Goal: Task Accomplishment & Management: Manage account settings

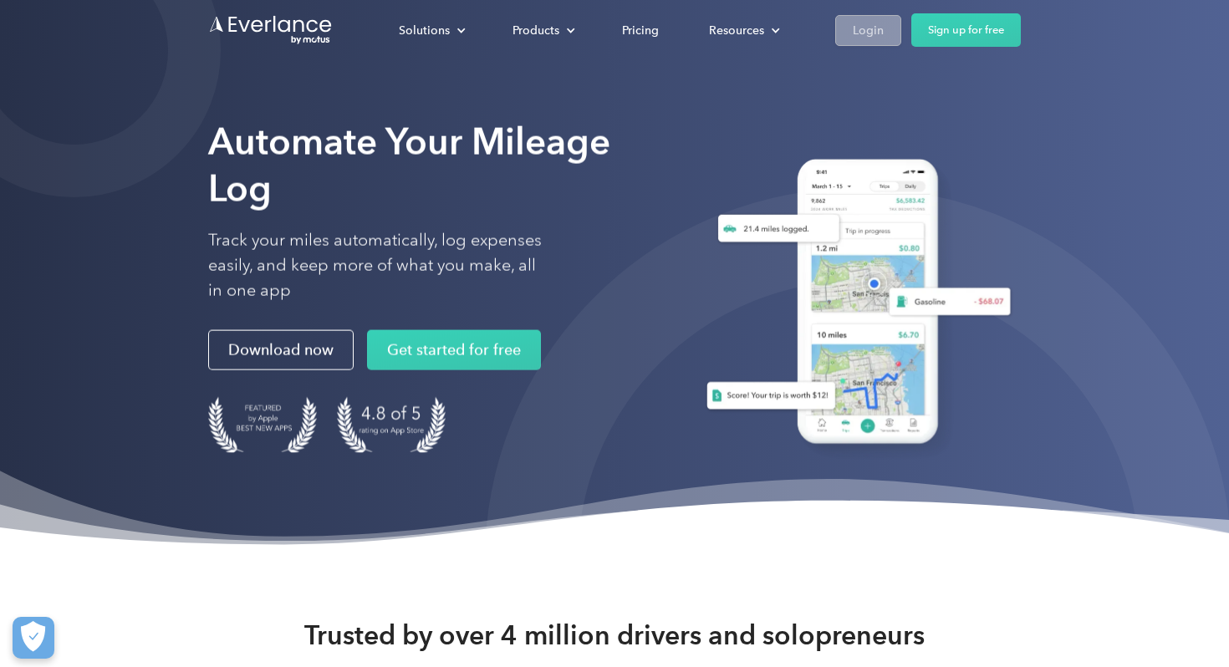
click at [860, 27] on div "Login" at bounding box center [868, 30] width 31 height 21
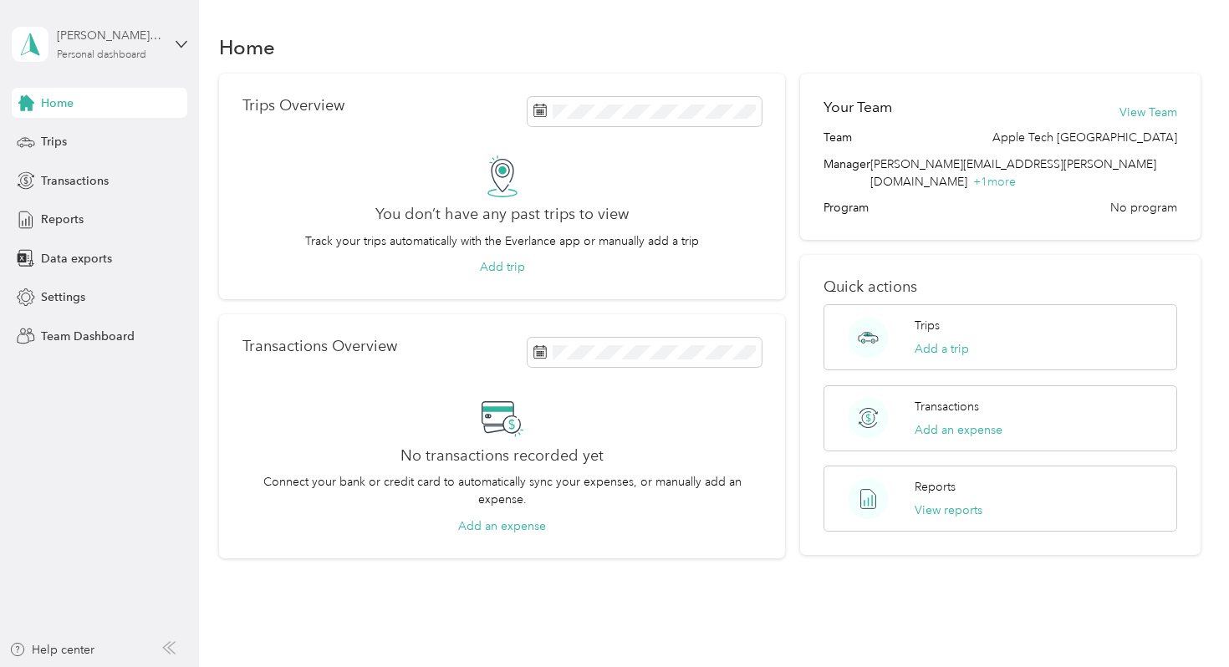
click at [111, 60] on div "Personal dashboard" at bounding box center [101, 55] width 89 height 10
click at [96, 146] on div "Team dashboard Personal dashboard Log out" at bounding box center [282, 172] width 518 height 105
click at [62, 226] on span "Reports" at bounding box center [62, 220] width 43 height 18
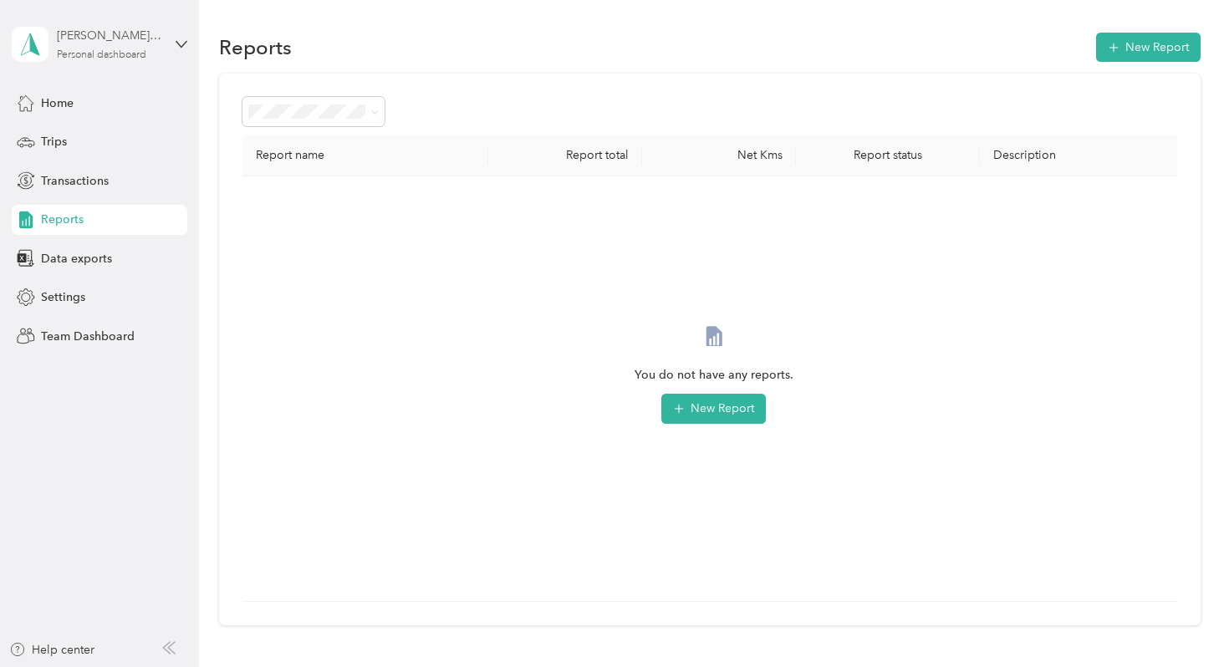
click at [138, 42] on div "[PERSON_NAME][EMAIL_ADDRESS][PERSON_NAME][DOMAIN_NAME]" at bounding box center [109, 36] width 105 height 18
click at [100, 142] on div "Team dashboard" at bounding box center [282, 137] width 518 height 29
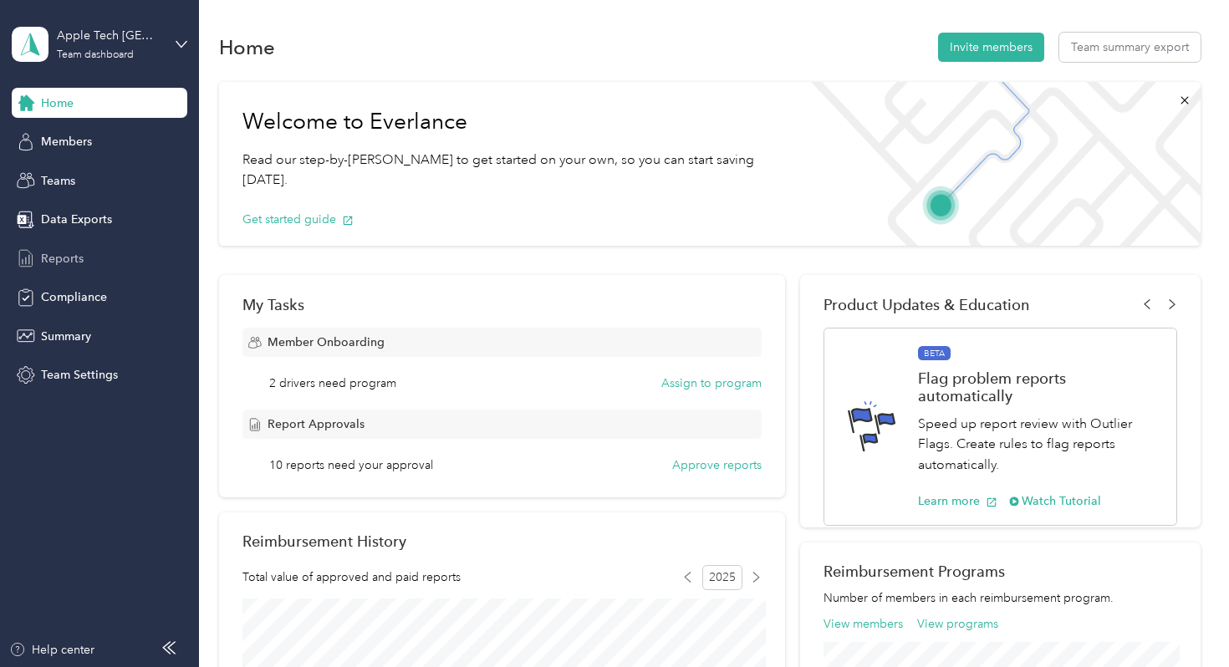
click at [57, 253] on span "Reports" at bounding box center [62, 259] width 43 height 18
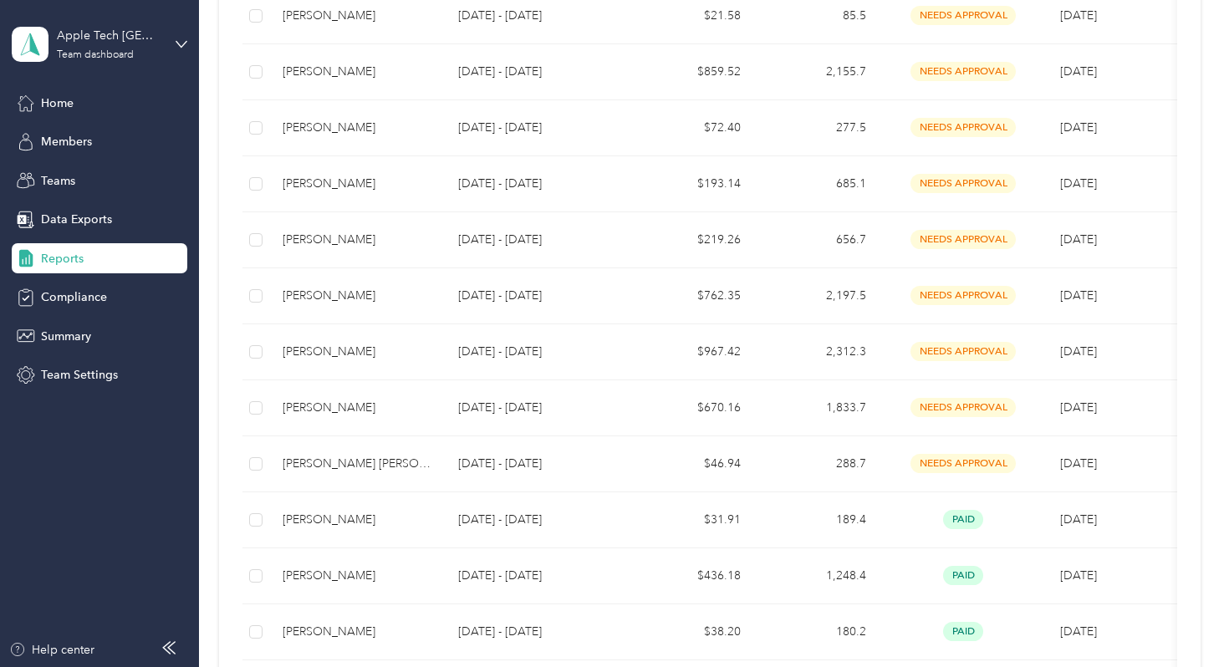
scroll to position [469, 0]
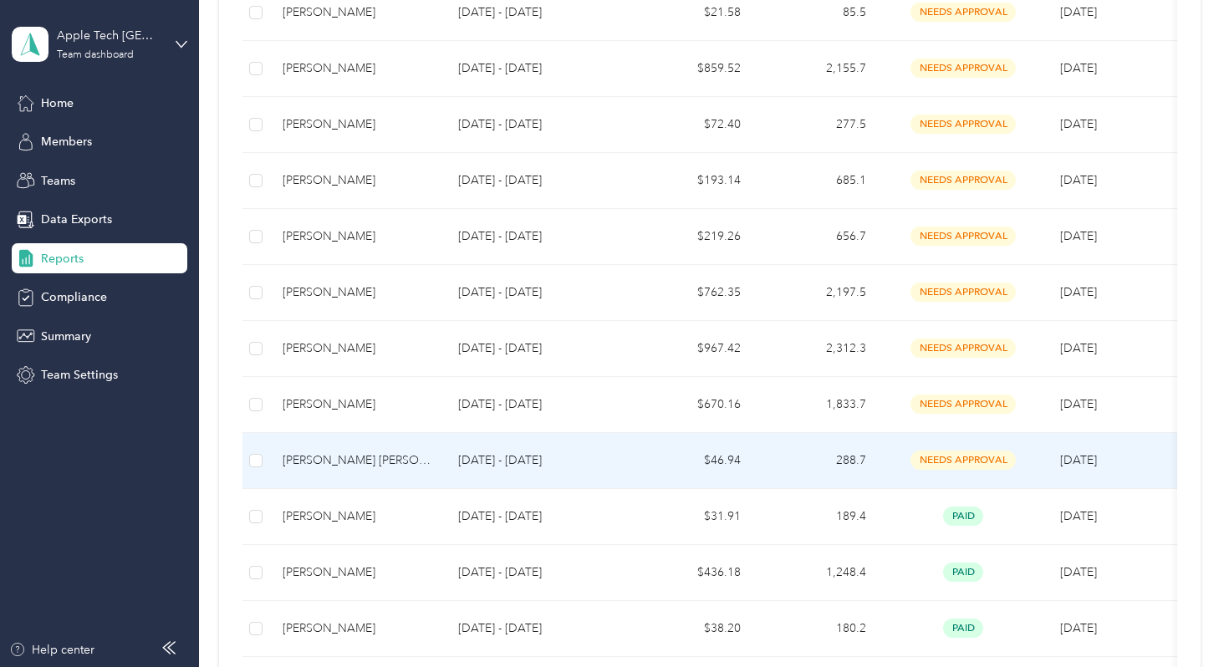
click at [411, 454] on div "[PERSON_NAME] [PERSON_NAME]" at bounding box center [357, 461] width 149 height 18
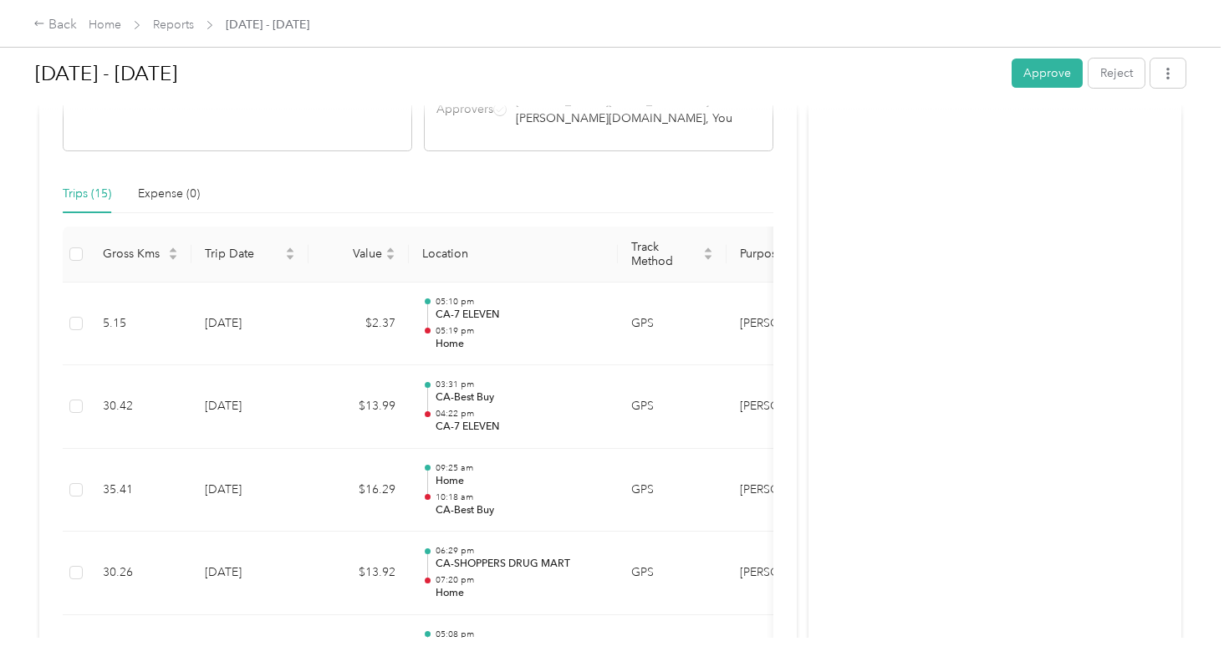
scroll to position [343, 0]
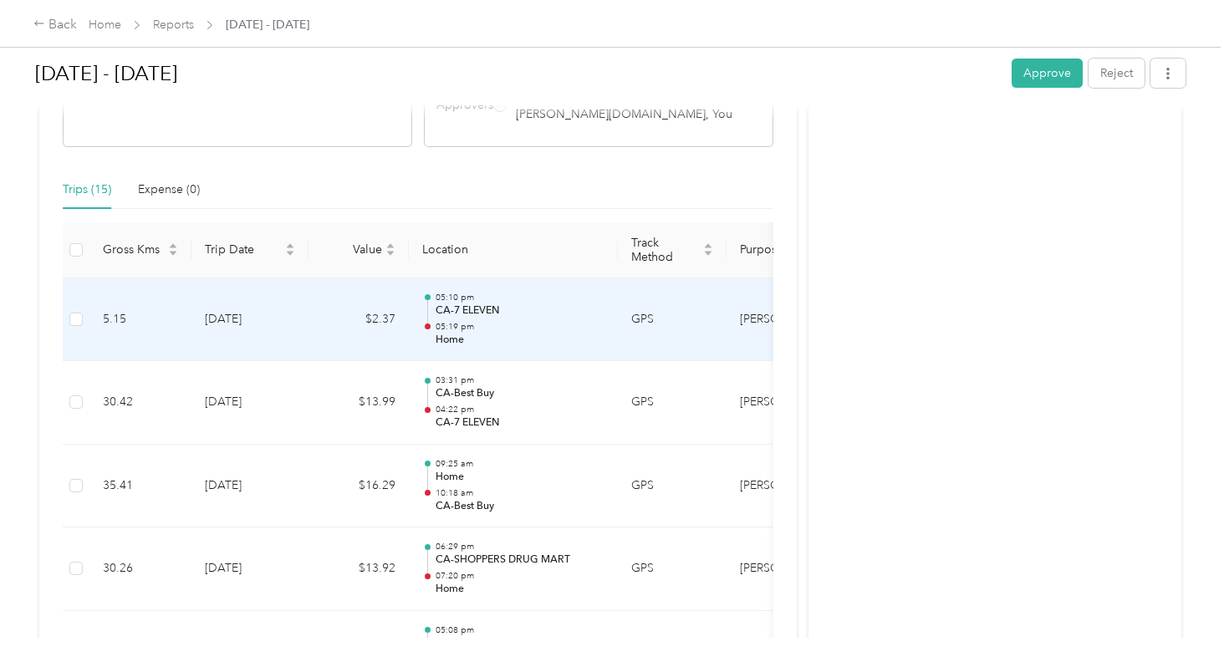
click at [487, 292] on p "05:10 pm" at bounding box center [520, 298] width 169 height 12
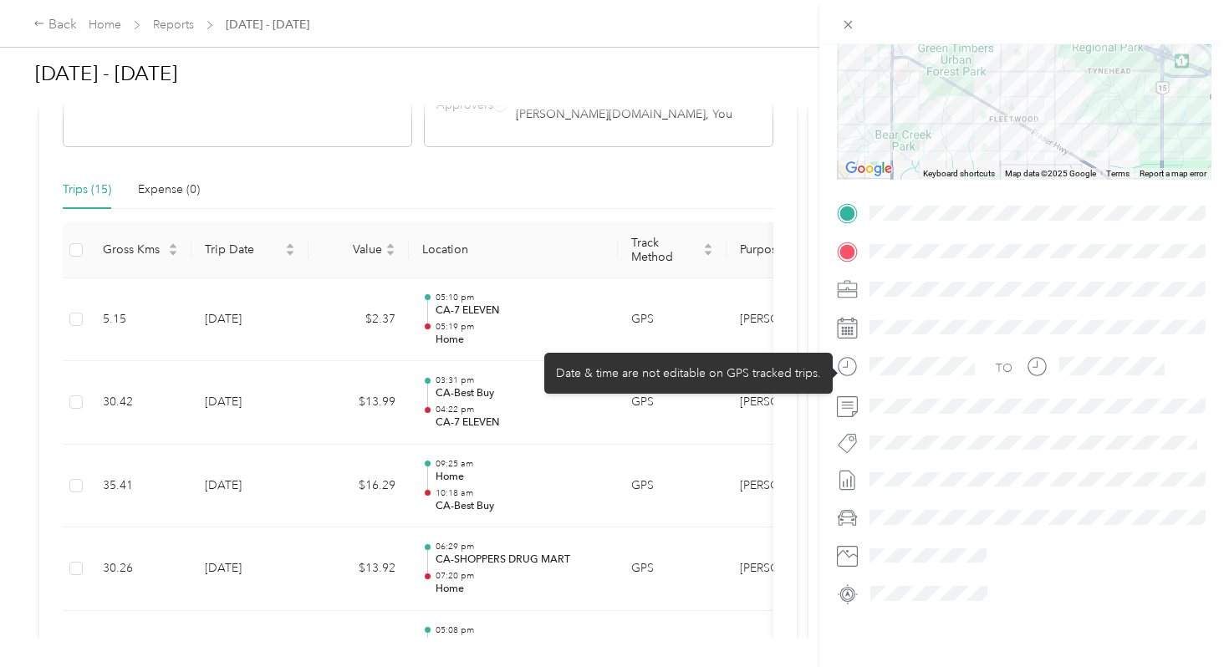
scroll to position [194, 0]
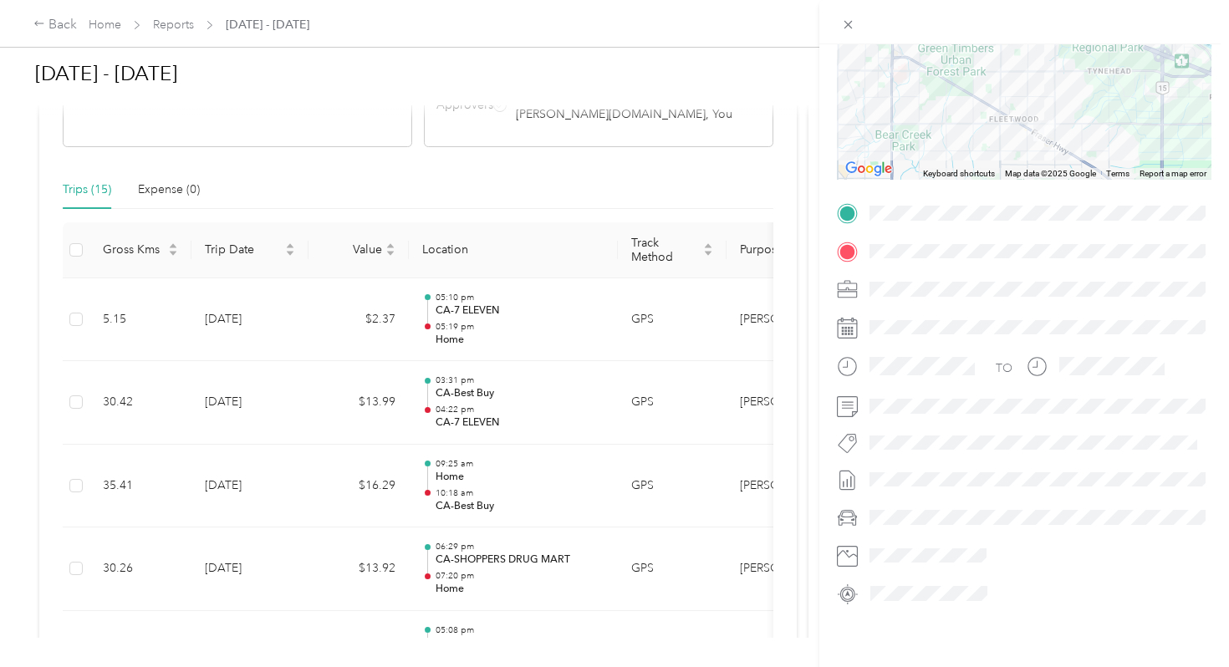
click at [483, 378] on div "Trip details This trip cannot be edited because it is either under review, appr…" at bounding box center [614, 333] width 1229 height 667
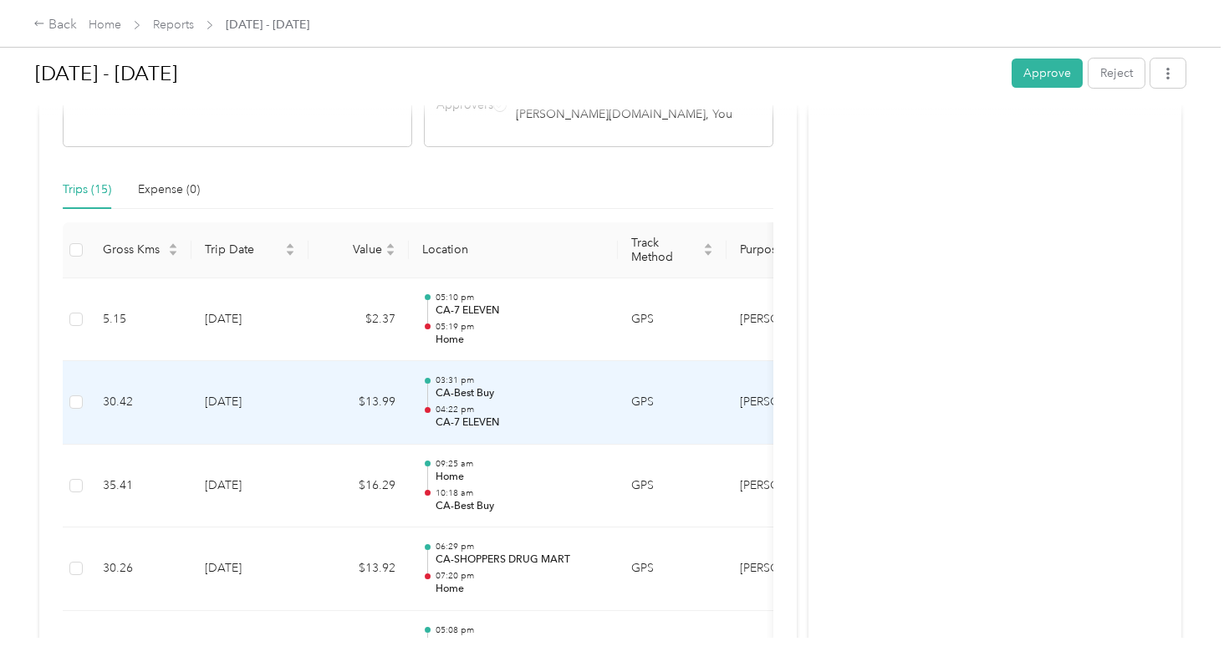
click at [483, 386] on p "CA-Best Buy" at bounding box center [520, 393] width 169 height 15
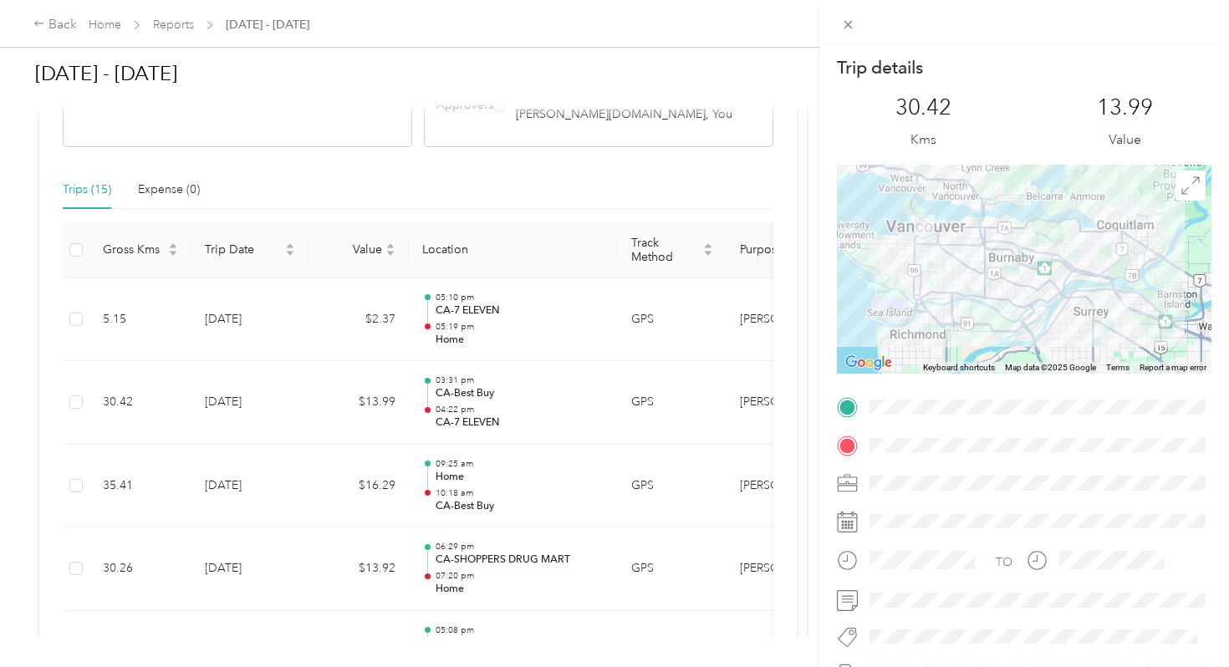
click at [507, 479] on div "Trip details This trip cannot be edited because it is either under review, appr…" at bounding box center [614, 333] width 1229 height 667
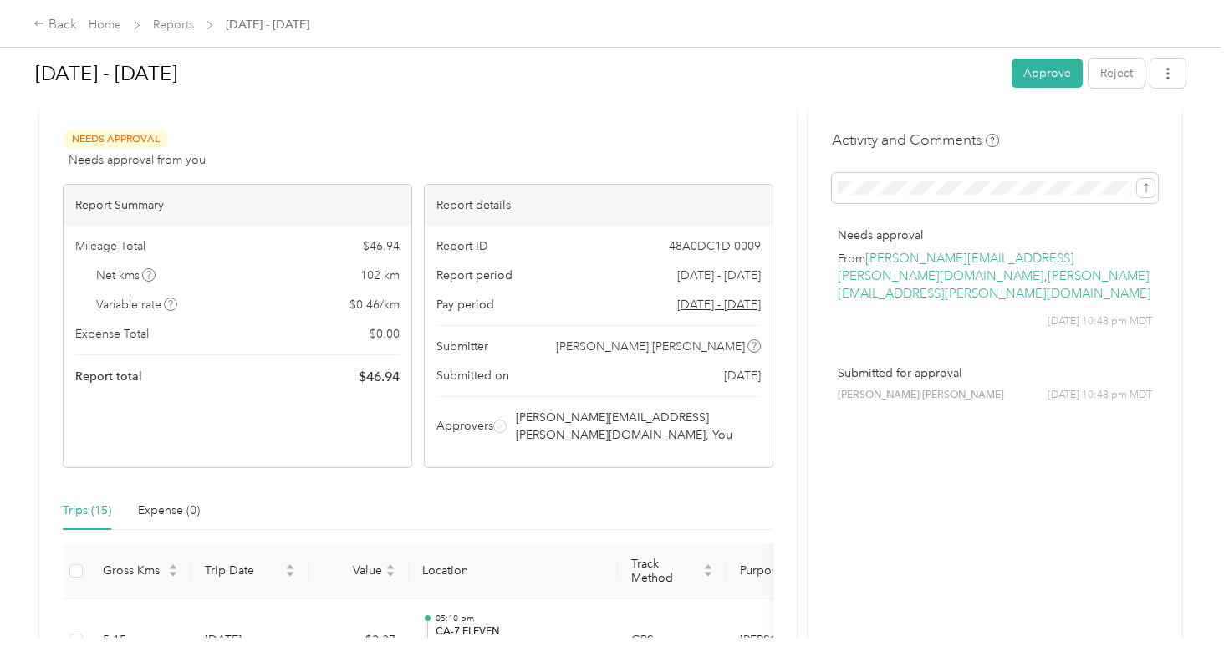
scroll to position [0, 0]
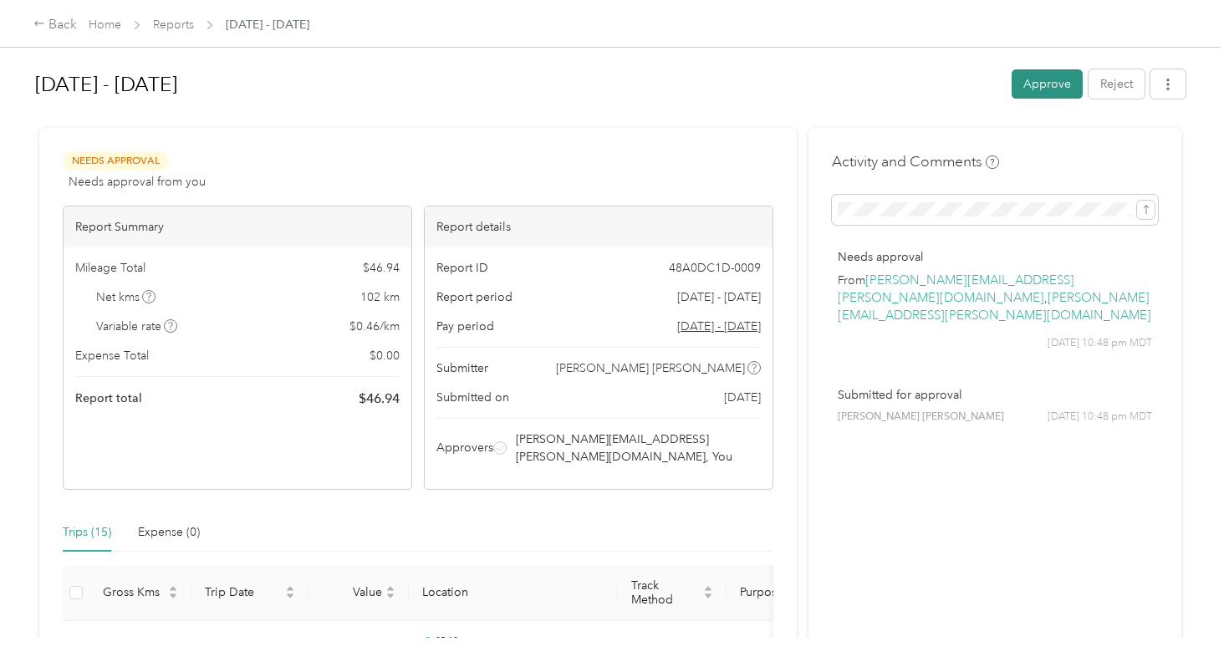
click at [1035, 82] on button "Approve" at bounding box center [1047, 83] width 71 height 29
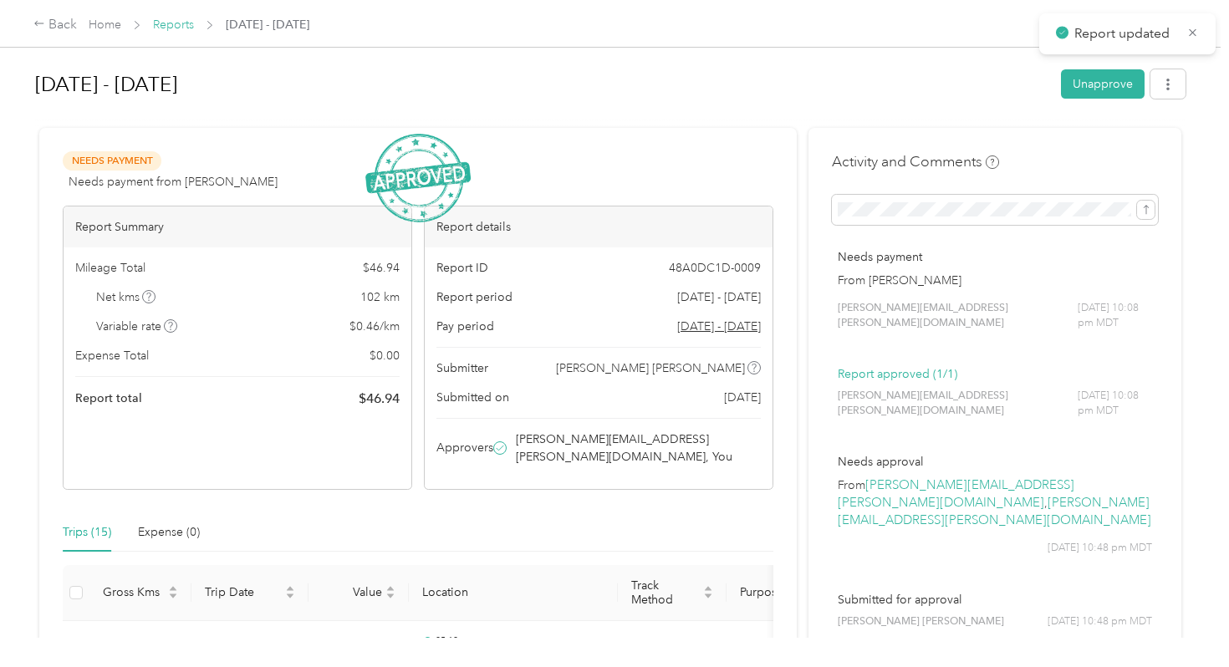
click at [188, 21] on link "Reports" at bounding box center [173, 25] width 41 height 14
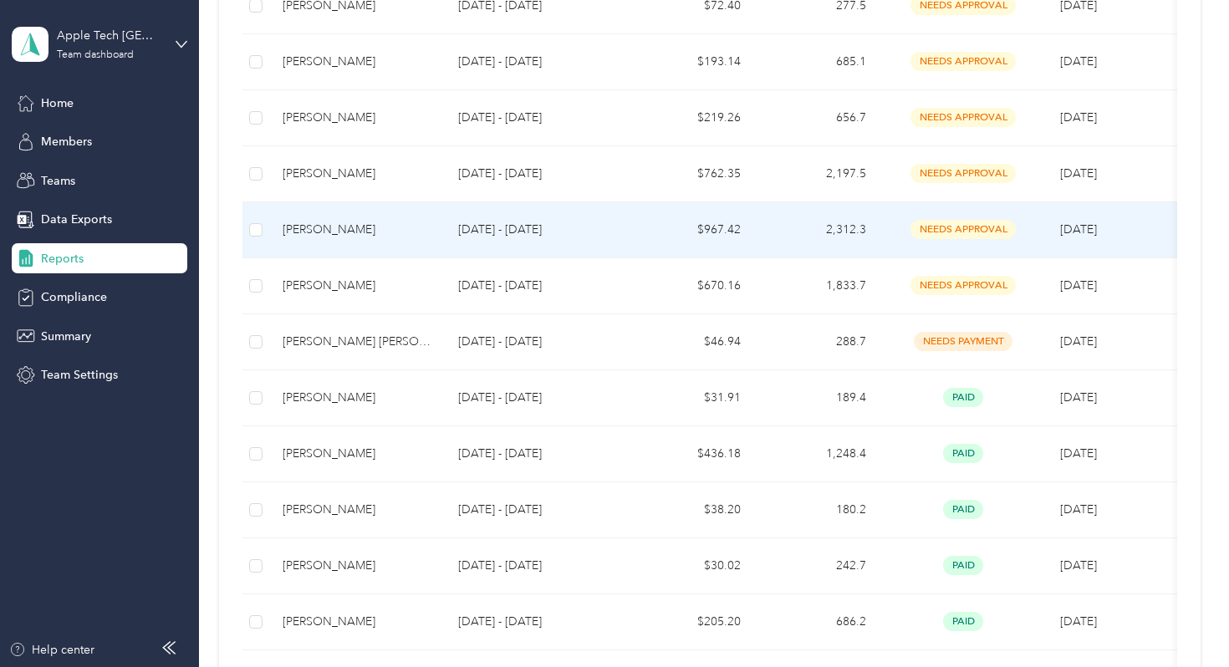
scroll to position [590, 0]
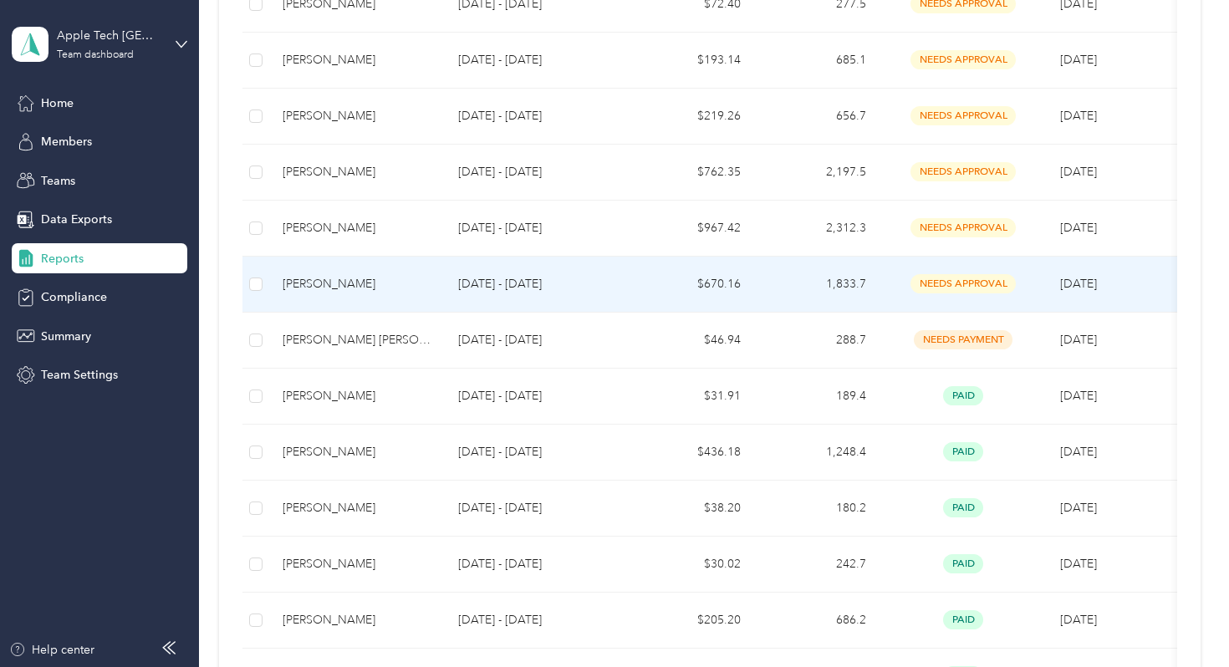
click at [336, 280] on div "[PERSON_NAME]" at bounding box center [357, 284] width 149 height 18
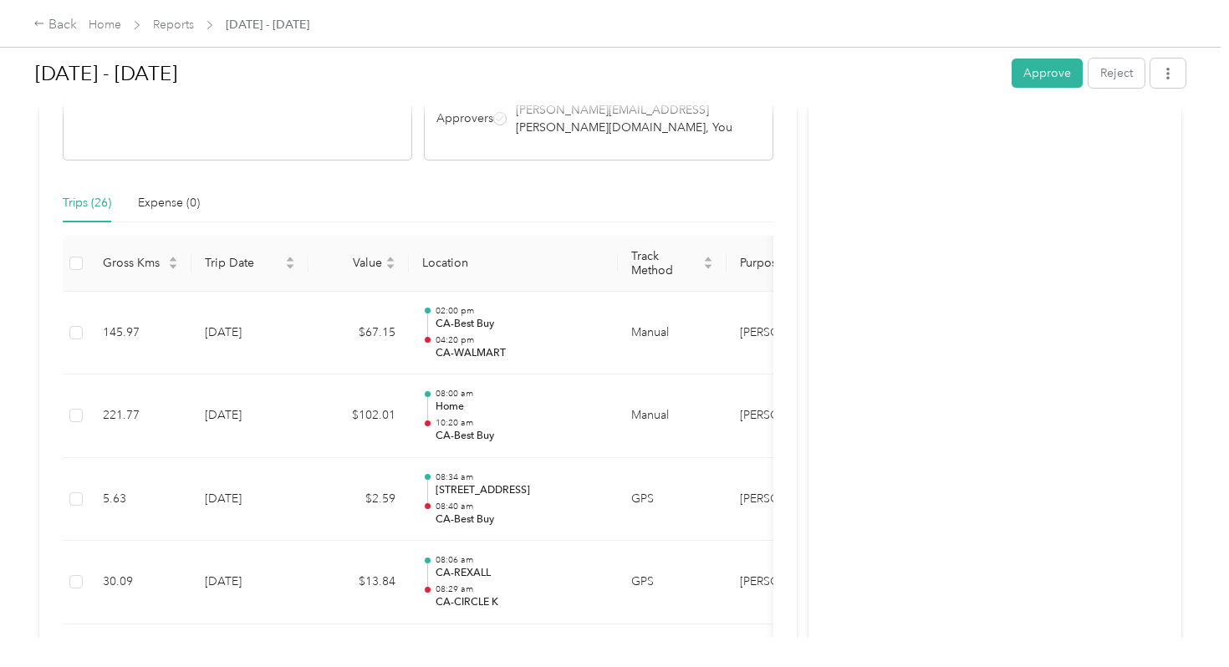
scroll to position [331, 0]
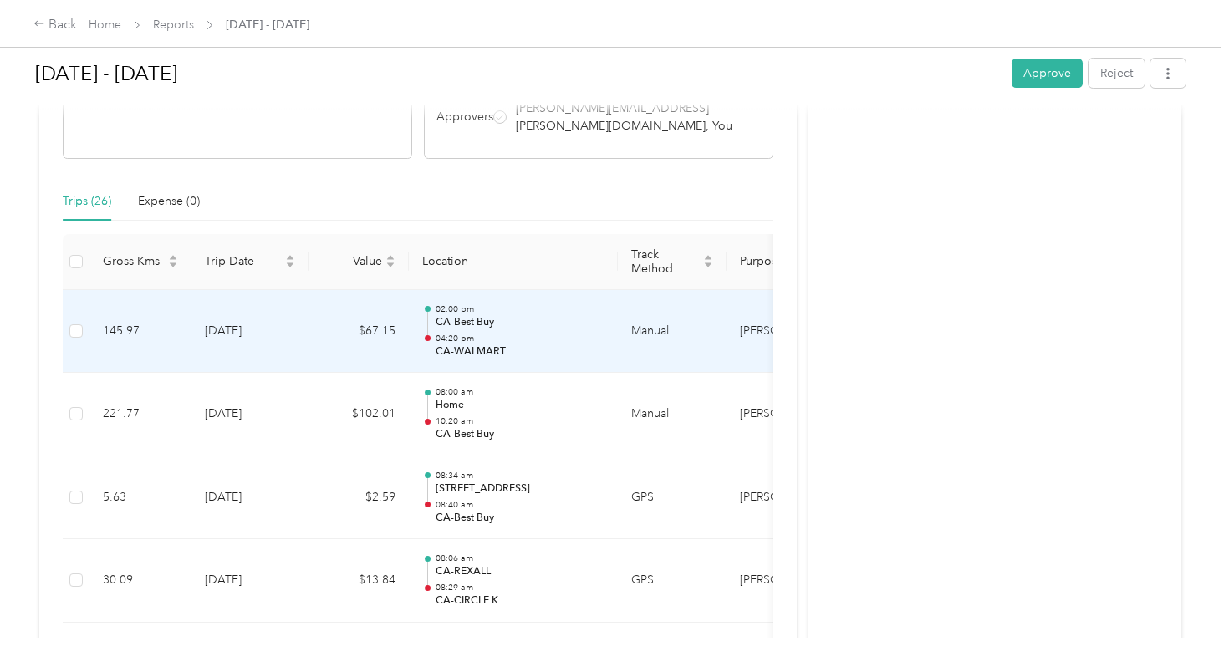
click at [459, 333] on p "04:20 pm" at bounding box center [520, 339] width 169 height 12
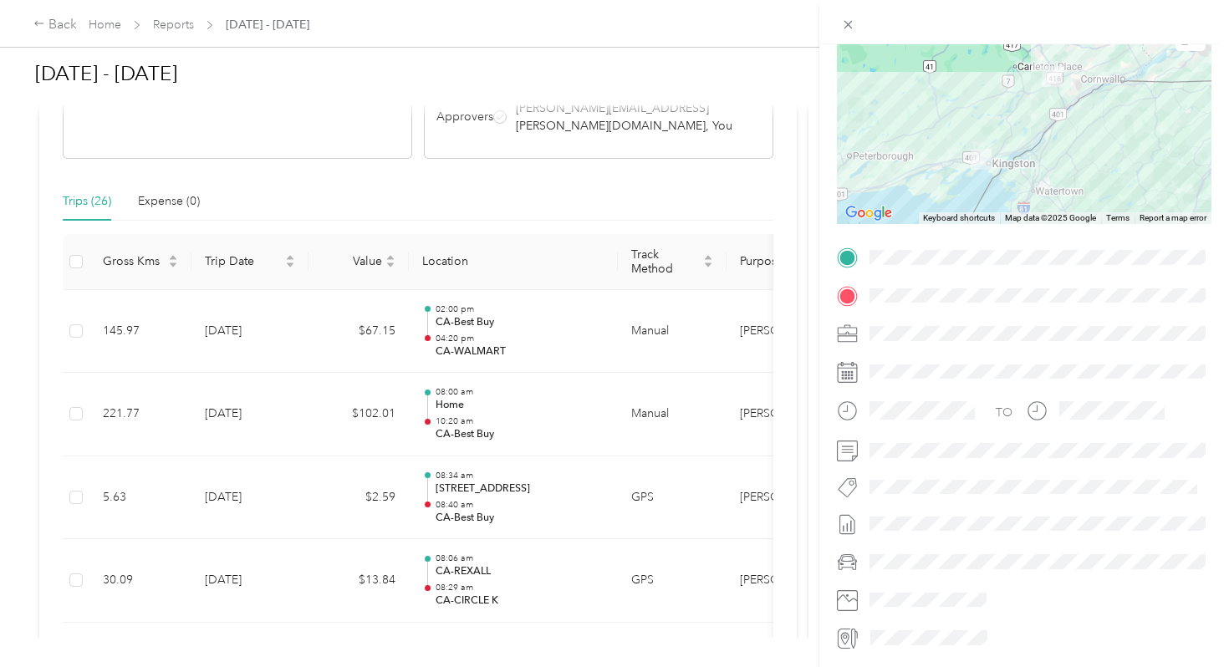
scroll to position [194, 0]
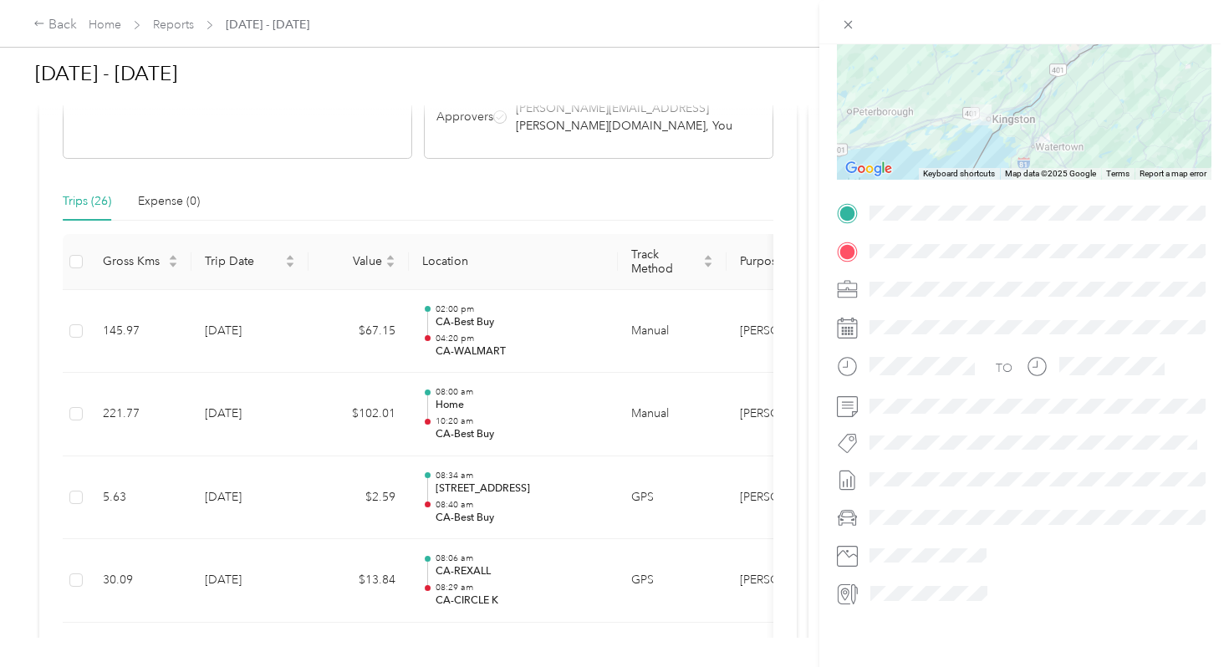
click at [565, 291] on div "Trip details This trip cannot be edited because it is either under review, appr…" at bounding box center [614, 333] width 1229 height 667
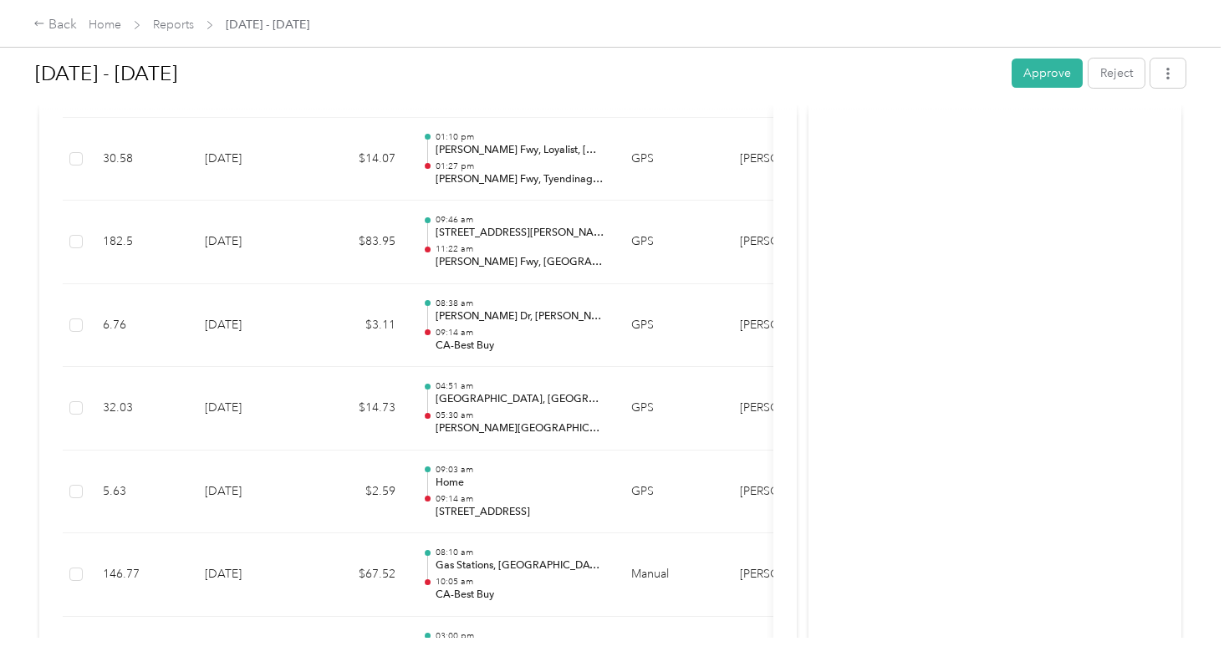
scroll to position [1514, 0]
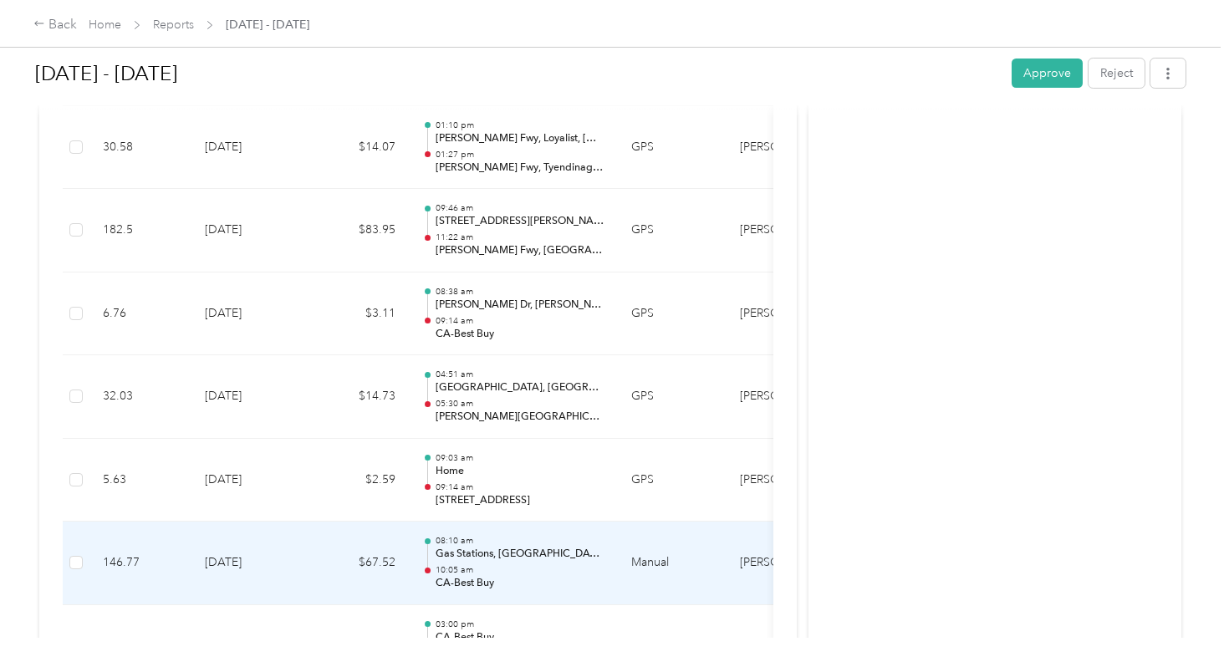
click at [524, 547] on p "Gas Stations, [GEOGRAPHIC_DATA], [GEOGRAPHIC_DATA], [GEOGRAPHIC_DATA]" at bounding box center [520, 554] width 169 height 15
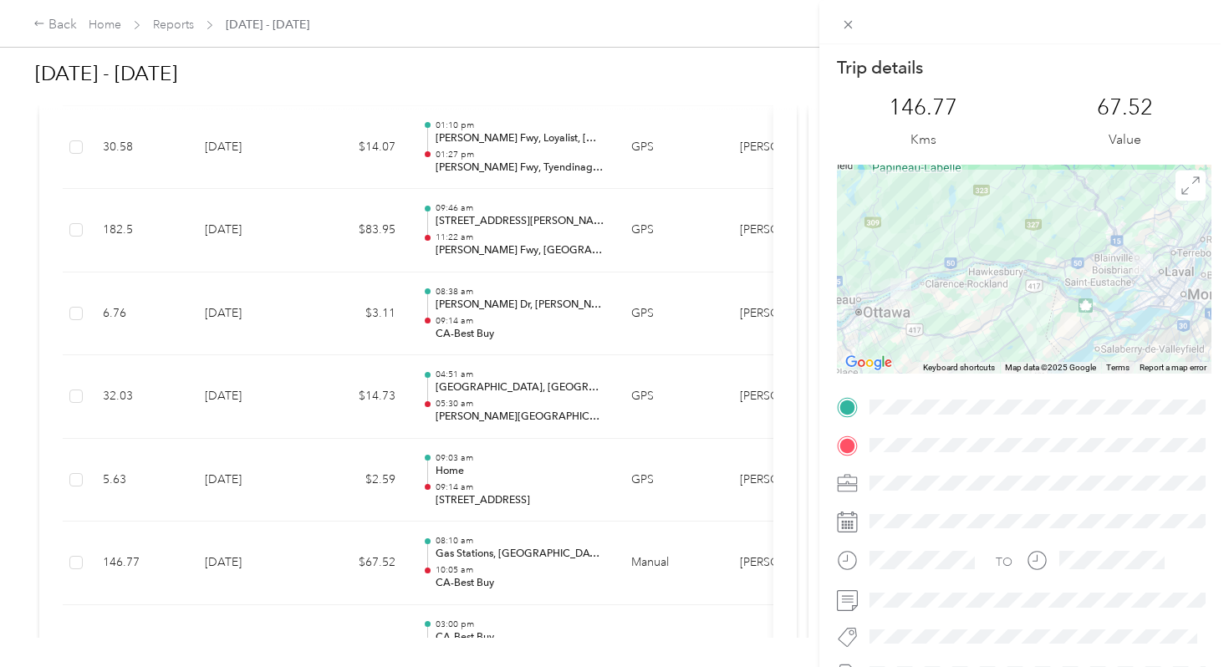
click at [488, 616] on div "Trip details This trip cannot be edited because it is either under review, appr…" at bounding box center [614, 333] width 1229 height 667
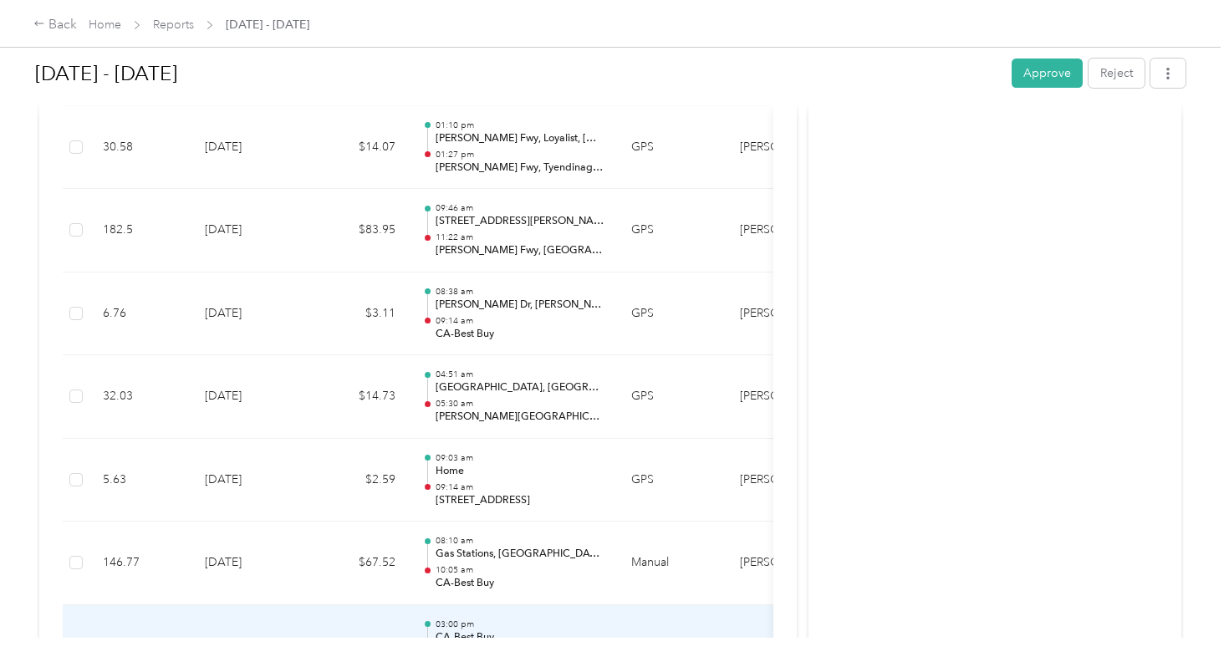
click at [488, 631] on p "CA-Best Buy" at bounding box center [520, 638] width 169 height 15
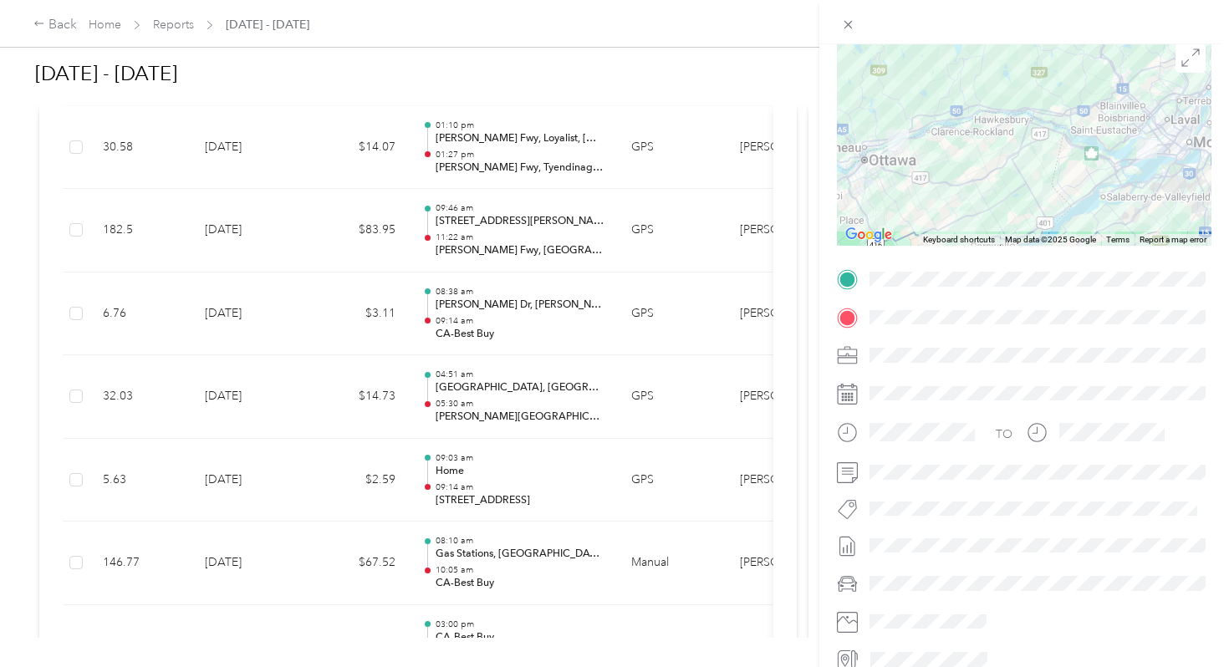
scroll to position [156, 0]
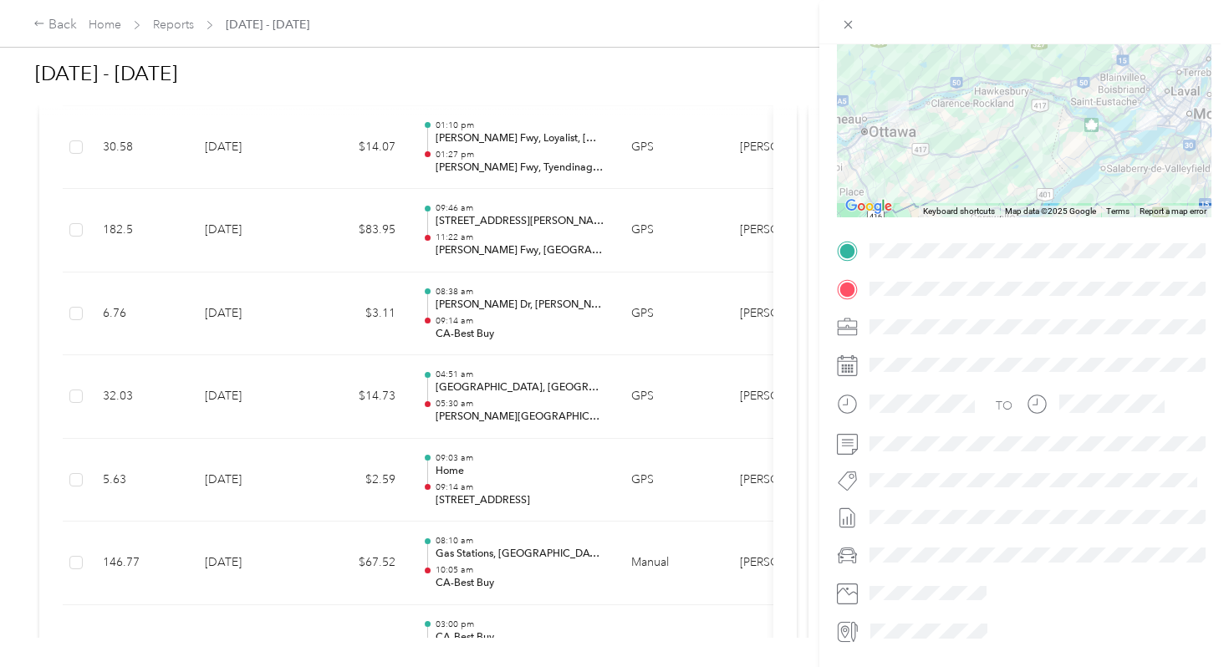
click at [545, 539] on div "Trip details This trip cannot be edited because it is either under review, appr…" at bounding box center [614, 333] width 1229 height 667
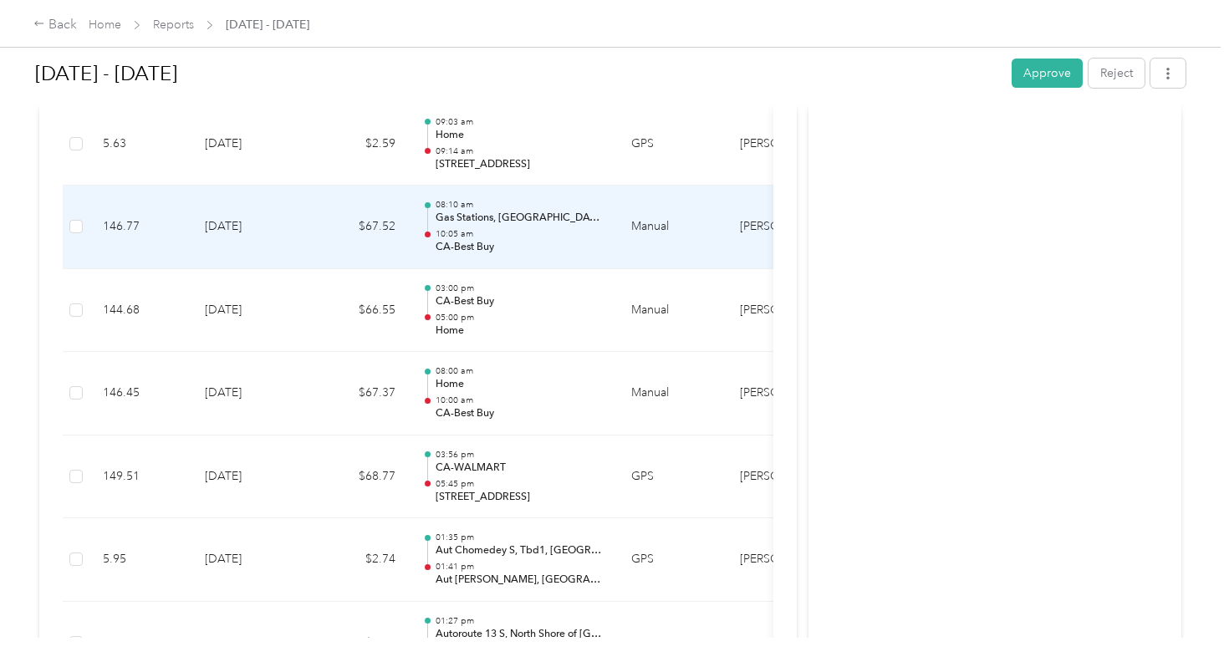
scroll to position [1852, 0]
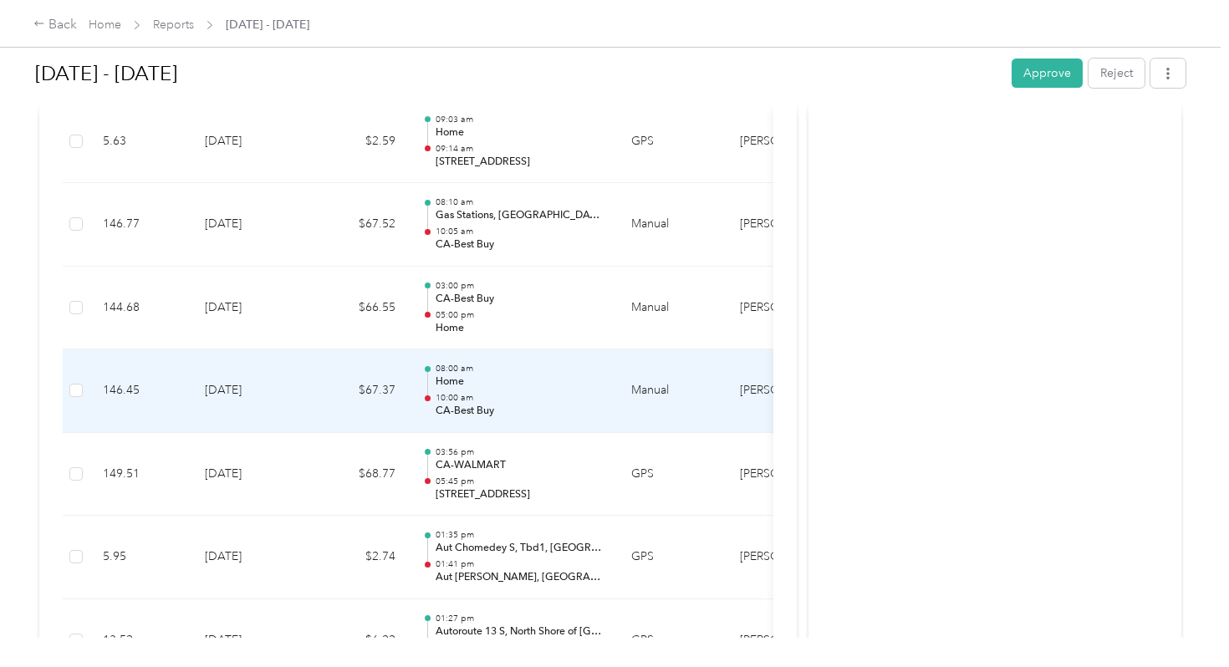
click at [476, 404] on p "CA-Best Buy" at bounding box center [520, 411] width 169 height 15
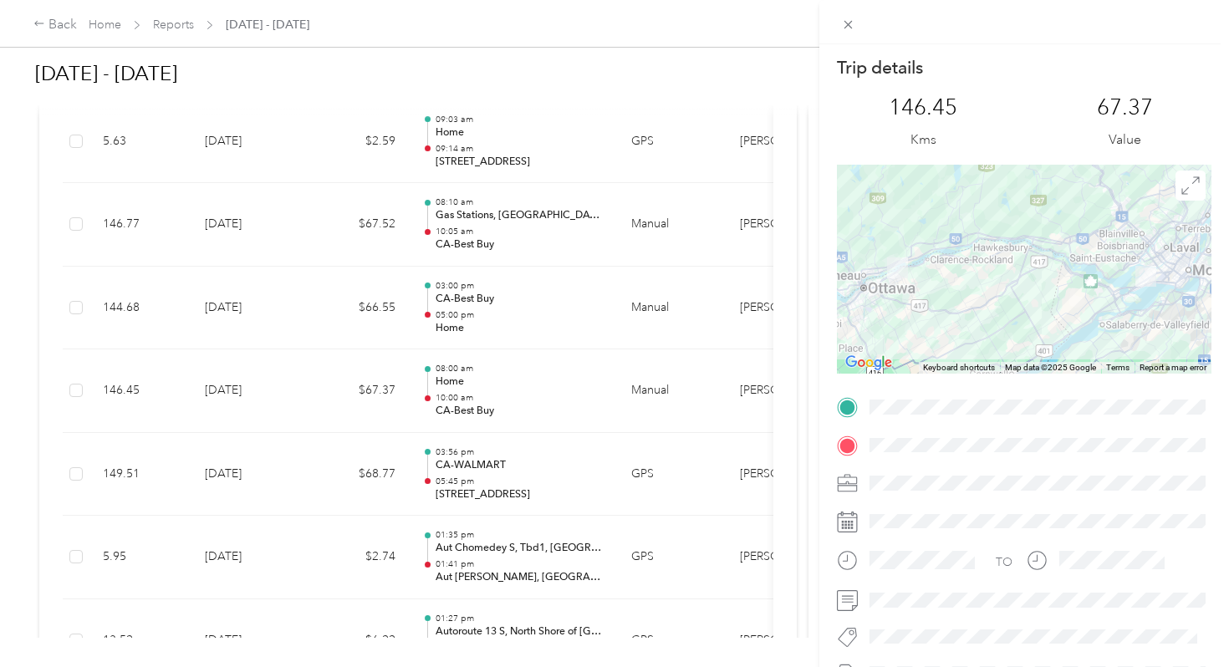
click at [468, 513] on div "Trip details This trip cannot be edited because it is either under review, appr…" at bounding box center [614, 333] width 1229 height 667
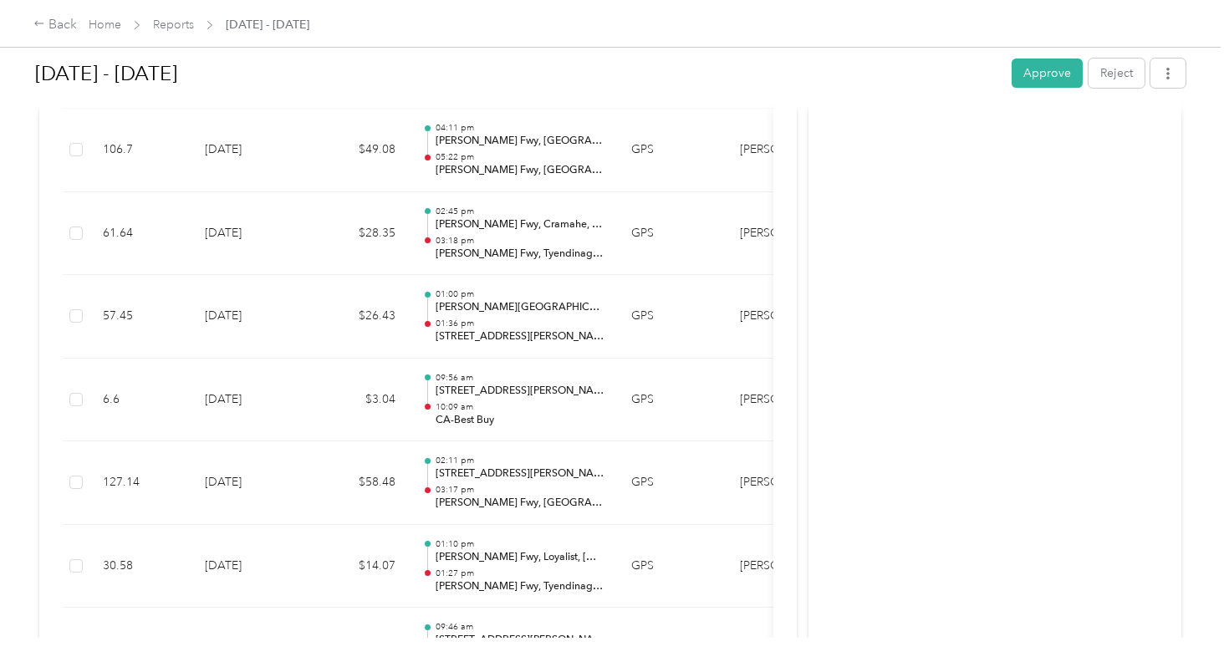
scroll to position [869, 0]
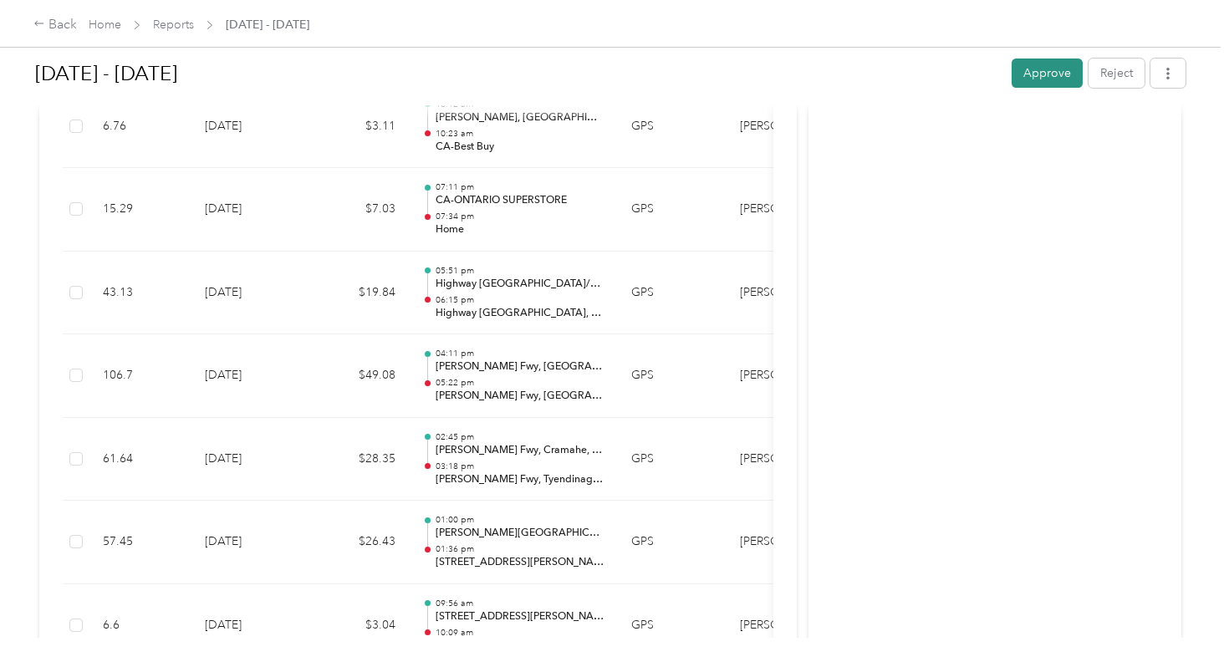
click at [1045, 82] on button "Approve" at bounding box center [1047, 73] width 71 height 29
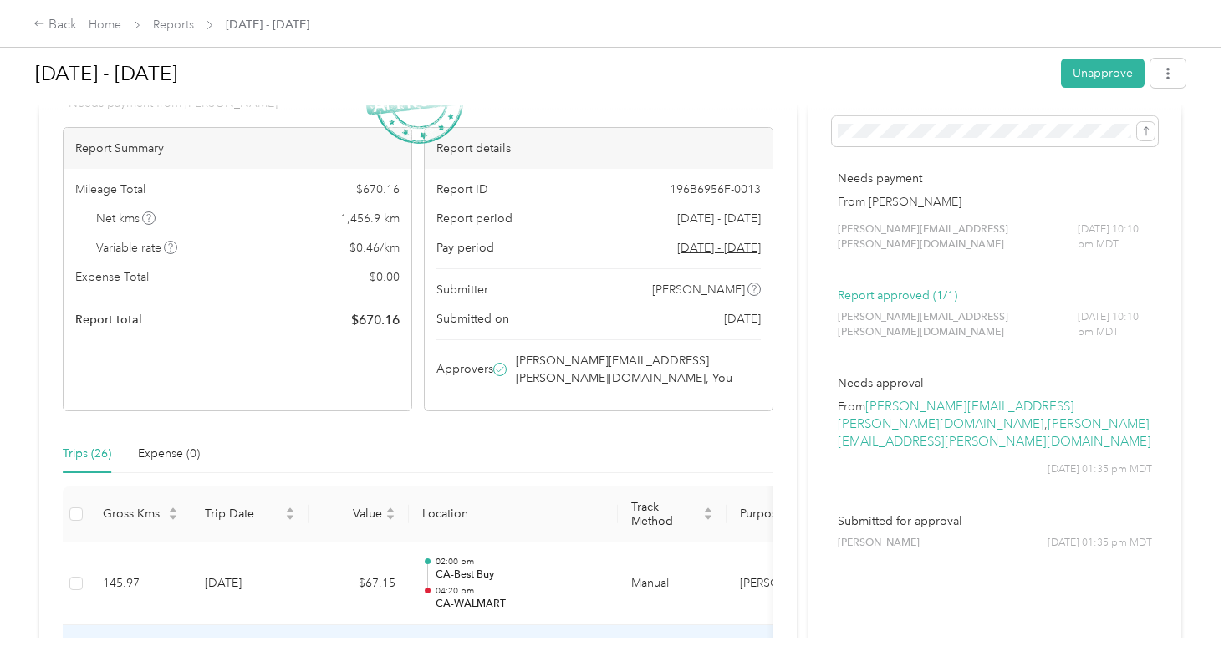
scroll to position [0, 0]
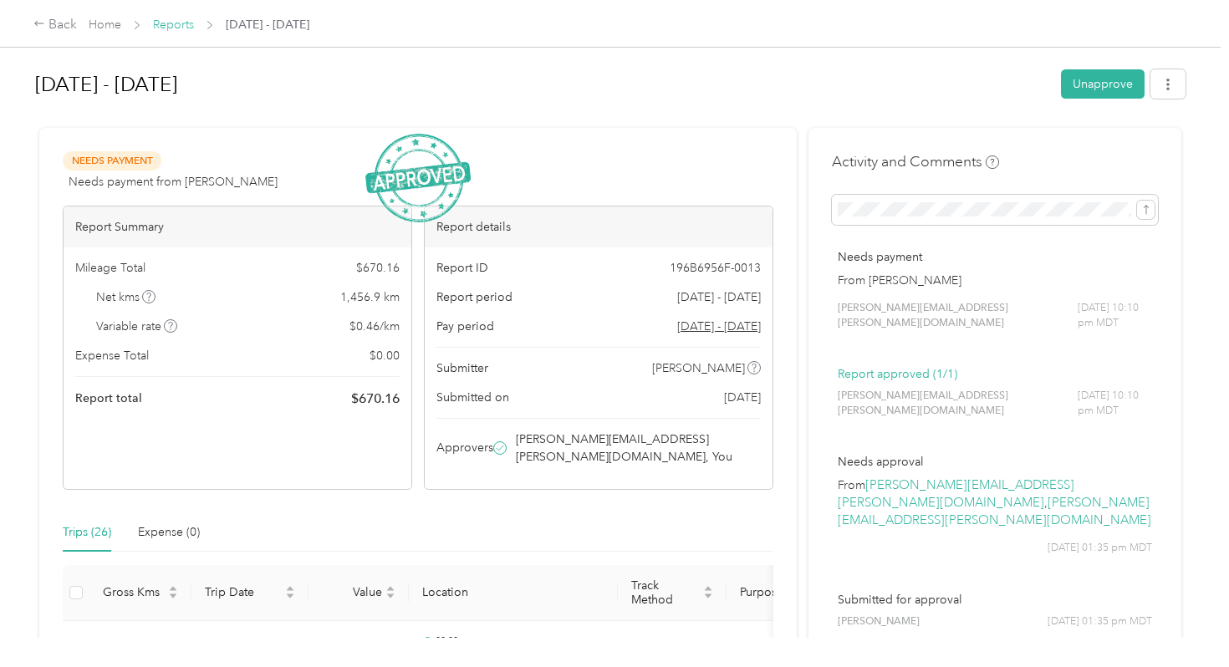
click at [181, 25] on link "Reports" at bounding box center [173, 25] width 41 height 14
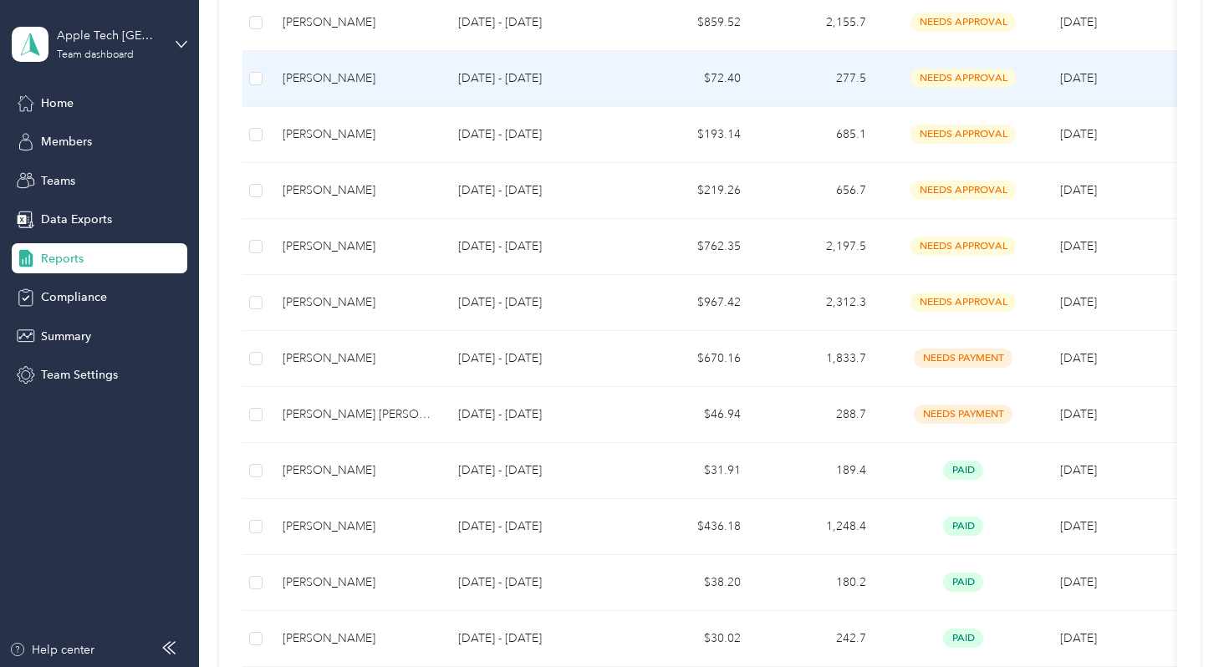
scroll to position [517, 0]
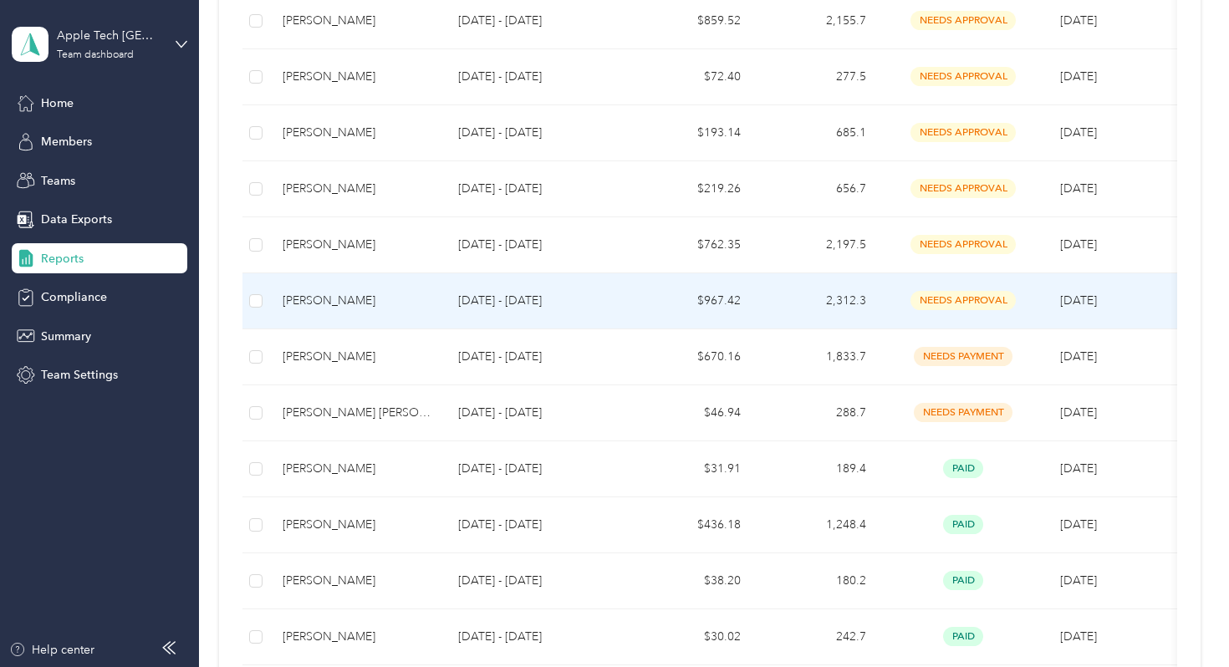
click at [363, 292] on div "[PERSON_NAME]" at bounding box center [357, 301] width 149 height 18
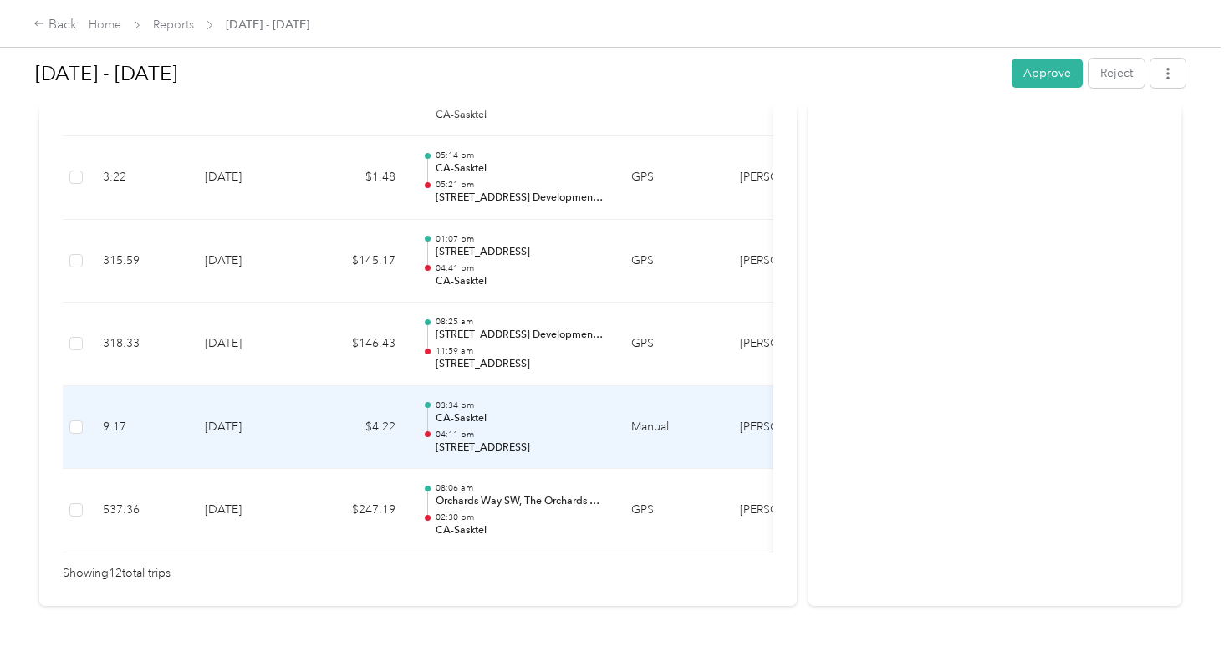
scroll to position [1075, 0]
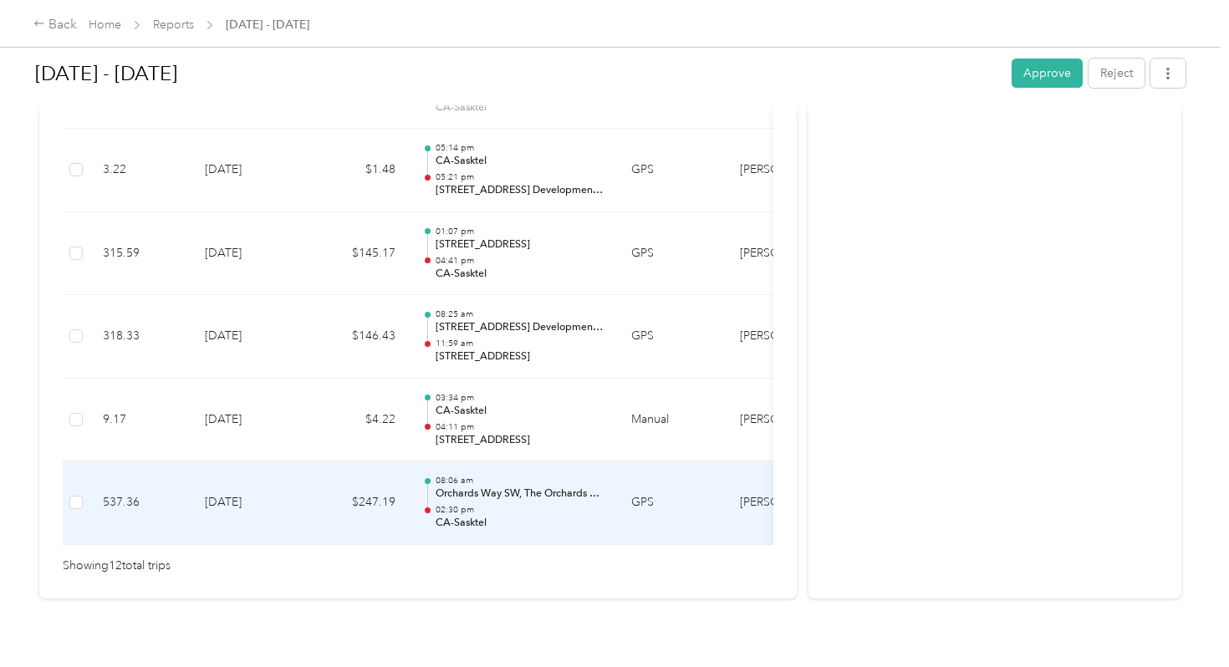
click at [475, 483] on div "08:06 am [GEOGRAPHIC_DATA], The Orchards At [GEOGRAPHIC_DATA], [GEOGRAPHIC_DATA…" at bounding box center [520, 503] width 169 height 56
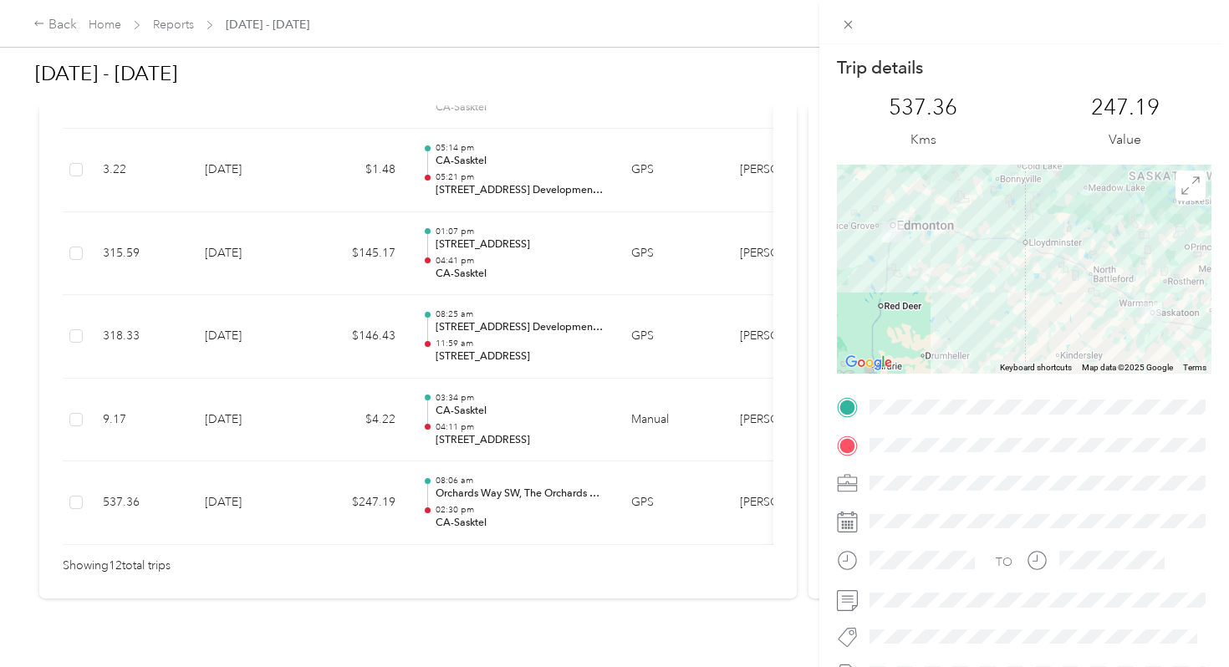
click at [589, 476] on div "Trip details This trip cannot be edited because it is either under review, appr…" at bounding box center [614, 333] width 1229 height 667
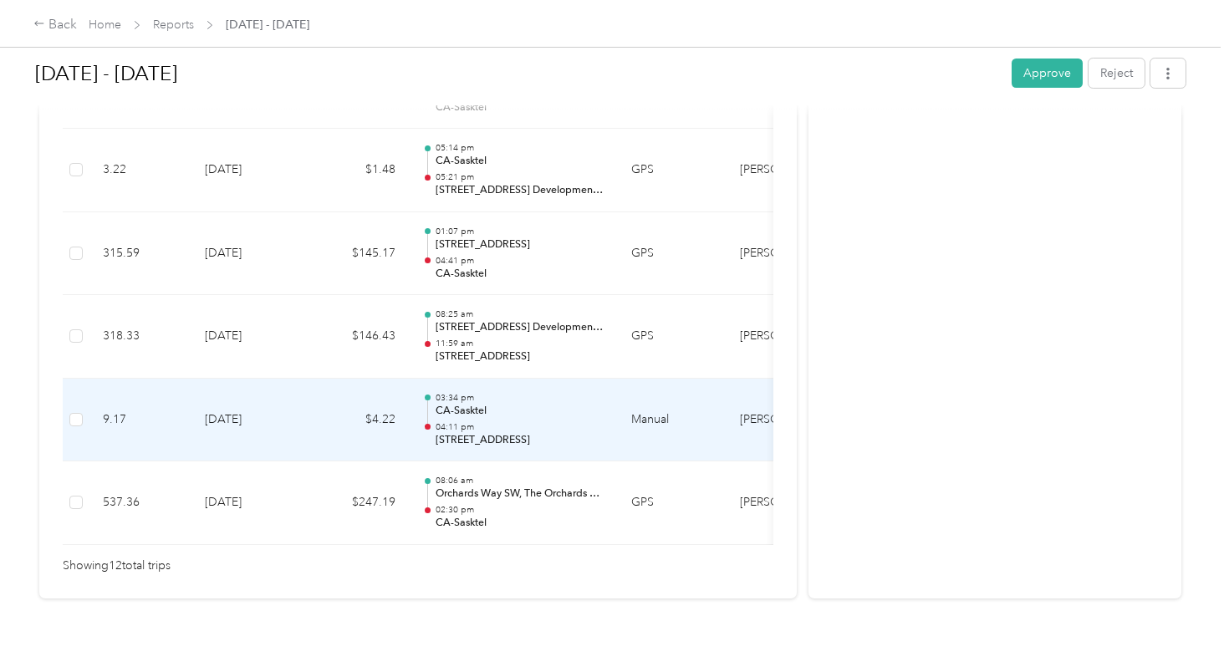
click at [565, 422] on p "04:11 pm" at bounding box center [520, 428] width 169 height 12
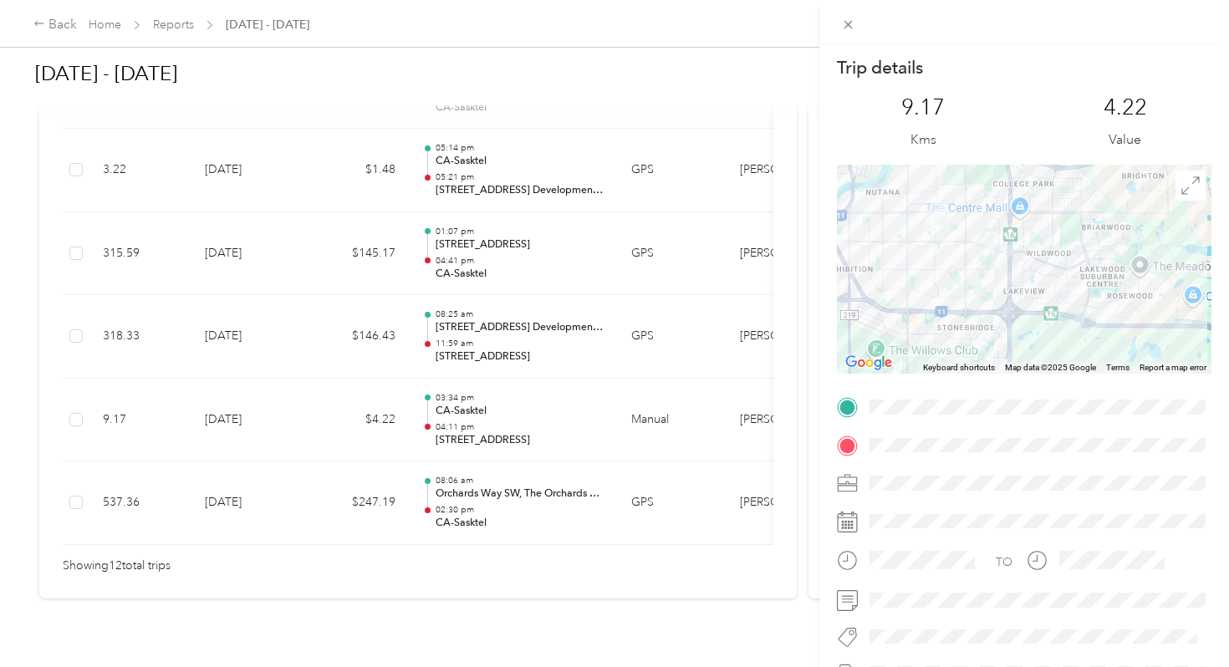
click at [565, 411] on div "Trip details This trip cannot be edited because it is either under review, appr…" at bounding box center [614, 333] width 1229 height 667
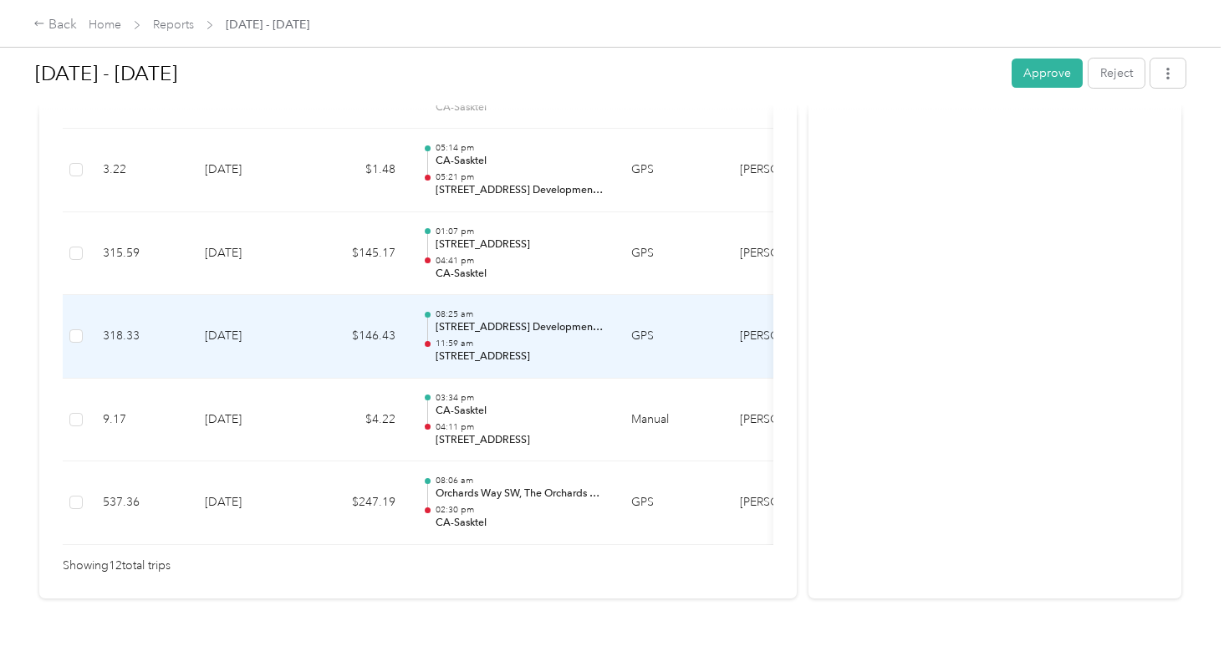
click at [534, 350] on td "08:25 am [STREET_ADDRESS] Development Area, [GEOGRAPHIC_DATA], SK 11:59 am [STR…" at bounding box center [513, 337] width 209 height 84
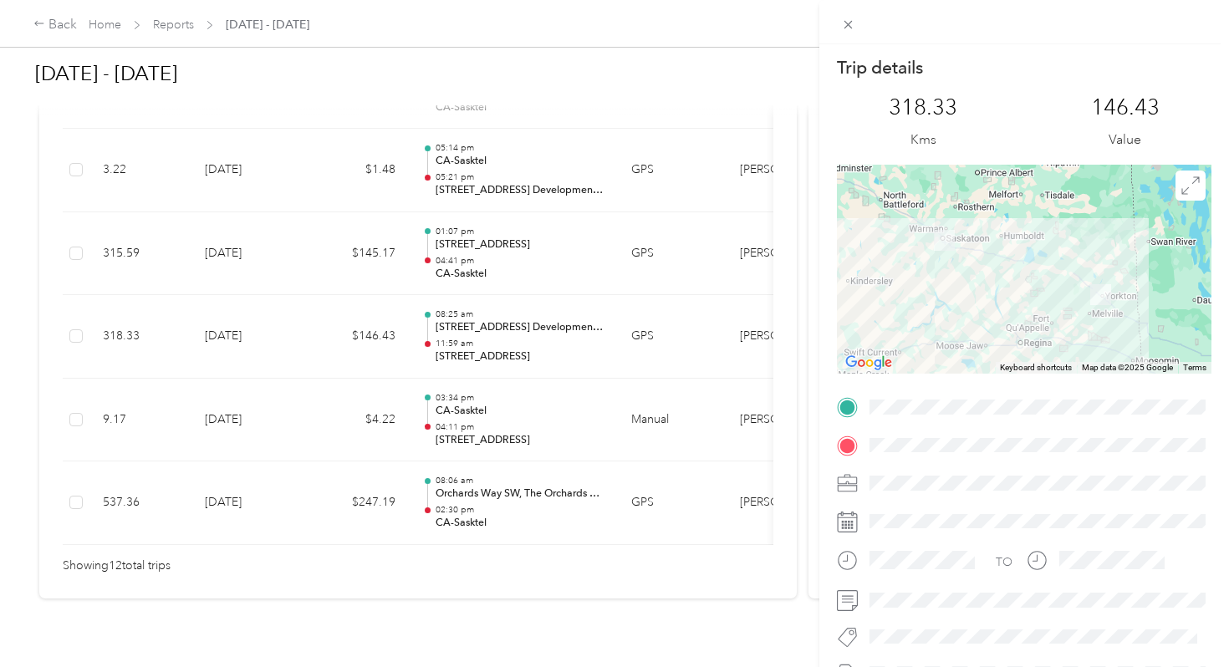
click at [534, 350] on div "Trip details This trip cannot be edited because it is either under review, appr…" at bounding box center [614, 333] width 1229 height 667
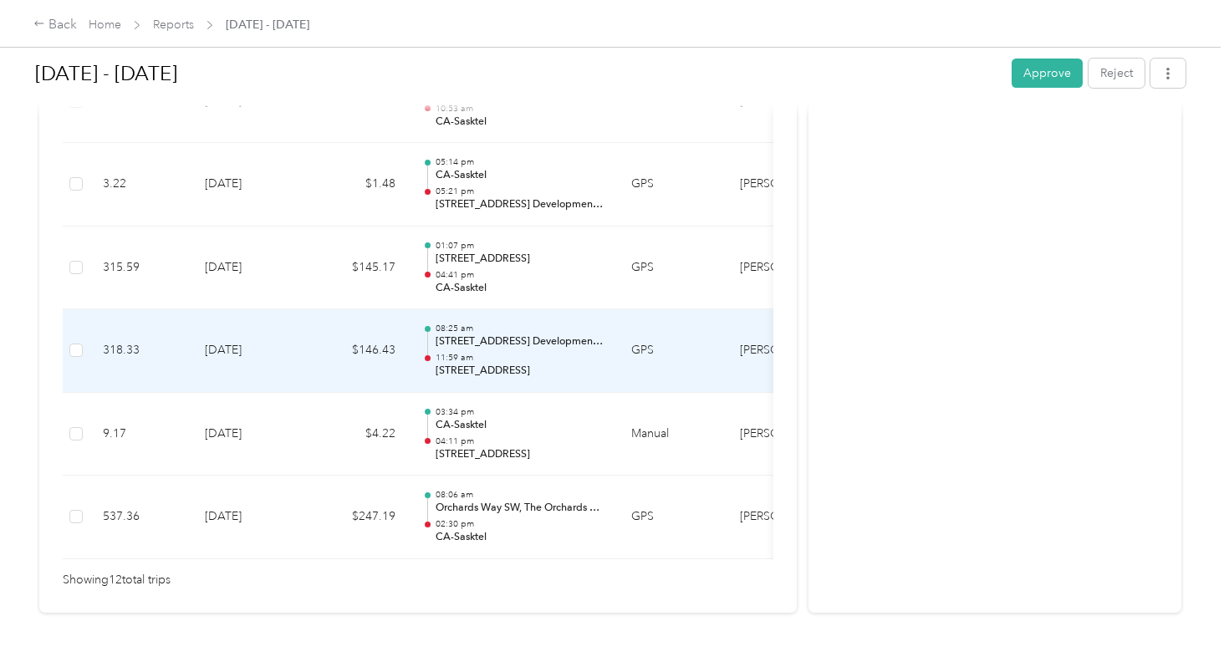
scroll to position [1049, 0]
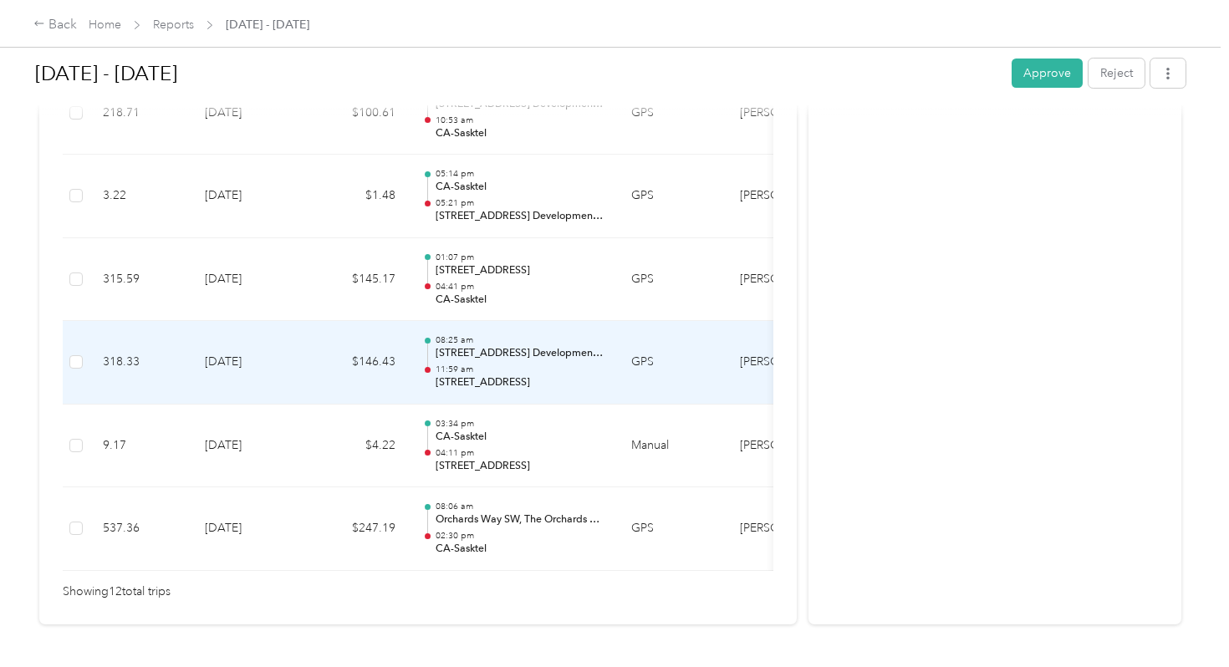
click at [534, 364] on p "11:59 am" at bounding box center [520, 370] width 169 height 12
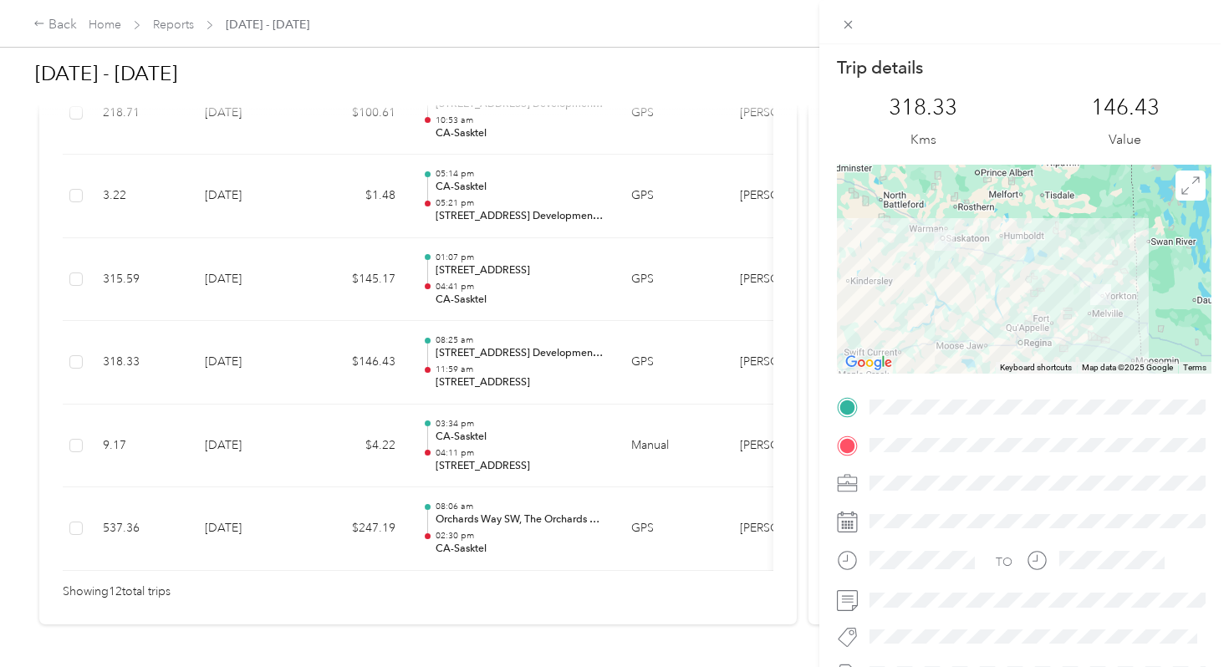
click at [585, 266] on div "Trip details This trip cannot be edited because it is either under review, appr…" at bounding box center [614, 333] width 1229 height 667
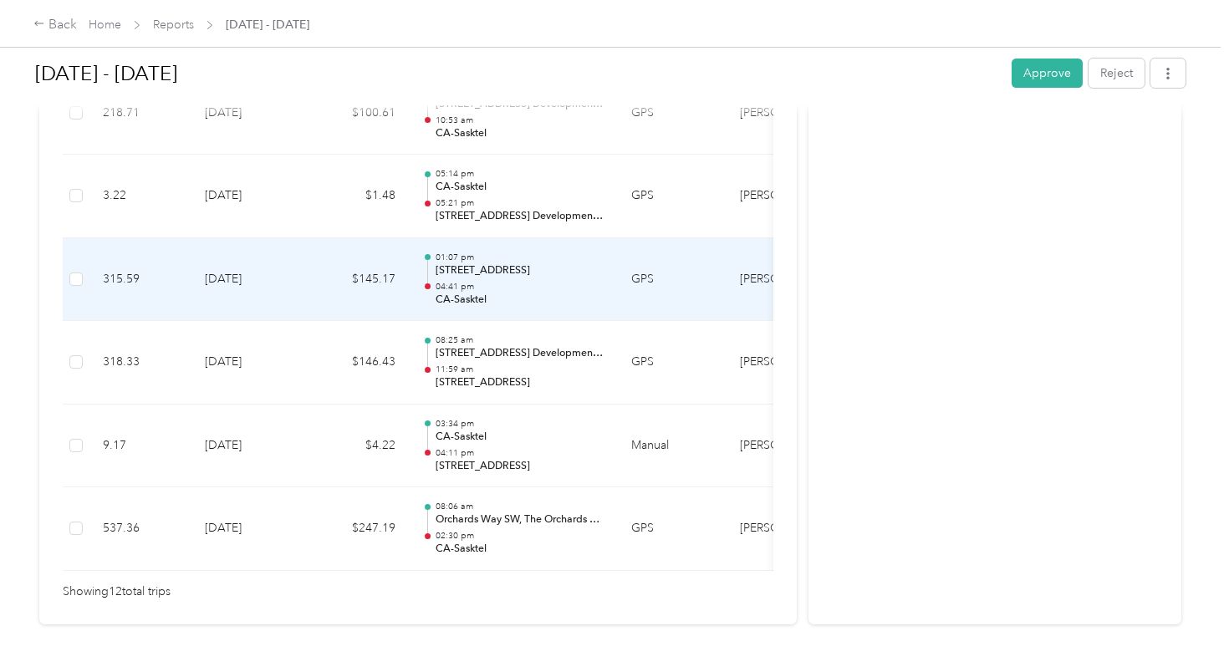
click at [585, 281] on p "04:41 pm" at bounding box center [520, 287] width 169 height 12
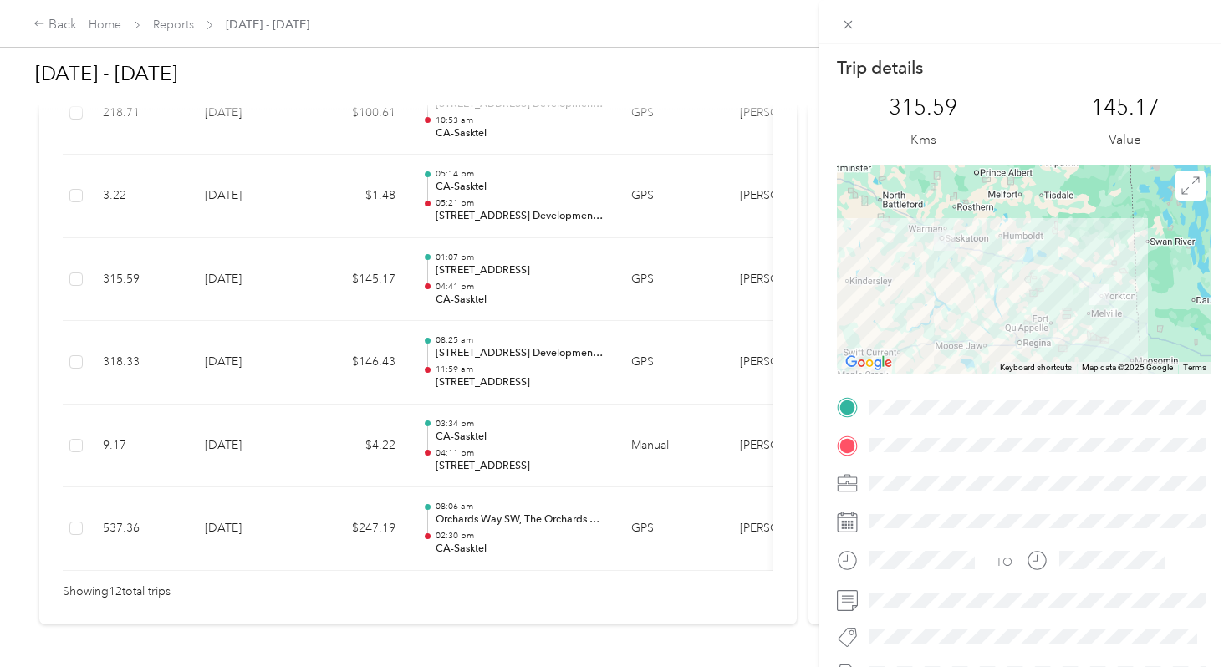
click at [549, 188] on div "Trip details This trip cannot be edited because it is either under review, appr…" at bounding box center [614, 333] width 1229 height 667
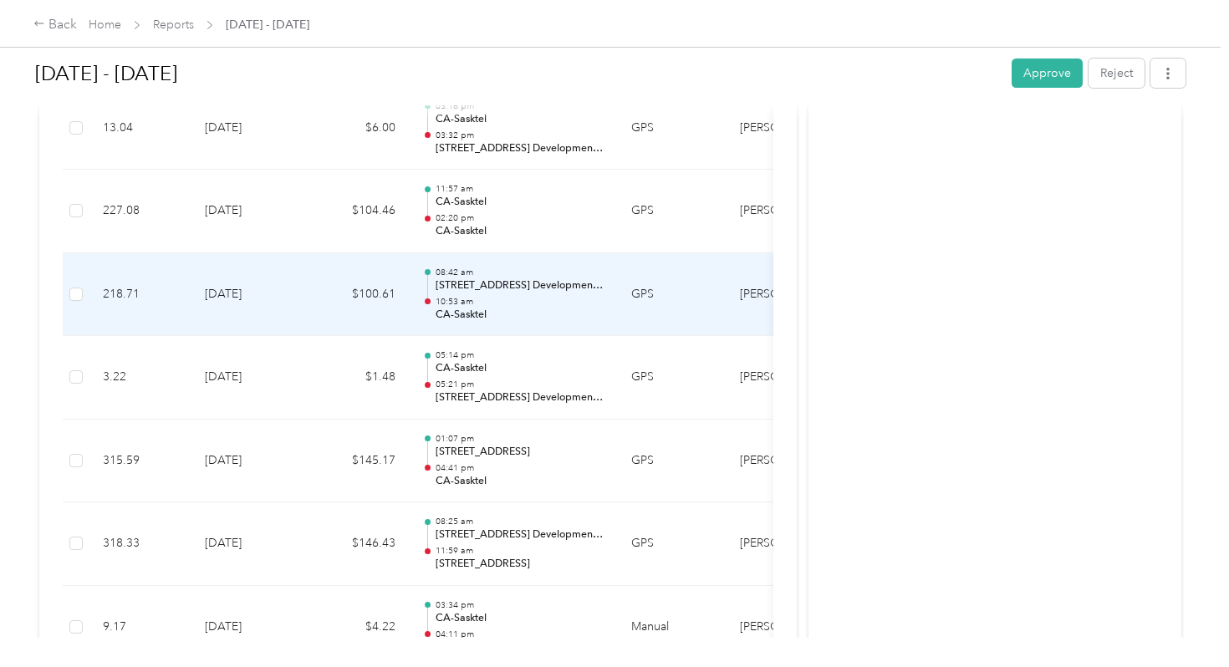
scroll to position [866, 0]
click at [547, 277] on div "08:42 am [STREET_ADDRESS] Development Area, [GEOGRAPHIC_DATA], SK 10:53 am CA-S…" at bounding box center [520, 296] width 169 height 56
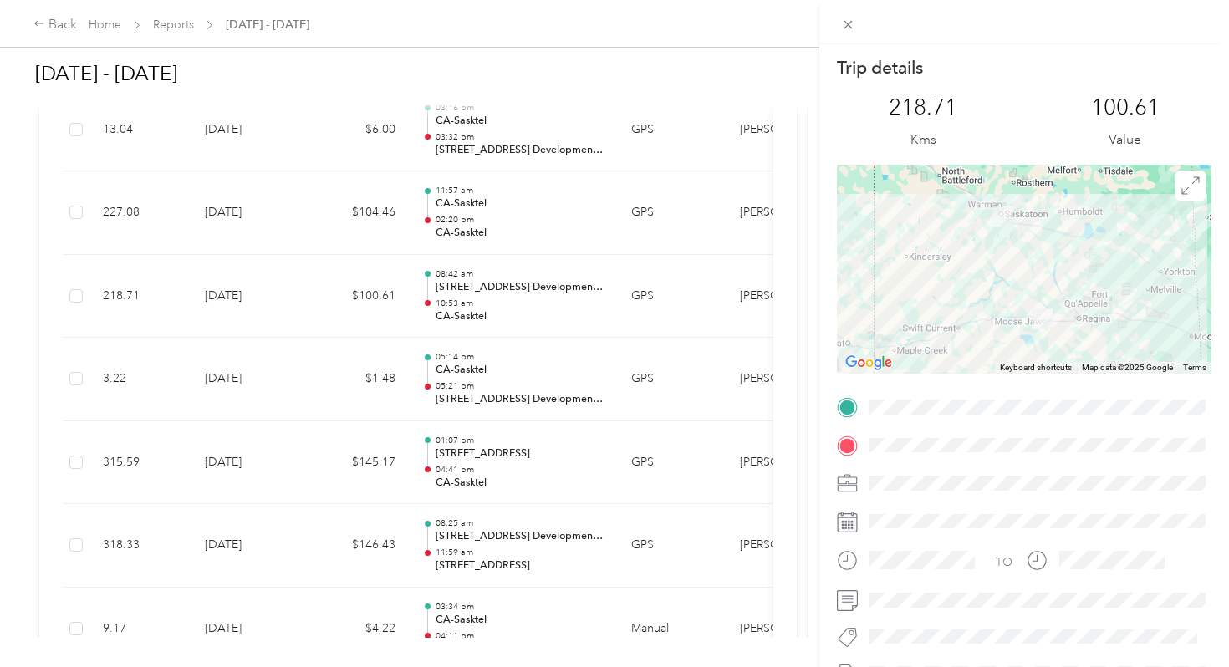
click at [529, 221] on div "Trip details This trip cannot be edited because it is either under review, appr…" at bounding box center [614, 333] width 1229 height 667
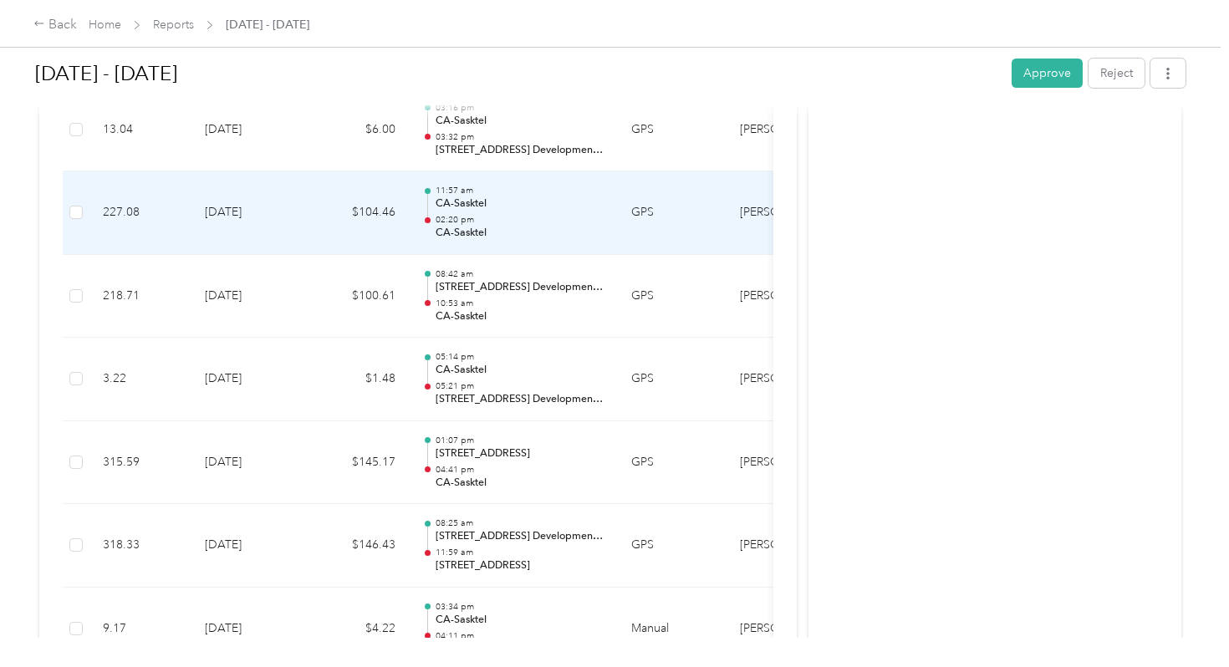
click at [529, 226] on p "CA-Sasktel" at bounding box center [520, 233] width 169 height 15
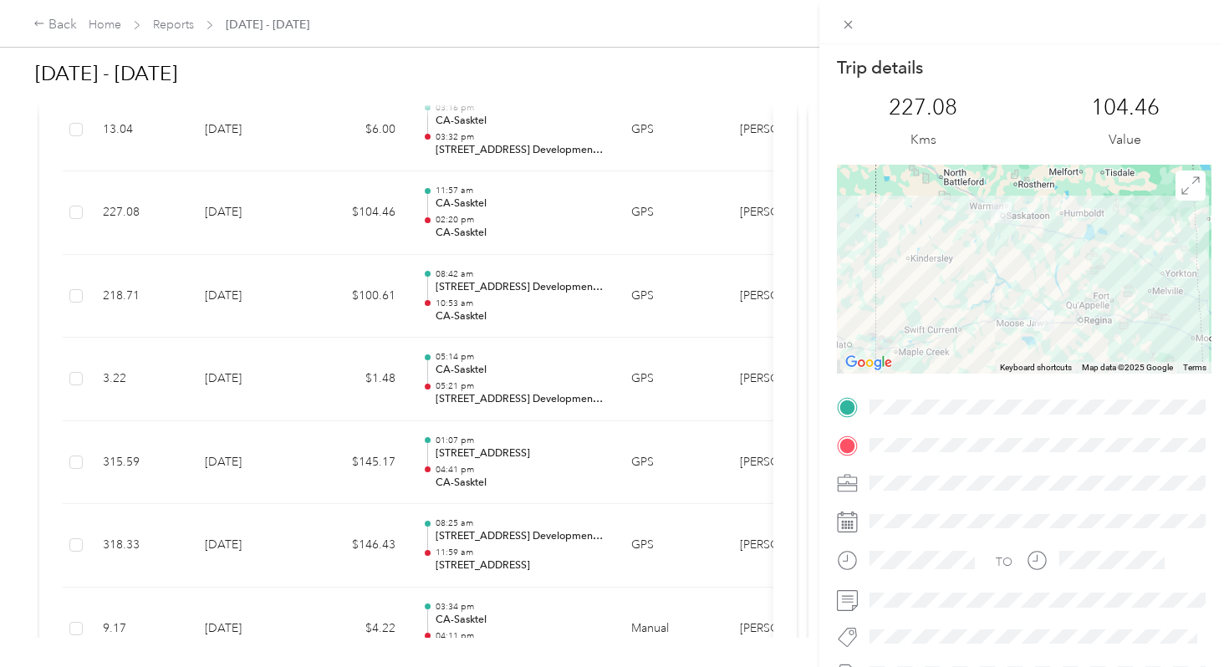
click at [529, 221] on div "Trip details This trip cannot be edited because it is either under review, appr…" at bounding box center [614, 333] width 1229 height 667
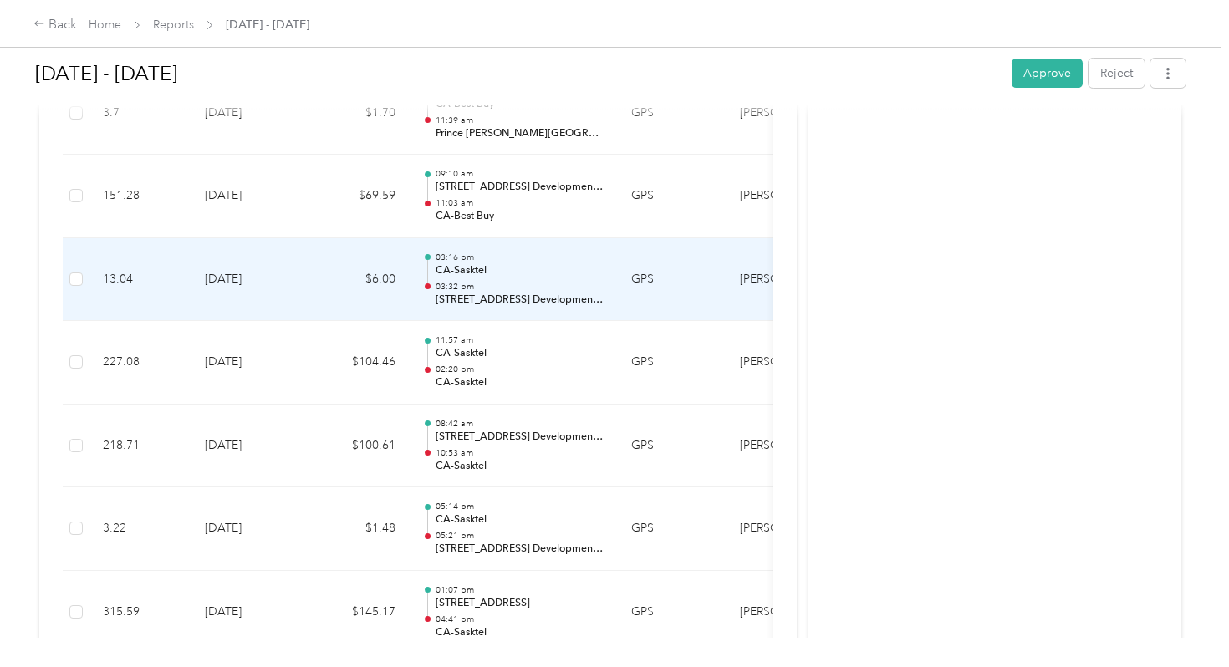
scroll to position [718, 0]
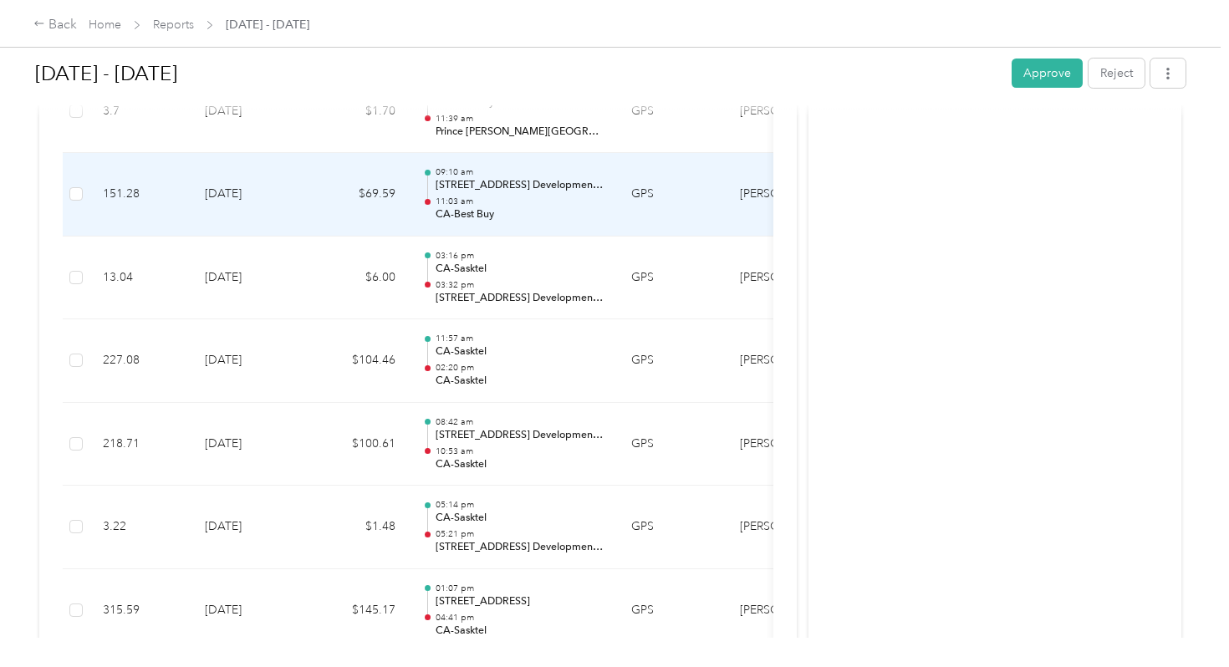
click at [519, 207] on p "CA-Best Buy" at bounding box center [520, 214] width 169 height 15
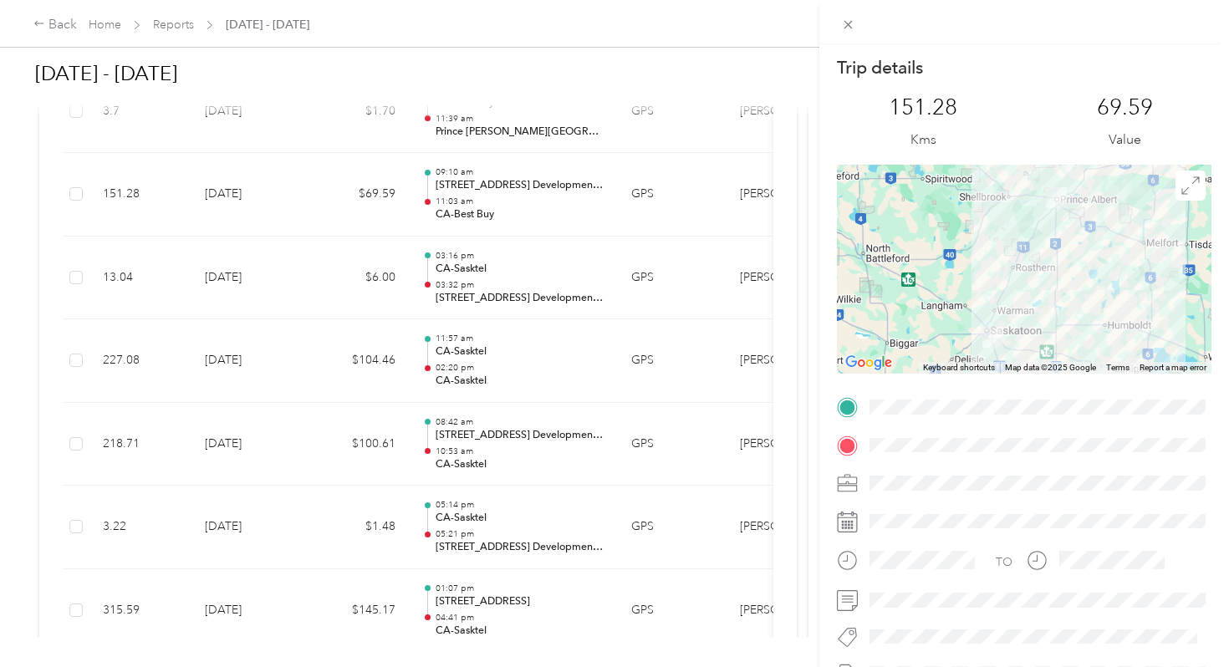
click at [519, 192] on div "Trip details This trip cannot be edited because it is either under review, appr…" at bounding box center [614, 333] width 1229 height 667
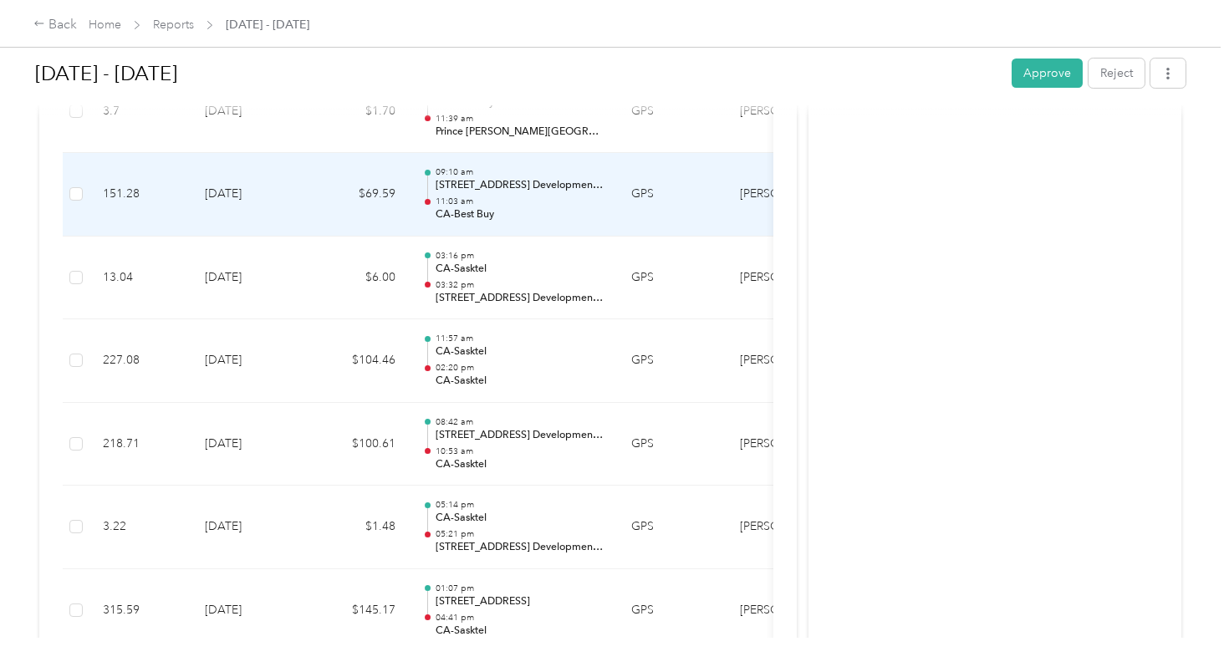
click at [519, 207] on p "CA-Best Buy" at bounding box center [520, 214] width 169 height 15
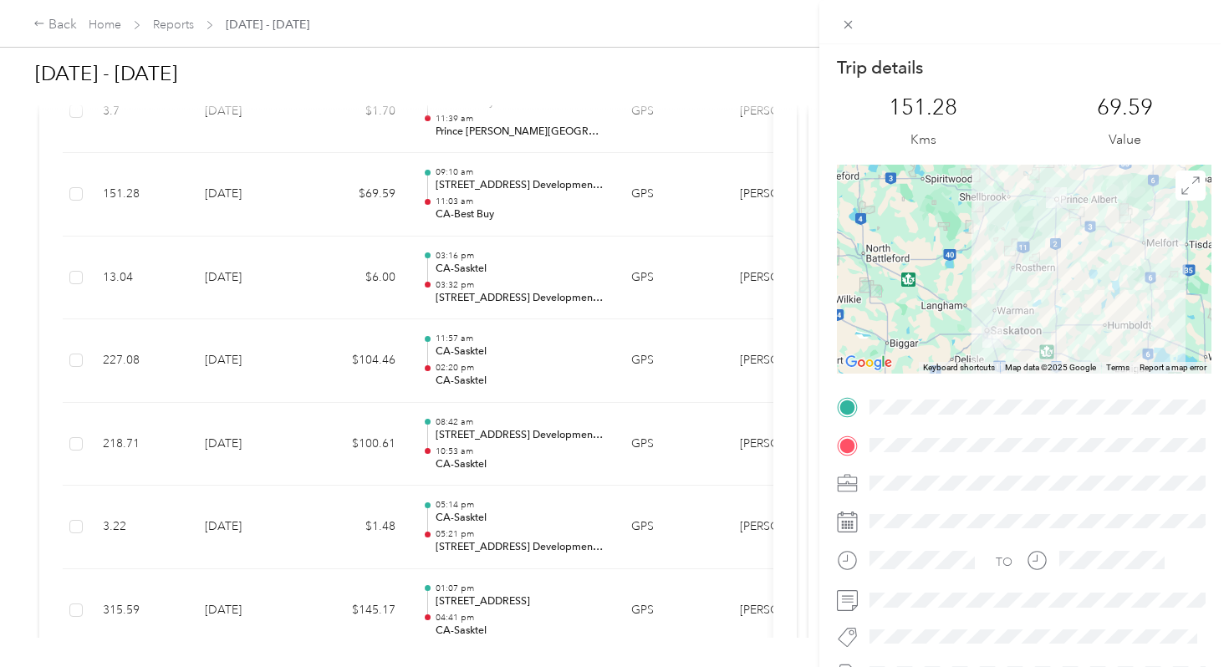
click at [519, 192] on div "Trip details This trip cannot be edited because it is either under review, appr…" at bounding box center [614, 333] width 1229 height 667
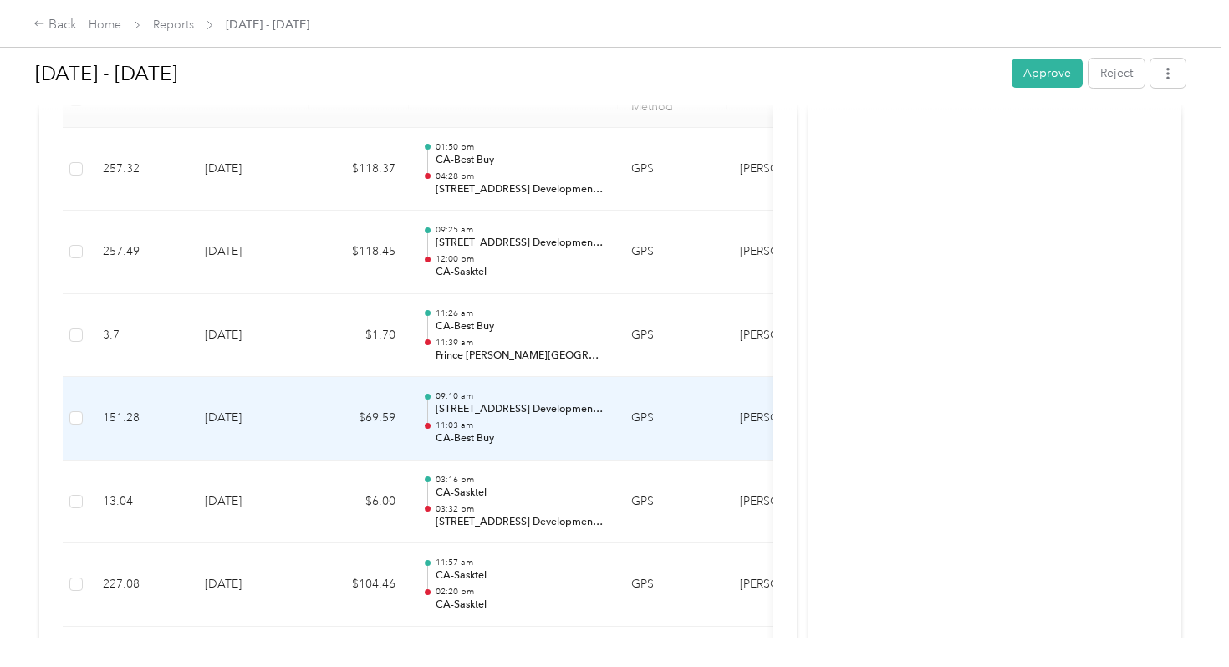
scroll to position [343, 0]
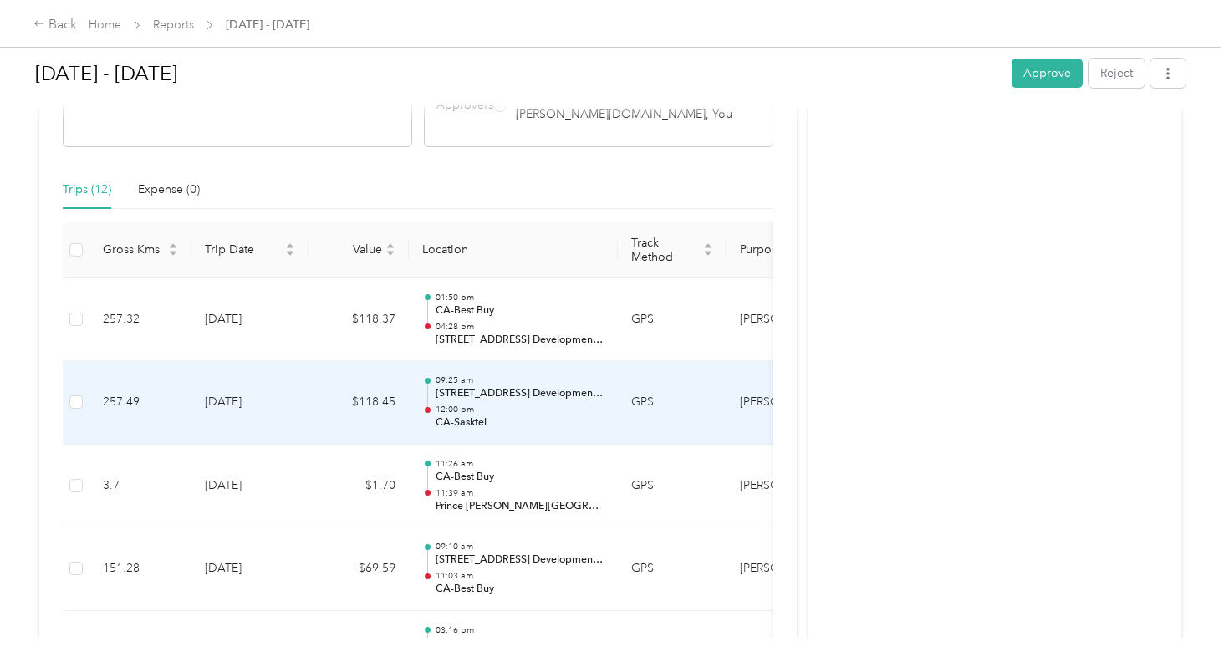
click at [508, 386] on p "[STREET_ADDRESS] Development Area, [GEOGRAPHIC_DATA], [GEOGRAPHIC_DATA]" at bounding box center [520, 393] width 169 height 15
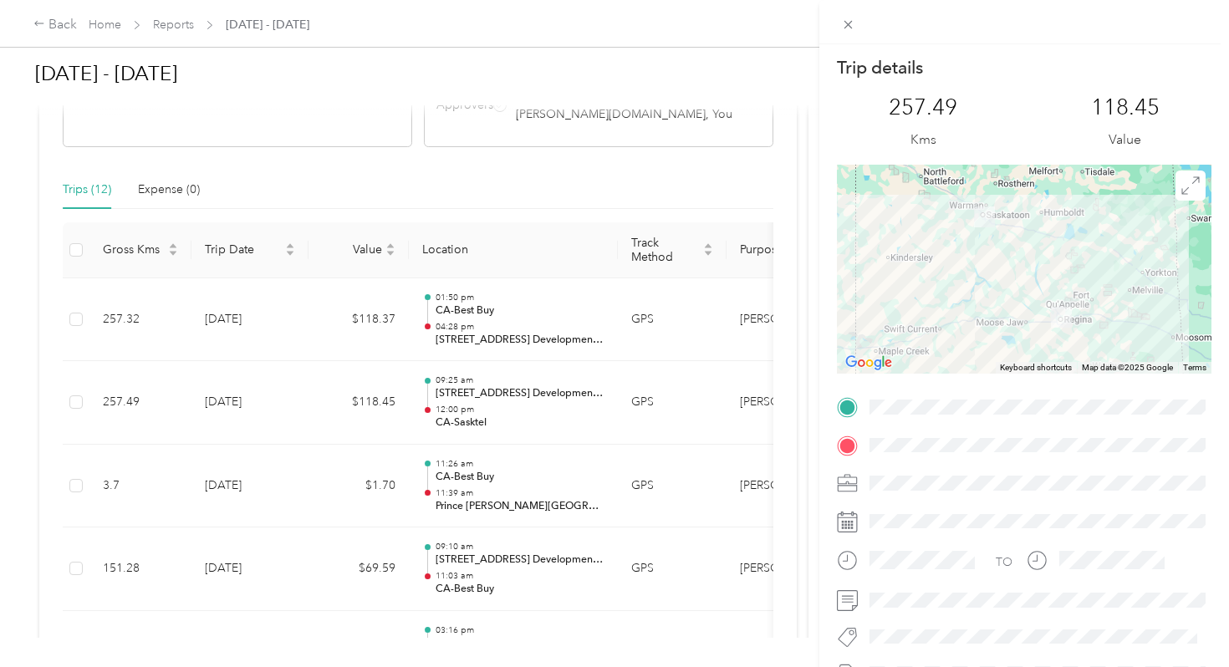
click at [289, 290] on div "Trip details This trip cannot be edited because it is either under review, appr…" at bounding box center [614, 333] width 1229 height 667
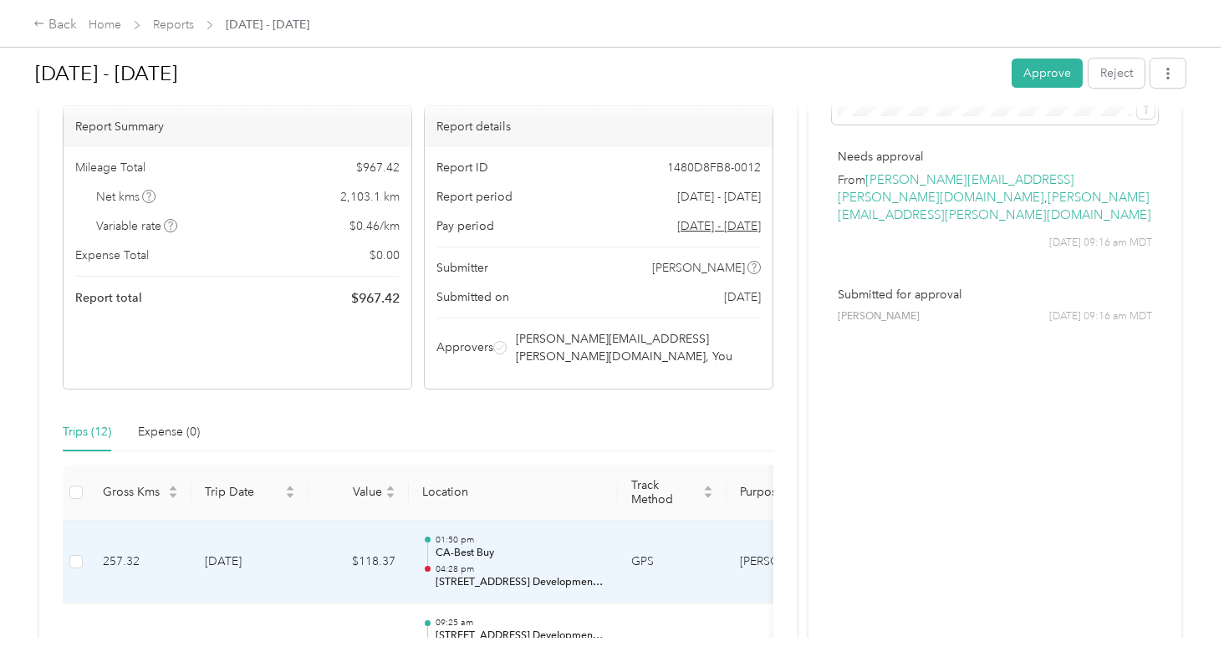
scroll to position [0, 0]
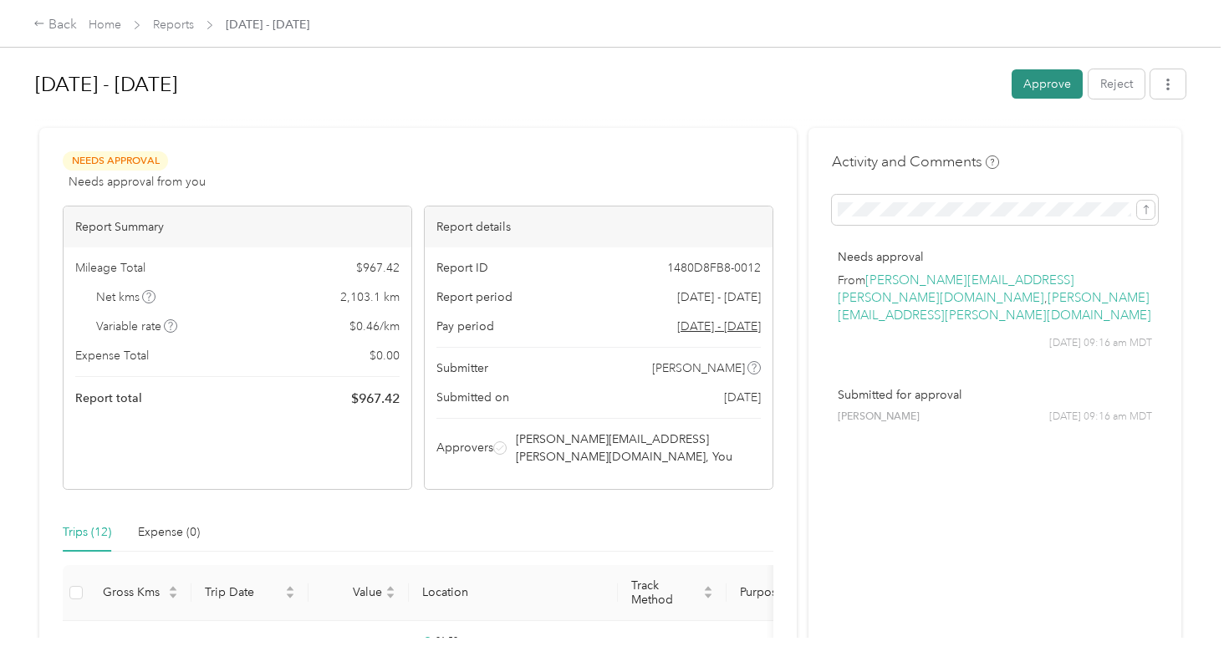
click at [1045, 81] on button "Approve" at bounding box center [1047, 83] width 71 height 29
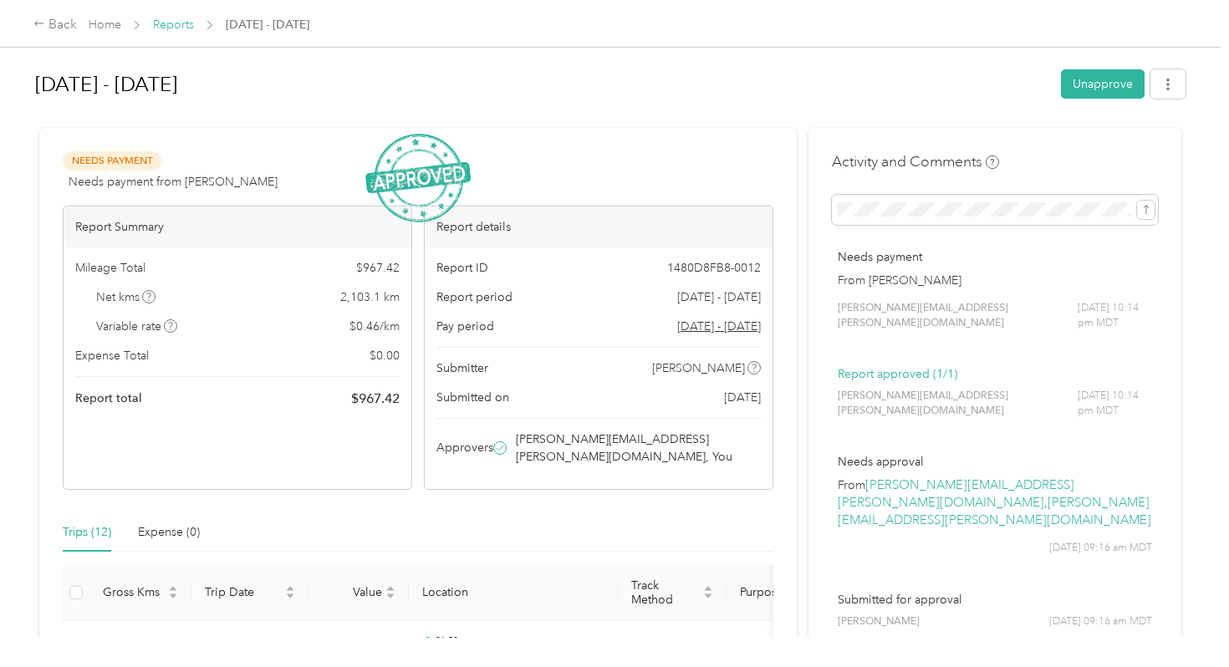
click at [172, 22] on link "Reports" at bounding box center [173, 25] width 41 height 14
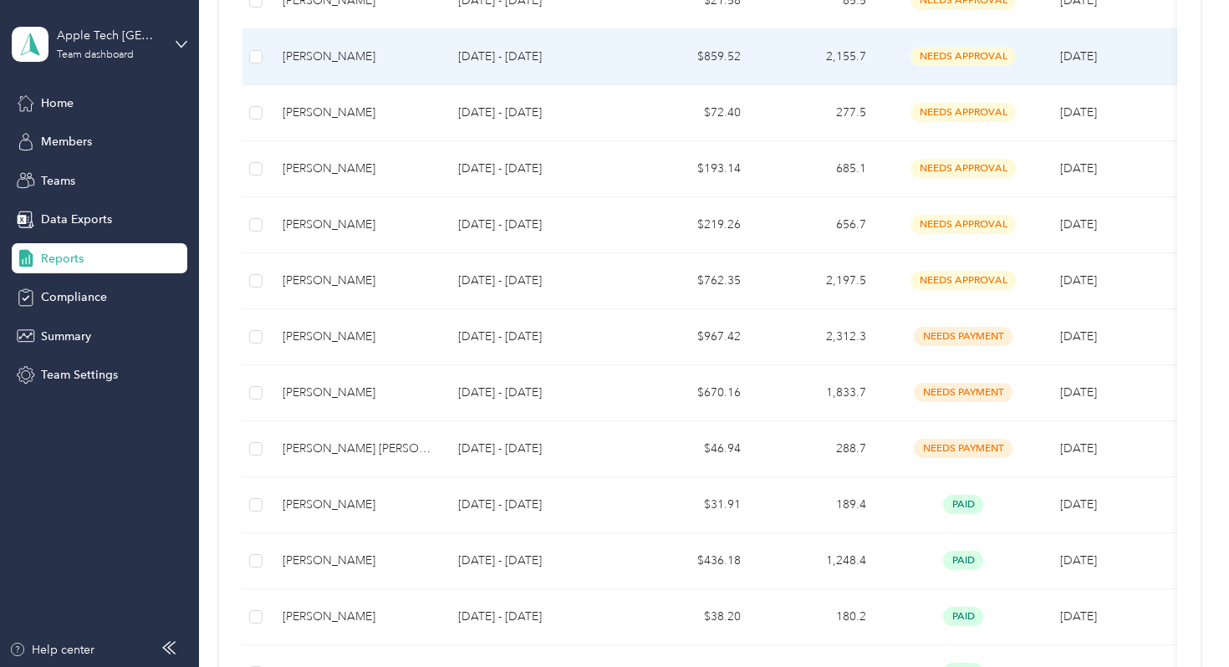
scroll to position [488, 0]
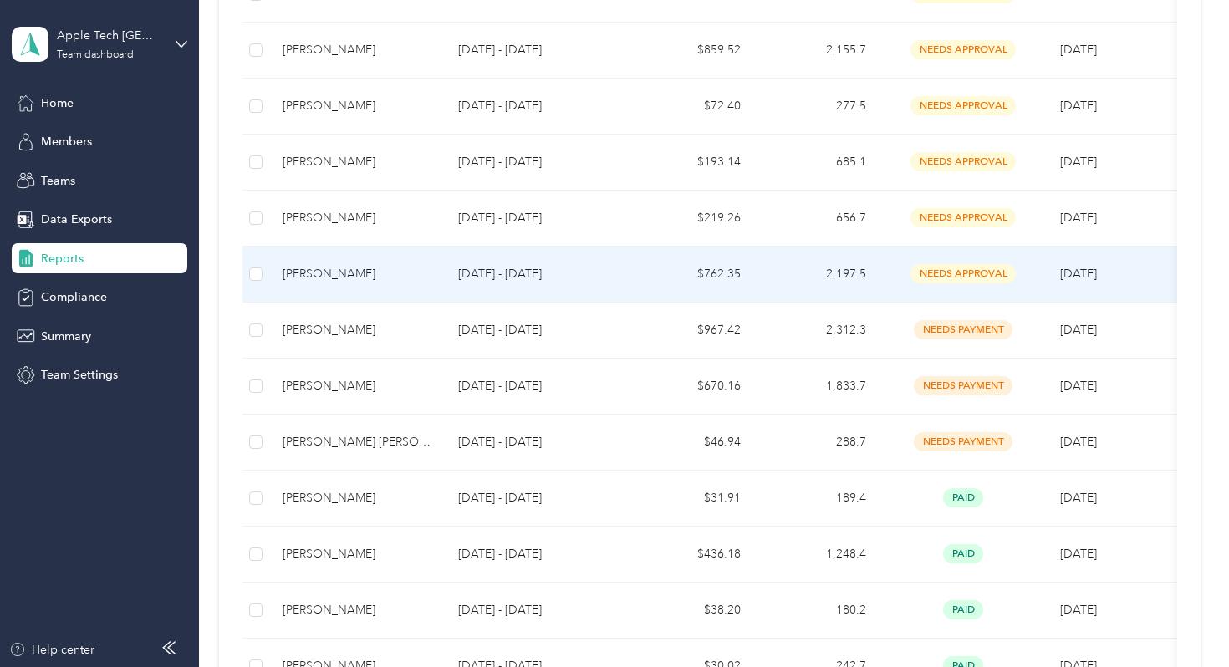
click at [370, 277] on div "[PERSON_NAME]" at bounding box center [357, 274] width 149 height 18
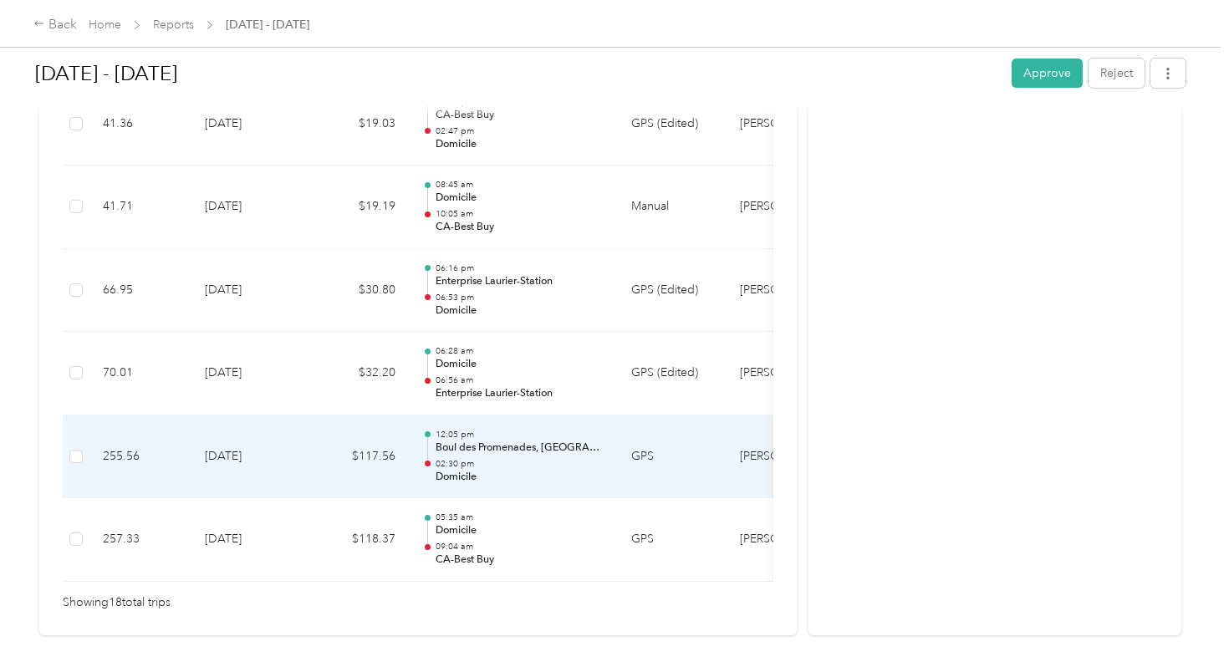
scroll to position [1550, 0]
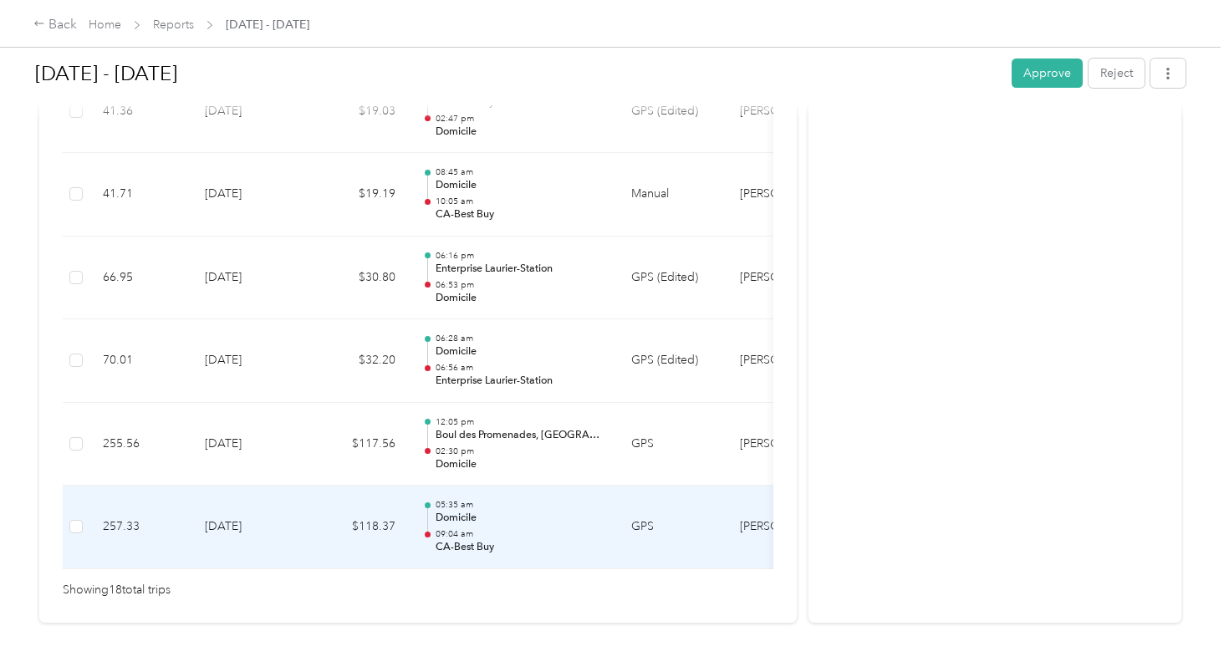
click at [374, 523] on td "$118.37" at bounding box center [359, 528] width 100 height 84
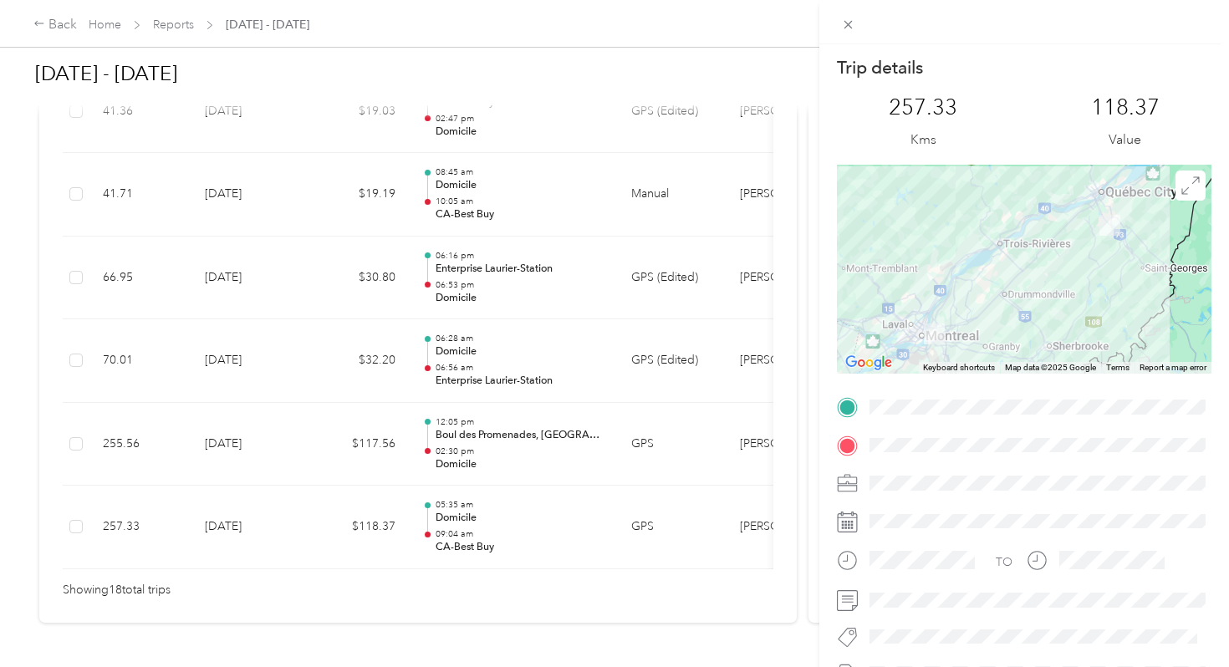
click at [508, 412] on div "Trip details This trip cannot be edited because it is either under review, appr…" at bounding box center [614, 333] width 1229 height 667
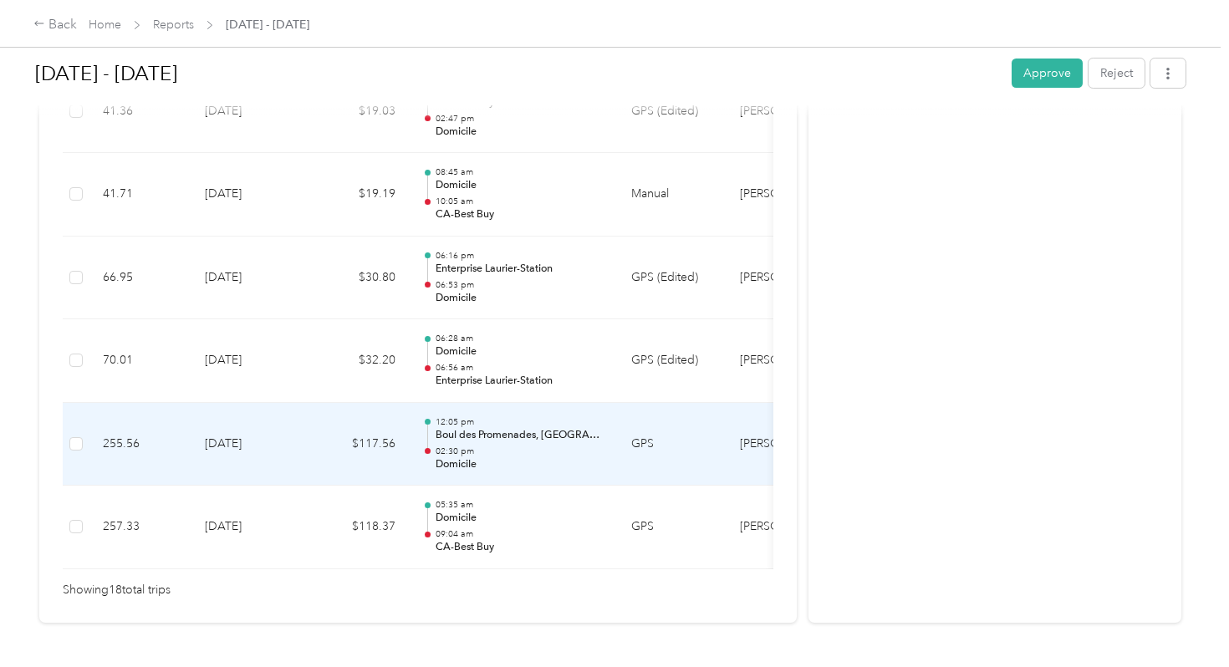
click at [508, 428] on p "Boul des Promenades, [GEOGRAPHIC_DATA][PERSON_NAME], Longueuil, [GEOGRAPHIC_DAT…" at bounding box center [520, 435] width 169 height 15
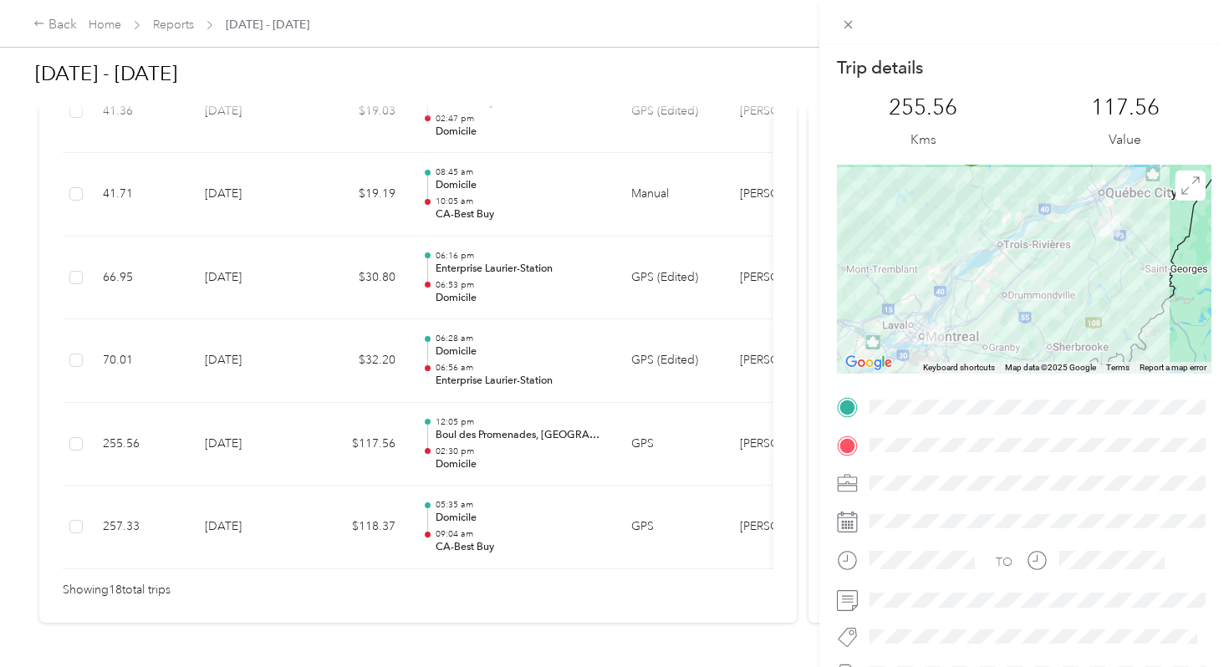
click at [502, 175] on div "Trip details This trip cannot be edited because it is either under review, appr…" at bounding box center [614, 333] width 1229 height 667
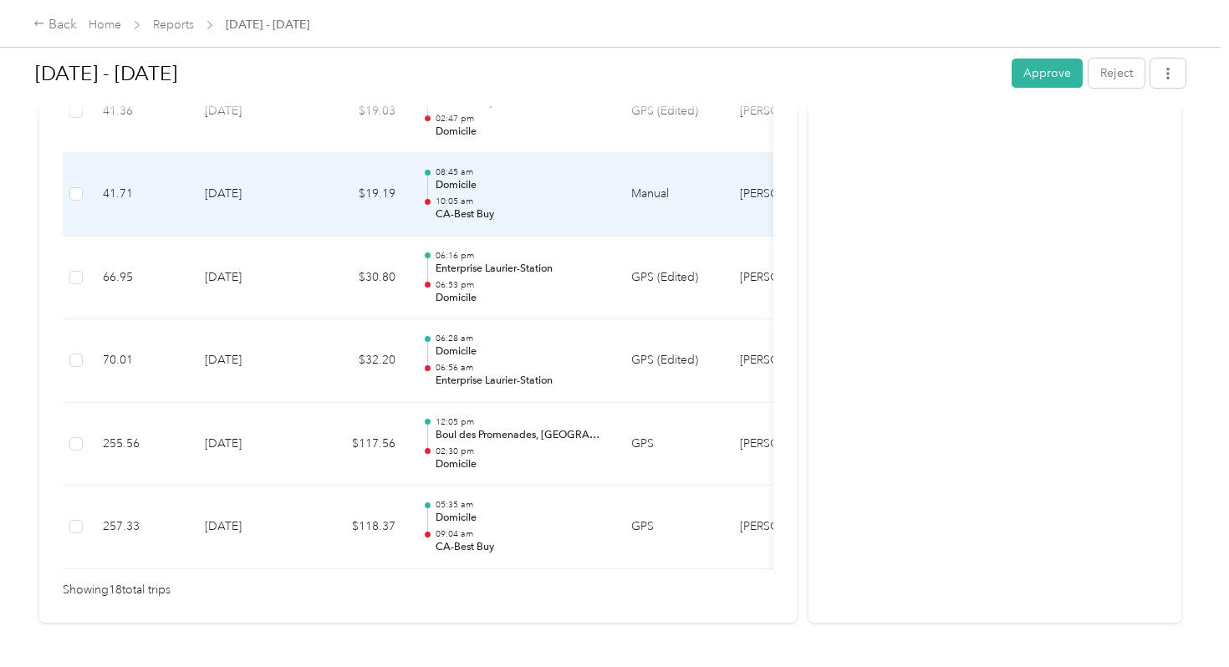
click at [522, 196] on p "10:05 am" at bounding box center [520, 202] width 169 height 12
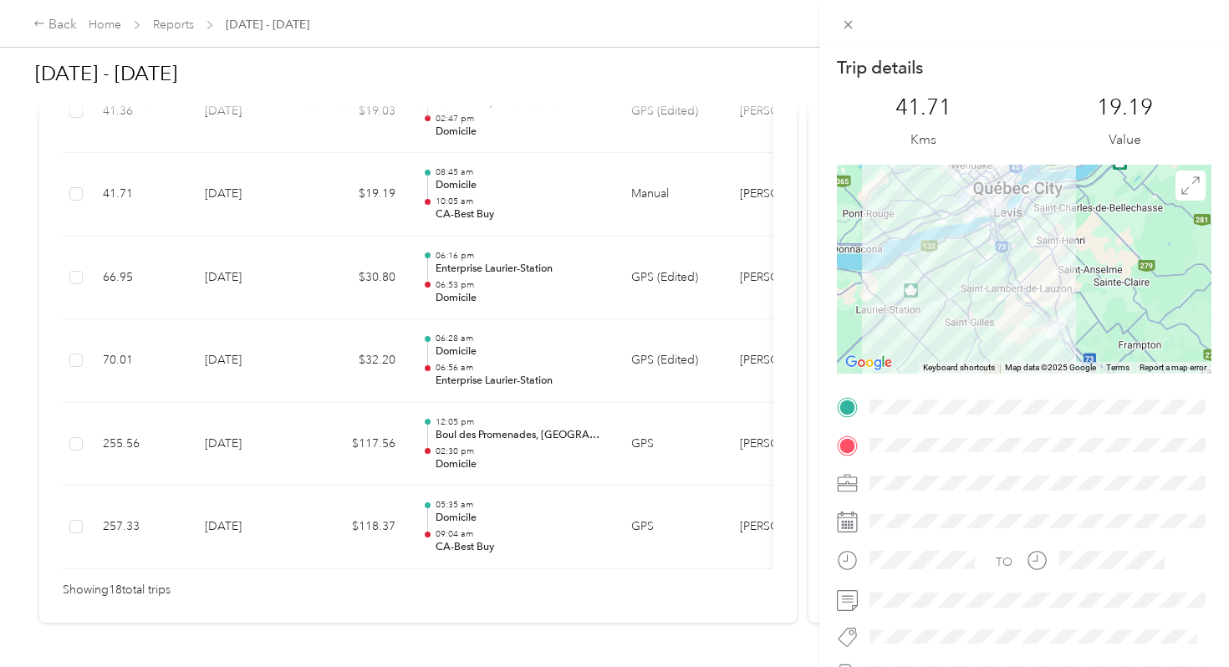
click at [501, 188] on div "Trip details This trip cannot be edited because it is either under review, appr…" at bounding box center [614, 333] width 1229 height 667
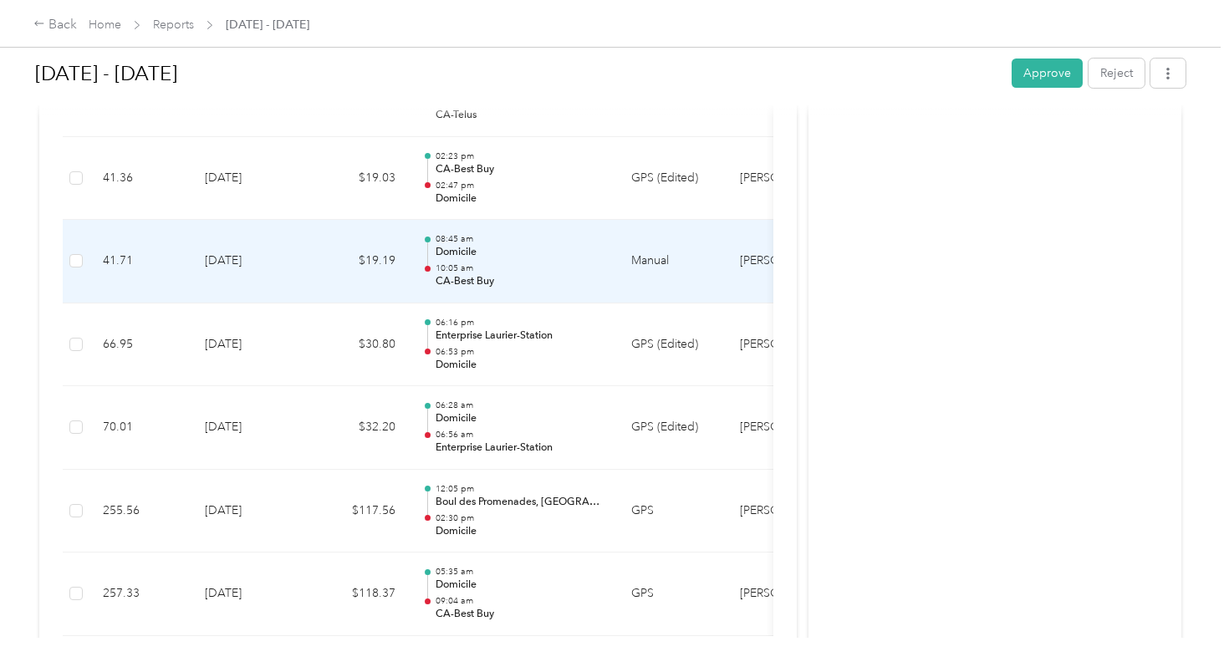
scroll to position [1463, 0]
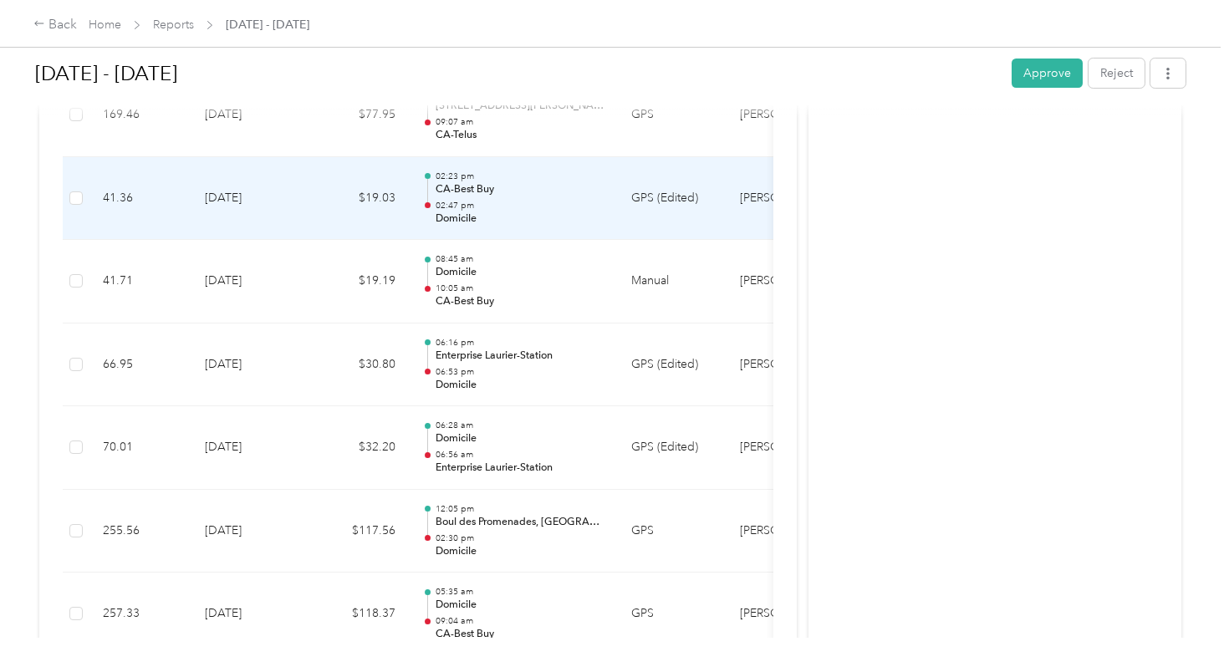
click at [501, 200] on p "02:47 pm" at bounding box center [520, 206] width 169 height 12
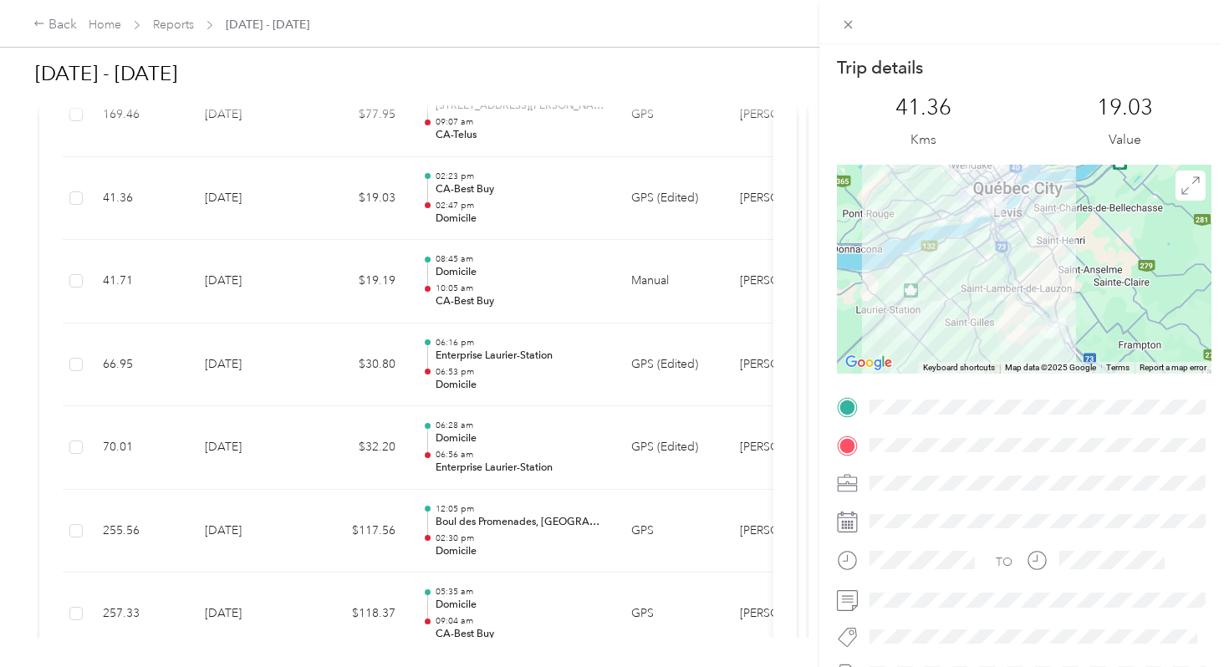
click at [501, 188] on div "Trip details This trip cannot be edited because it is either under review, appr…" at bounding box center [614, 333] width 1229 height 667
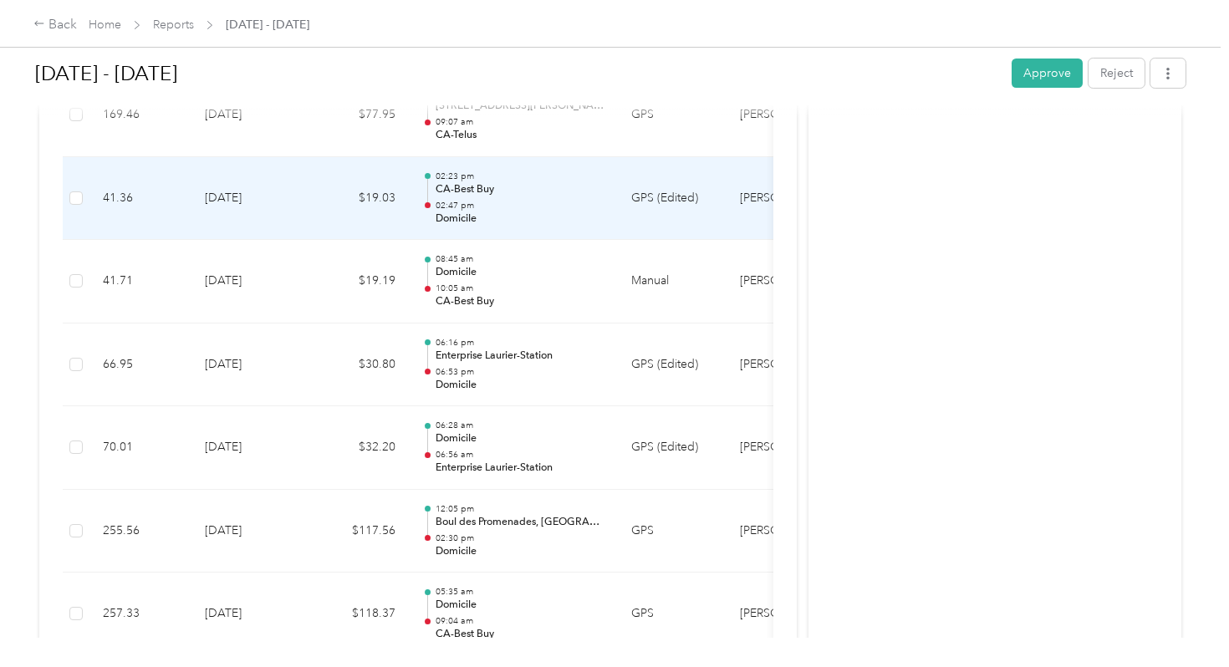
click at [501, 200] on p "02:47 pm" at bounding box center [520, 206] width 169 height 12
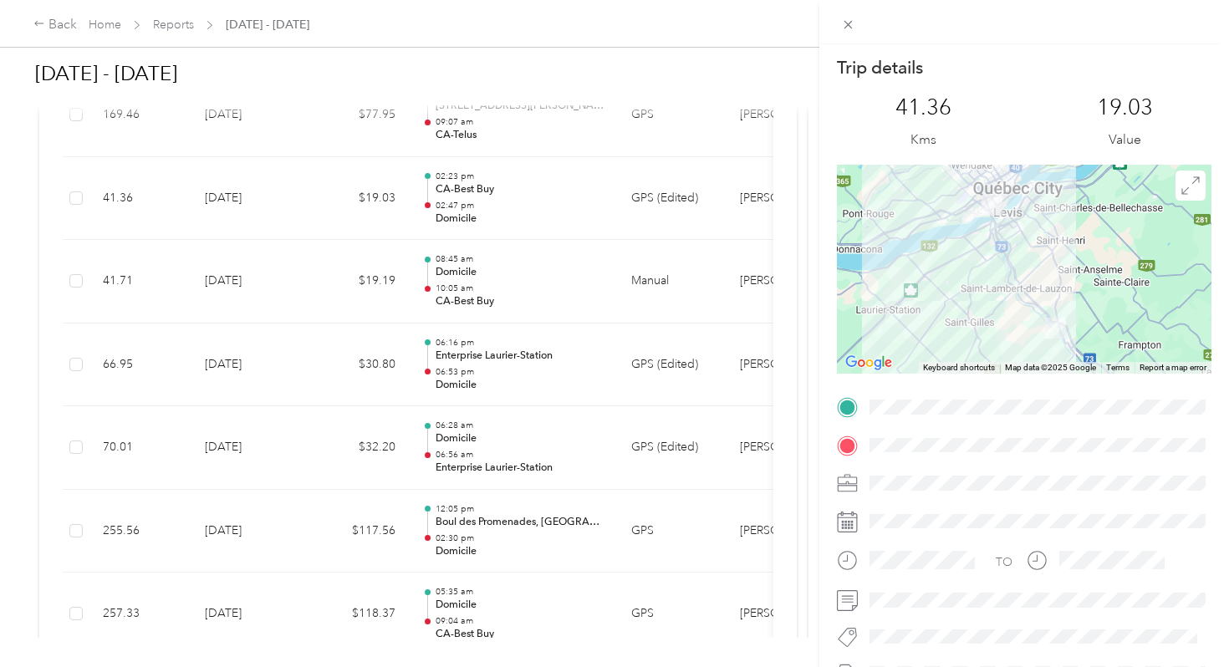
click at [500, 187] on div "Trip details This trip cannot be edited because it is either under review, appr…" at bounding box center [614, 333] width 1229 height 667
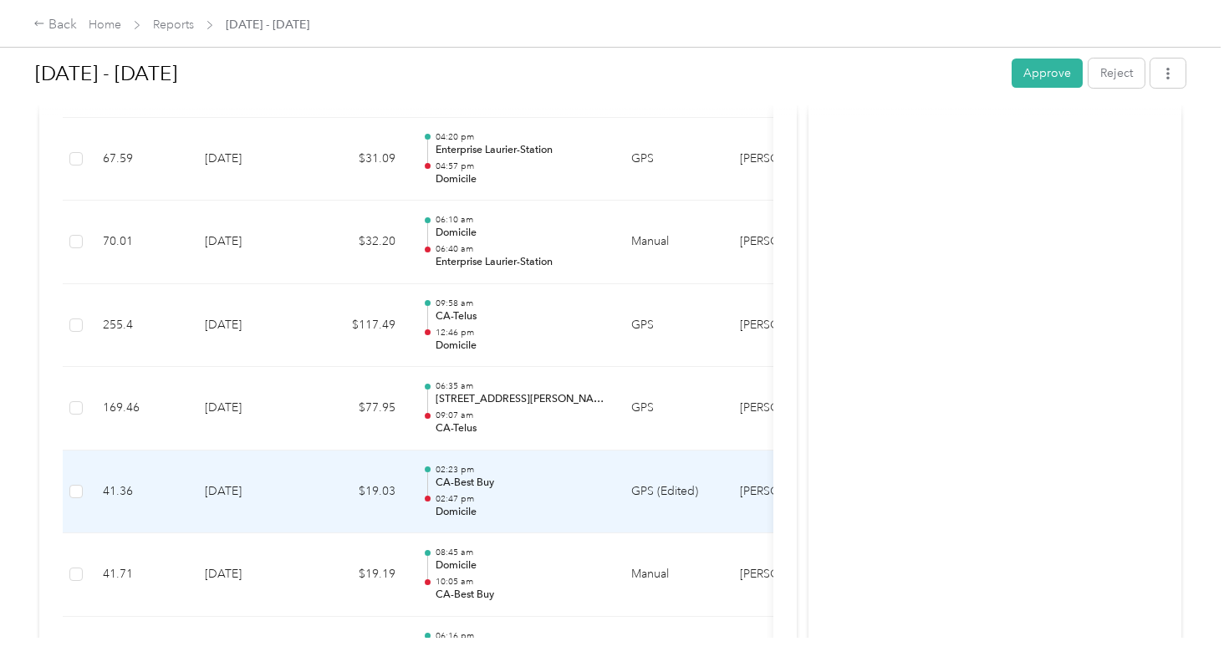
scroll to position [1168, 0]
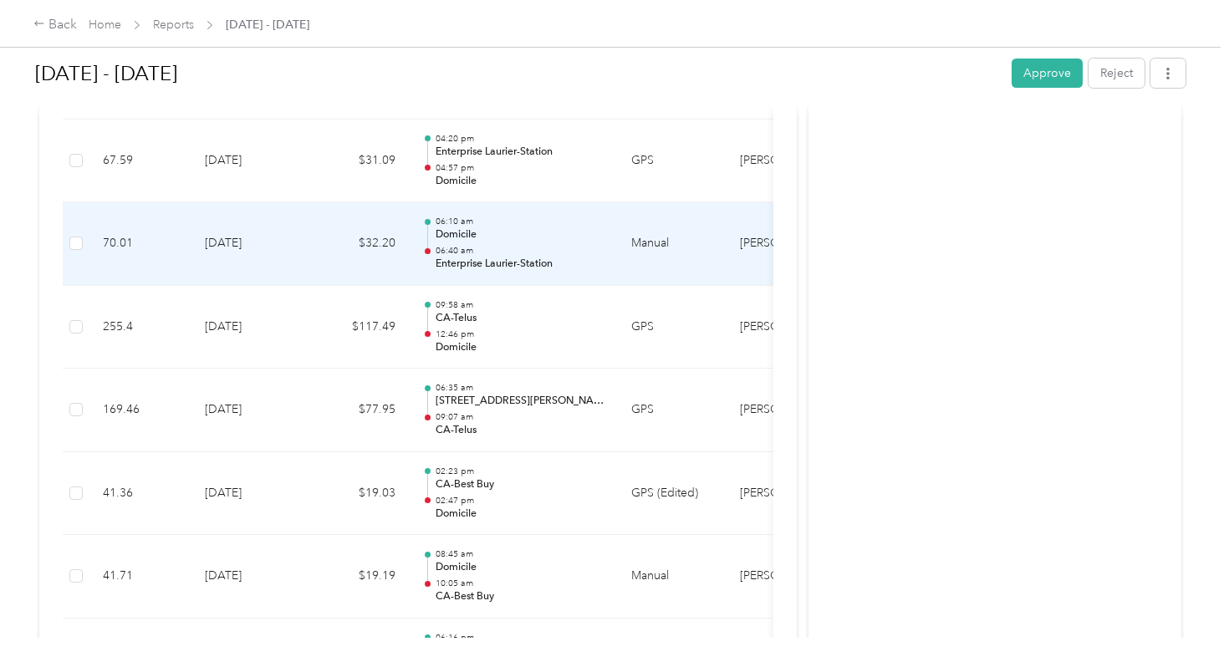
click at [472, 227] on p "Domicile" at bounding box center [520, 234] width 169 height 15
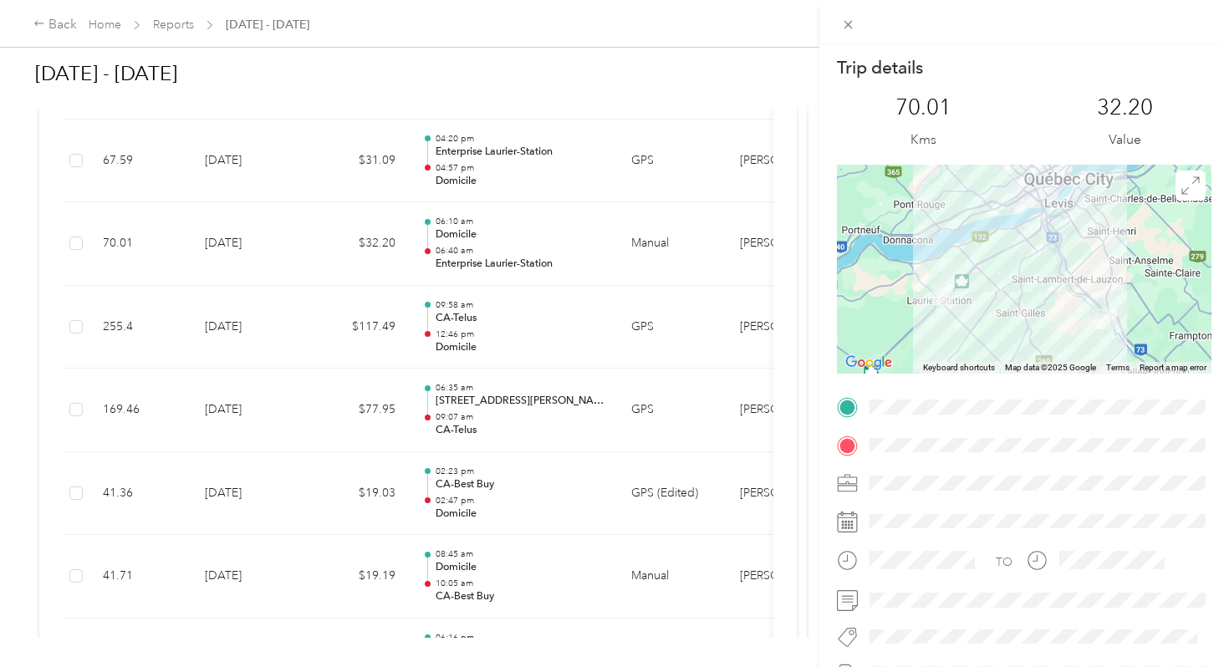
click at [472, 221] on div "Trip details This trip cannot be edited because it is either under review, appr…" at bounding box center [614, 333] width 1229 height 667
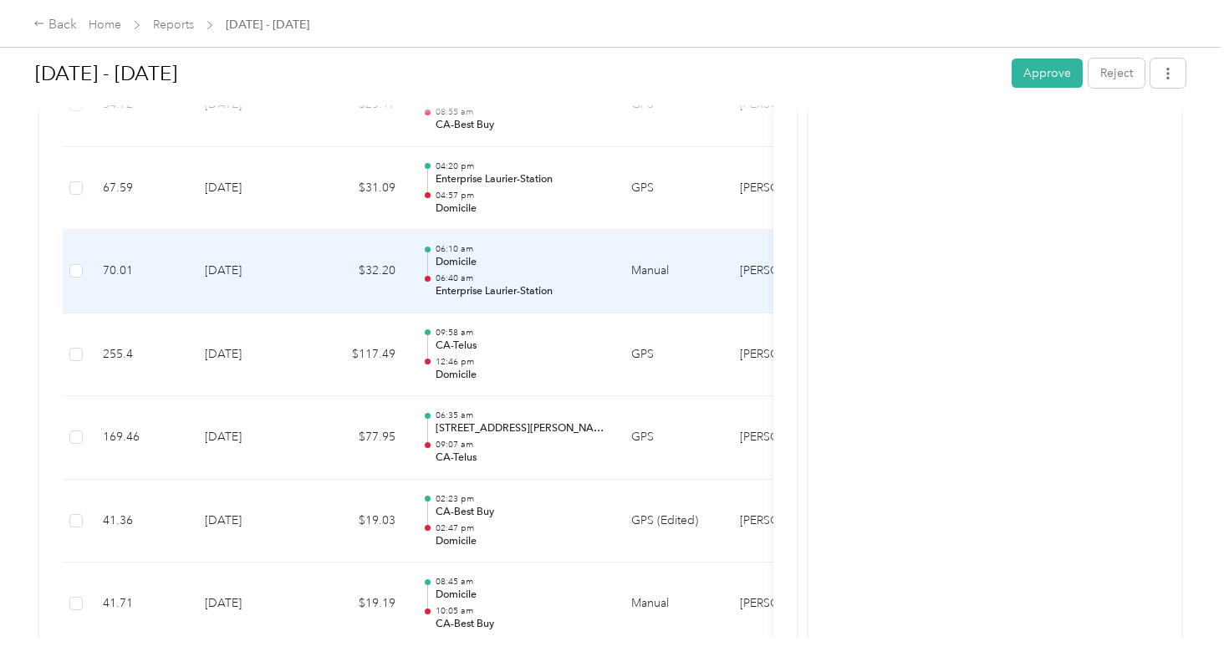
scroll to position [1111, 0]
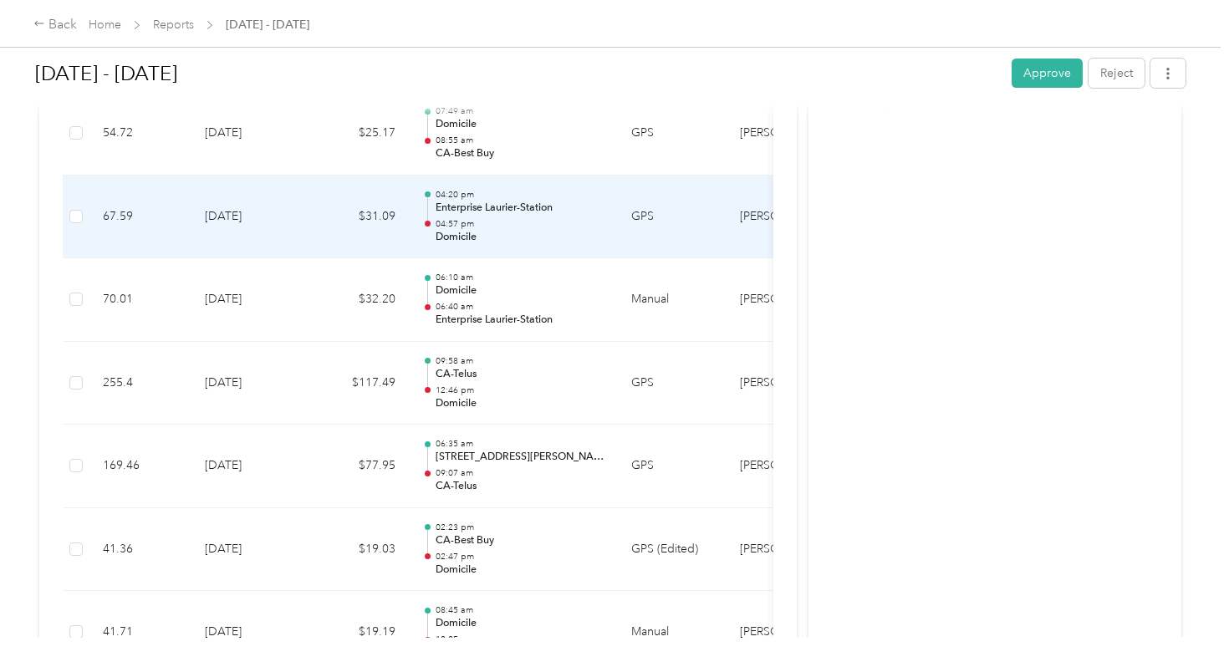
click at [472, 230] on p "Domicile" at bounding box center [520, 237] width 169 height 15
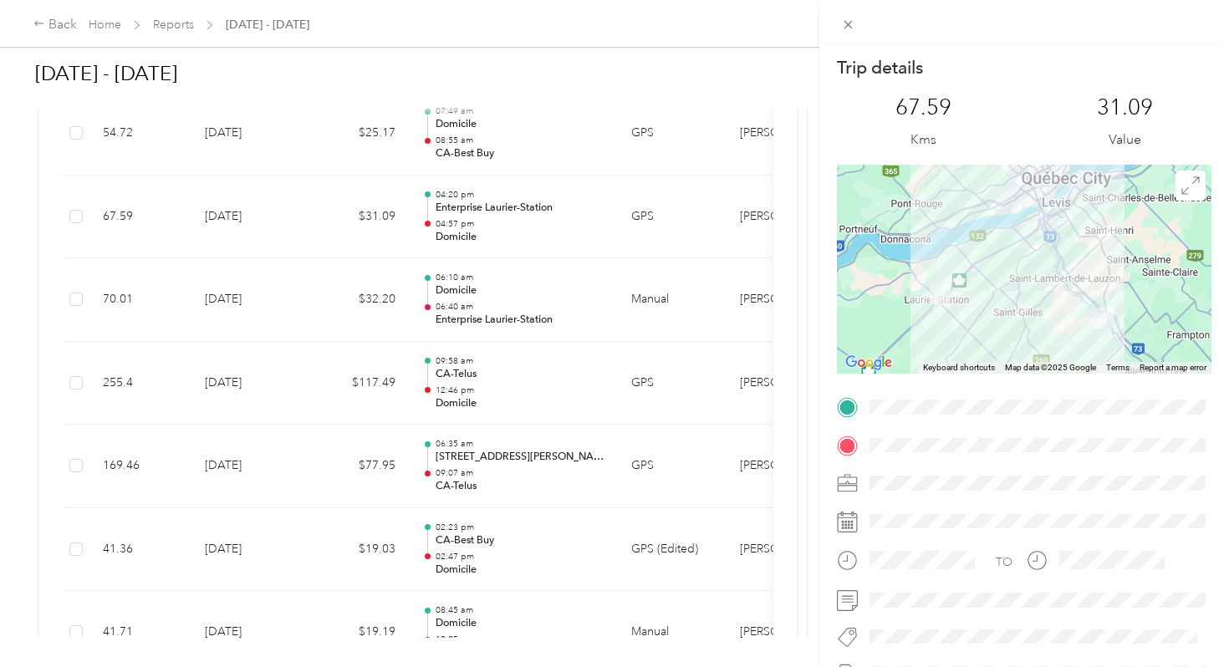
click at [472, 221] on div "Trip details This trip cannot be edited because it is either under review, appr…" at bounding box center [614, 333] width 1229 height 667
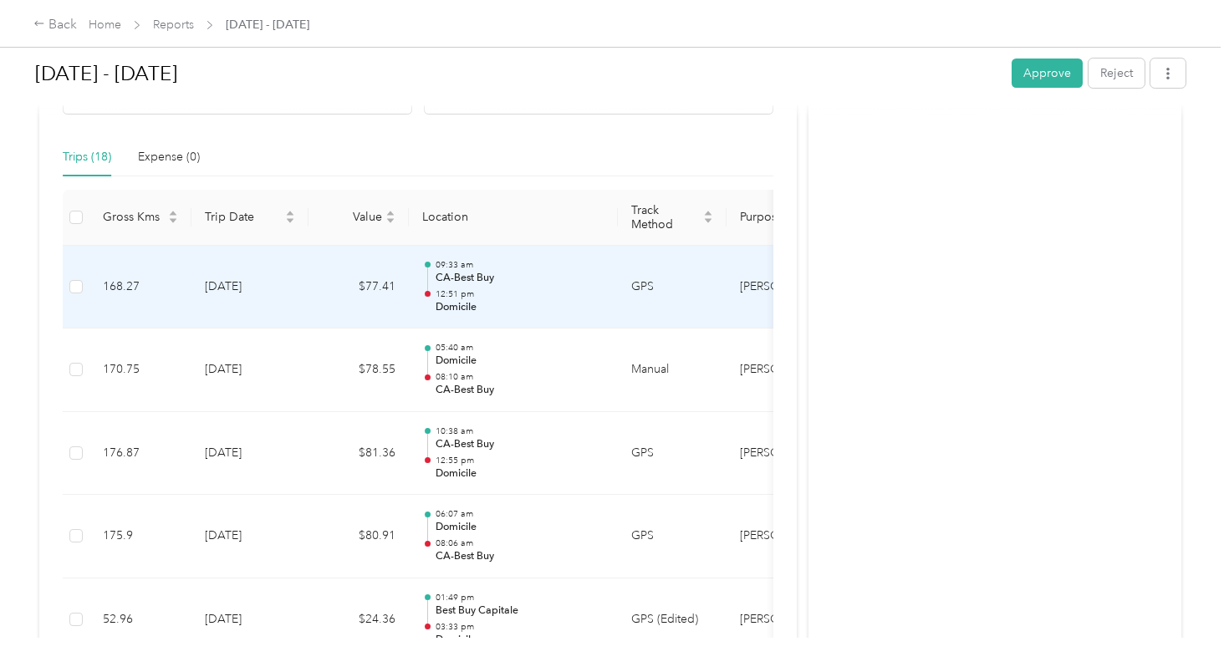
scroll to position [371, 0]
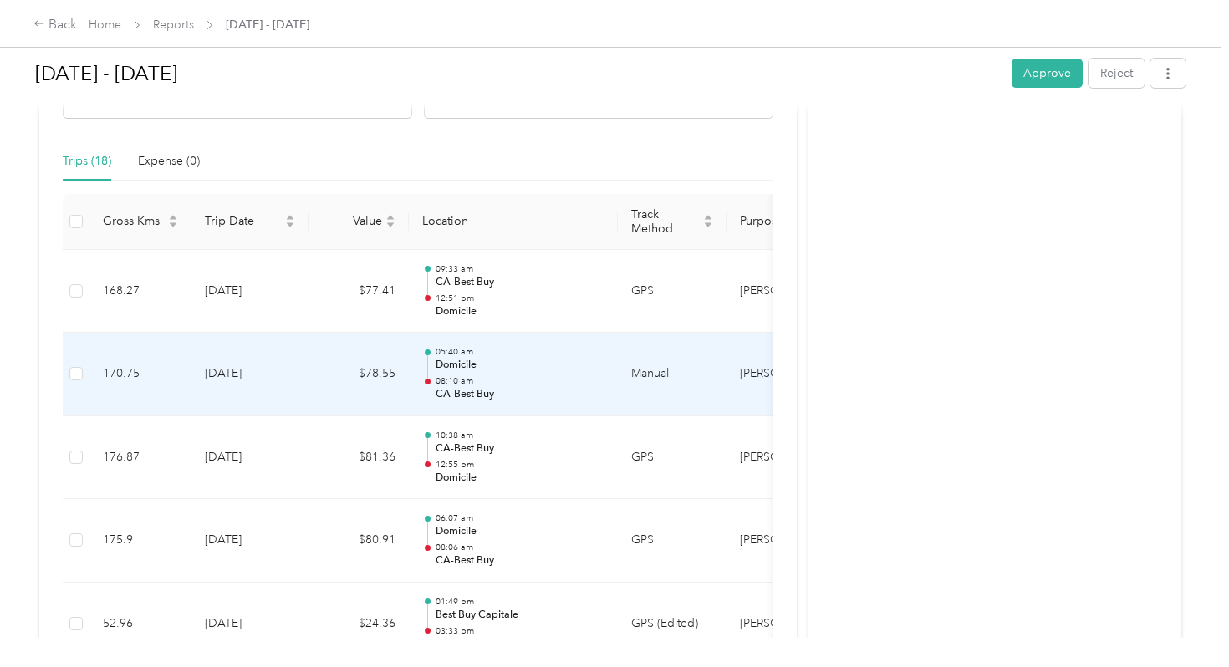
click at [473, 346] on p "05:40 am" at bounding box center [520, 352] width 169 height 12
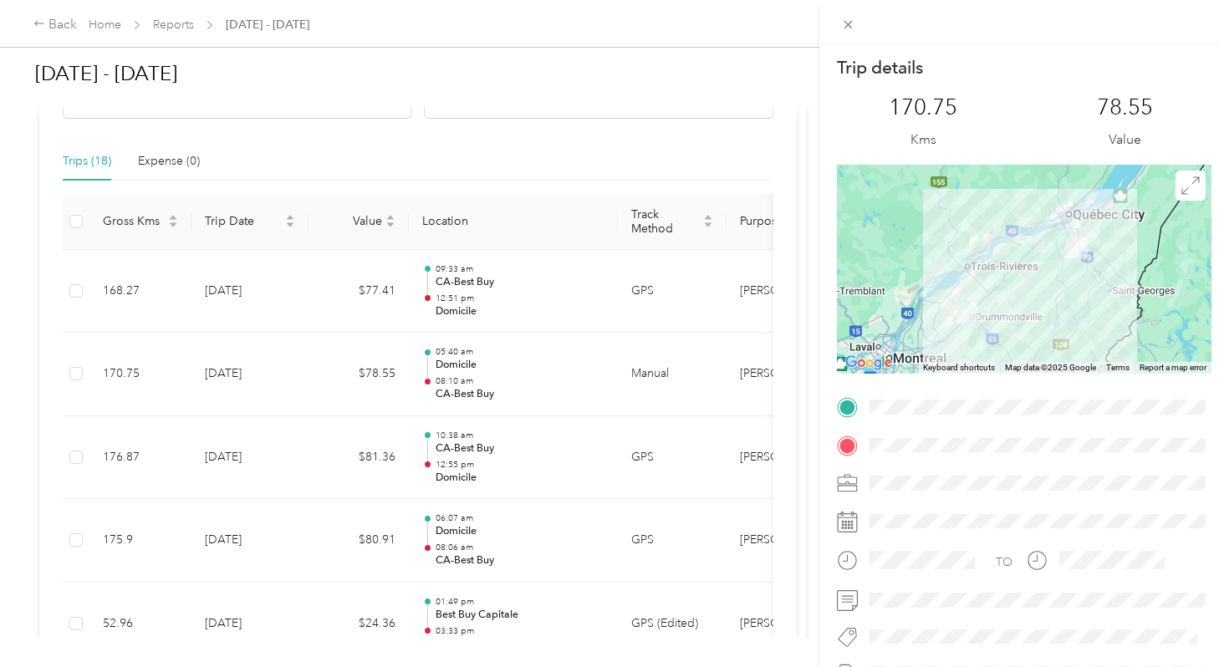
click at [473, 329] on div "Trip details This trip cannot be edited because it is either under review, appr…" at bounding box center [614, 333] width 1229 height 667
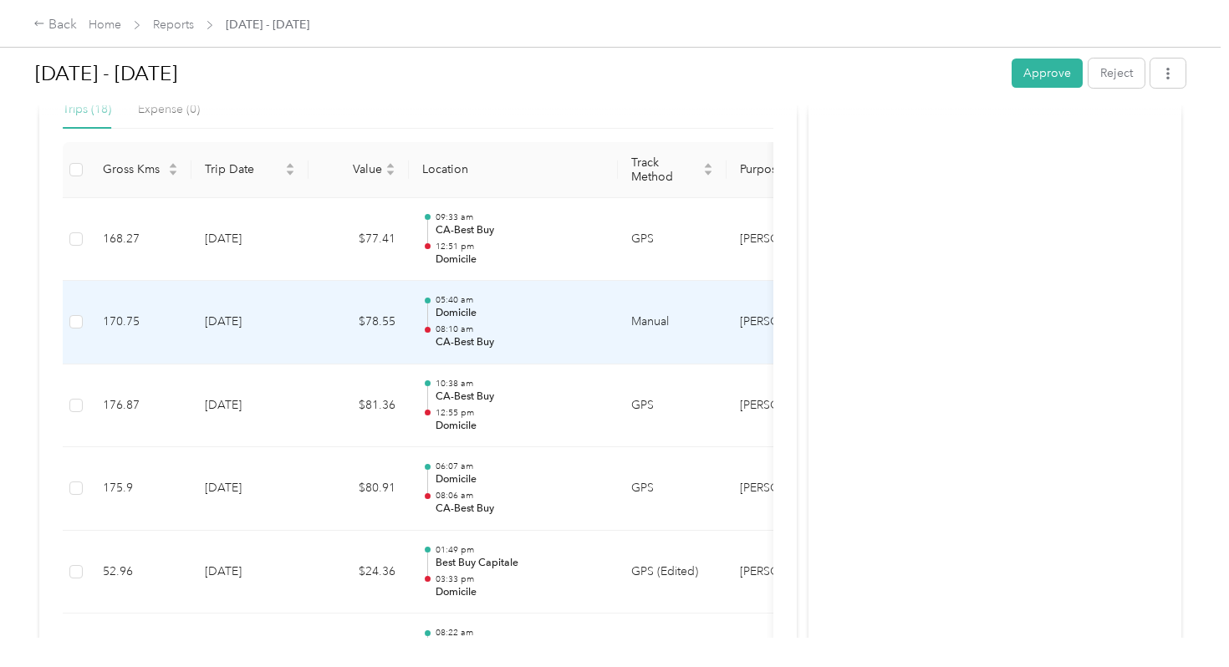
scroll to position [443, 0]
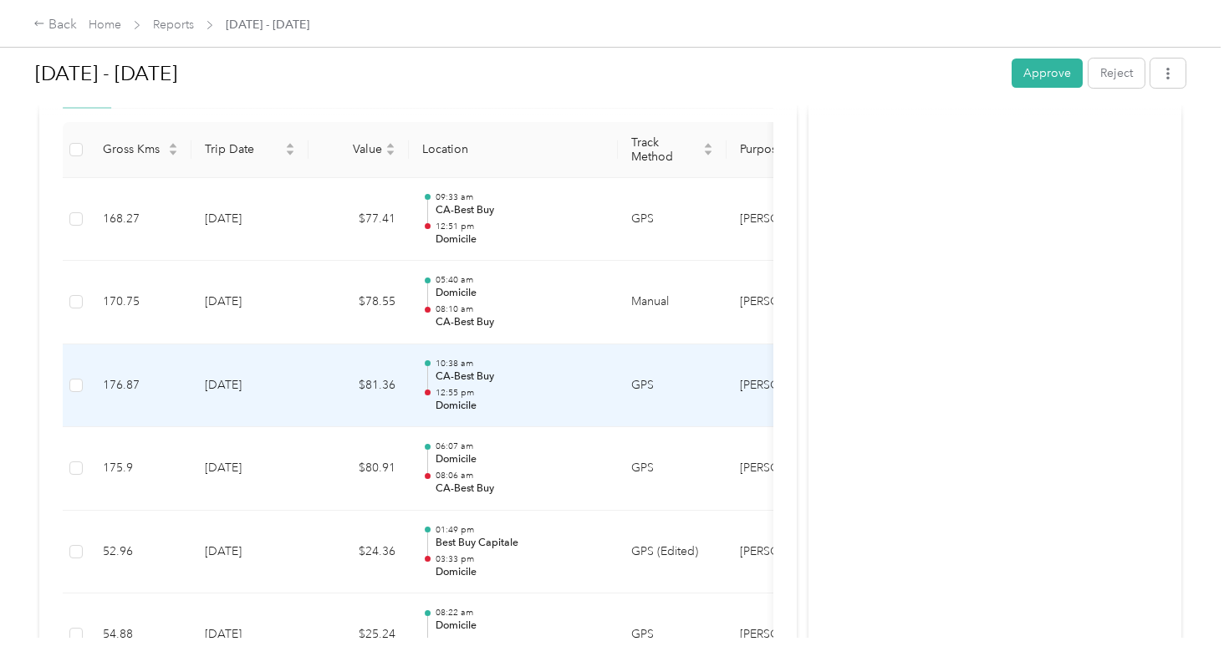
click at [468, 387] on p "12:55 pm" at bounding box center [520, 393] width 169 height 12
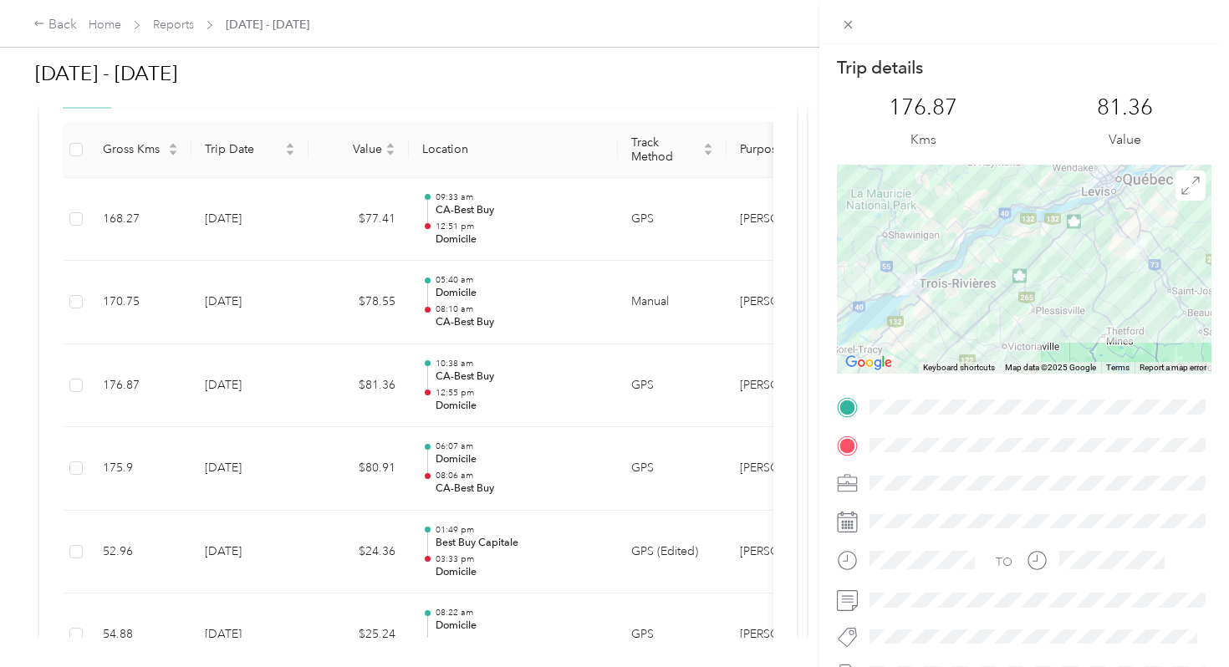
click at [468, 368] on div "Trip details This trip cannot be edited because it is either under review, appr…" at bounding box center [614, 333] width 1229 height 667
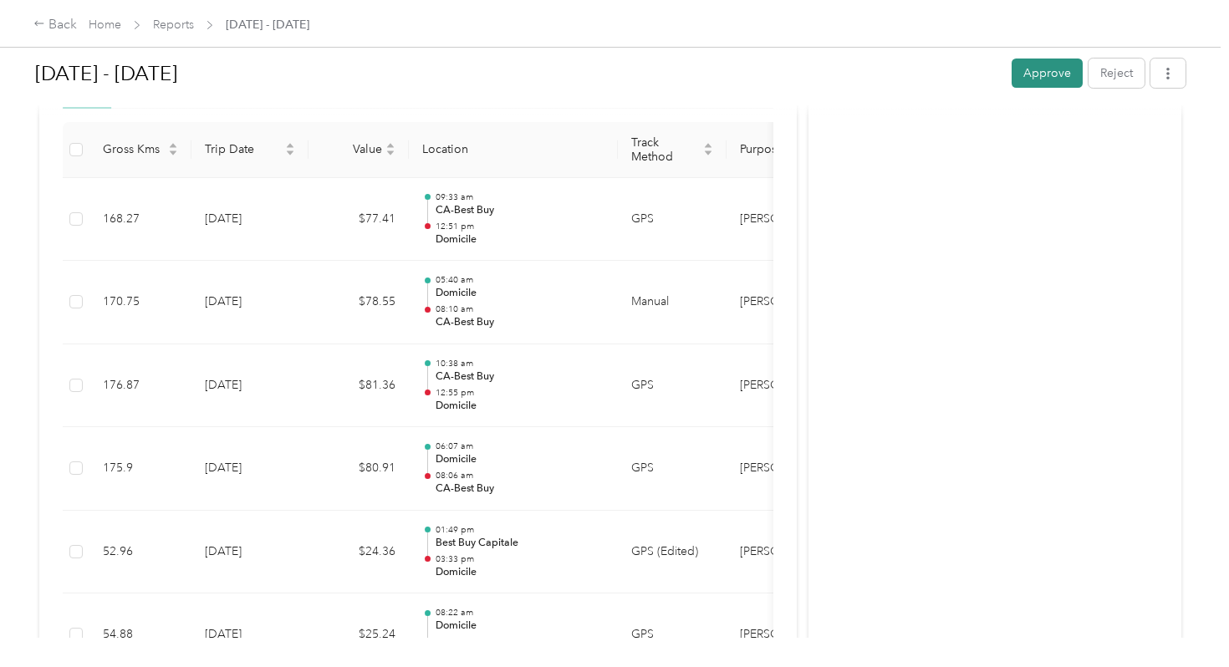
click at [1063, 74] on button "Approve" at bounding box center [1047, 73] width 71 height 29
click at [184, 28] on link "Reports" at bounding box center [173, 25] width 41 height 14
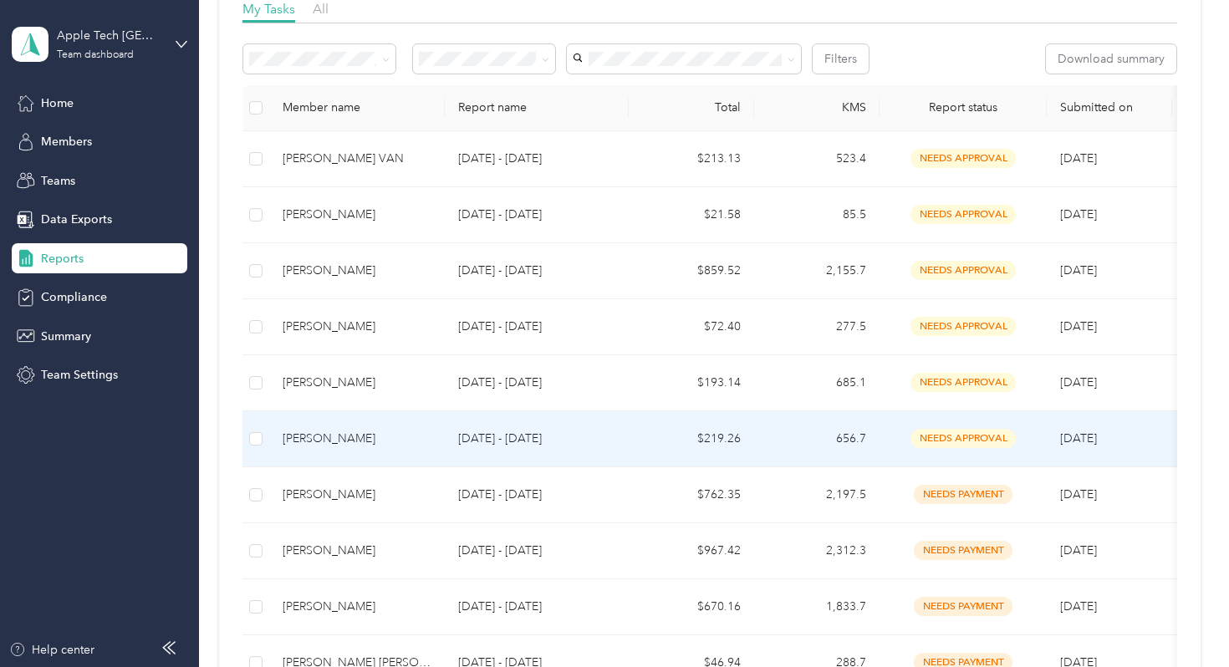
scroll to position [271, 0]
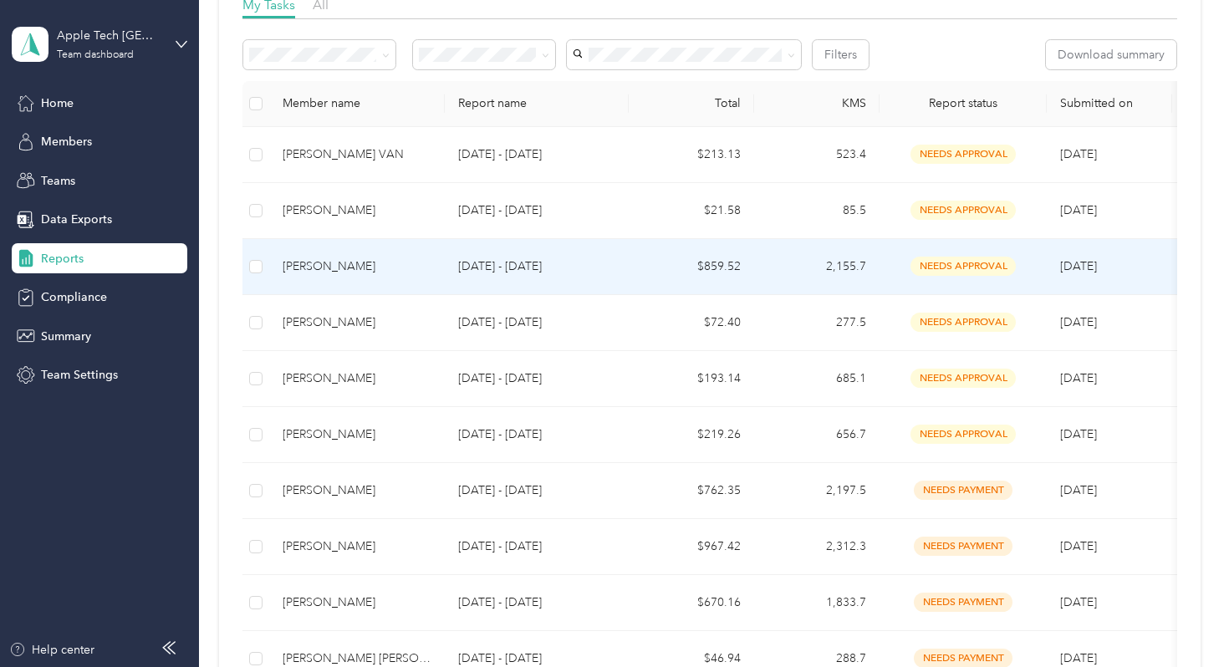
click at [484, 258] on p "[DATE] - [DATE]" at bounding box center [536, 267] width 157 height 18
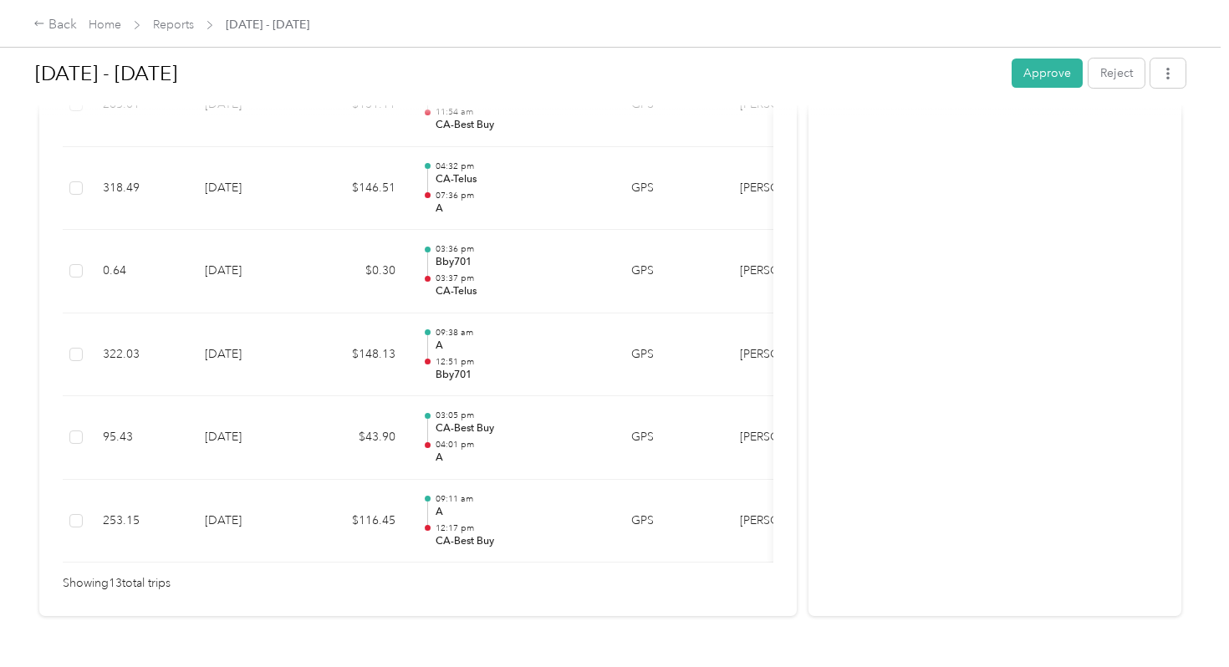
scroll to position [1158, 0]
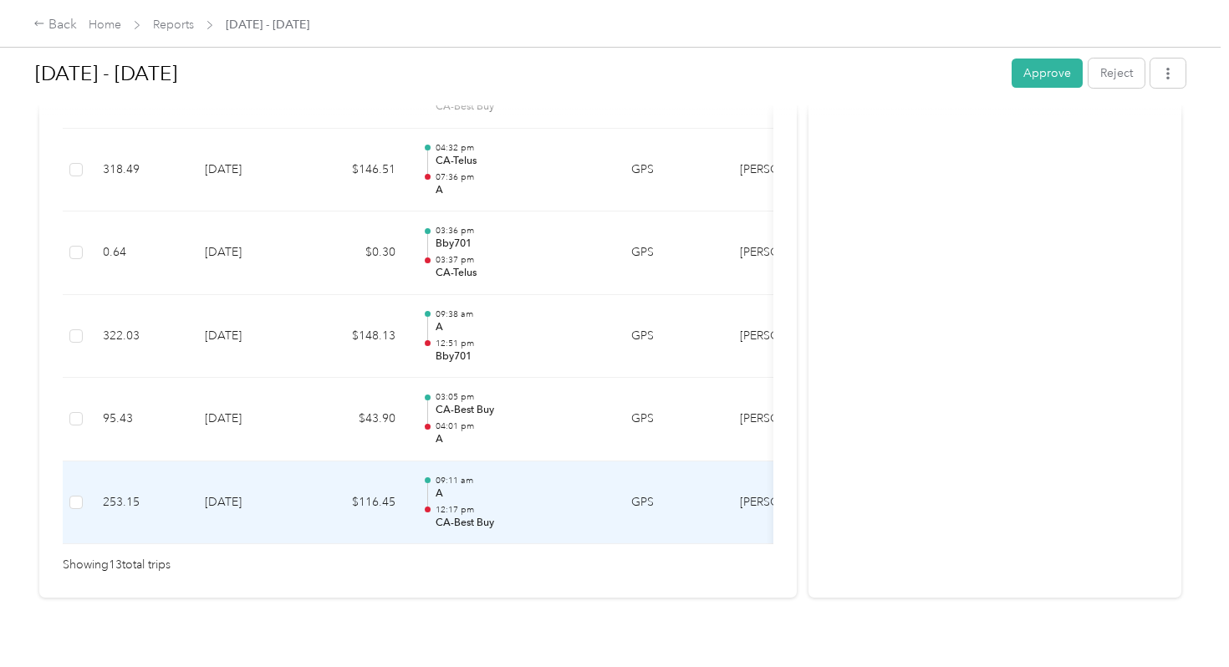
click at [474, 483] on div "09:11 am A 12:17 pm CA-Best Buy" at bounding box center [520, 503] width 169 height 56
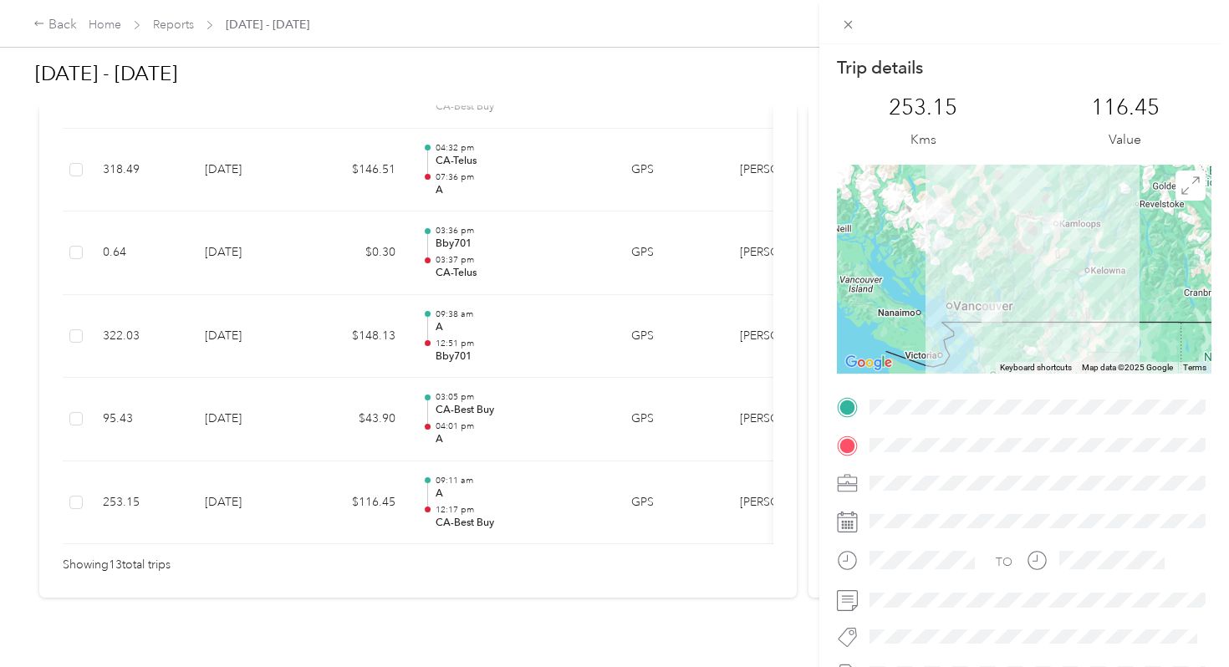
click at [492, 408] on div "Trip details This trip cannot be edited because it is either under review, appr…" at bounding box center [614, 333] width 1229 height 667
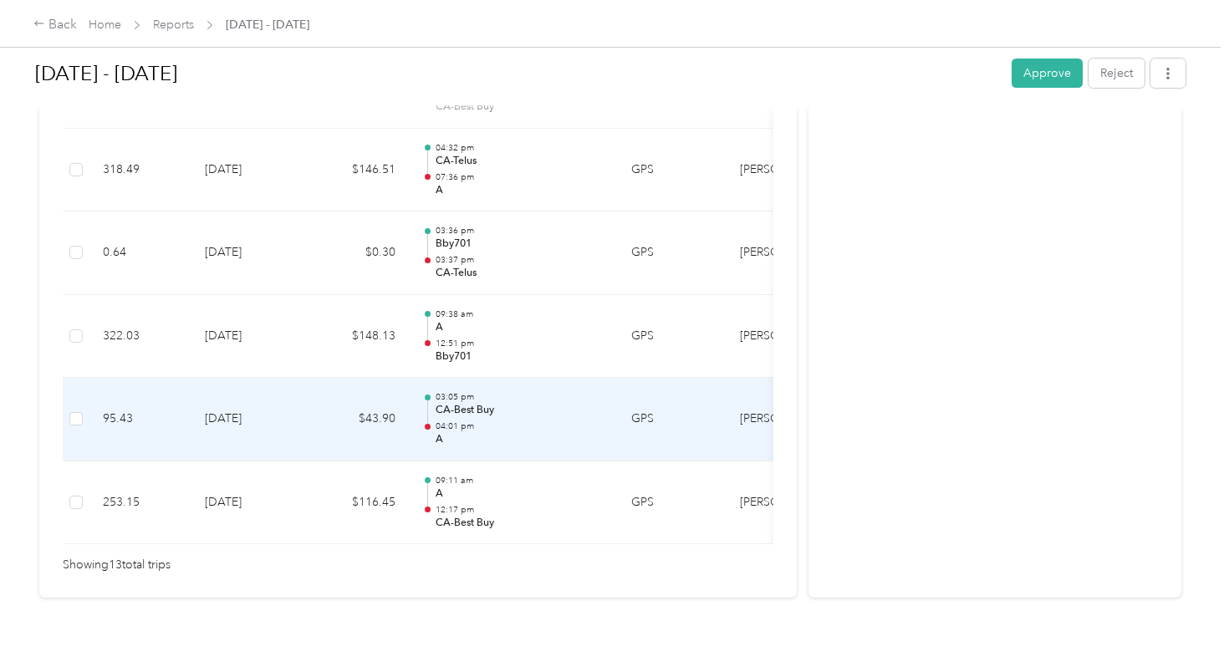
click at [476, 401] on div "03:05 pm CA-Best Buy 04:01 pm A" at bounding box center [520, 419] width 169 height 56
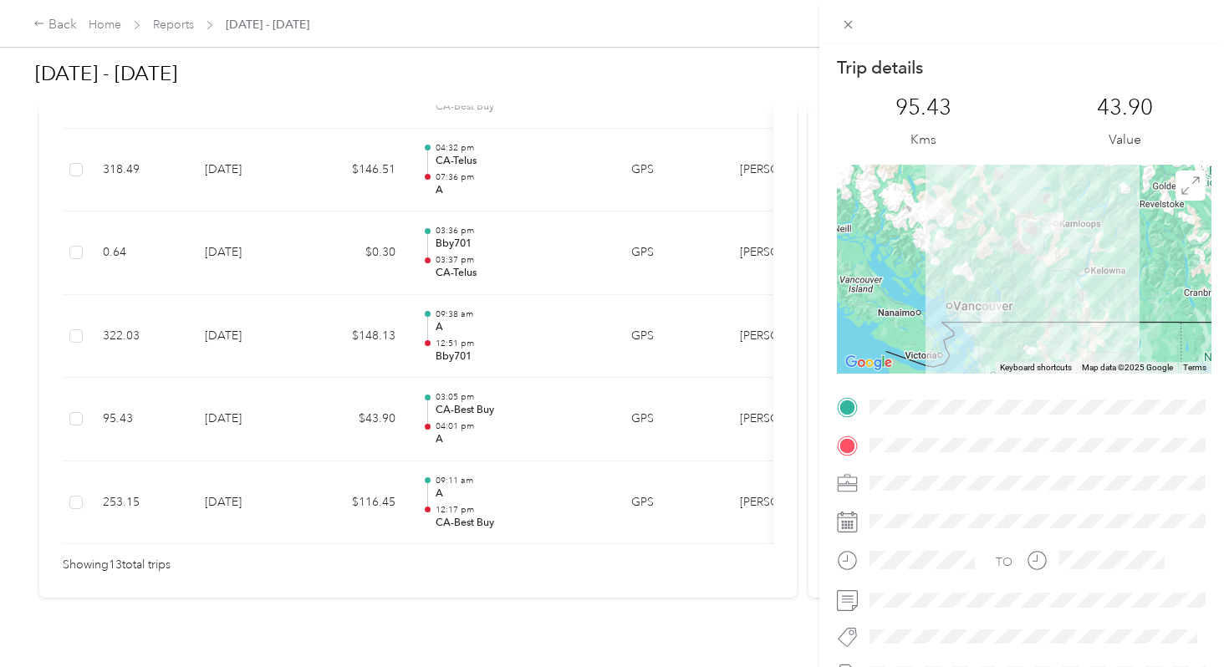
click at [456, 319] on div "Trip details This trip cannot be edited because it is either under review, appr…" at bounding box center [614, 333] width 1229 height 667
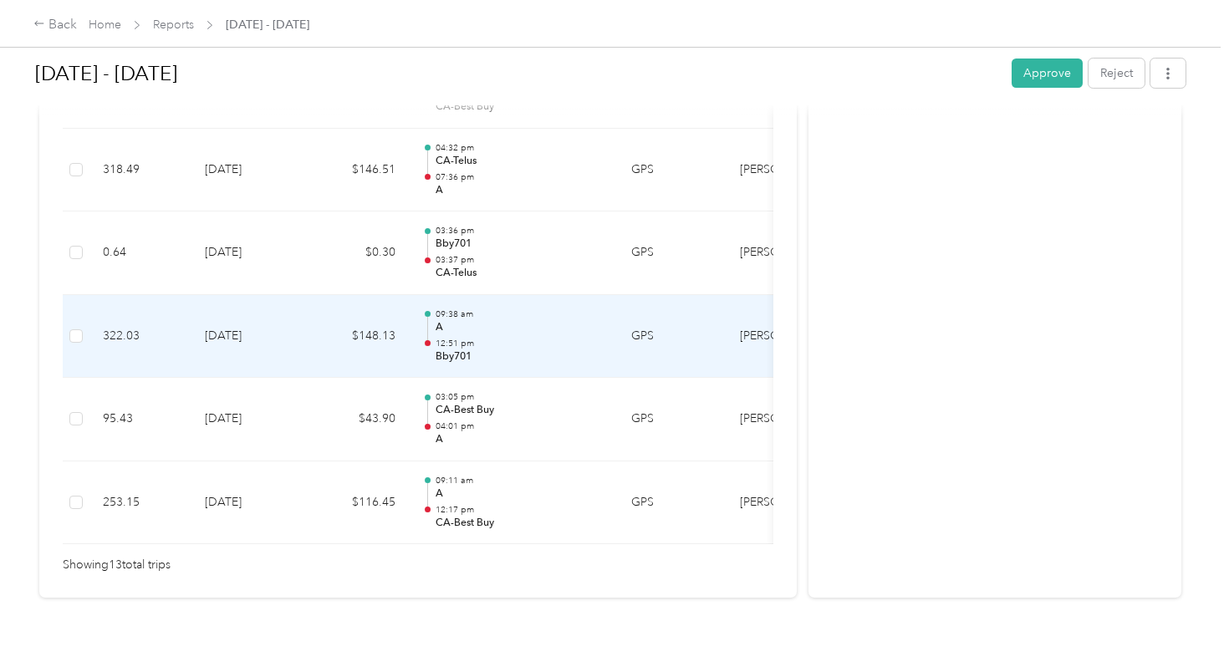
click at [456, 338] on p "12:51 pm" at bounding box center [520, 344] width 169 height 12
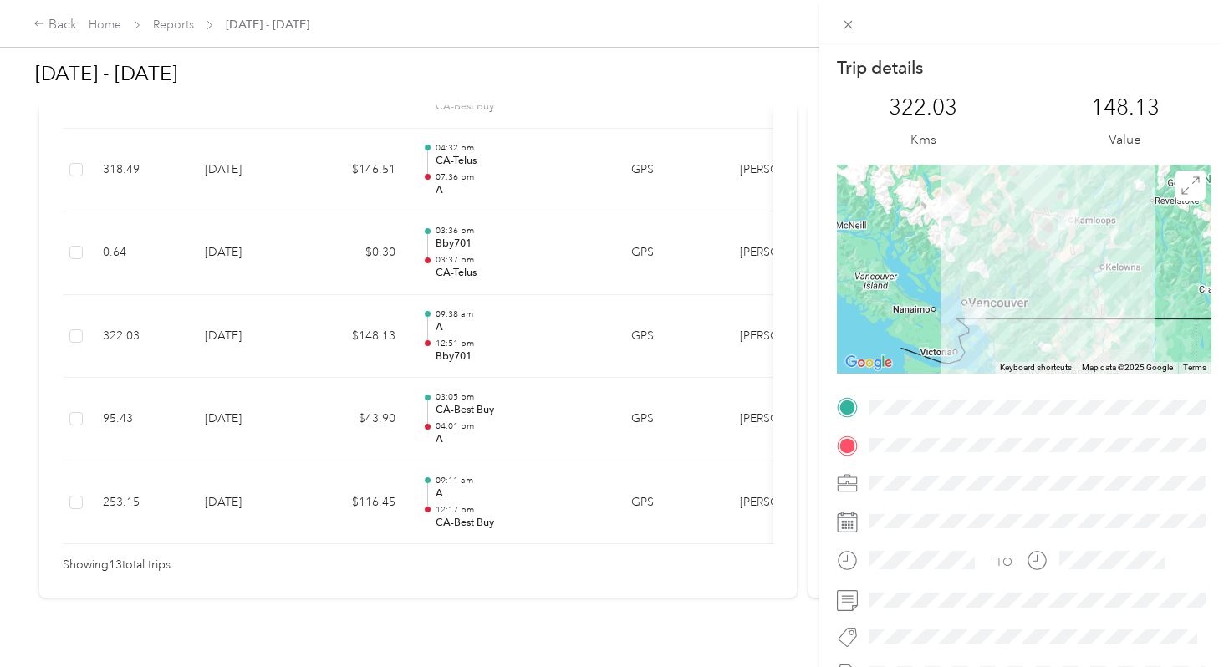
click at [441, 447] on div "Trip details This trip cannot be edited because it is either under review, appr…" at bounding box center [614, 333] width 1229 height 667
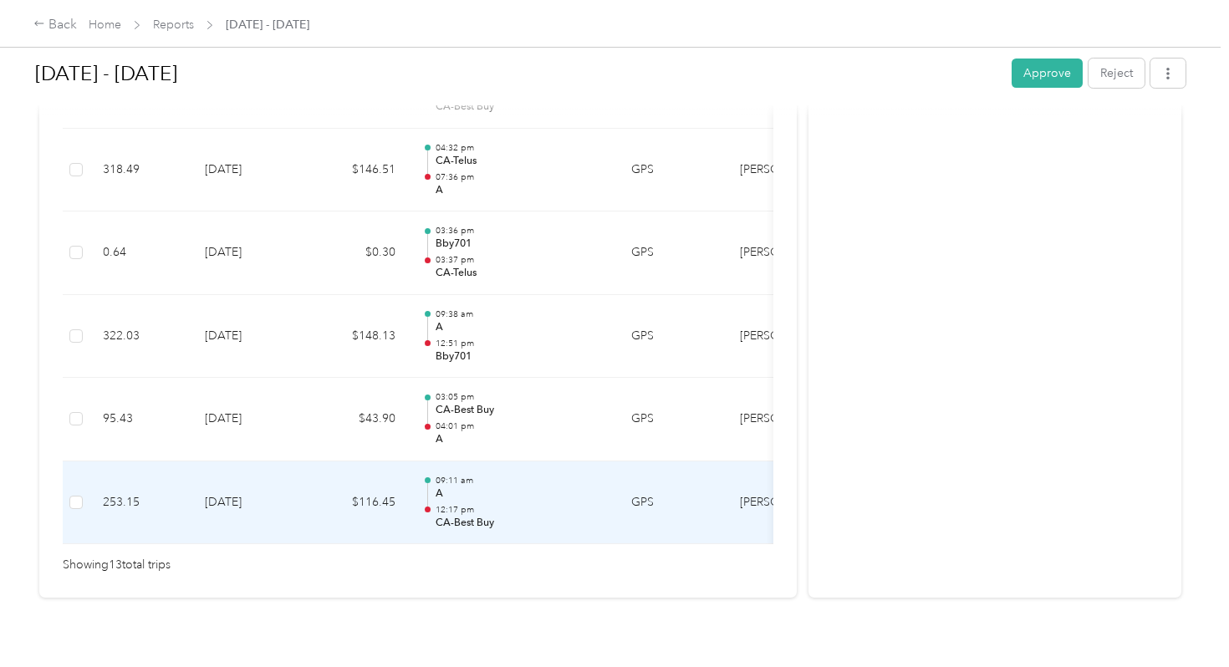
click at [442, 487] on p "A" at bounding box center [520, 494] width 169 height 15
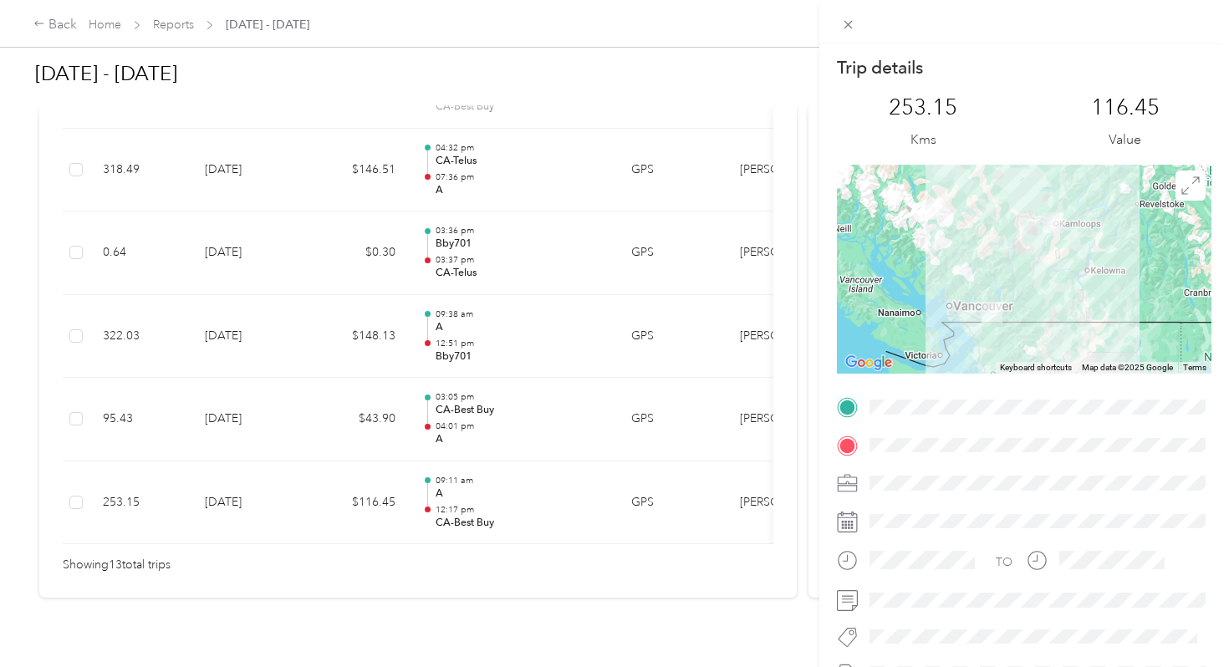
click at [440, 408] on div "Trip details This trip cannot be edited because it is either under review, appr…" at bounding box center [614, 333] width 1229 height 667
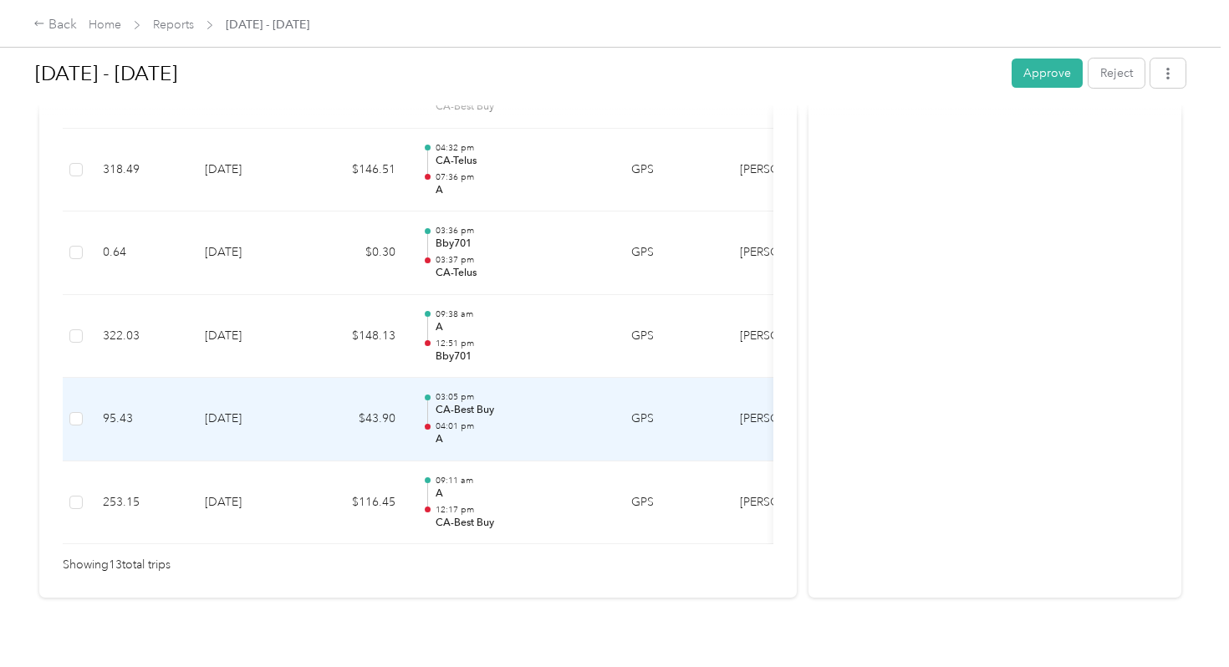
click at [440, 421] on p "04:01 pm" at bounding box center [520, 427] width 169 height 12
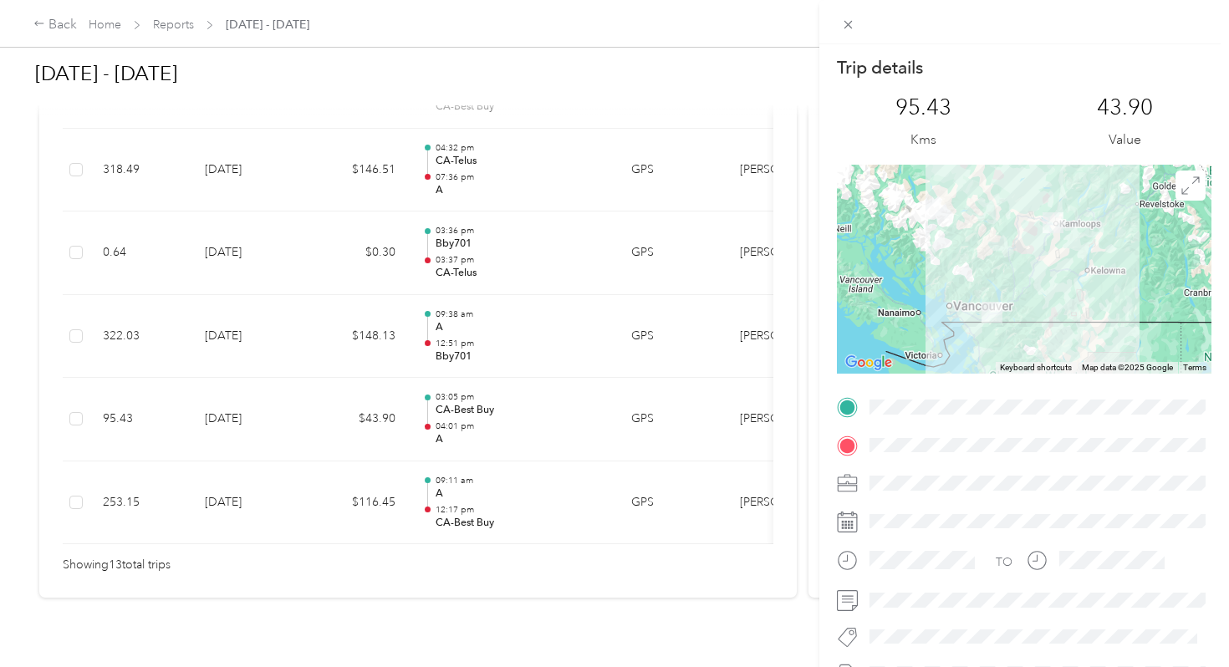
click at [451, 319] on div "Trip details This trip cannot be edited because it is either under review, appr…" at bounding box center [614, 333] width 1229 height 667
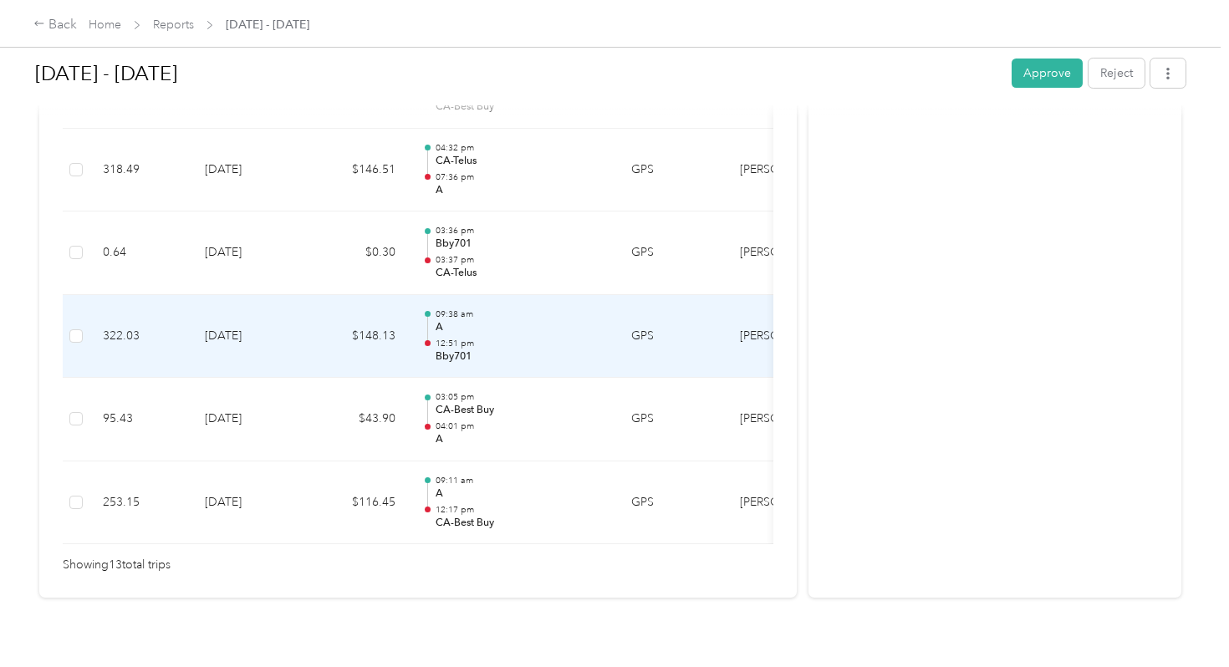
click at [451, 338] on p "12:51 pm" at bounding box center [520, 344] width 169 height 12
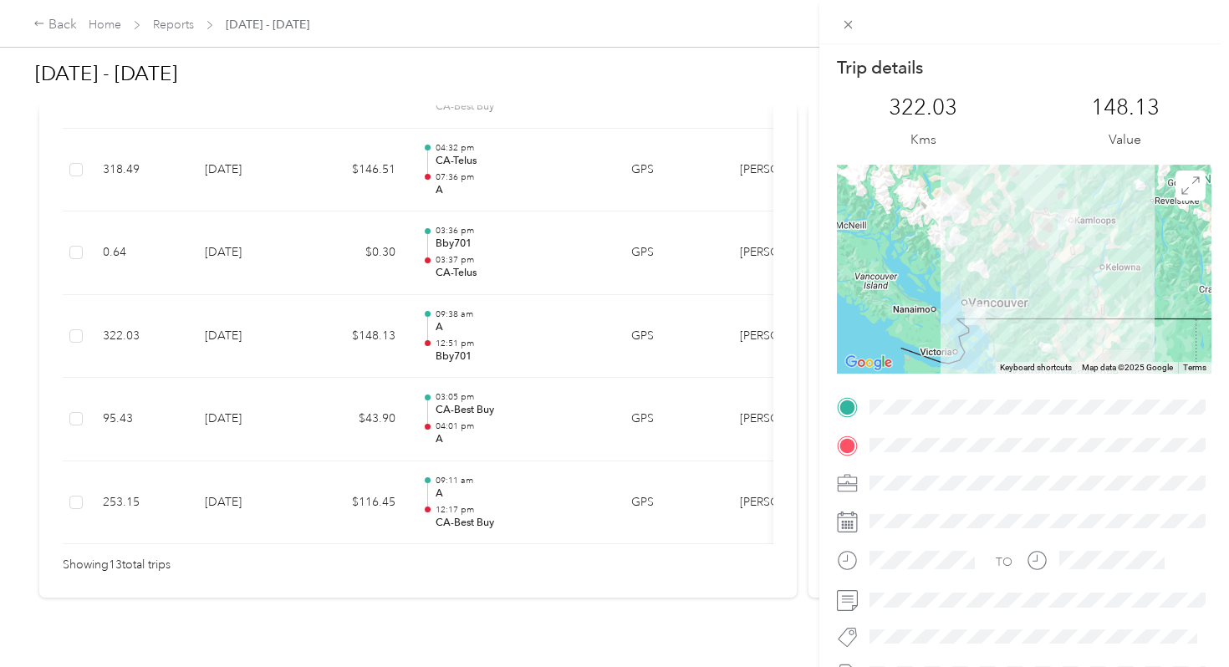
click at [417, 254] on div "Trip details This trip cannot be edited because it is either under review, appr…" at bounding box center [614, 333] width 1229 height 667
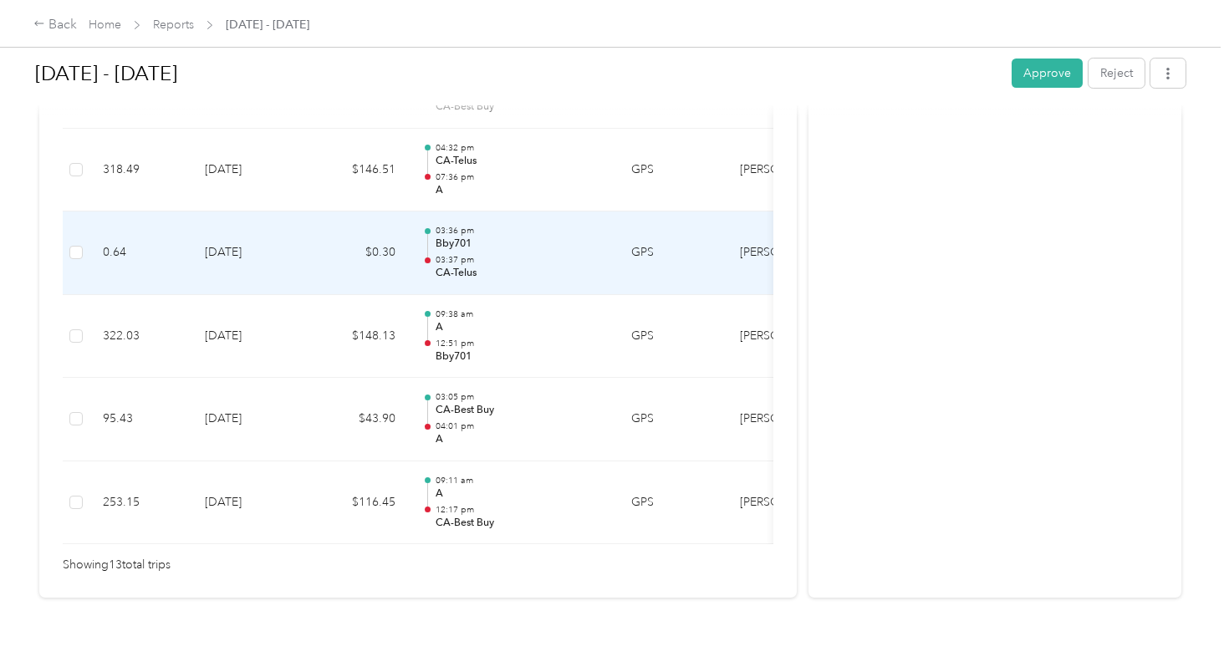
click at [417, 254] on td "03:36 pm Bby701 03:37 pm CA-Telus" at bounding box center [513, 254] width 209 height 84
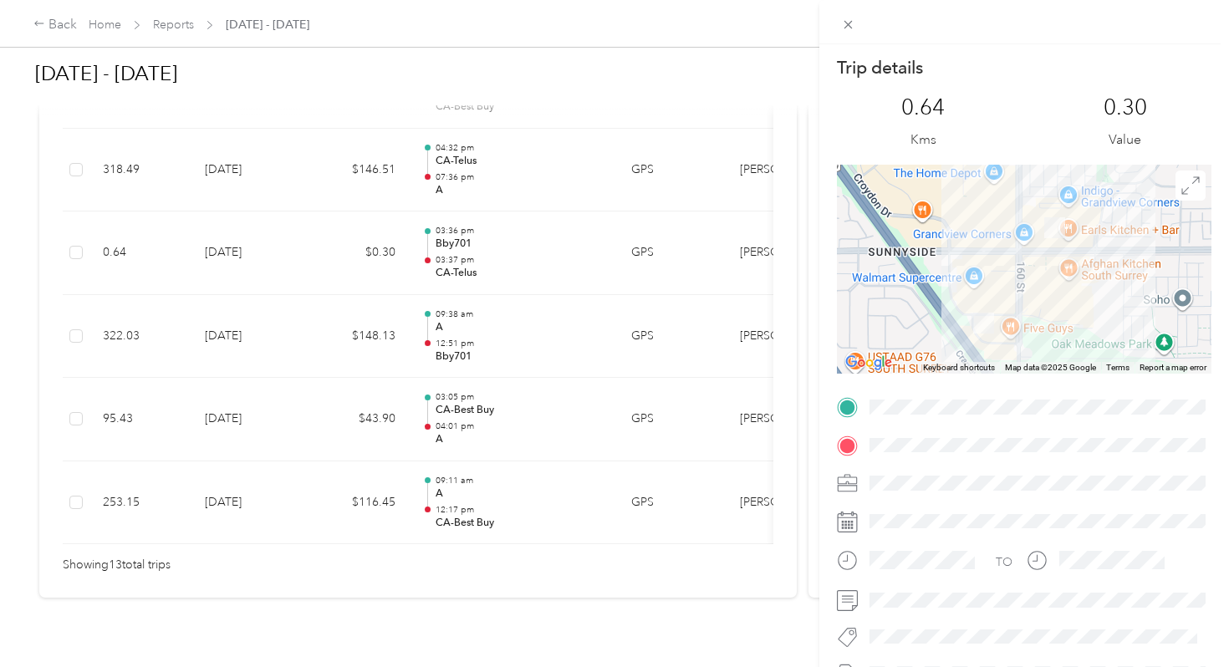
click at [417, 254] on div "Trip details This trip cannot be edited because it is either under review, appr…" at bounding box center [614, 333] width 1229 height 667
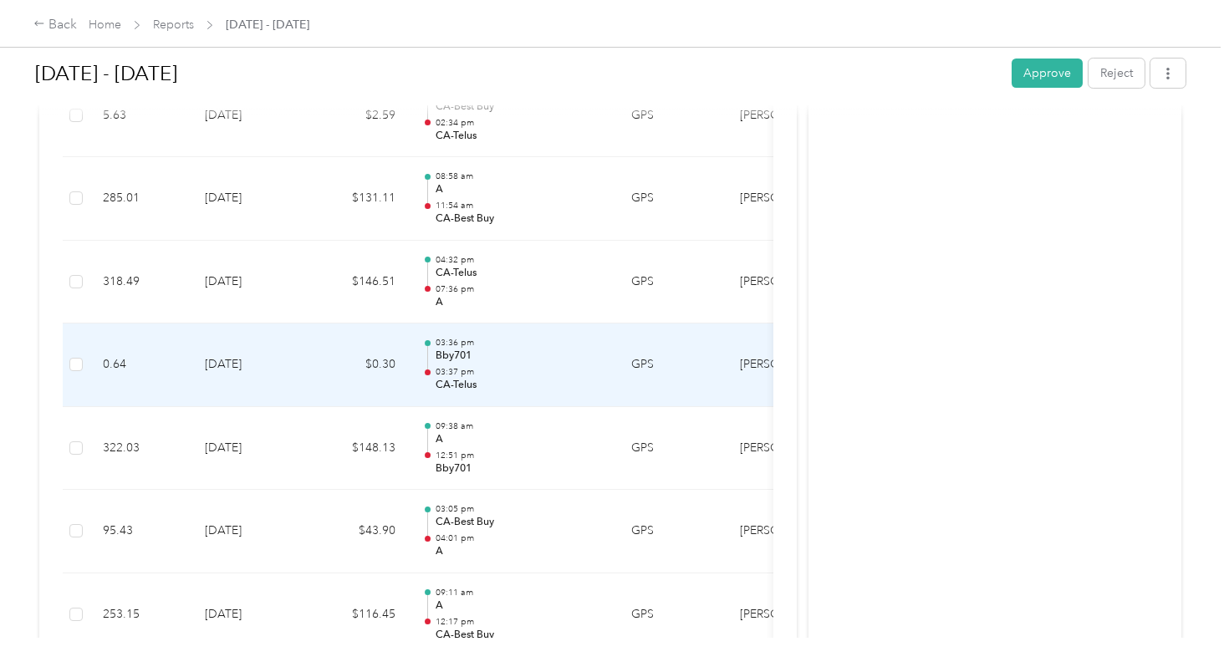
scroll to position [1044, 0]
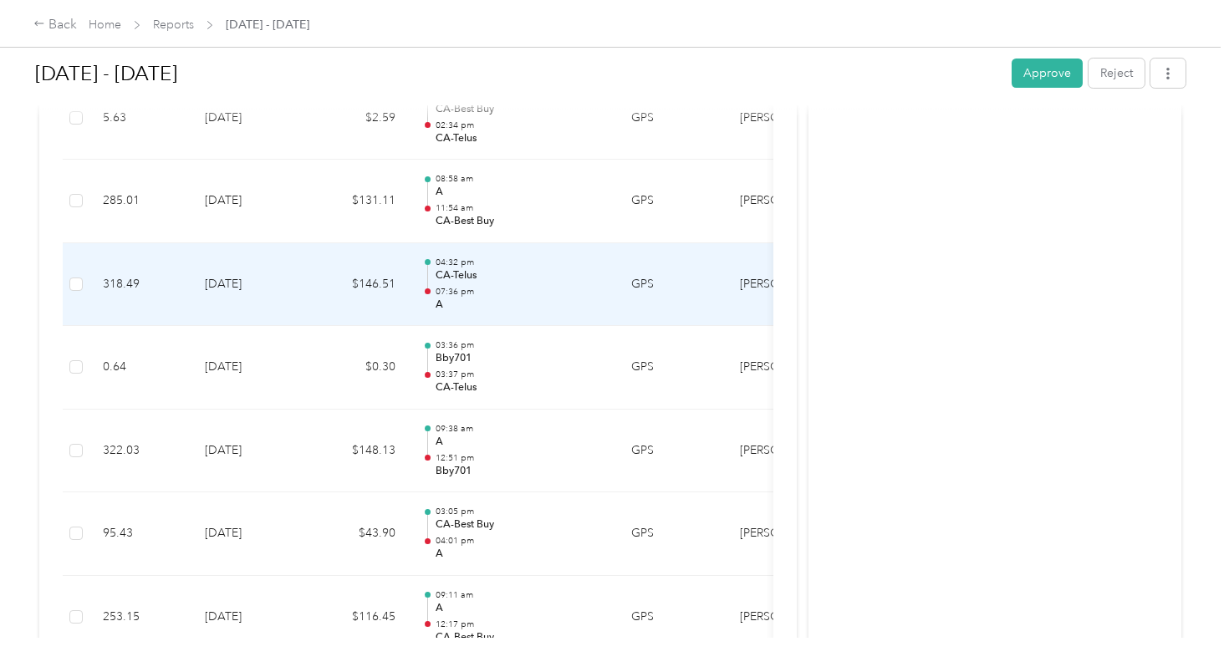
click at [417, 254] on td "04:32 pm CA-Telus 07:36 pm A" at bounding box center [513, 285] width 209 height 84
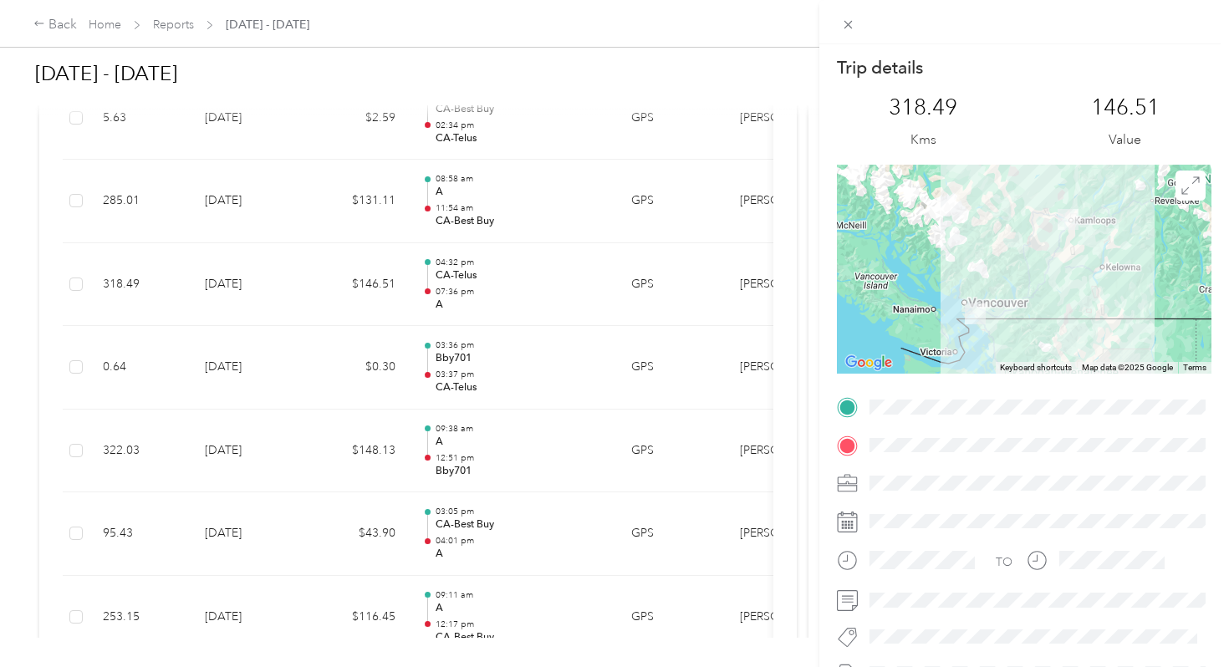
click at [417, 254] on div "Trip details This trip cannot be edited because it is either under review, appr…" at bounding box center [614, 333] width 1229 height 667
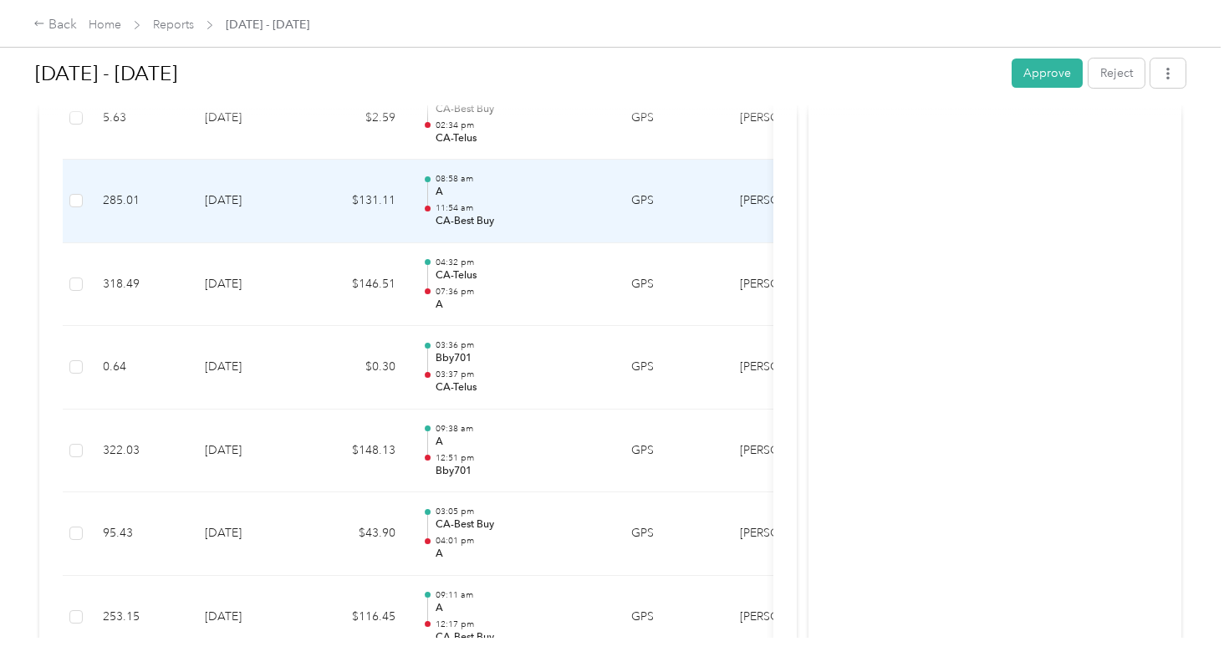
click at [431, 187] on div at bounding box center [427, 202] width 11 height 53
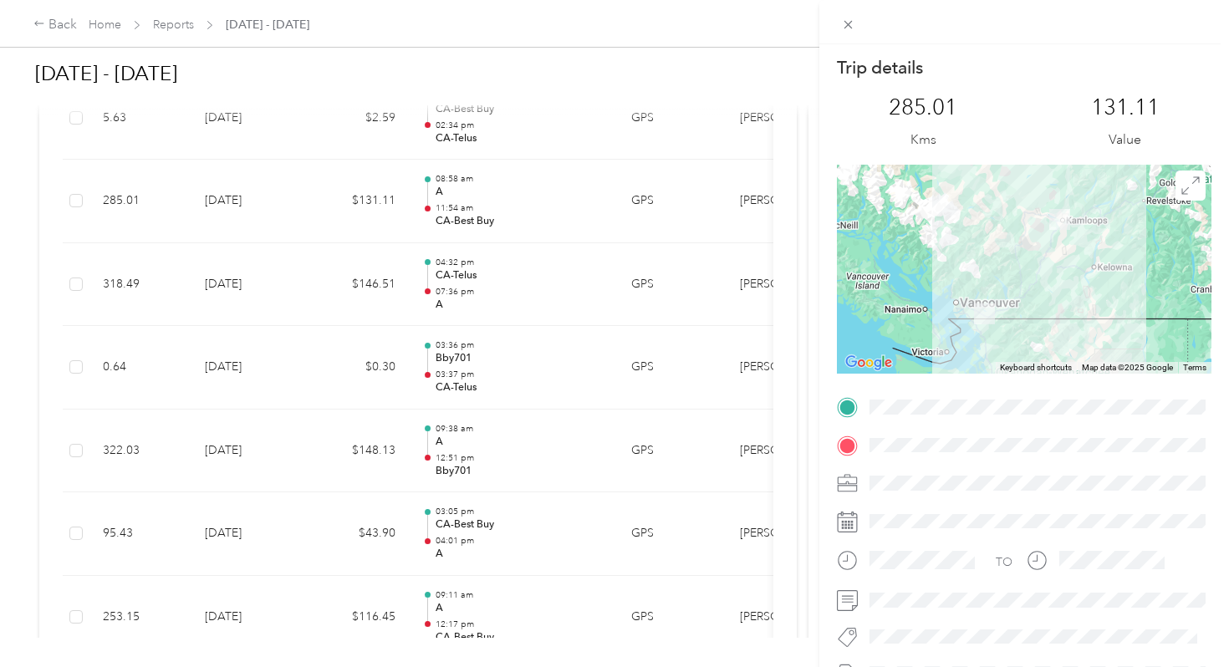
click at [431, 187] on div "Trip details This trip cannot be edited because it is either under review, appr…" at bounding box center [614, 333] width 1229 height 667
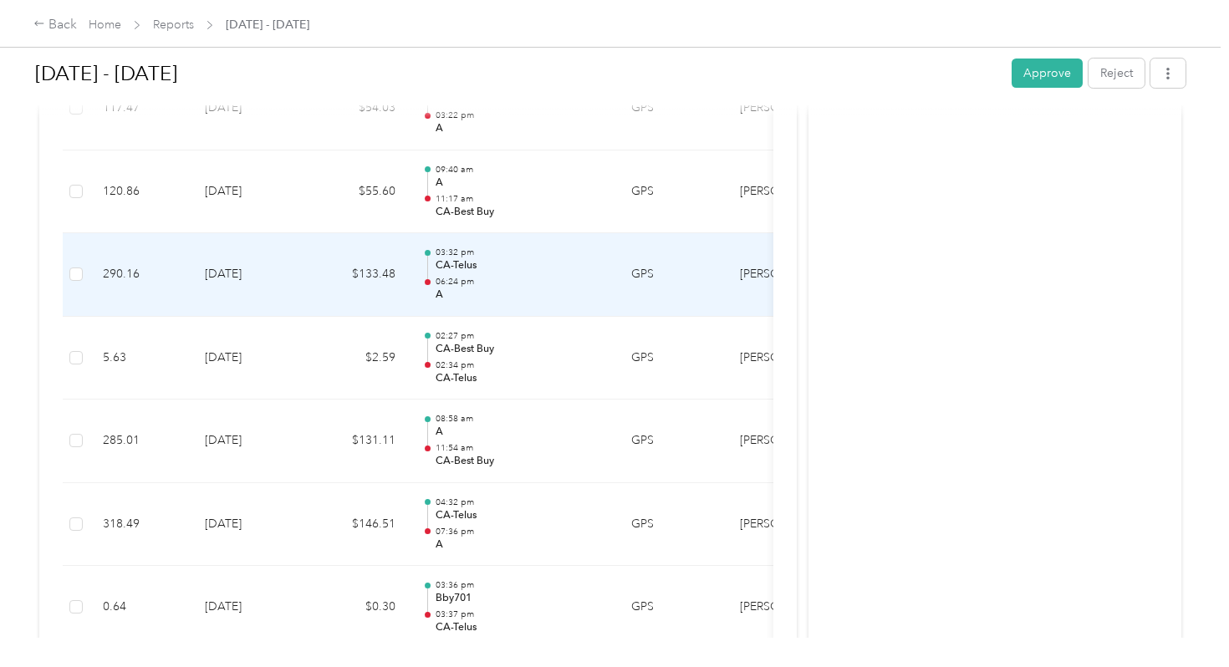
scroll to position [801, 0]
click at [443, 249] on p "03:32 pm" at bounding box center [520, 255] width 169 height 12
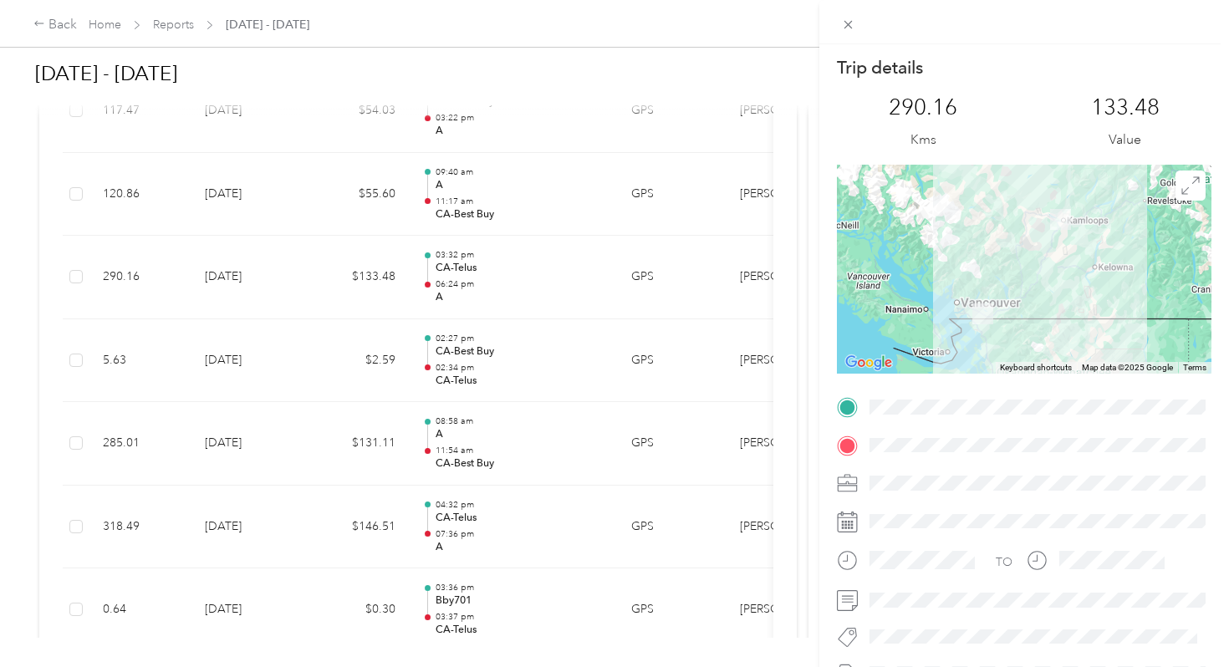
click at [443, 235] on div "Trip details This trip cannot be edited because it is either under review, appr…" at bounding box center [614, 333] width 1229 height 667
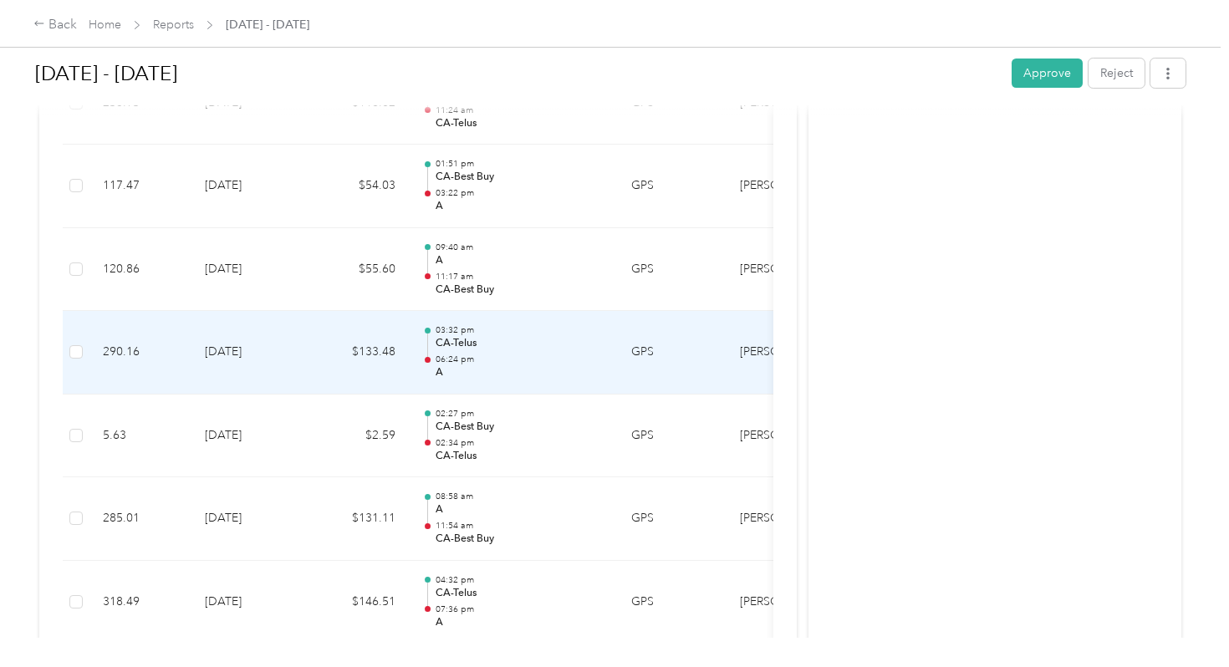
scroll to position [723, 0]
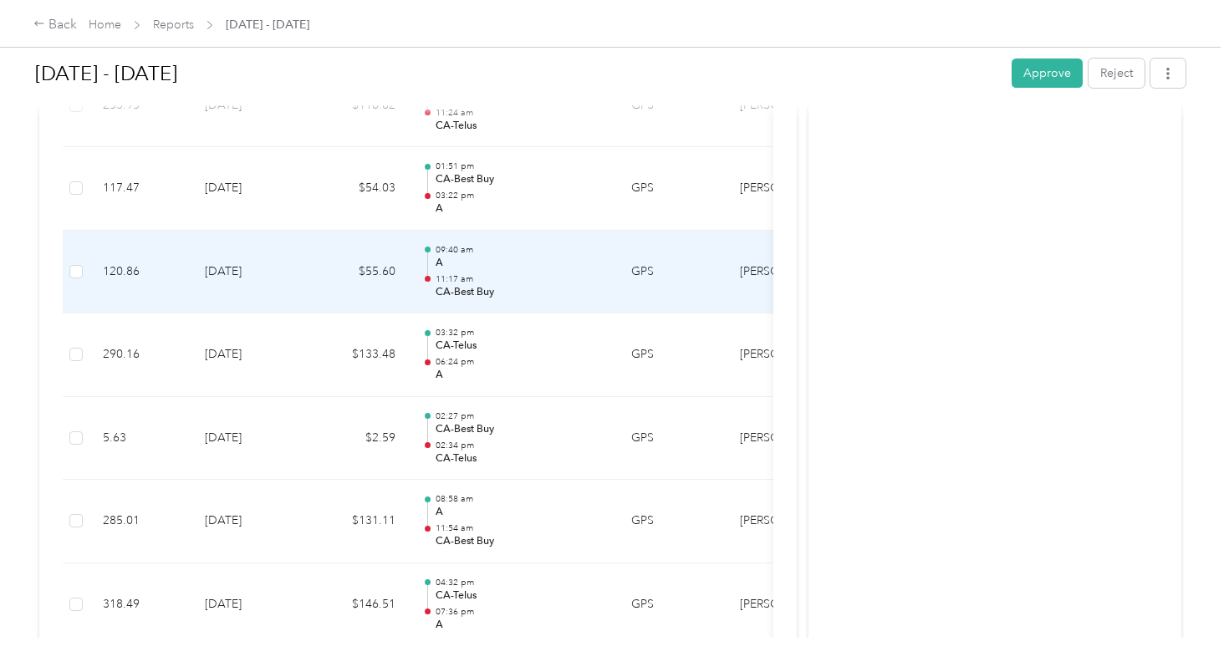
click at [439, 256] on p "A" at bounding box center [520, 263] width 169 height 15
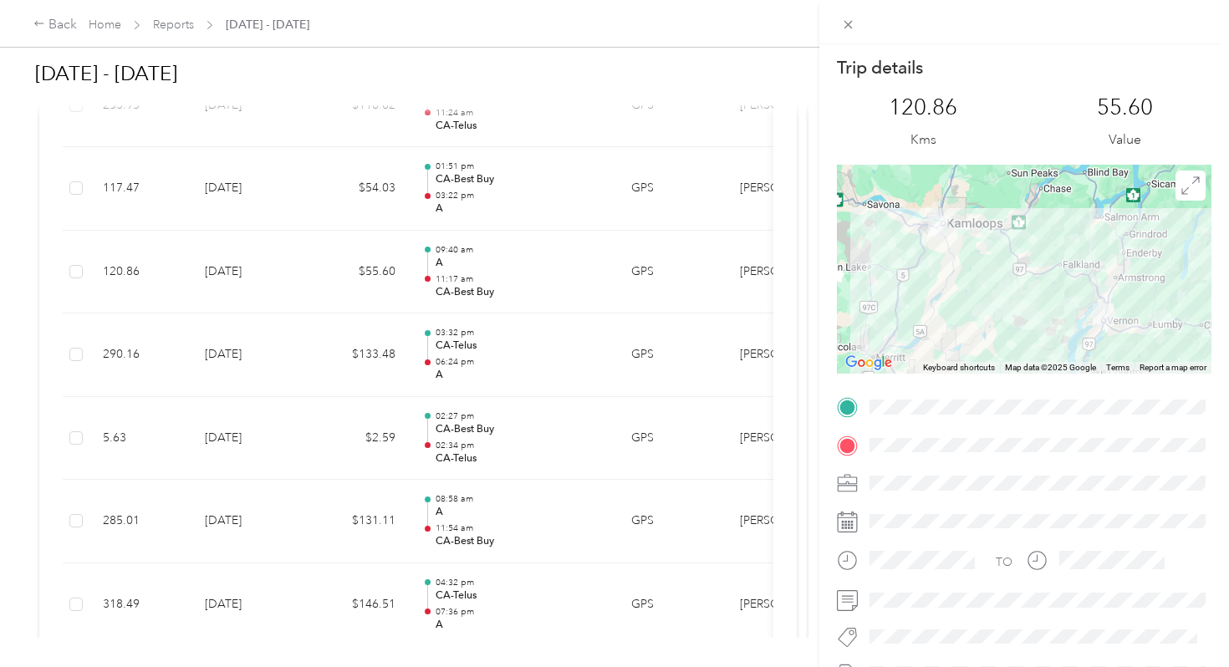
click at [429, 185] on div "Trip details This trip cannot be edited because it is either under review, appr…" at bounding box center [614, 333] width 1229 height 667
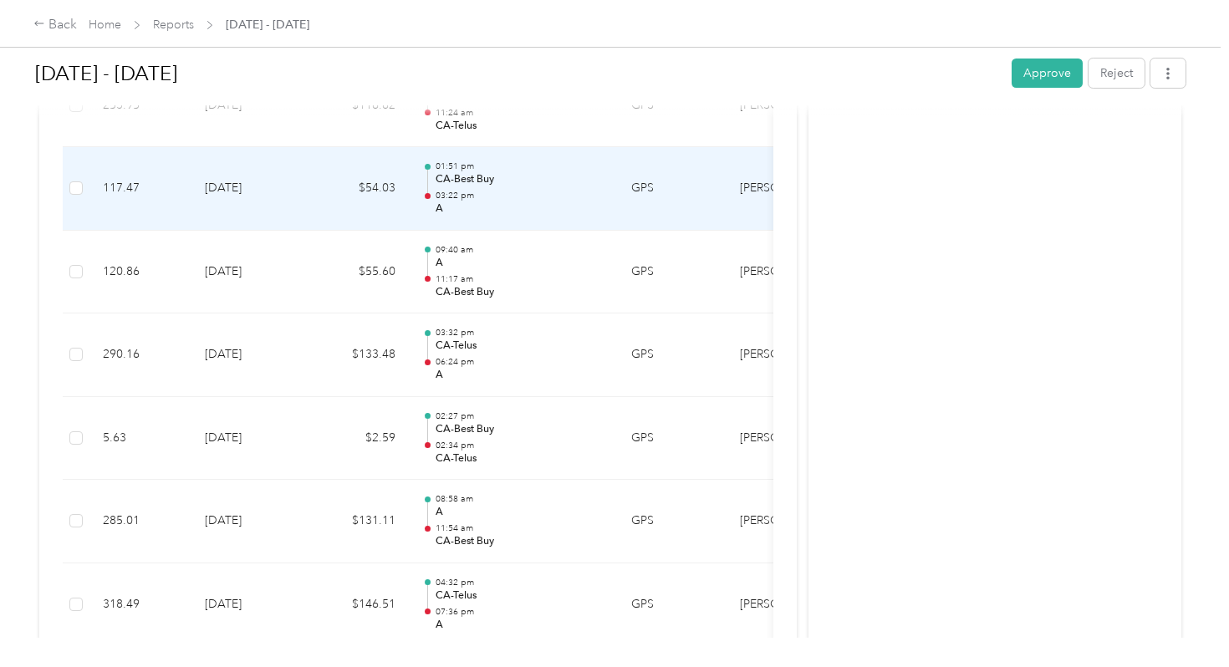
click at [429, 185] on div at bounding box center [427, 190] width 11 height 53
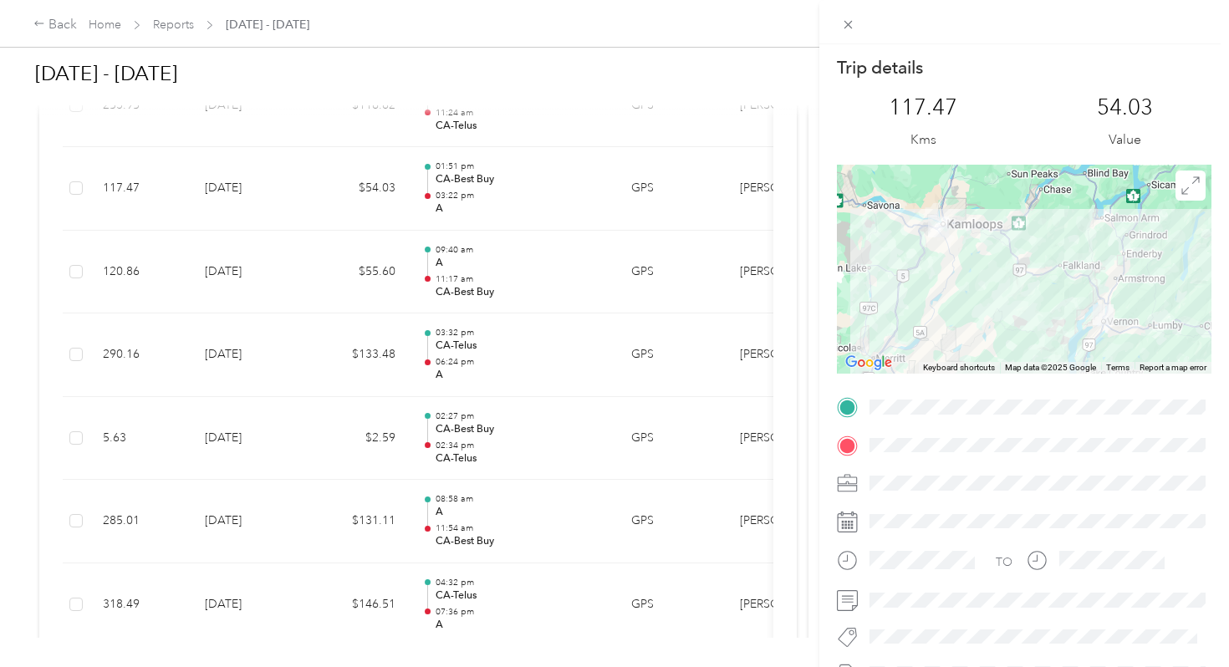
click at [356, 350] on div "Trip details This trip cannot be edited because it is either under review, appr…" at bounding box center [614, 333] width 1229 height 667
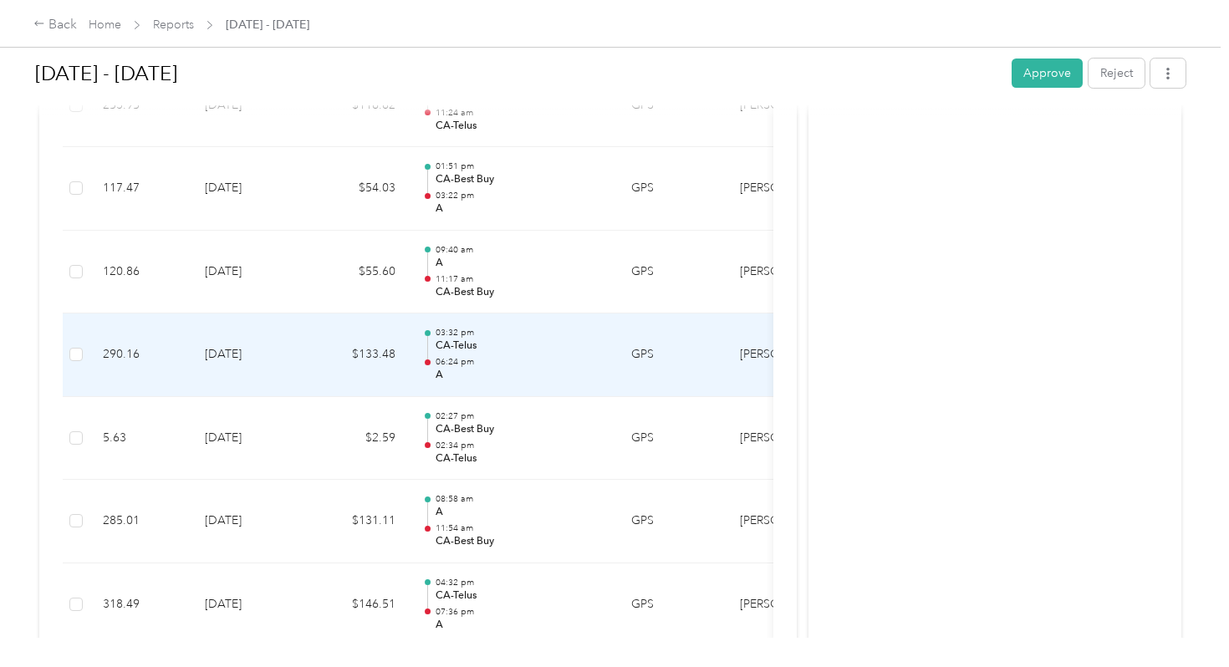
click at [356, 350] on td "$133.48" at bounding box center [359, 356] width 100 height 84
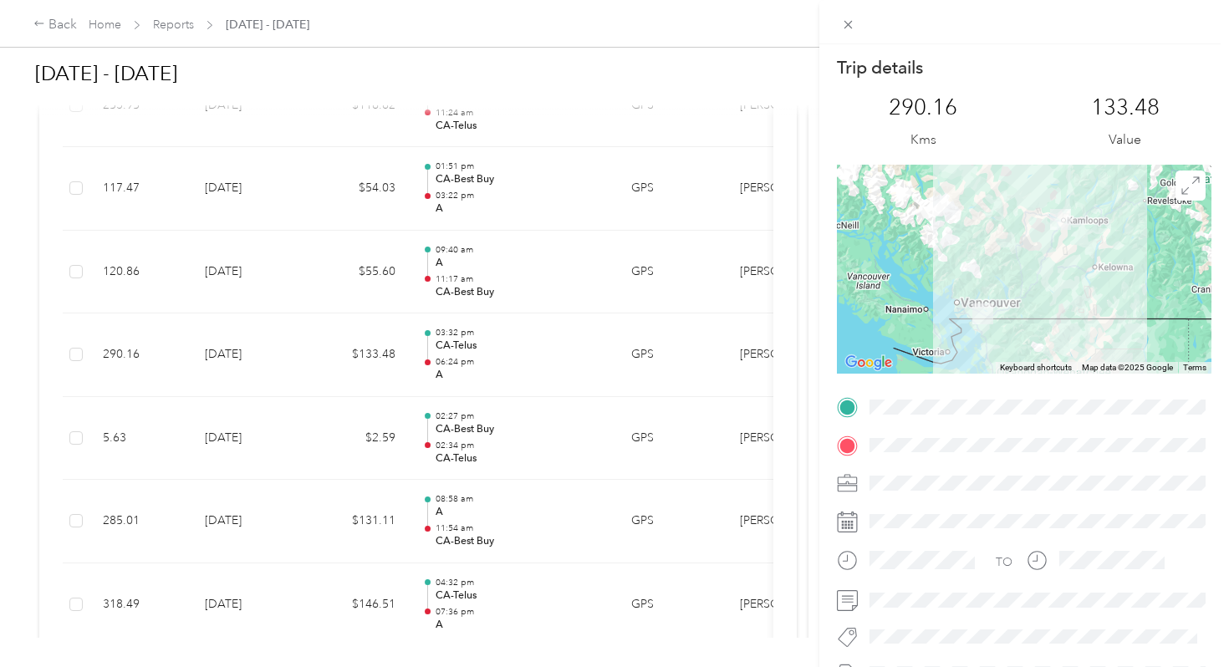
click at [401, 177] on div "Trip details This trip cannot be edited because it is either under review, appr…" at bounding box center [614, 333] width 1229 height 667
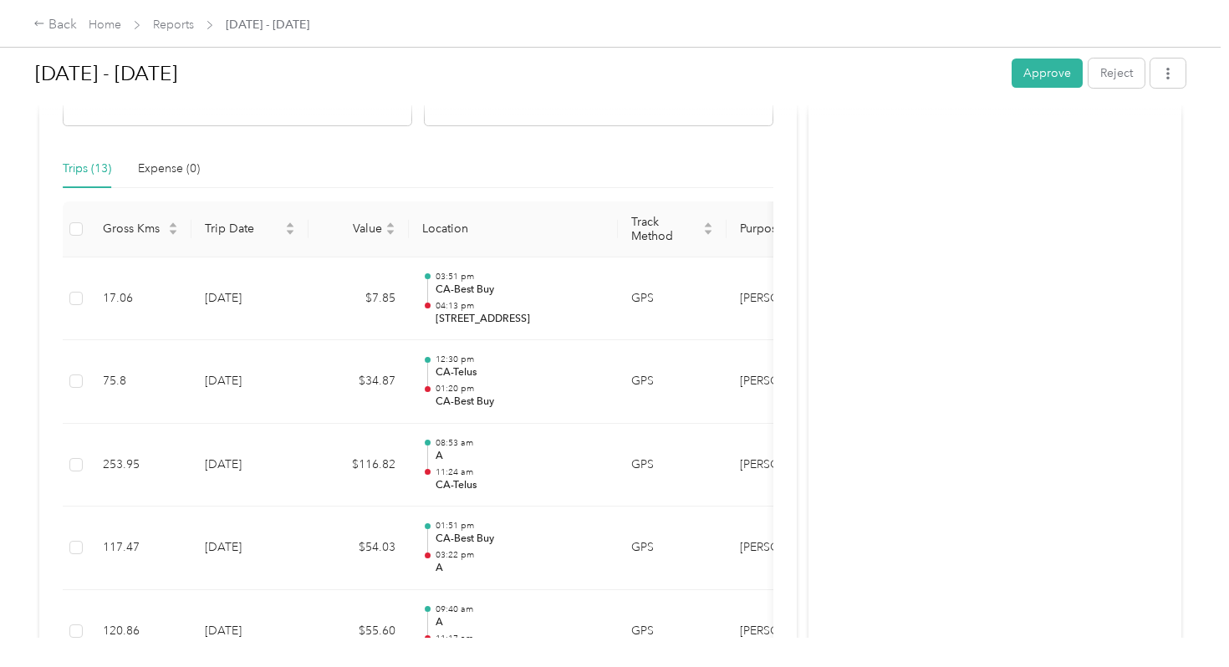
scroll to position [331, 0]
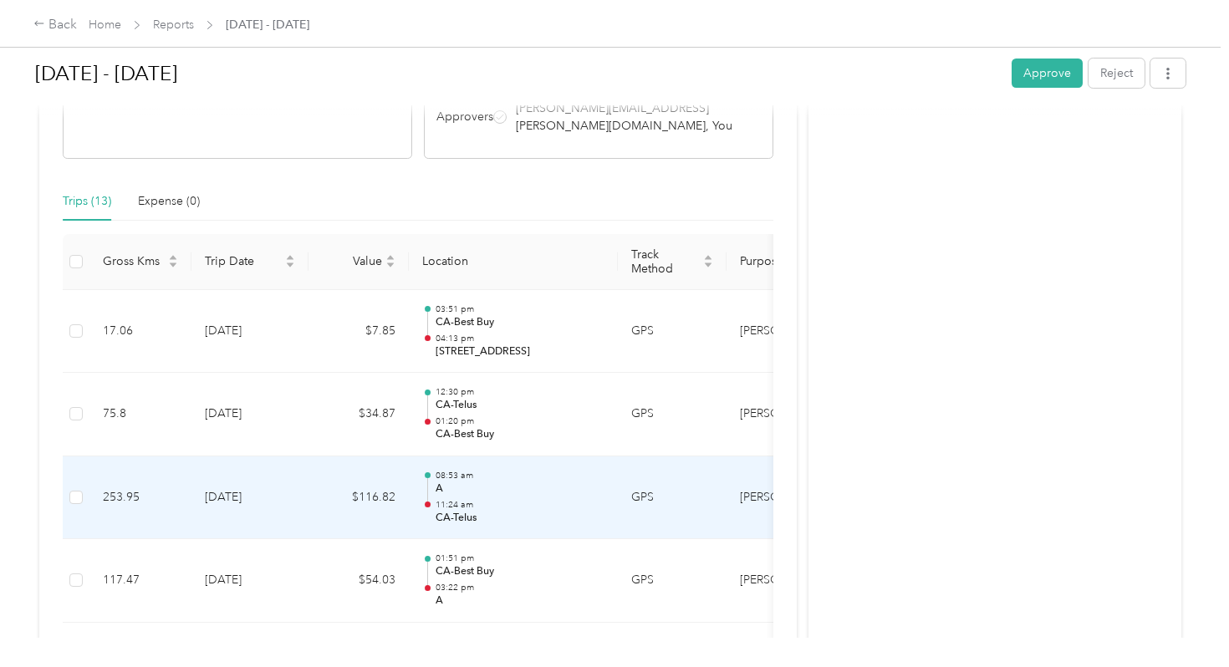
click at [401, 485] on td "$116.82" at bounding box center [359, 499] width 100 height 84
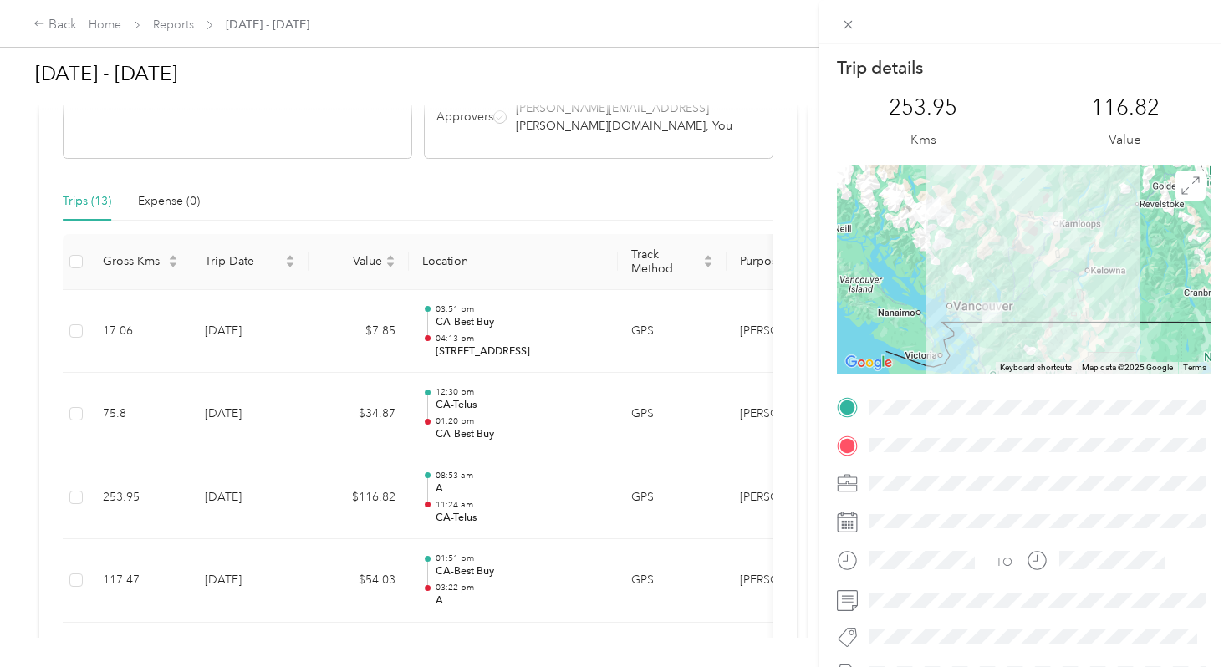
click at [401, 485] on div "Trip details This trip cannot be edited because it is either under review, appr…" at bounding box center [614, 333] width 1229 height 667
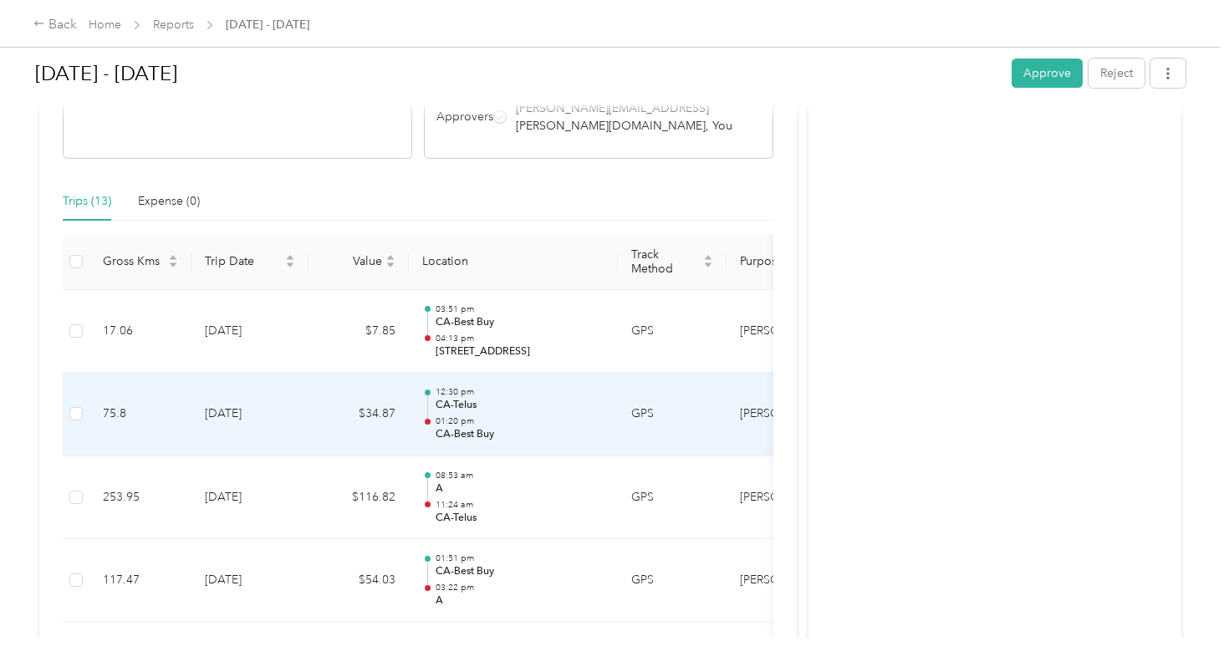
click at [436, 398] on p "CA-Telus" at bounding box center [520, 405] width 169 height 15
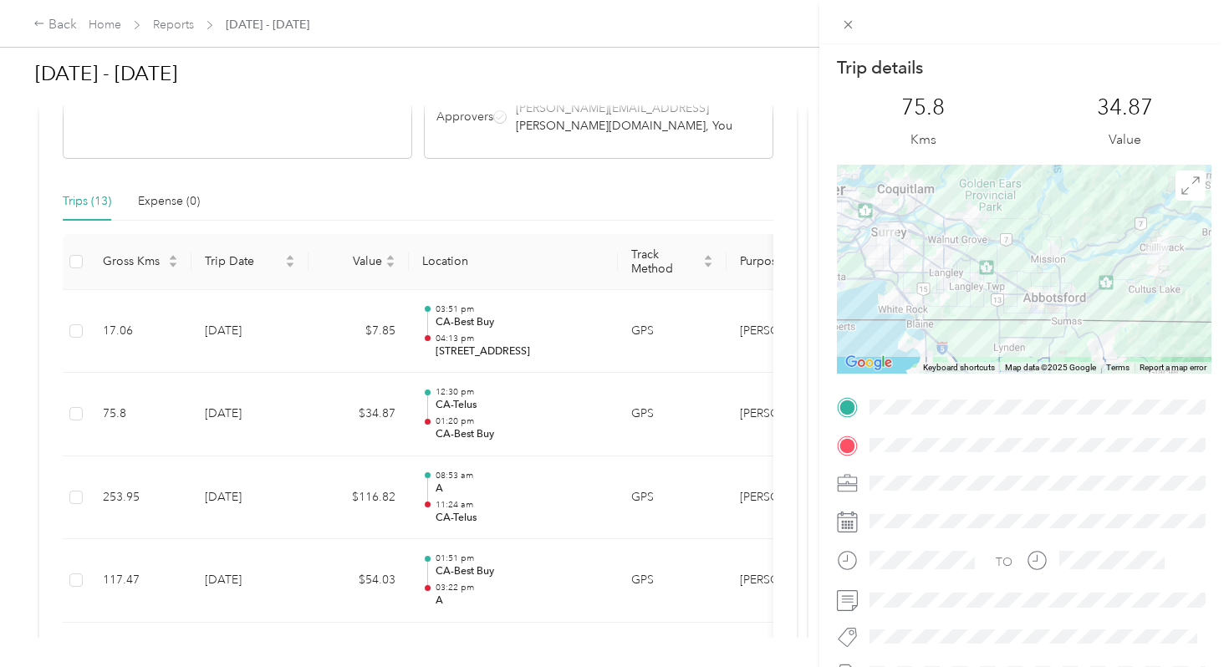
click at [436, 393] on div "Trip details This trip cannot be edited because it is either under review, appr…" at bounding box center [614, 333] width 1229 height 667
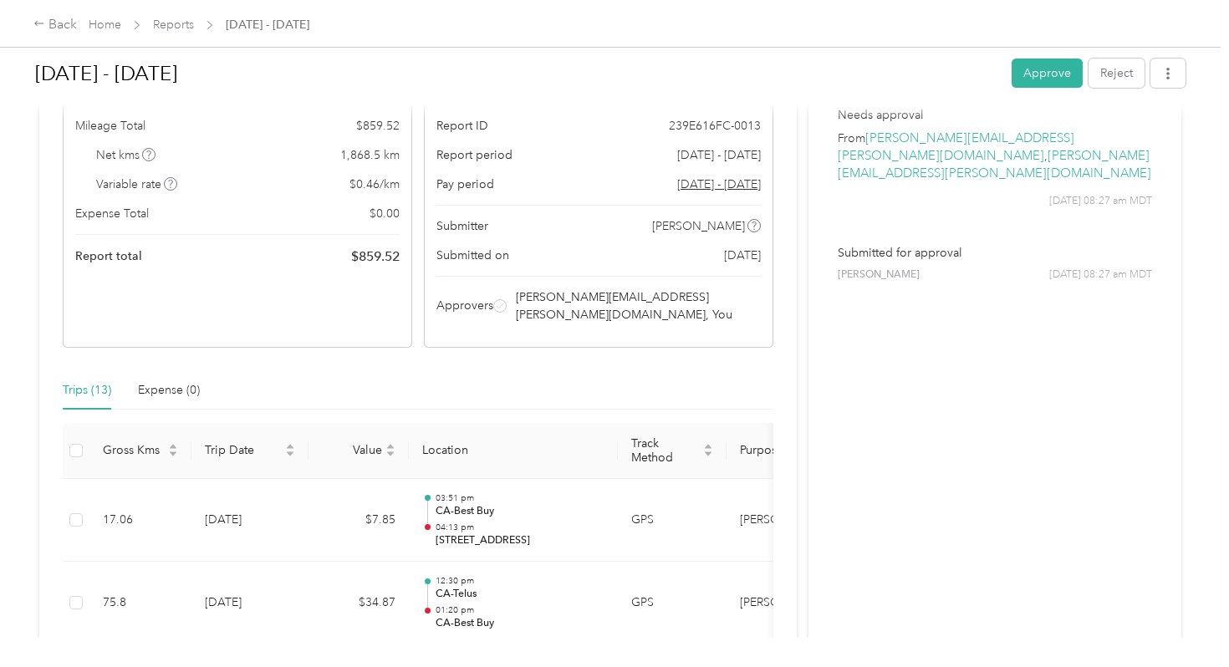
scroll to position [128, 0]
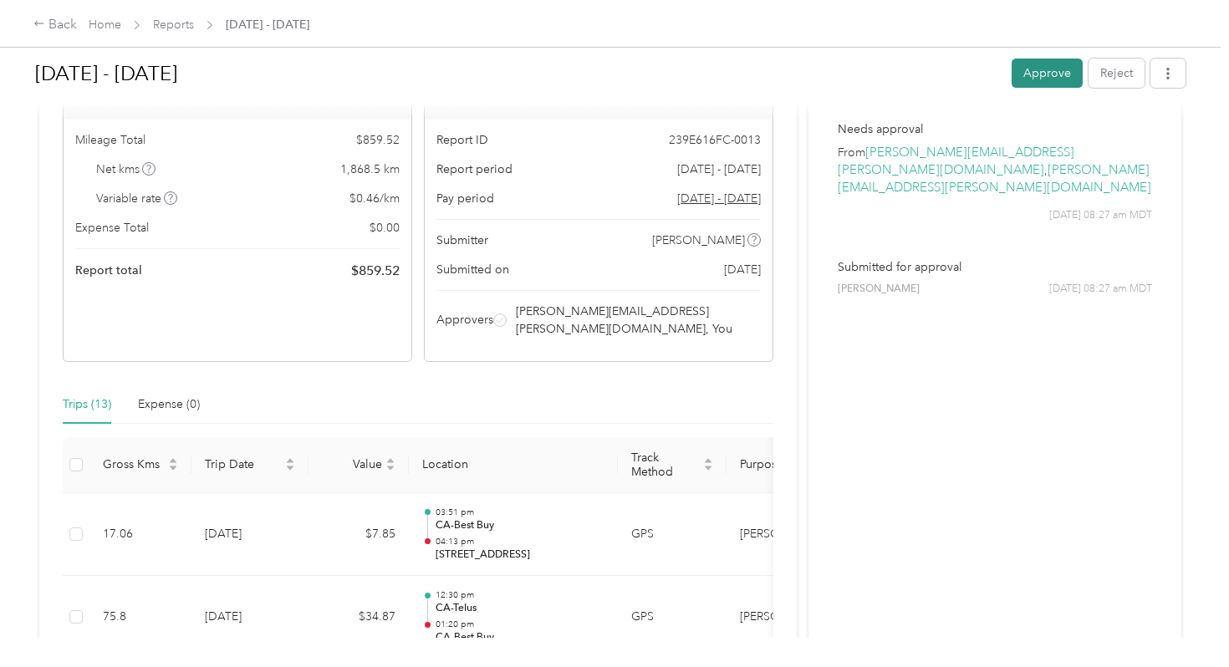
click at [1045, 79] on button "Approve" at bounding box center [1047, 73] width 71 height 29
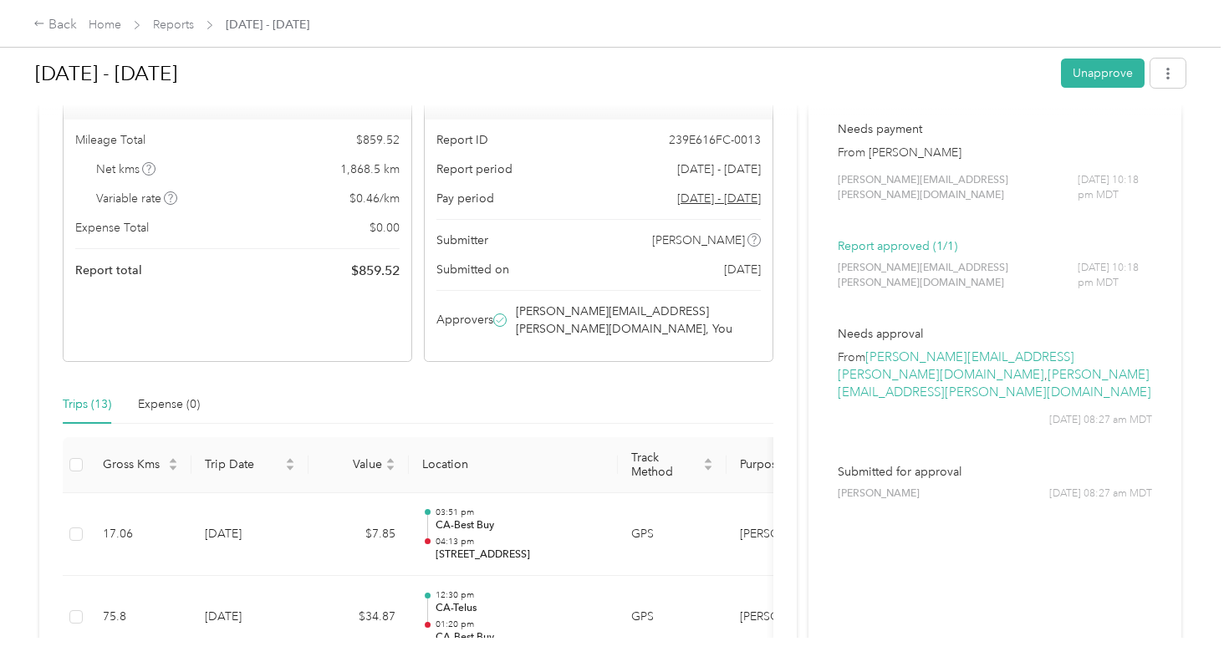
scroll to position [101, 0]
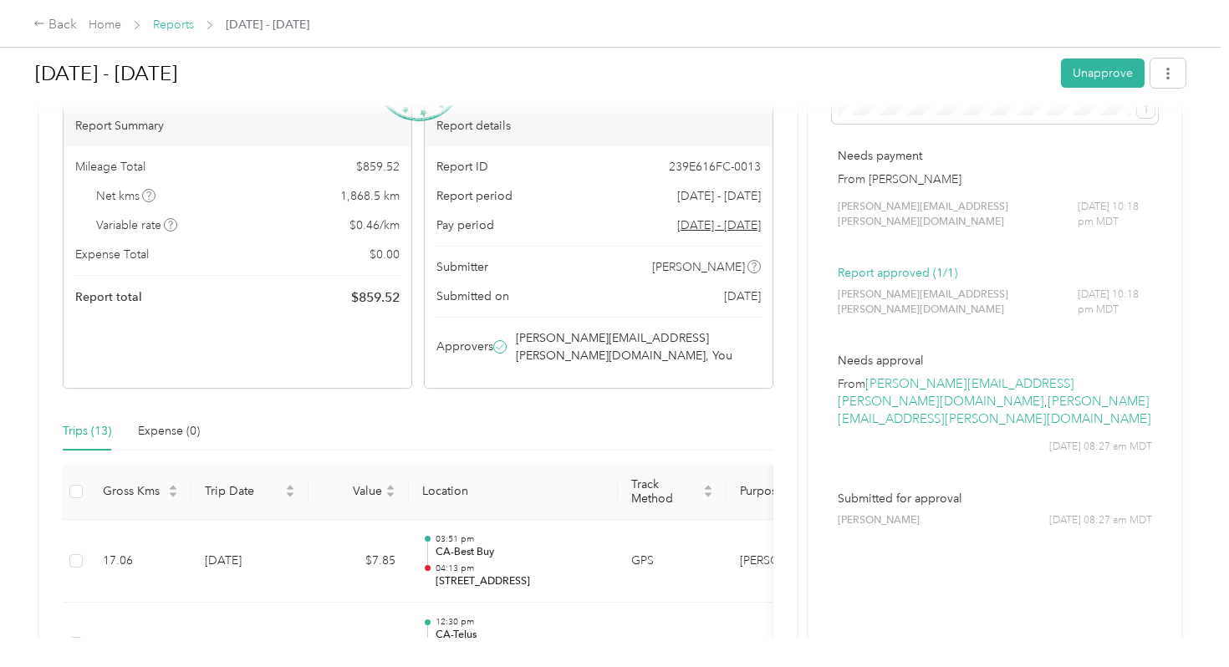
click at [182, 29] on link "Reports" at bounding box center [173, 25] width 41 height 14
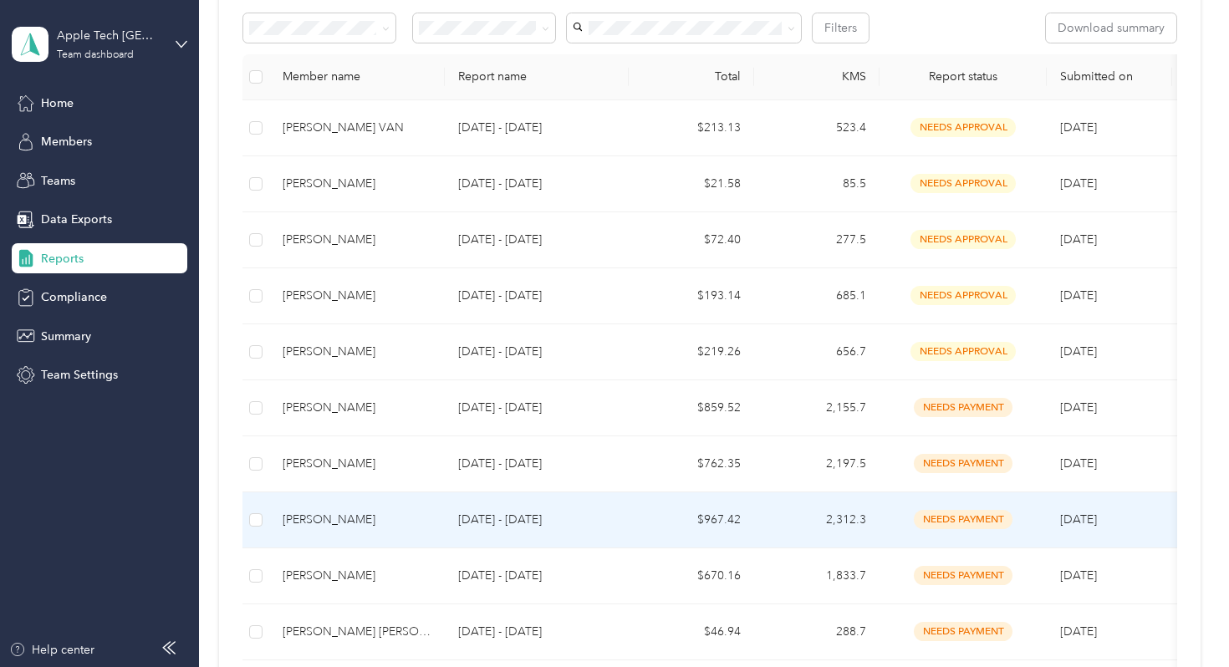
scroll to position [299, 0]
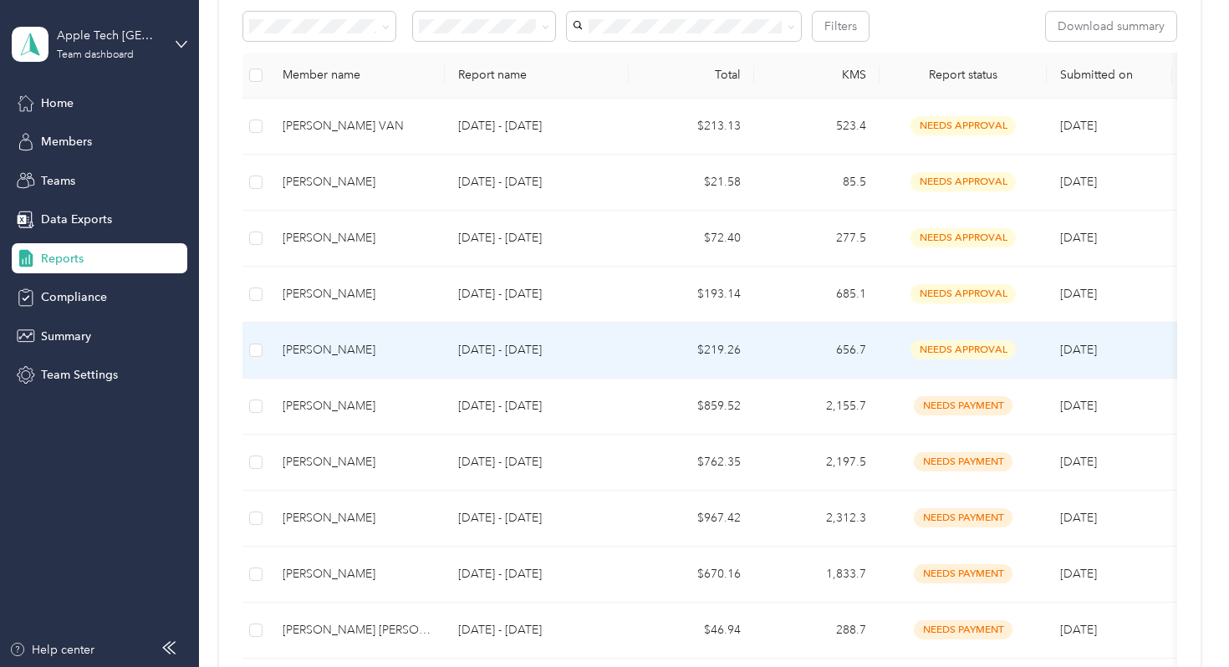
click at [401, 354] on div "[PERSON_NAME]" at bounding box center [357, 350] width 149 height 18
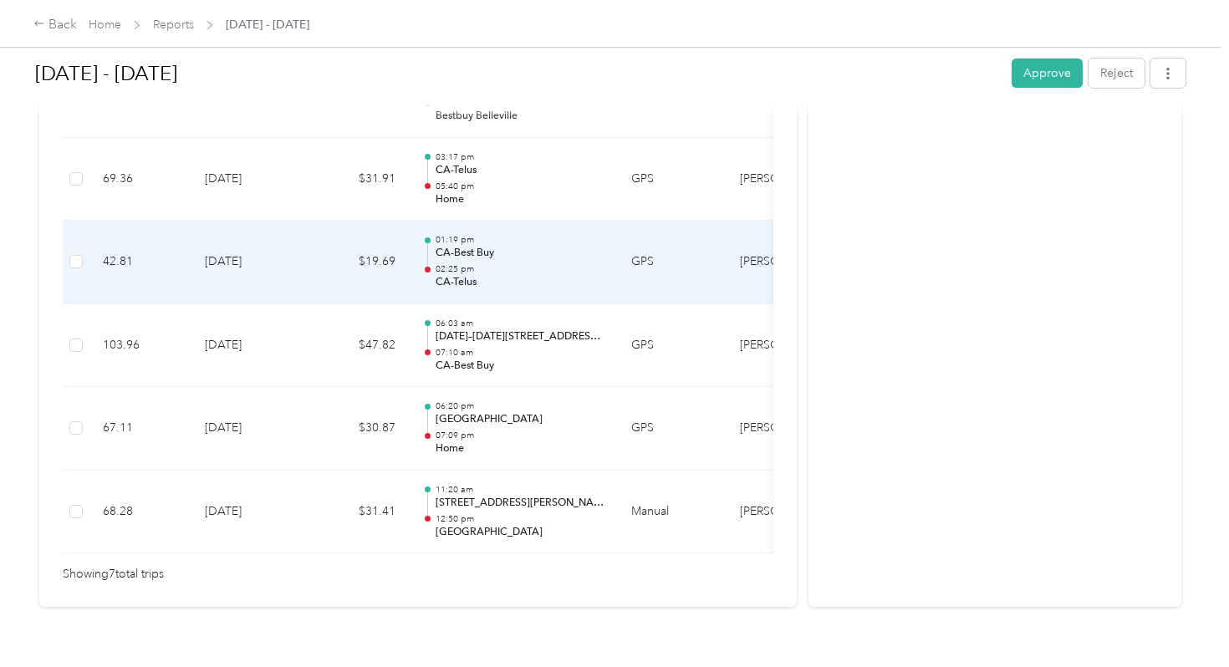
scroll to position [659, 0]
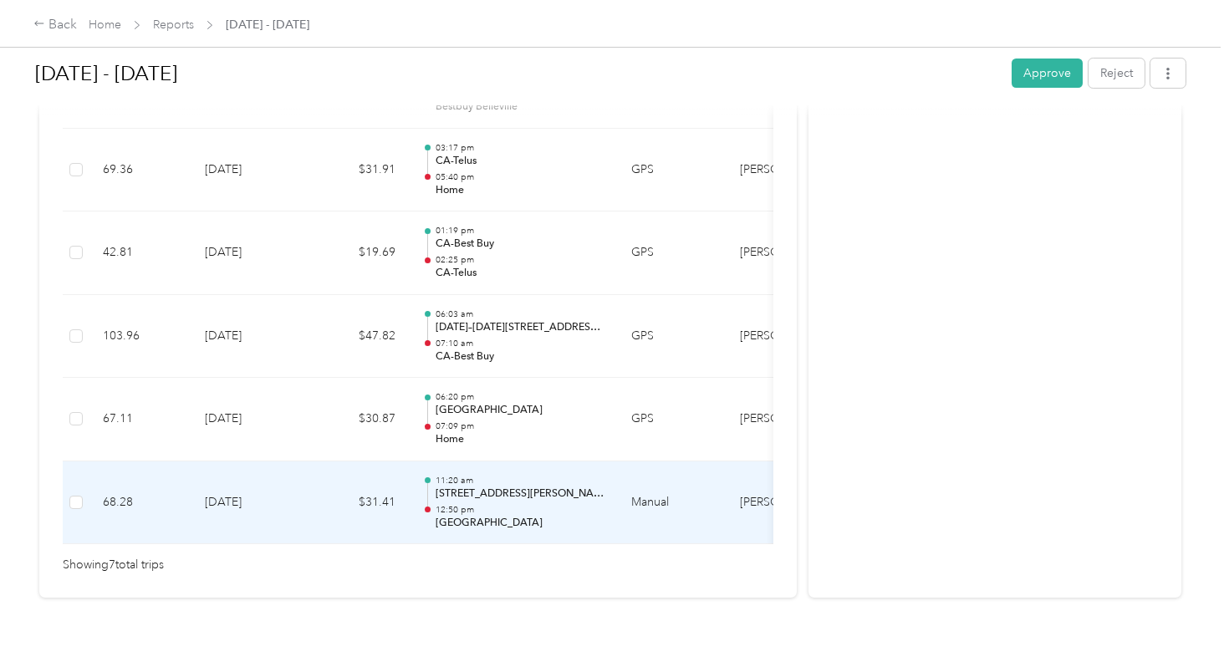
click at [535, 475] on p "11:20 am" at bounding box center [520, 481] width 169 height 12
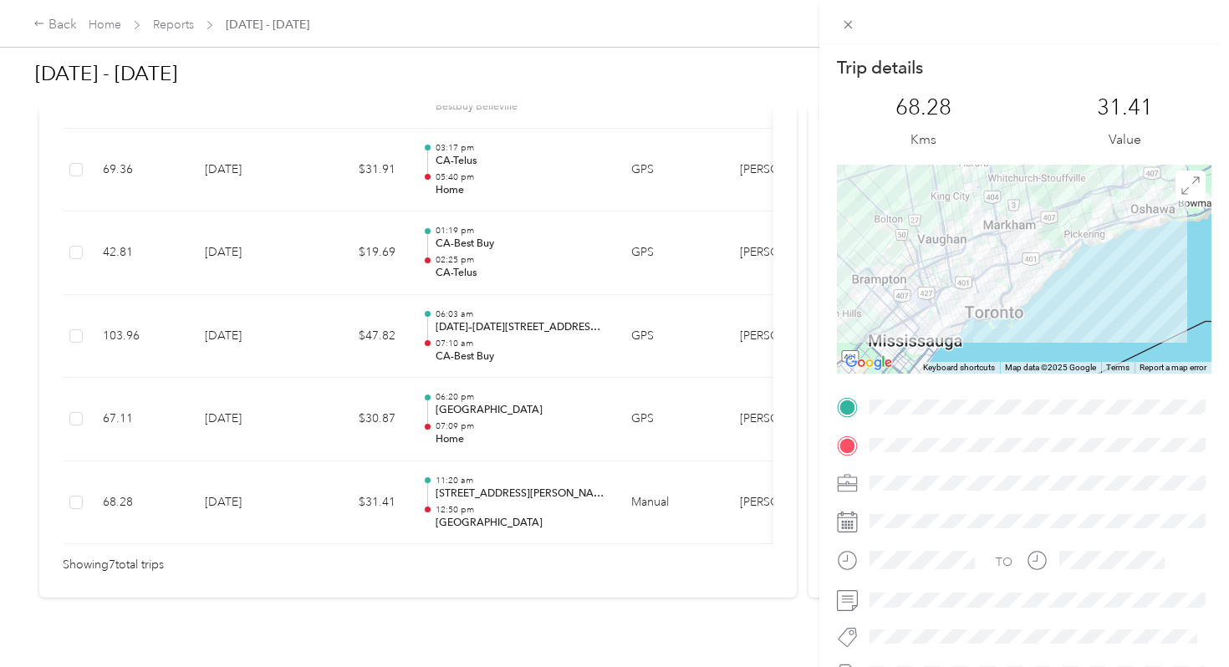
click at [545, 399] on div "Trip details This trip cannot be edited because it is either under review, appr…" at bounding box center [614, 333] width 1229 height 667
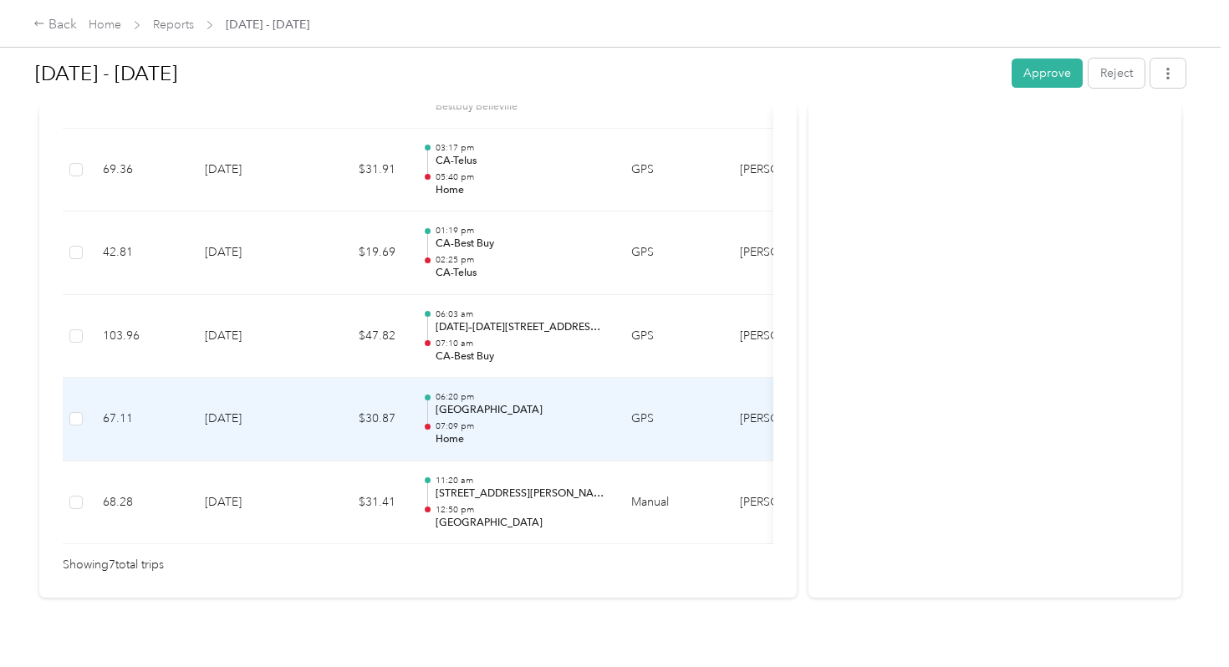
click at [499, 403] on p "[GEOGRAPHIC_DATA]" at bounding box center [520, 410] width 169 height 15
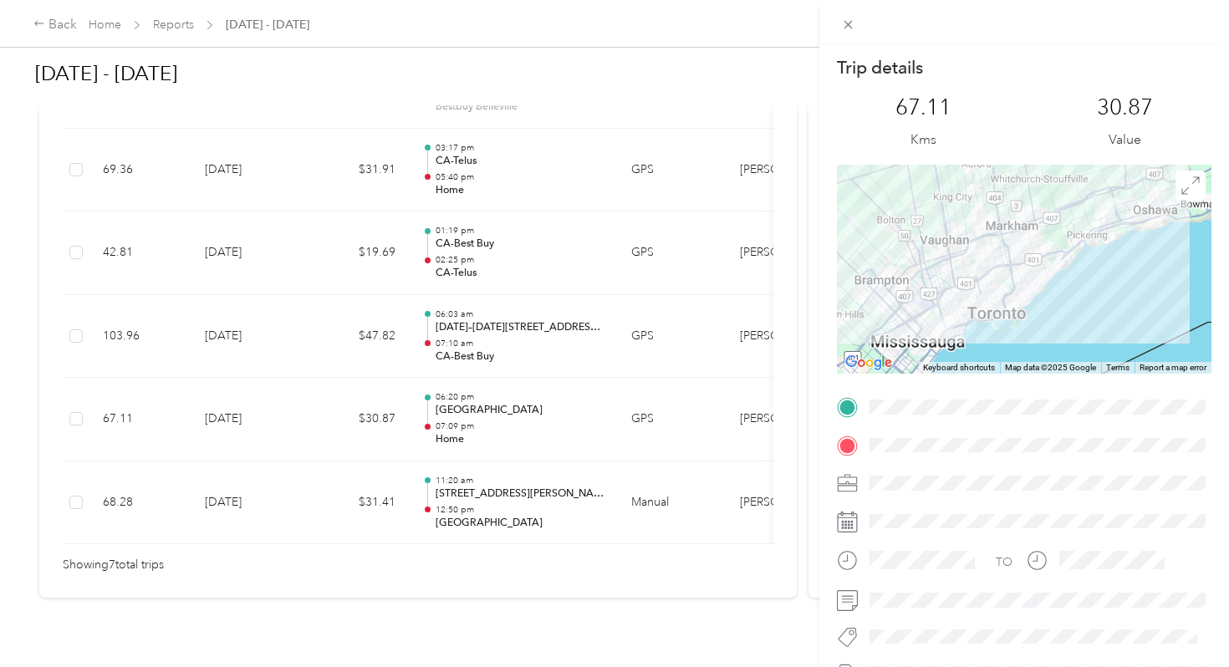
click at [499, 385] on div "Trip details This trip cannot be edited because it is either under review, appr…" at bounding box center [614, 333] width 1229 height 667
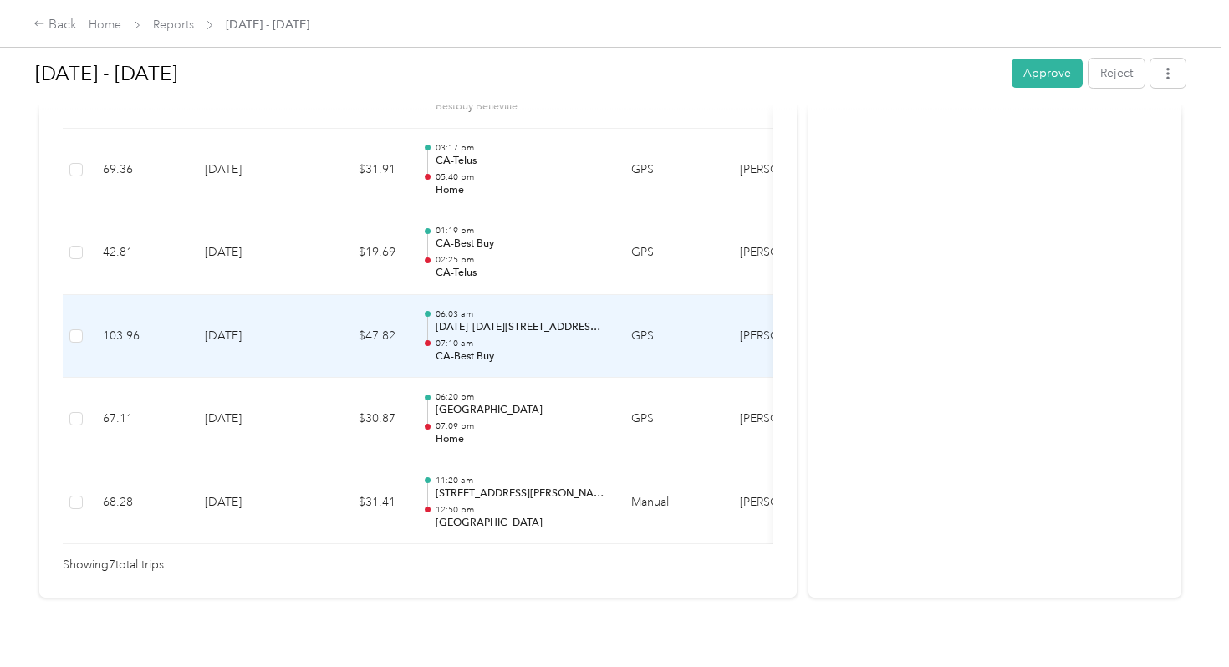
click at [483, 338] on p "07:10 am" at bounding box center [520, 344] width 169 height 12
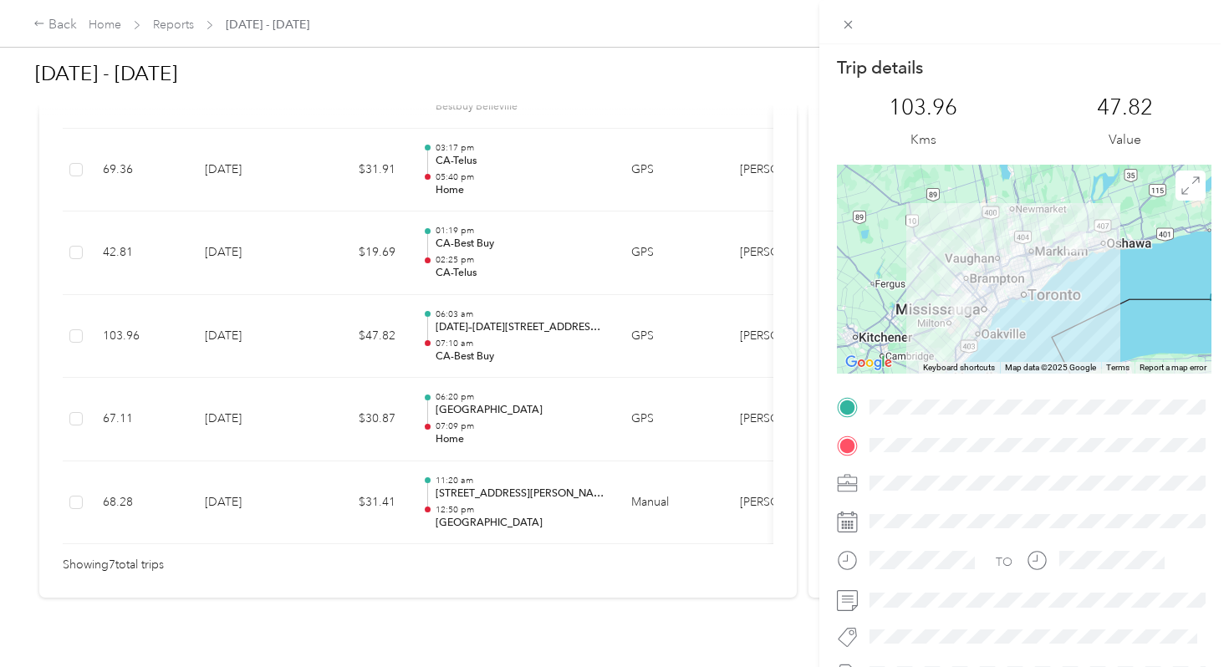
click at [483, 325] on div "Trip details This trip cannot be edited because it is either under review, appr…" at bounding box center [614, 333] width 1229 height 667
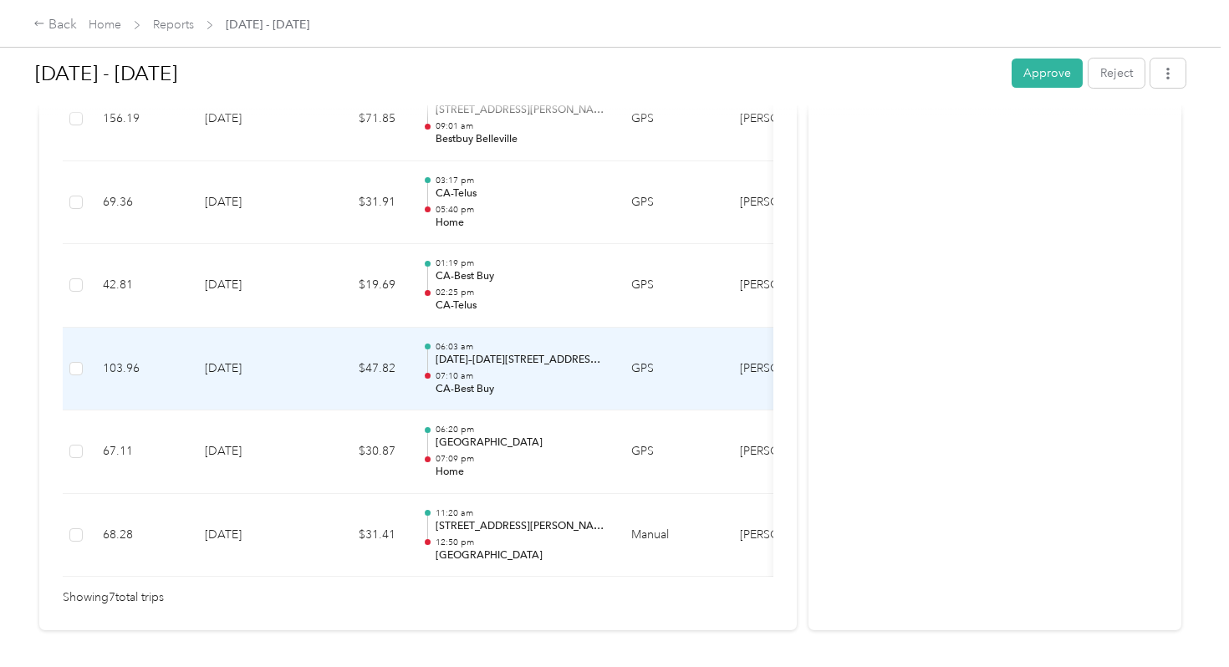
scroll to position [626, 0]
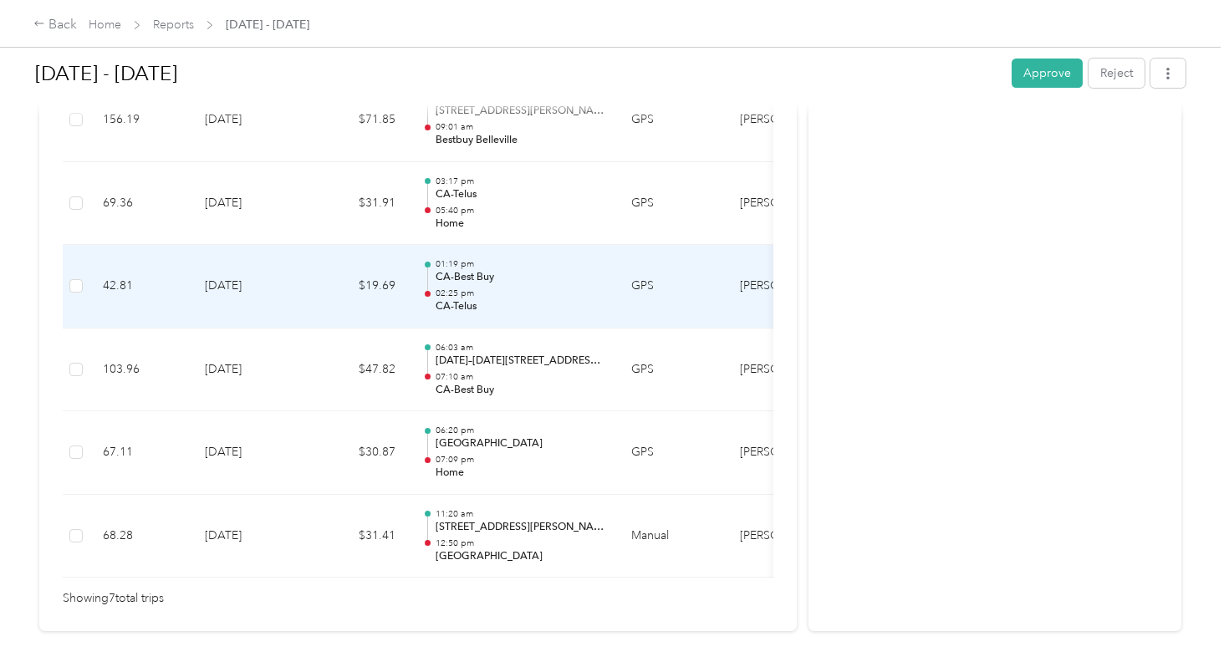
click at [479, 299] on p "CA-Telus" at bounding box center [520, 306] width 169 height 15
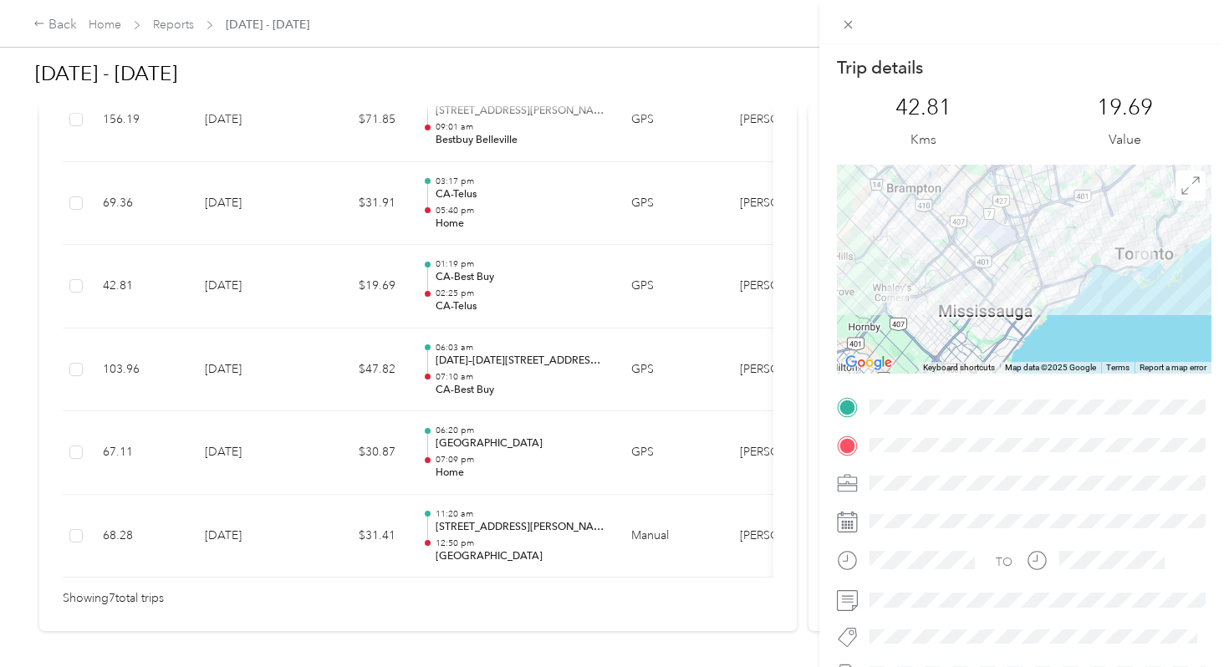
click at [479, 284] on div "Trip details This trip cannot be edited because it is either under review, appr…" at bounding box center [614, 333] width 1229 height 667
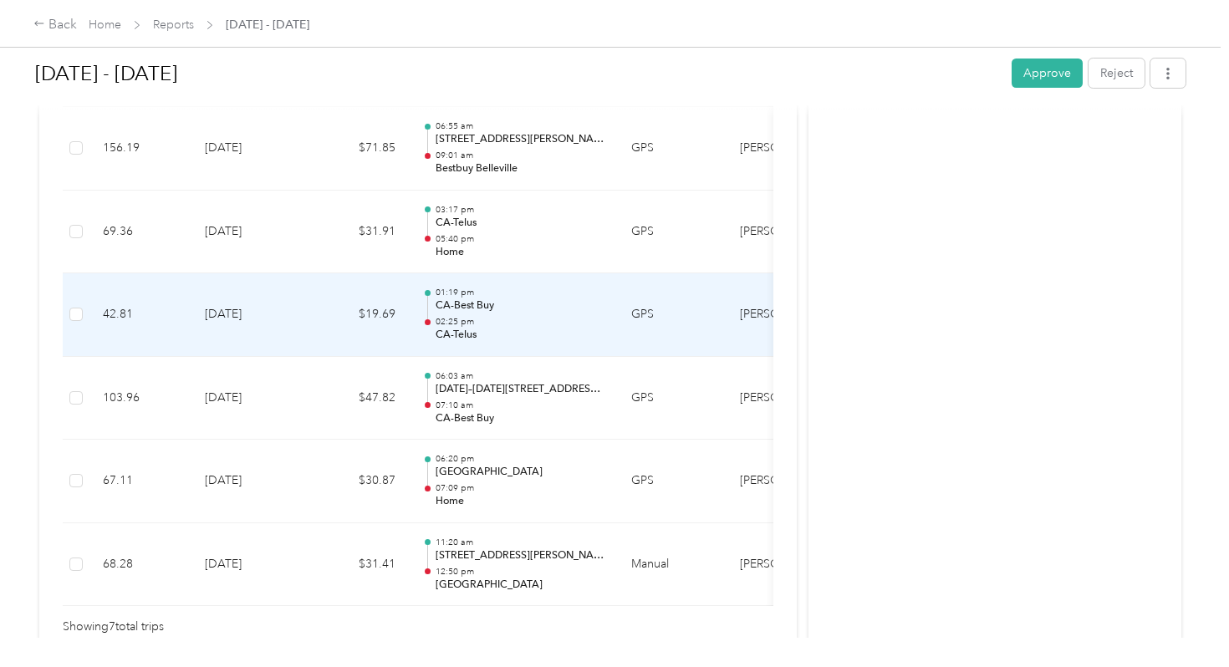
scroll to position [583, 0]
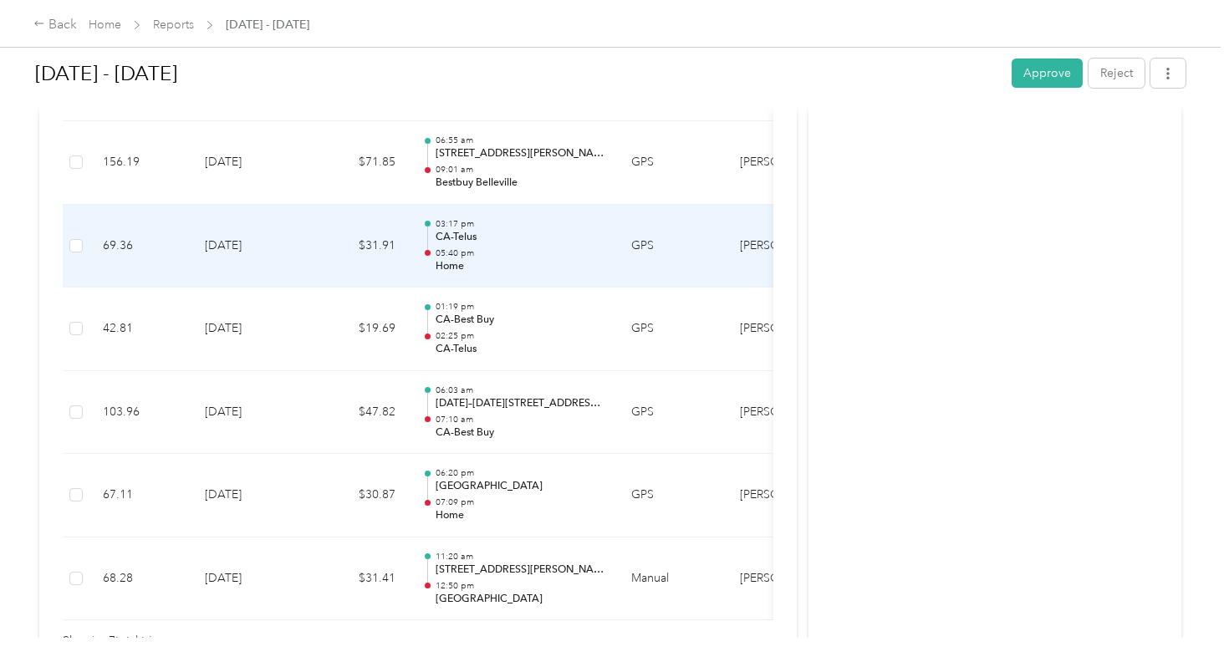
click at [473, 259] on p "Home" at bounding box center [520, 266] width 169 height 15
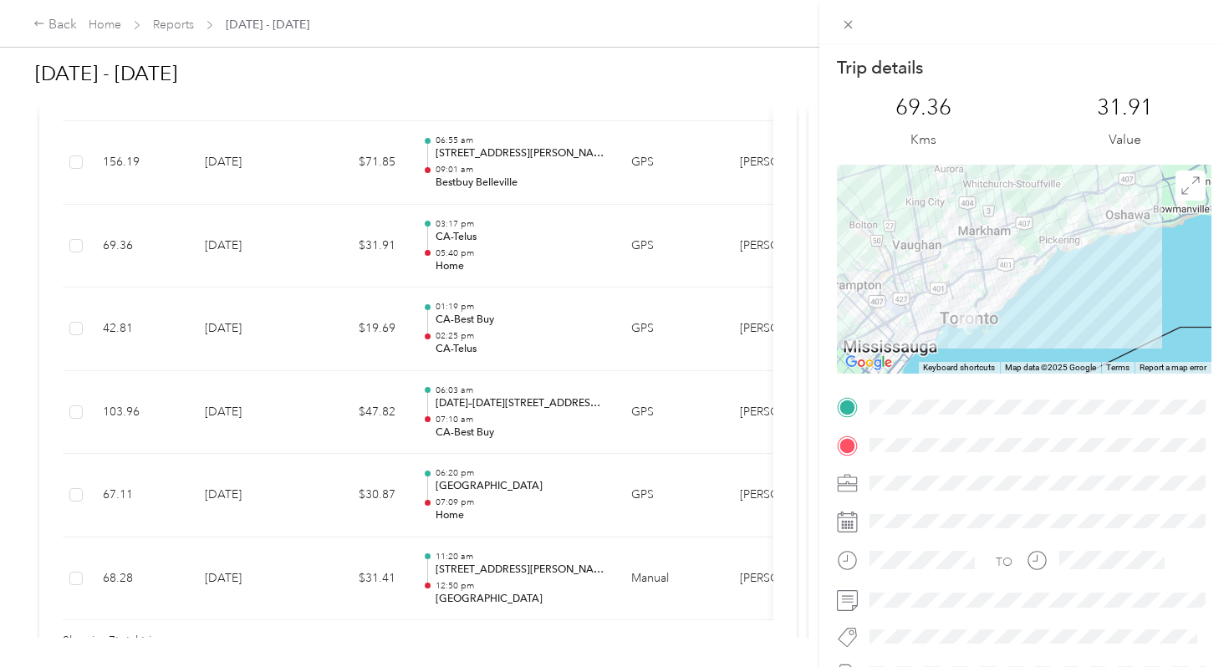
click at [473, 254] on div "Trip details This trip cannot be edited because it is either under review, appr…" at bounding box center [614, 333] width 1229 height 667
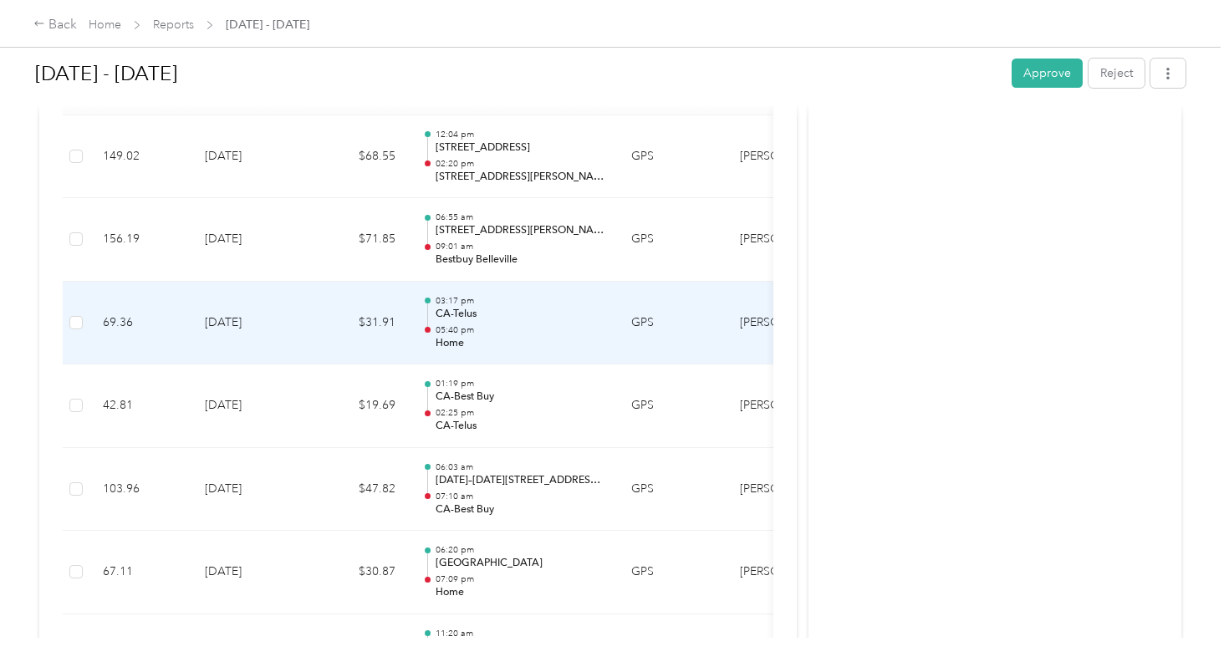
scroll to position [494, 0]
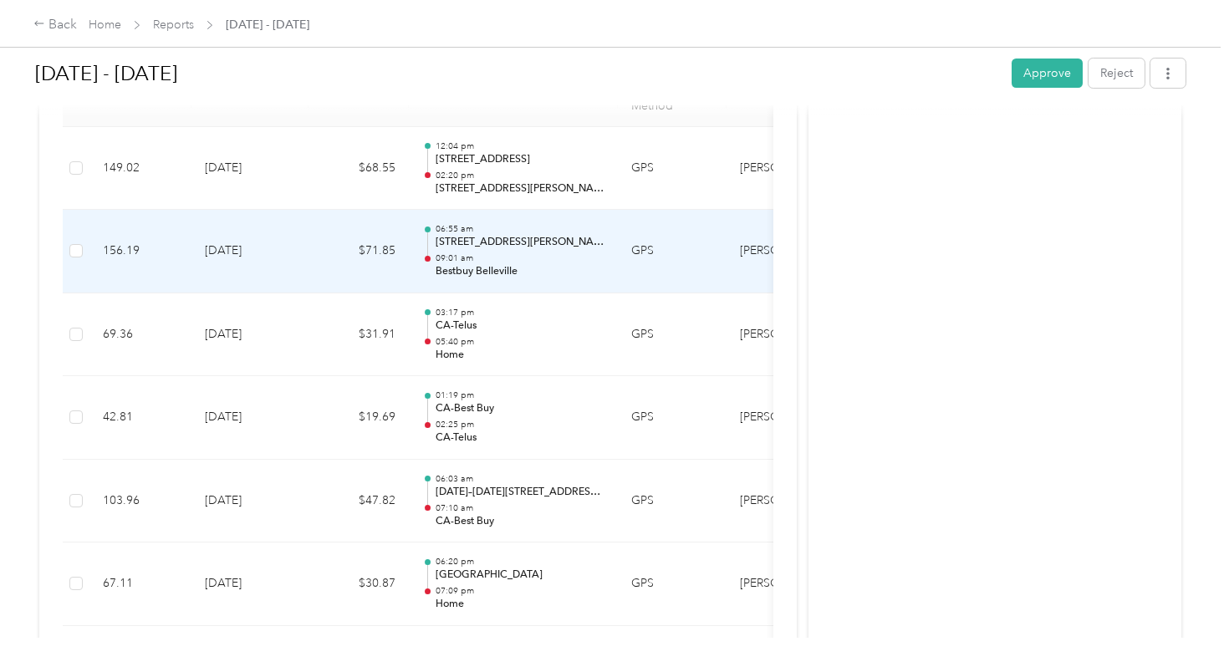
click at [472, 253] on p "09:01 am" at bounding box center [520, 259] width 169 height 12
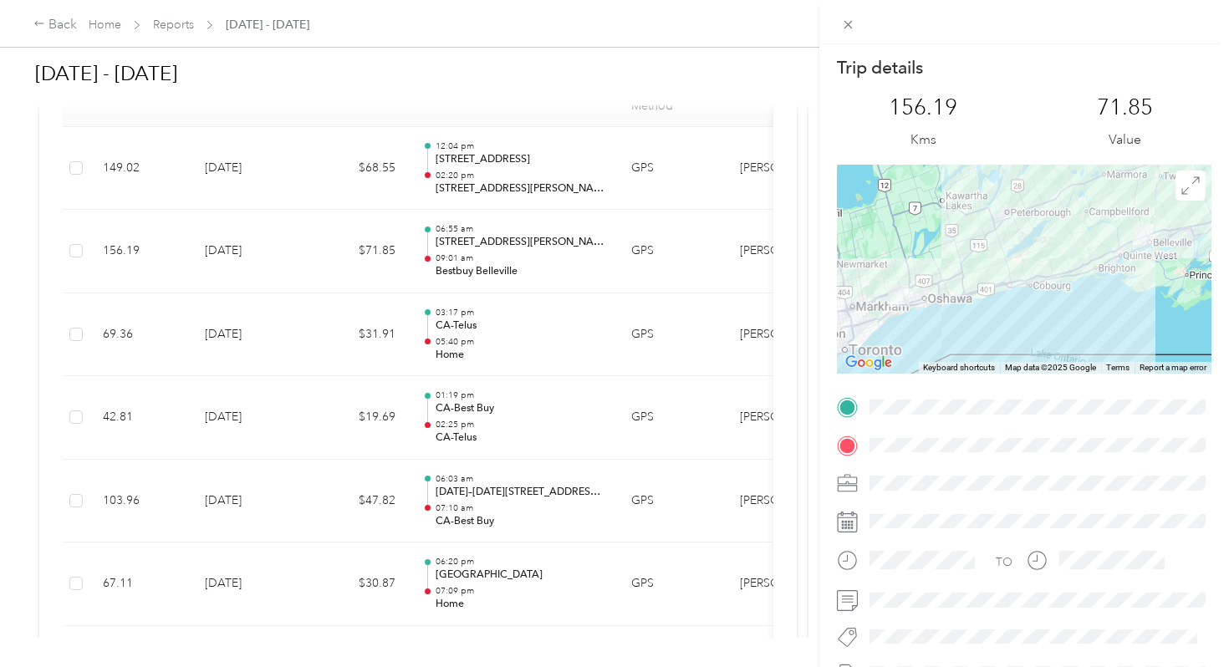
click at [534, 239] on div "Trip details This trip cannot be edited because it is either under review, appr…" at bounding box center [614, 333] width 1229 height 667
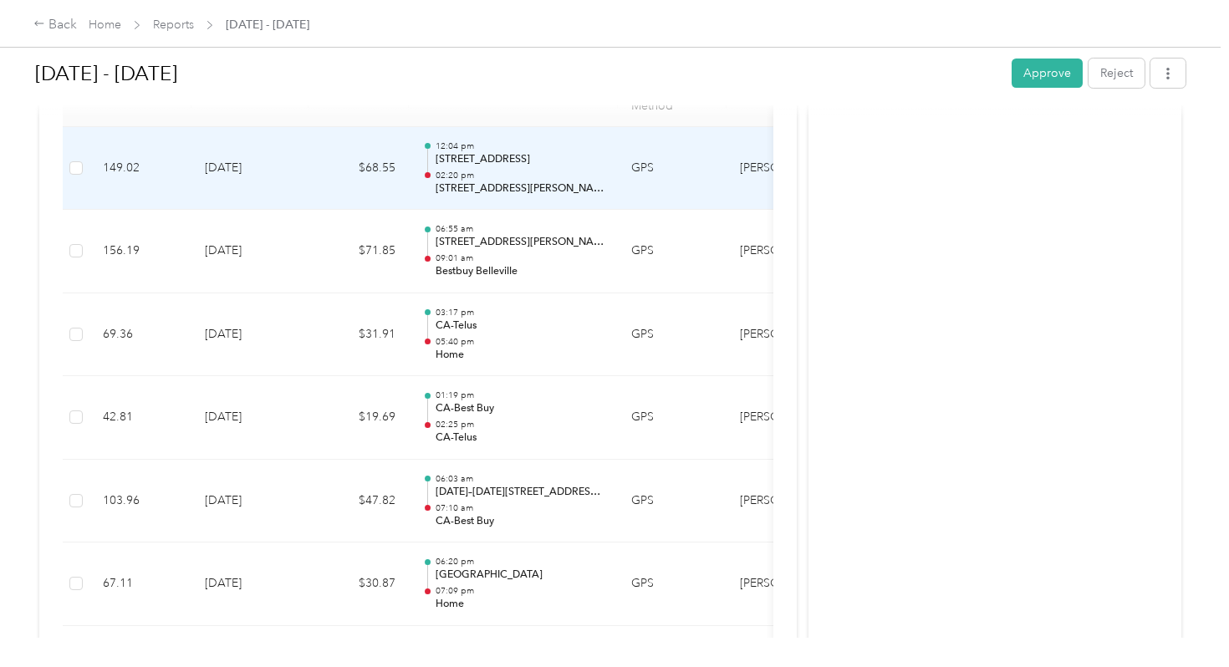
click at [527, 183] on td "12:04 pm [STREET_ADDRESS] 02:20 pm [STREET_ADDRESS][PERSON_NAME]" at bounding box center [513, 169] width 209 height 84
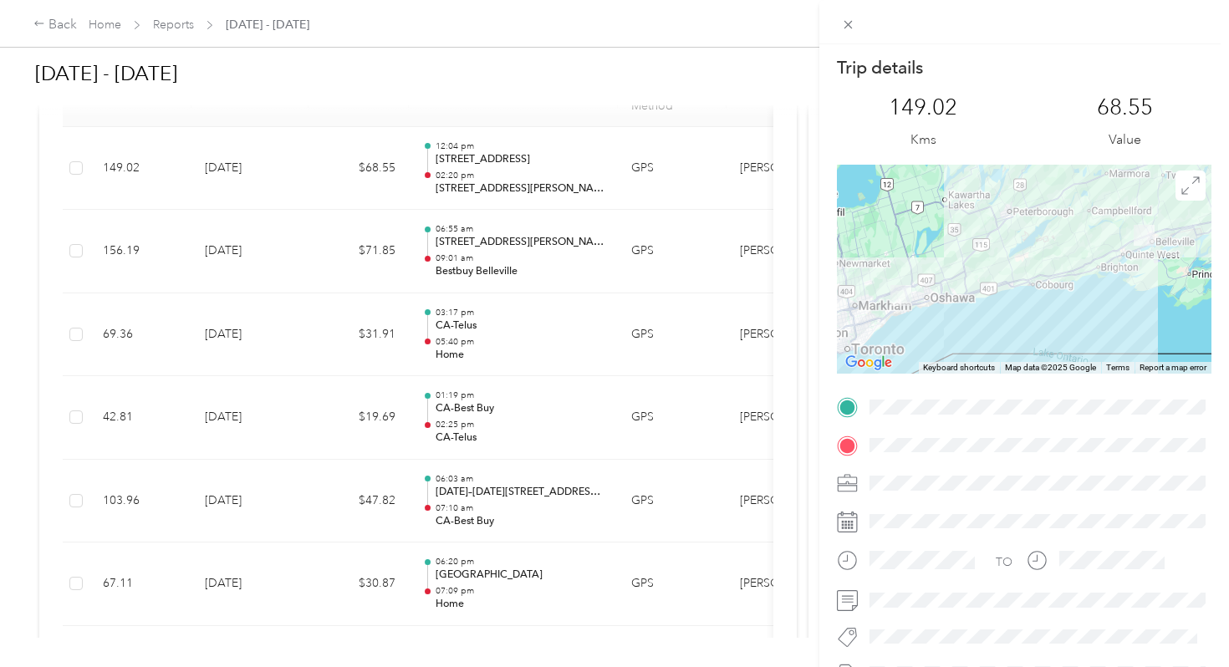
click at [514, 146] on div "Trip details This trip cannot be edited because it is either under review, appr…" at bounding box center [614, 333] width 1229 height 667
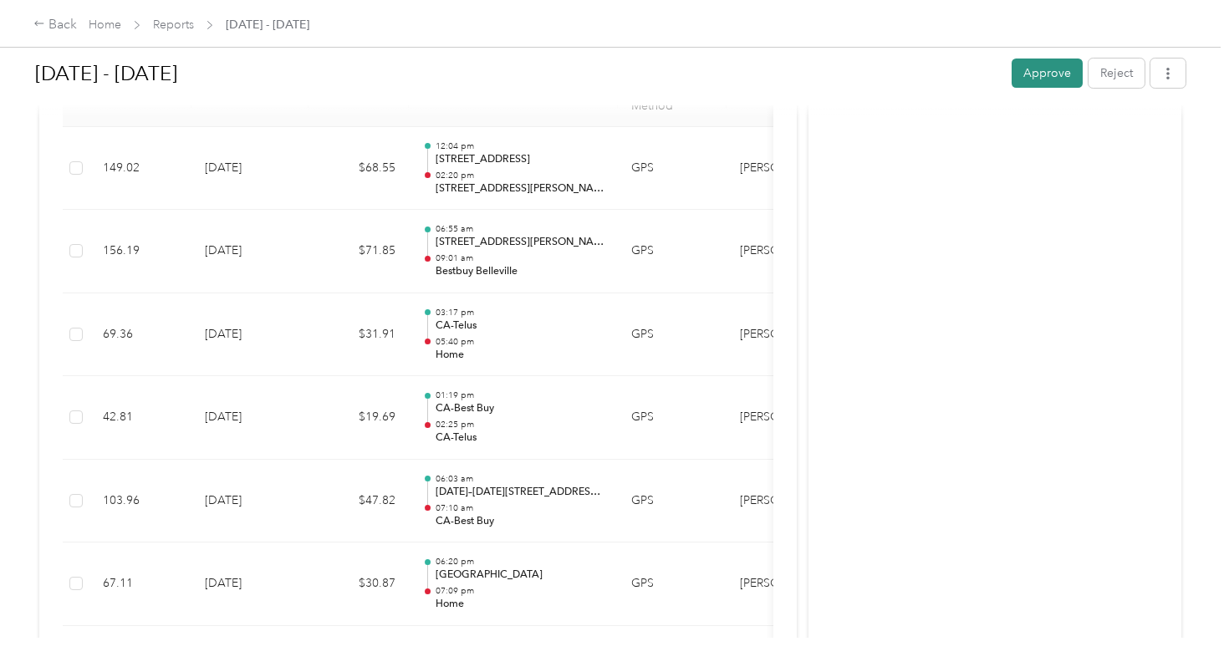
click at [1030, 85] on button "Approve" at bounding box center [1047, 73] width 71 height 29
click at [184, 28] on link "Reports" at bounding box center [173, 25] width 41 height 14
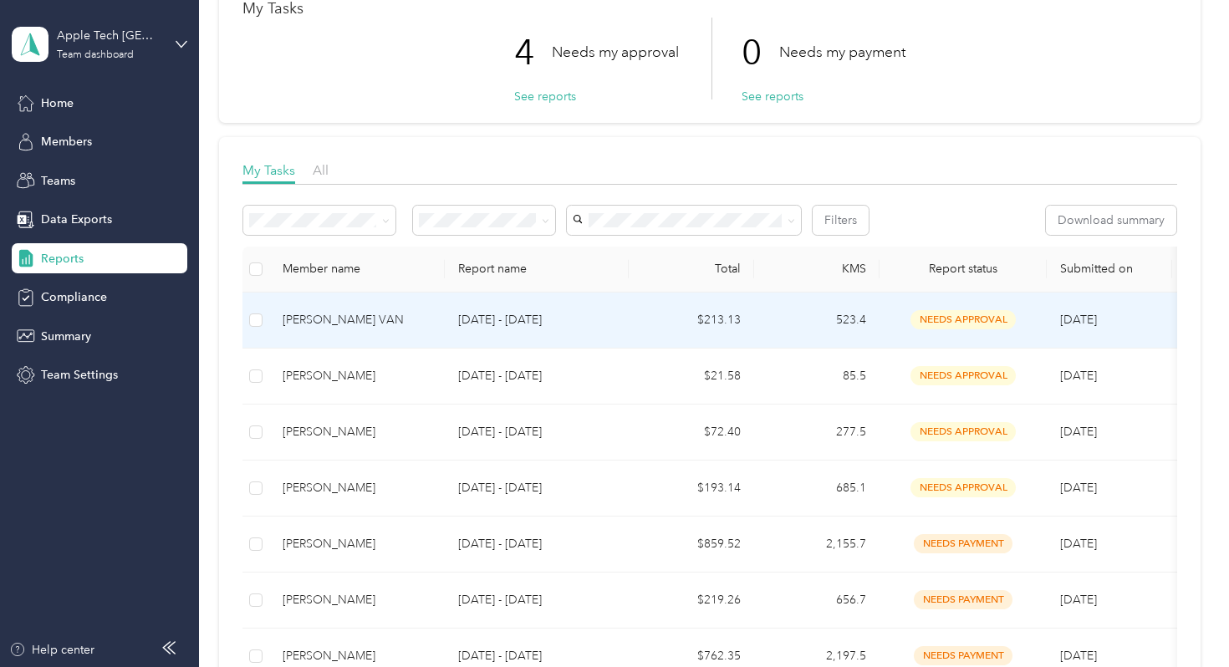
scroll to position [110, 0]
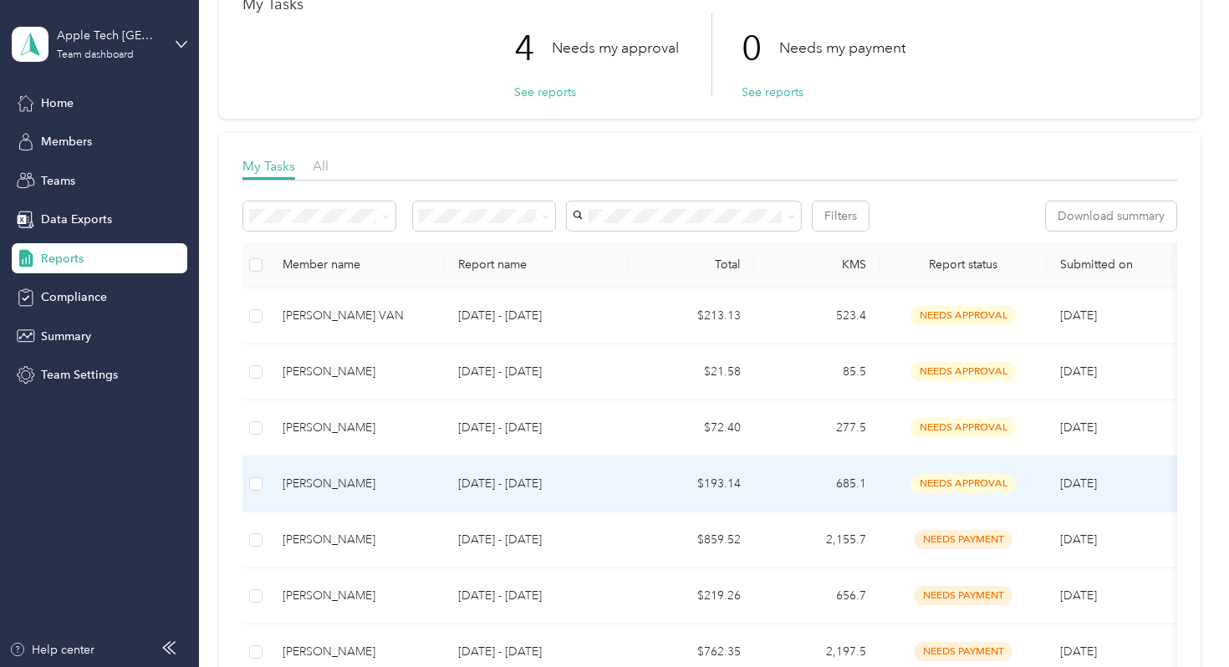
click at [447, 483] on td "[DATE] - [DATE]" at bounding box center [537, 485] width 184 height 56
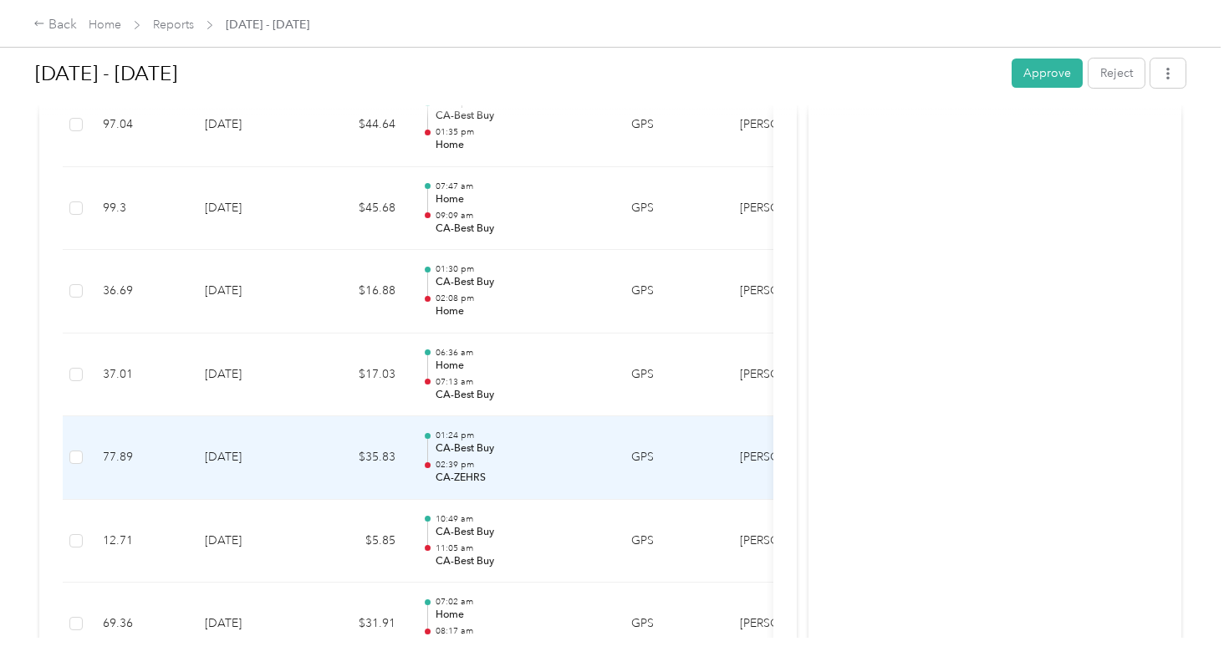
scroll to position [1241, 0]
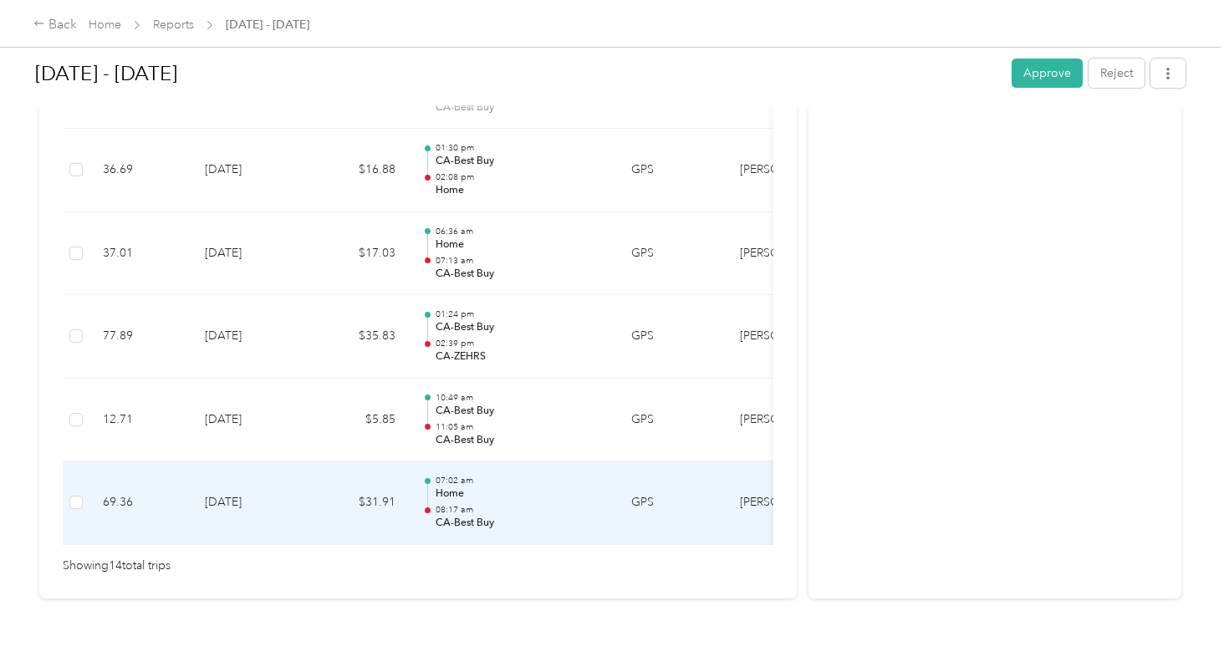
click at [441, 483] on div "07:02 am Home 08:17 am CA-Best Buy" at bounding box center [520, 503] width 169 height 56
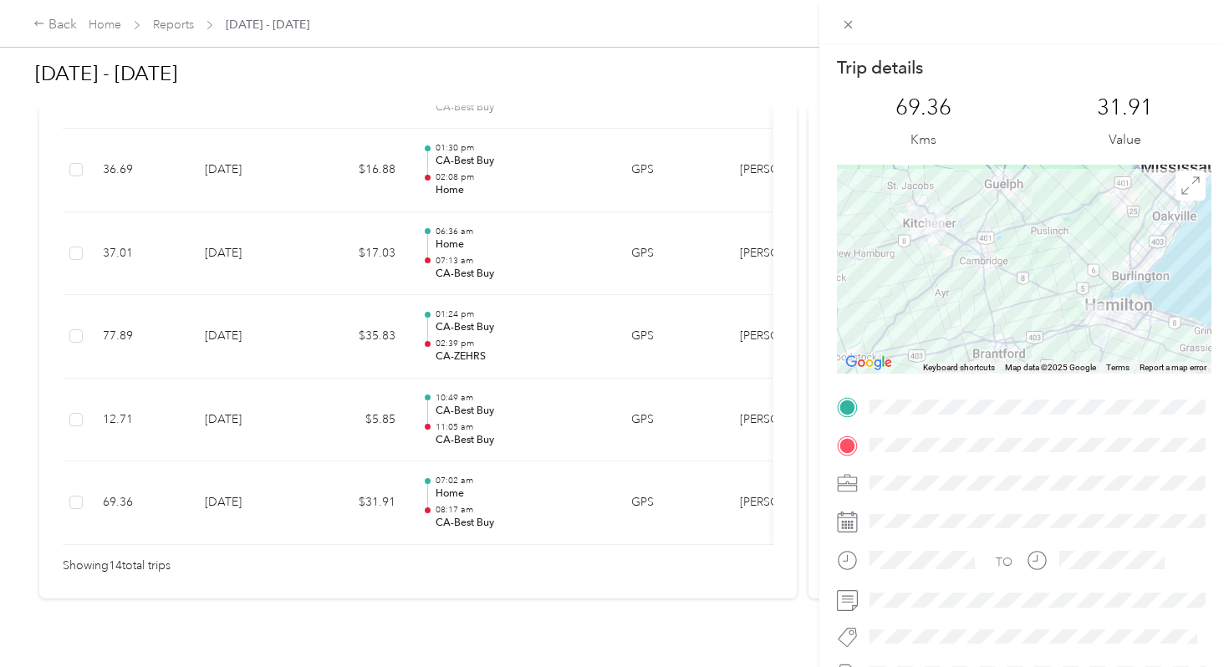
click at [499, 406] on div "Trip details This trip cannot be edited because it is either under review, appr…" at bounding box center [614, 333] width 1229 height 667
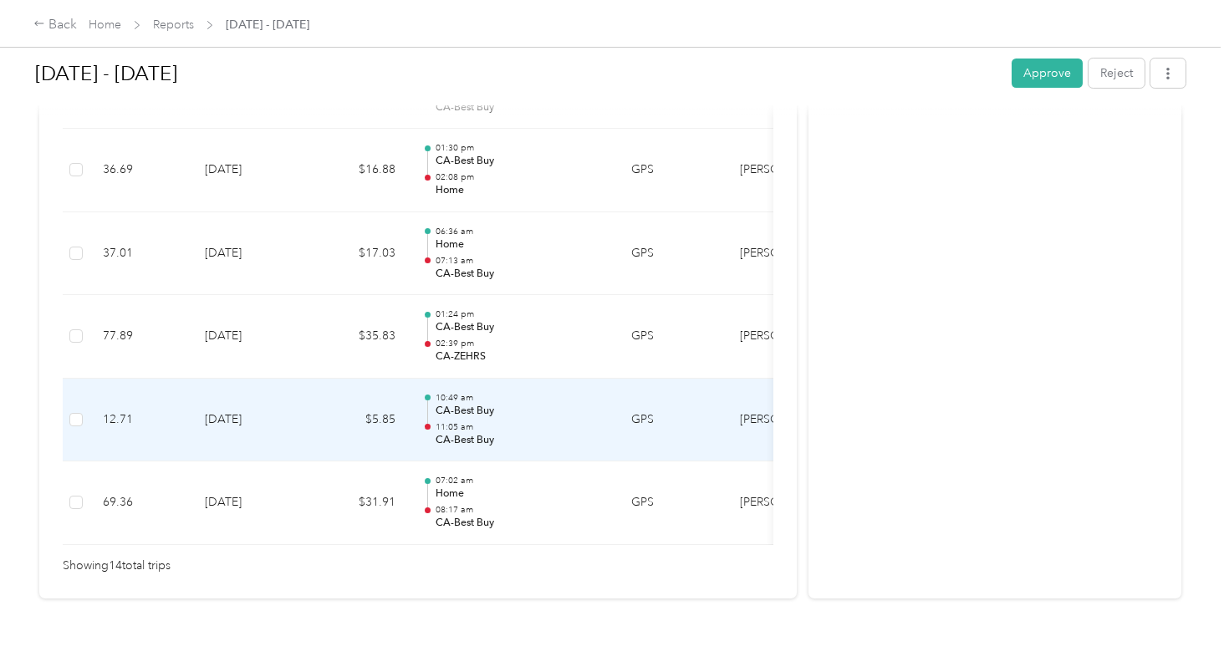
click at [499, 422] on p "11:05 am" at bounding box center [520, 428] width 169 height 12
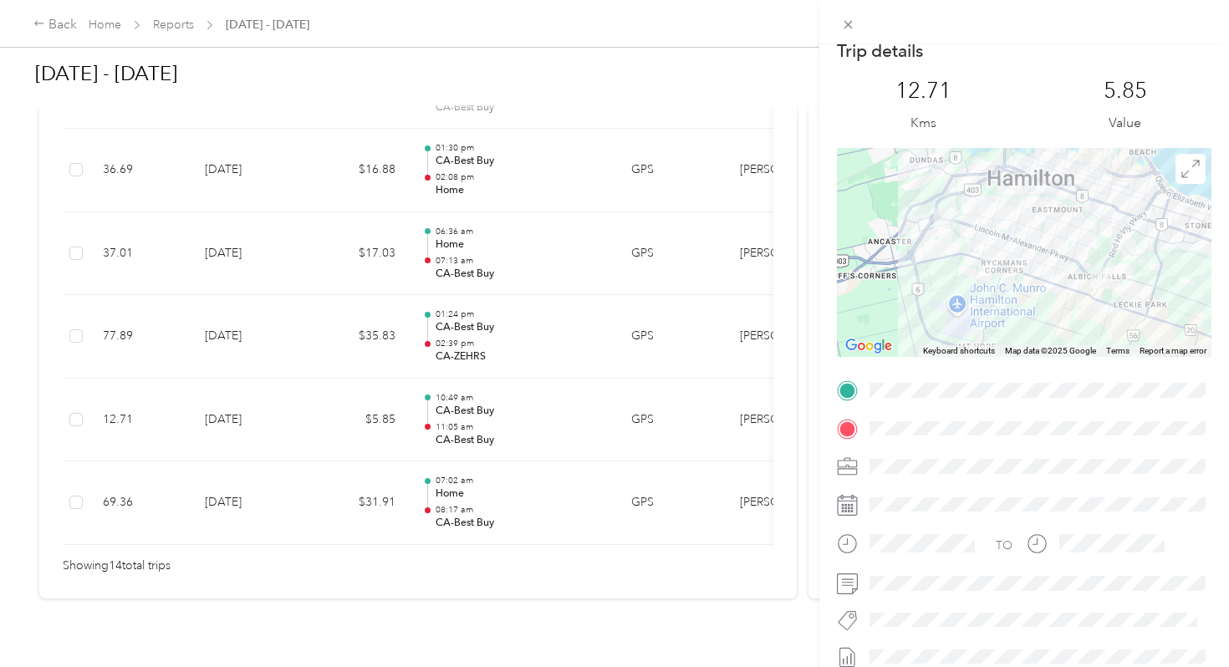
scroll to position [18, 0]
click at [381, 324] on div "Trip details This trip cannot be edited because it is either under review, appr…" at bounding box center [614, 333] width 1229 height 667
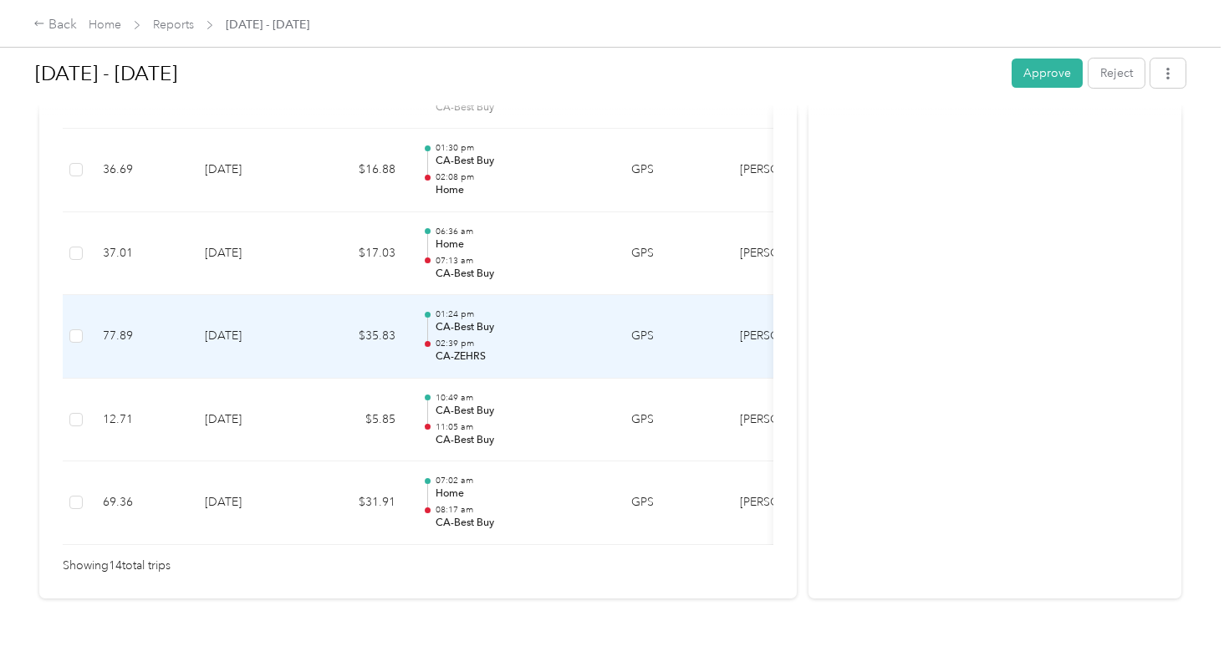
click at [381, 324] on td "$35.83" at bounding box center [359, 337] width 100 height 84
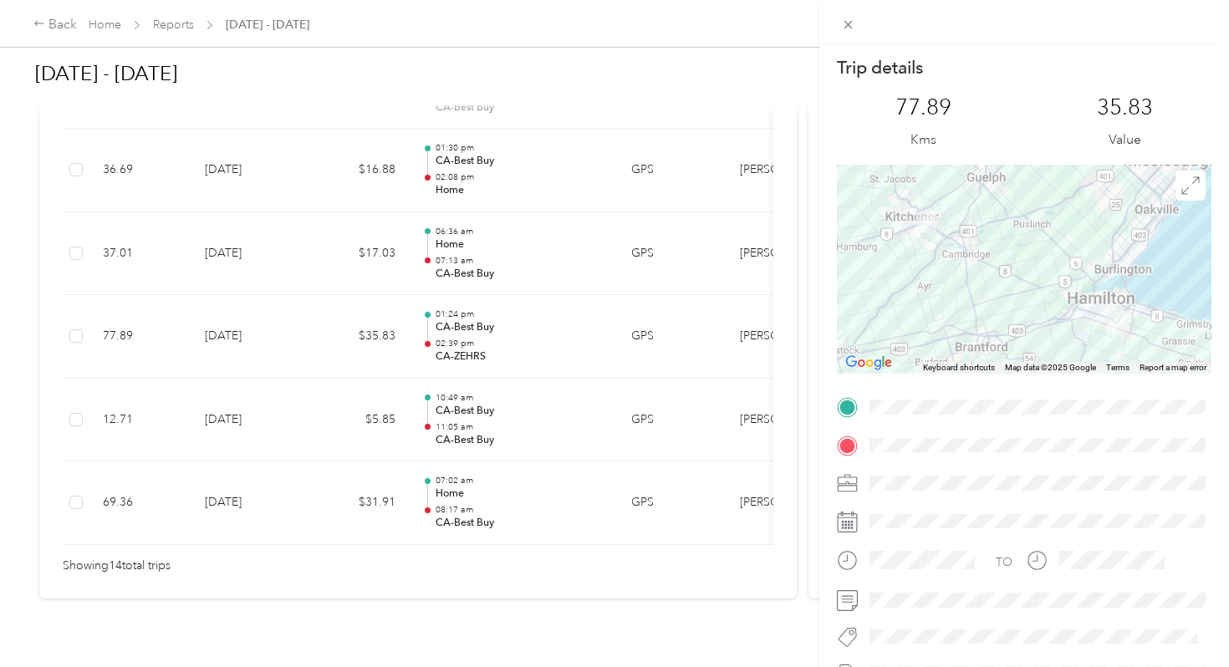
click at [498, 296] on div "Trip details This trip cannot be edited because it is either under review, appr…" at bounding box center [614, 333] width 1229 height 667
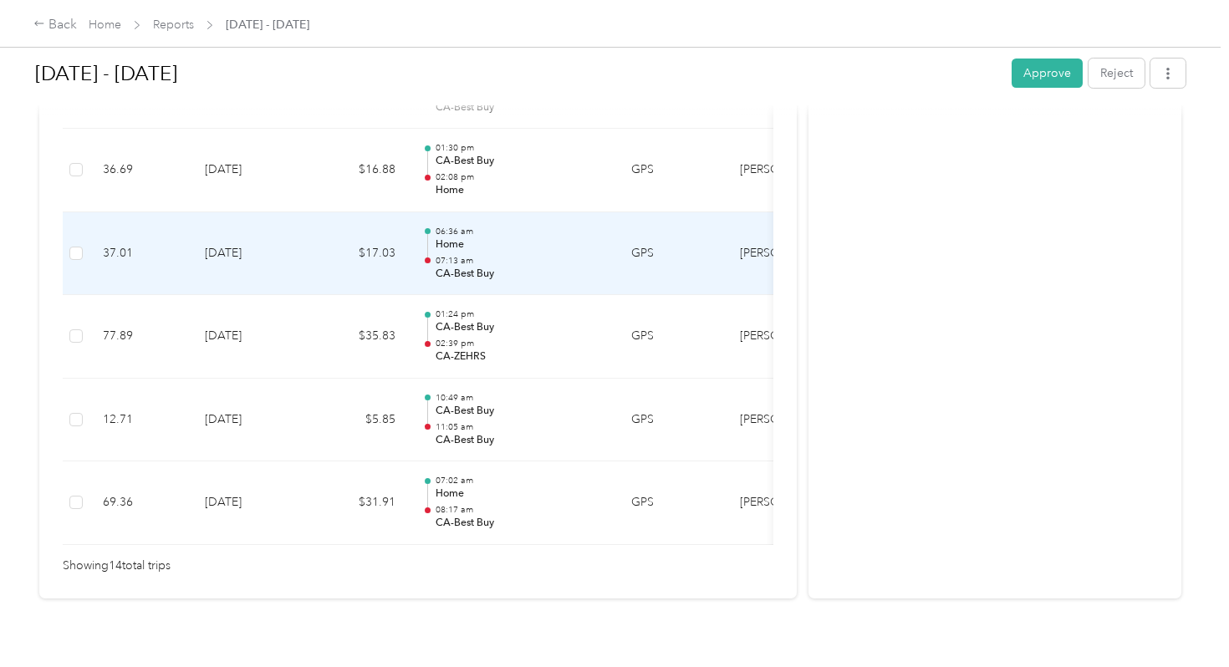
click at [498, 267] on p "CA-Best Buy" at bounding box center [520, 274] width 169 height 15
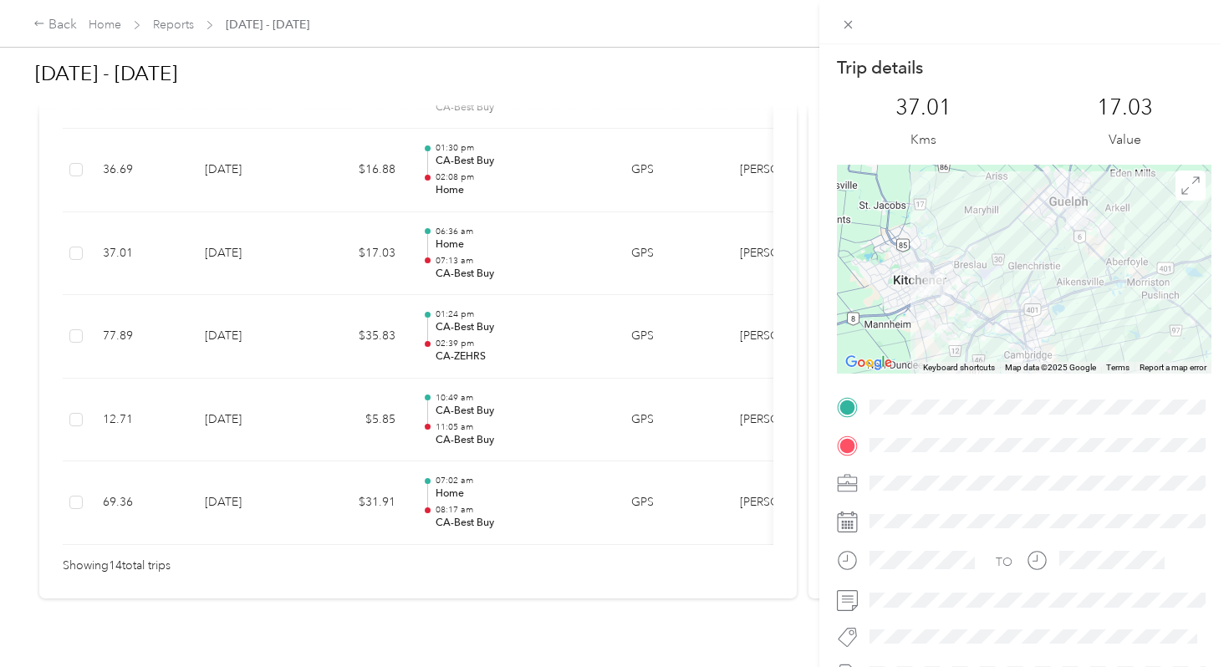
click at [498, 248] on div "Trip details This trip cannot be edited because it is either under review, appr…" at bounding box center [614, 333] width 1229 height 667
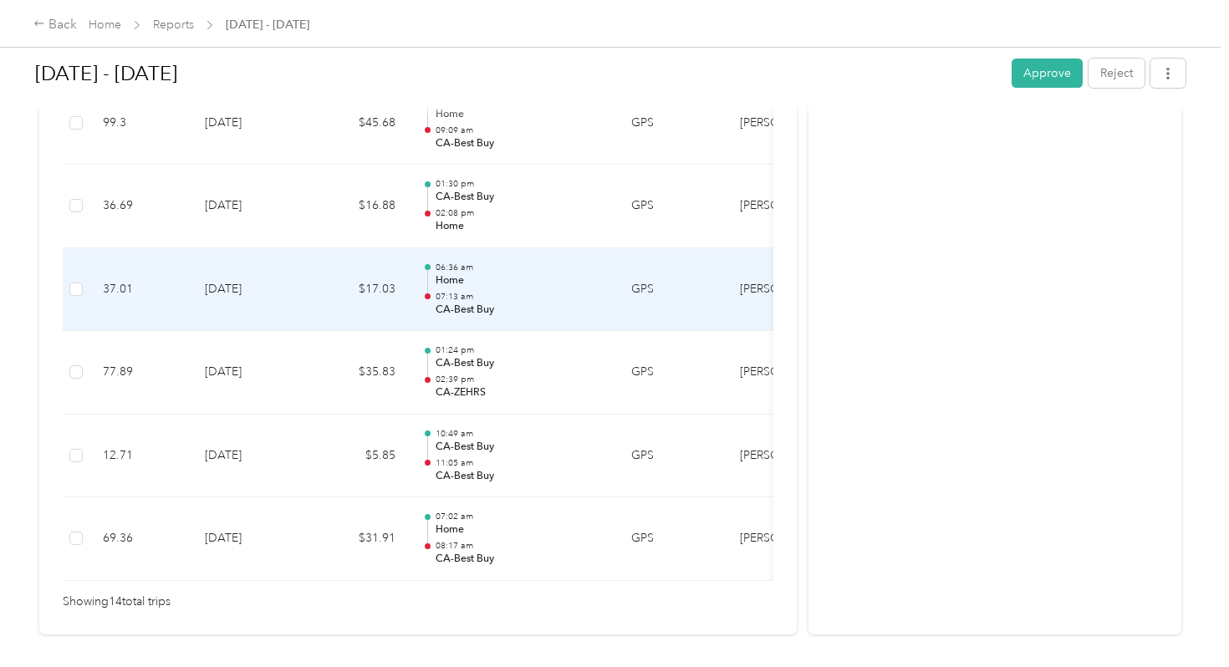
scroll to position [1190, 0]
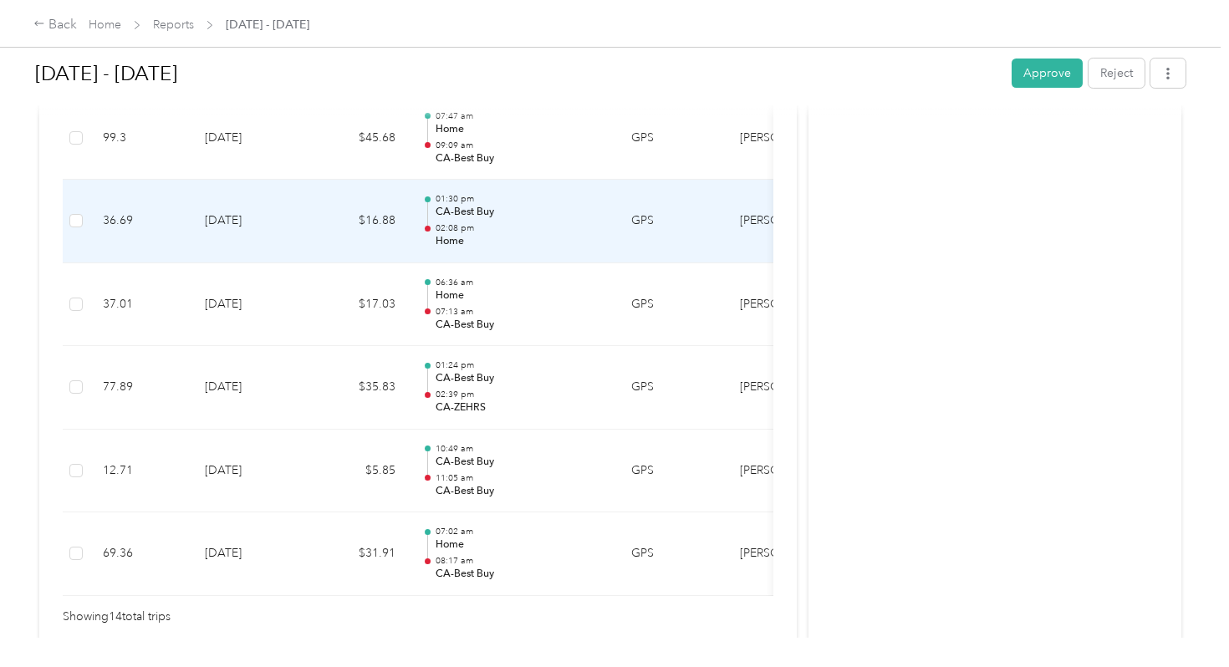
click at [493, 234] on p "Home" at bounding box center [520, 241] width 169 height 15
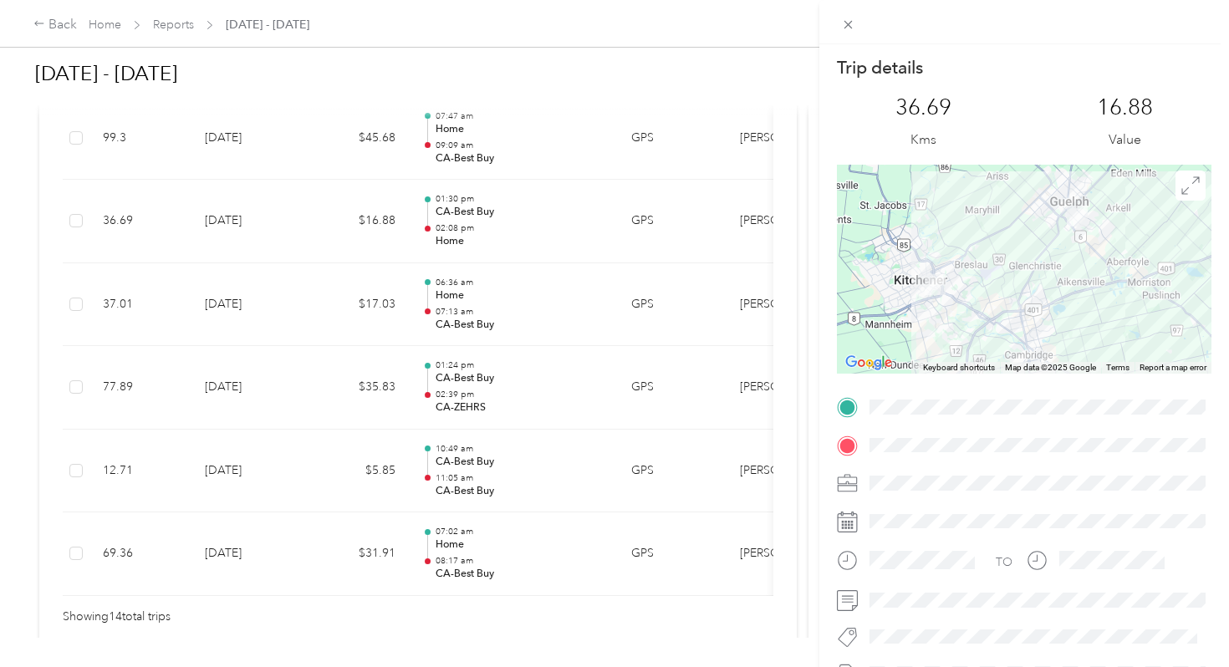
click at [493, 217] on div "Trip details This trip cannot be edited because it is either under review, appr…" at bounding box center [614, 333] width 1229 height 667
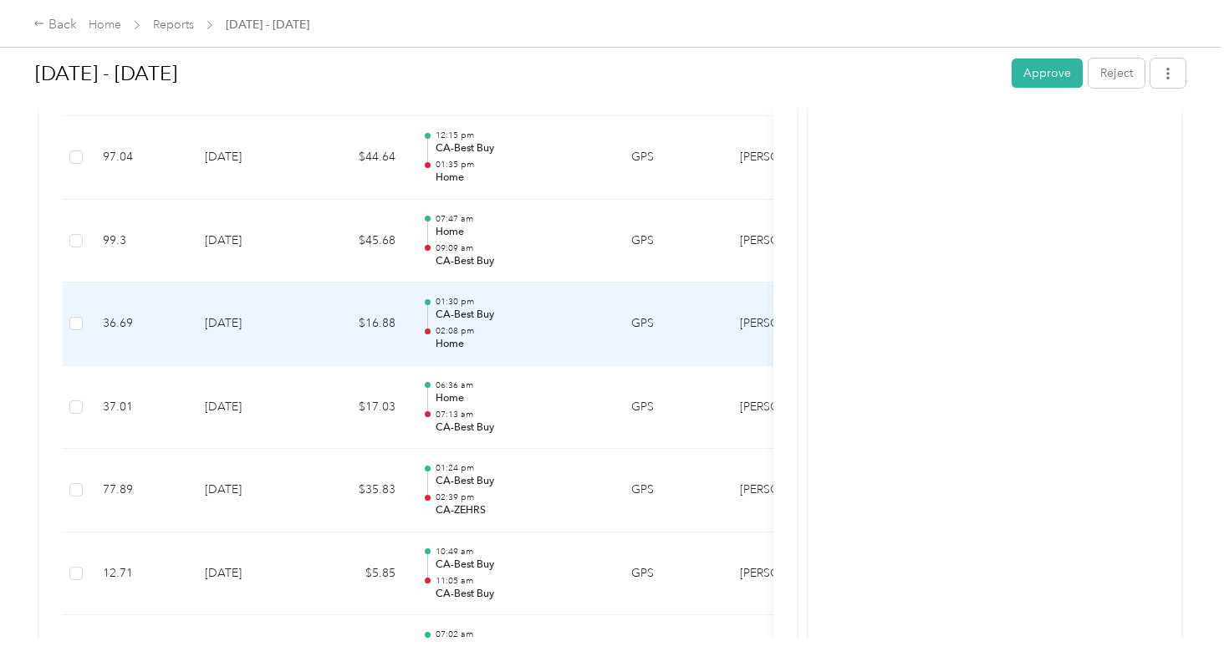
scroll to position [1074, 0]
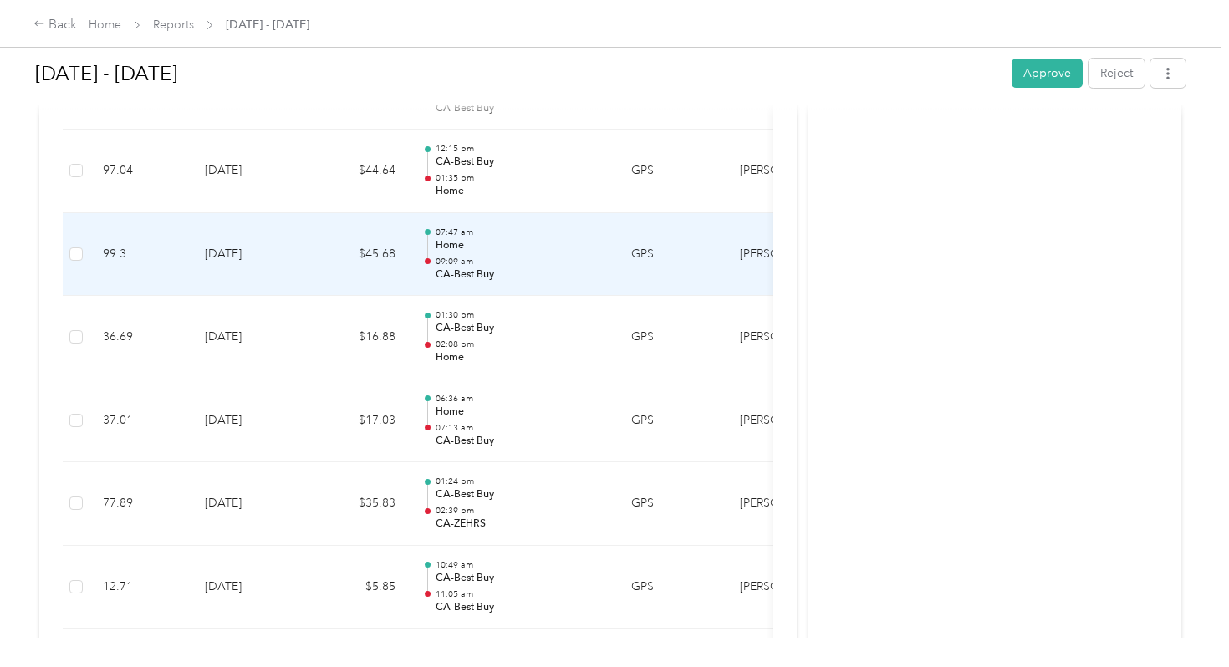
click at [493, 227] on p "07:47 am" at bounding box center [520, 233] width 169 height 12
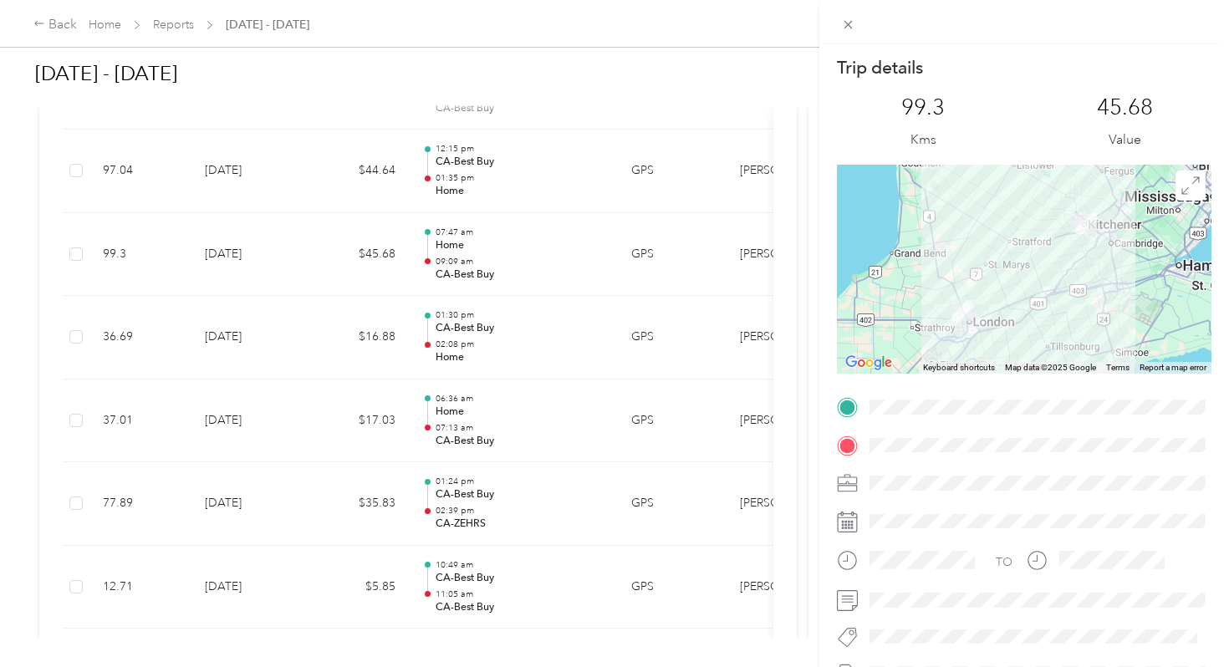
click at [493, 214] on div "Trip details This trip cannot be edited because it is either under review, appr…" at bounding box center [614, 333] width 1229 height 667
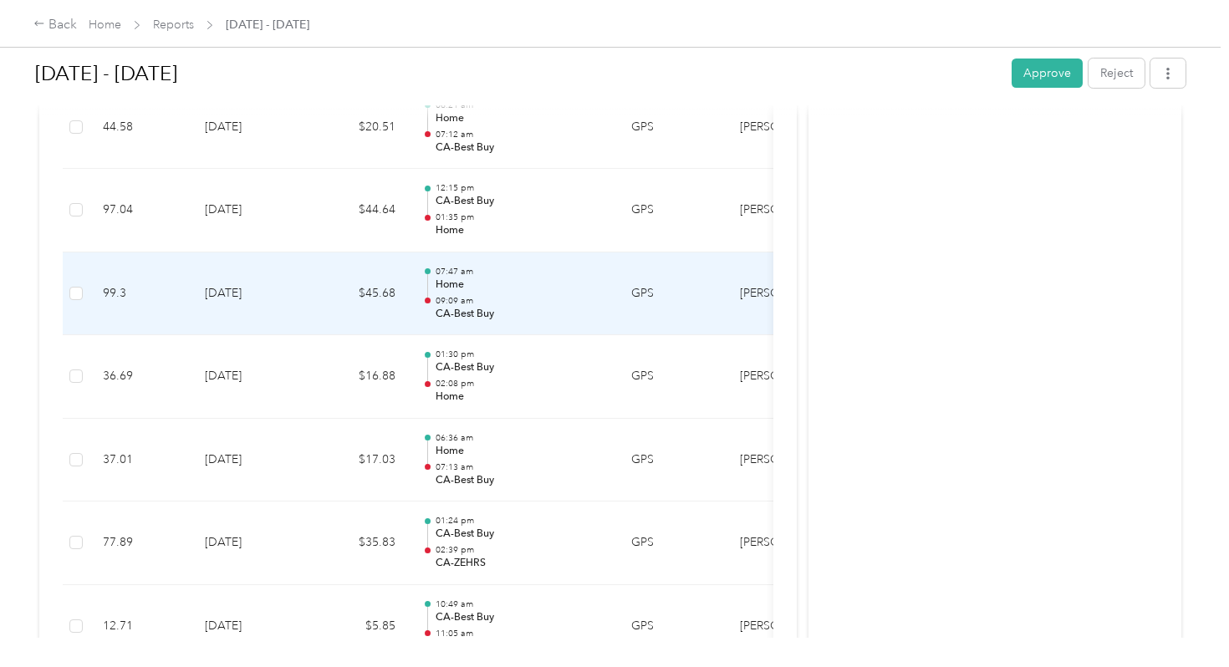
scroll to position [1032, 0]
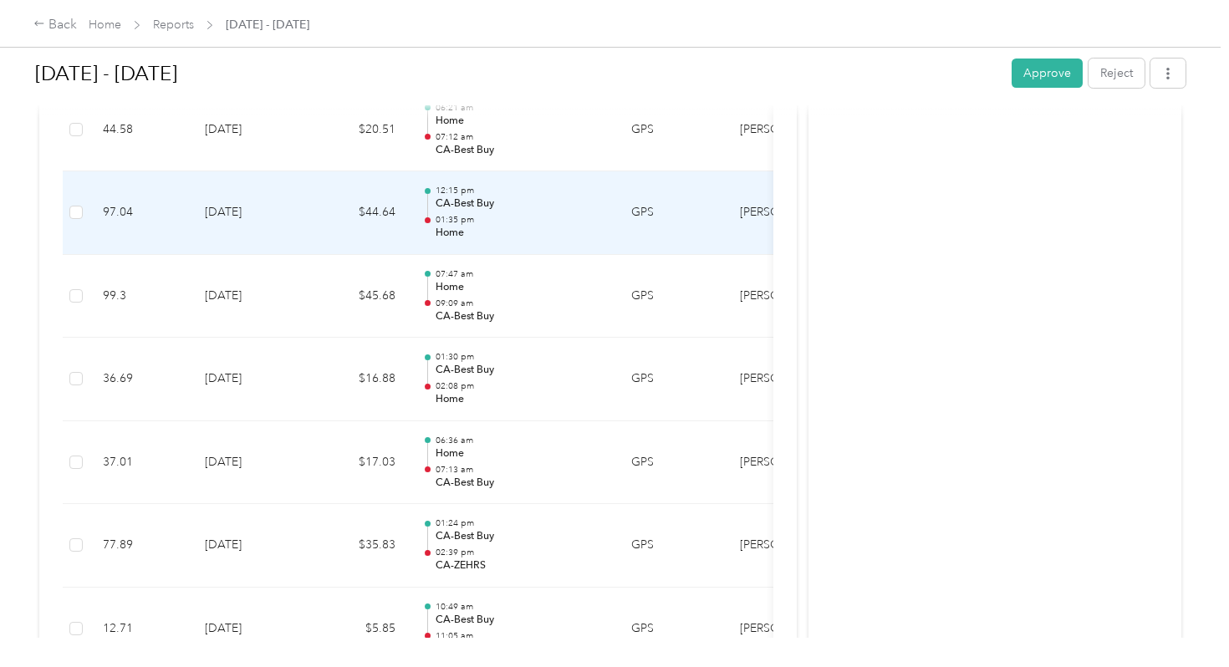
click at [493, 226] on p "Home" at bounding box center [520, 233] width 169 height 15
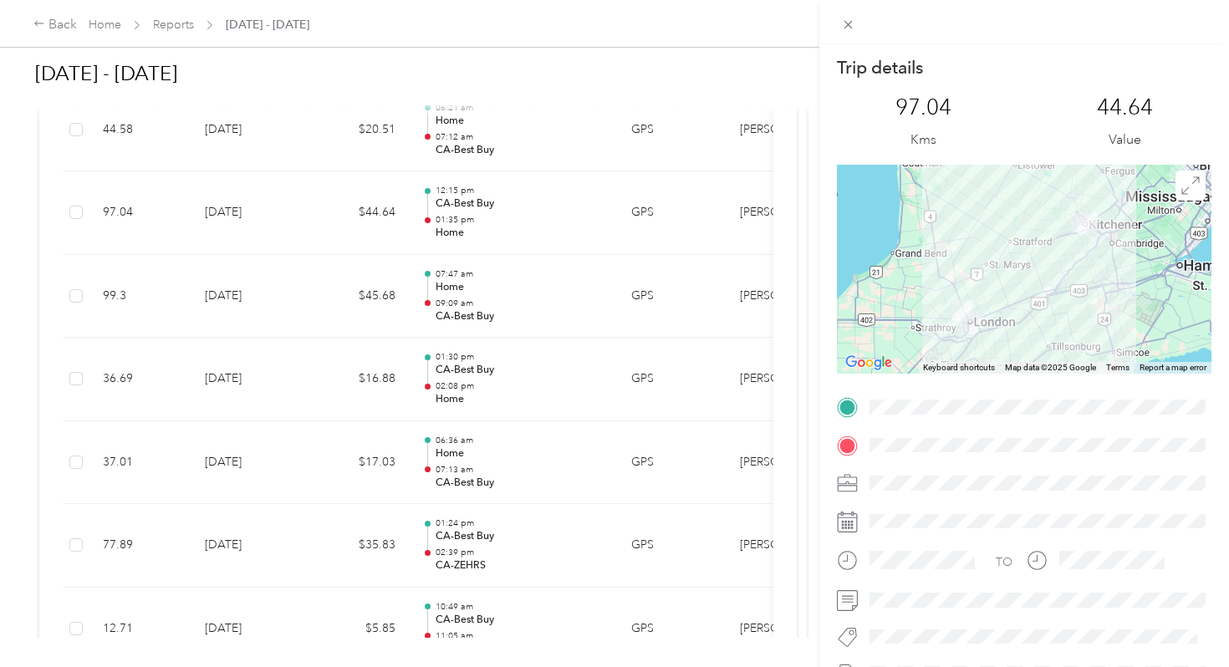
click at [493, 214] on div "Trip details This trip cannot be edited because it is either under review, appr…" at bounding box center [614, 333] width 1229 height 667
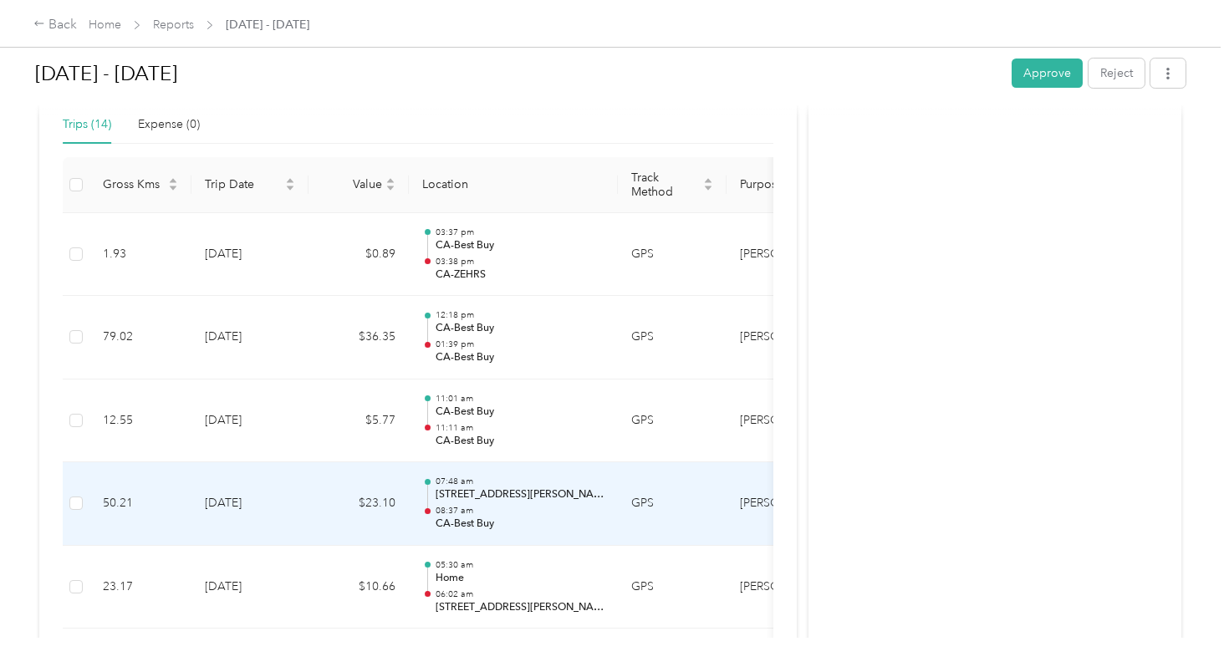
scroll to position [402, 0]
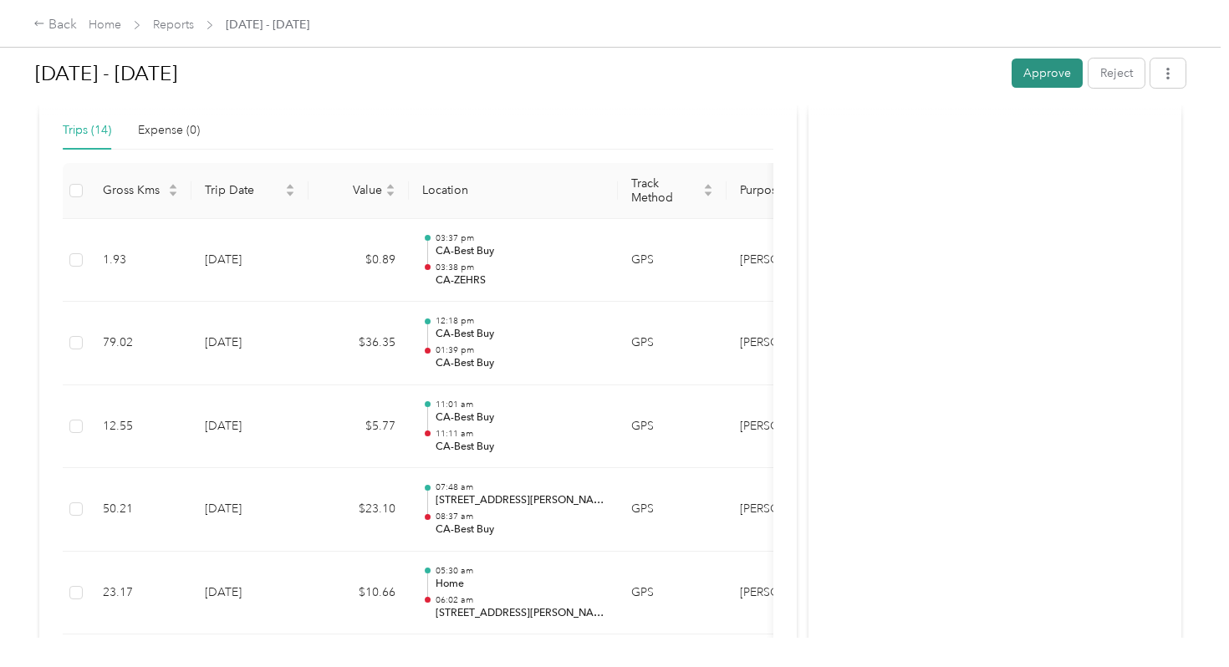
click at [1069, 78] on button "Approve" at bounding box center [1047, 73] width 71 height 29
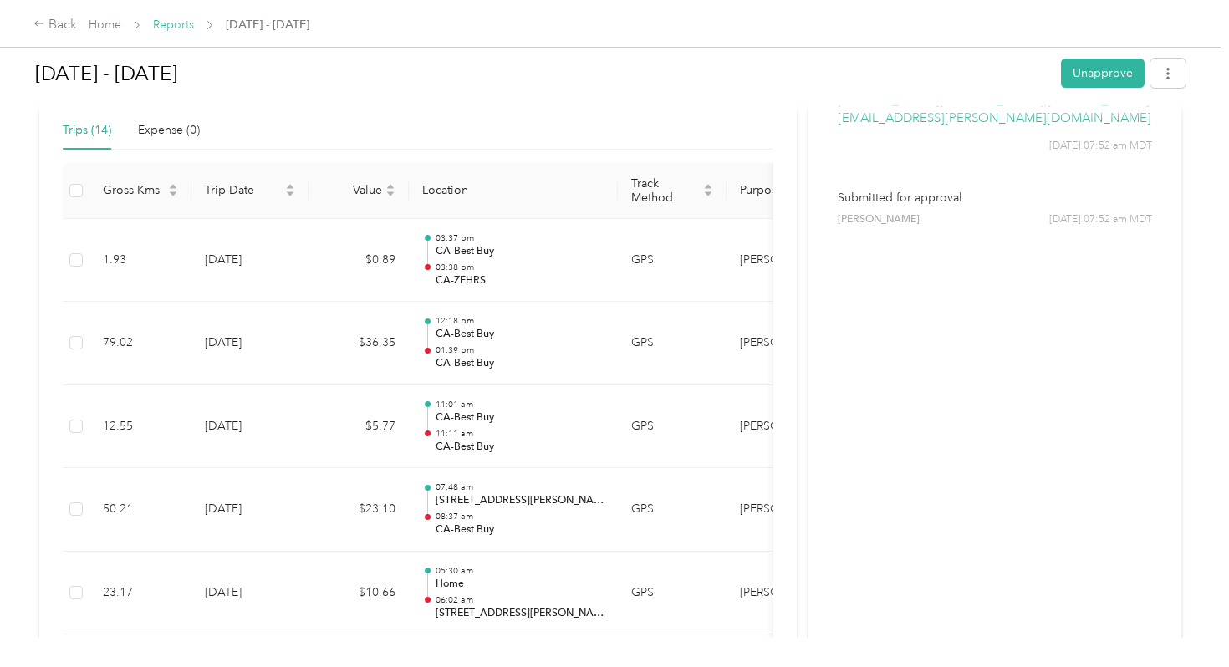
click at [178, 27] on link "Reports" at bounding box center [173, 25] width 41 height 14
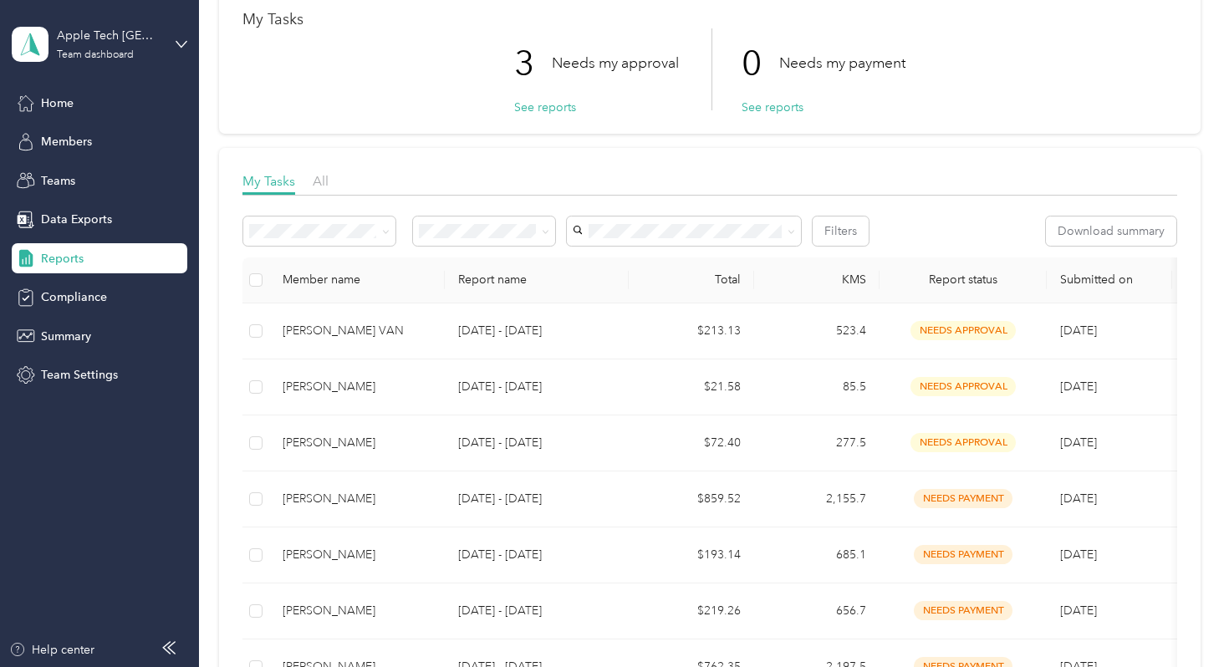
scroll to position [103, 0]
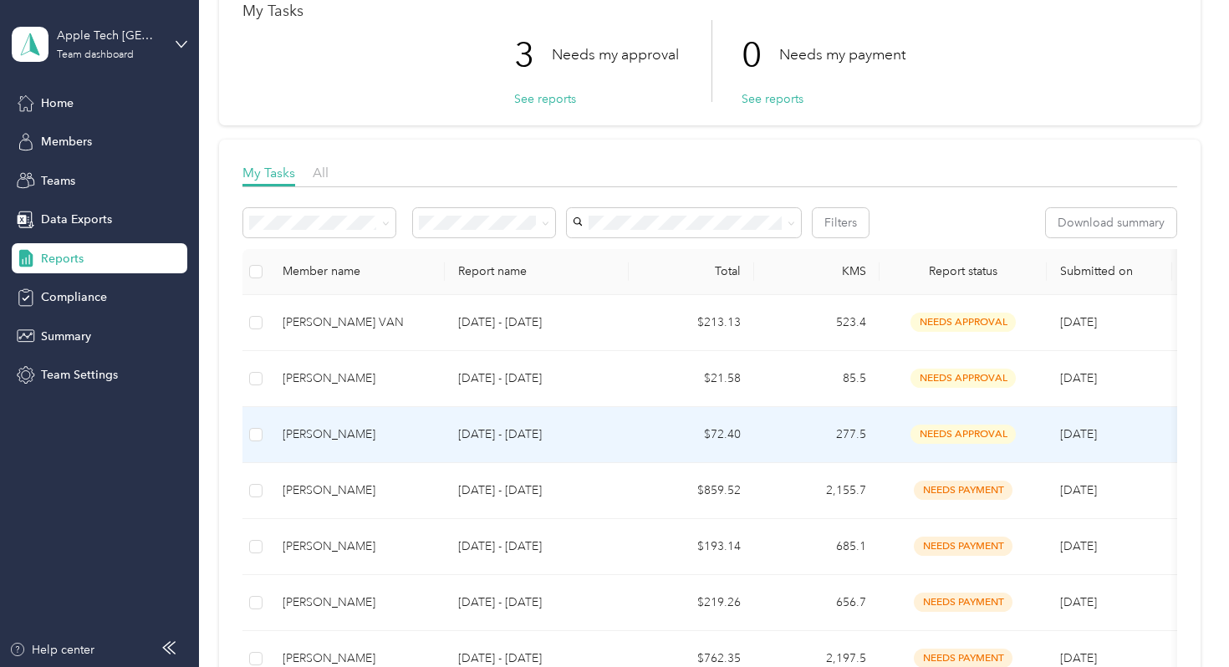
click at [349, 434] on div "[PERSON_NAME]" at bounding box center [357, 435] width 149 height 18
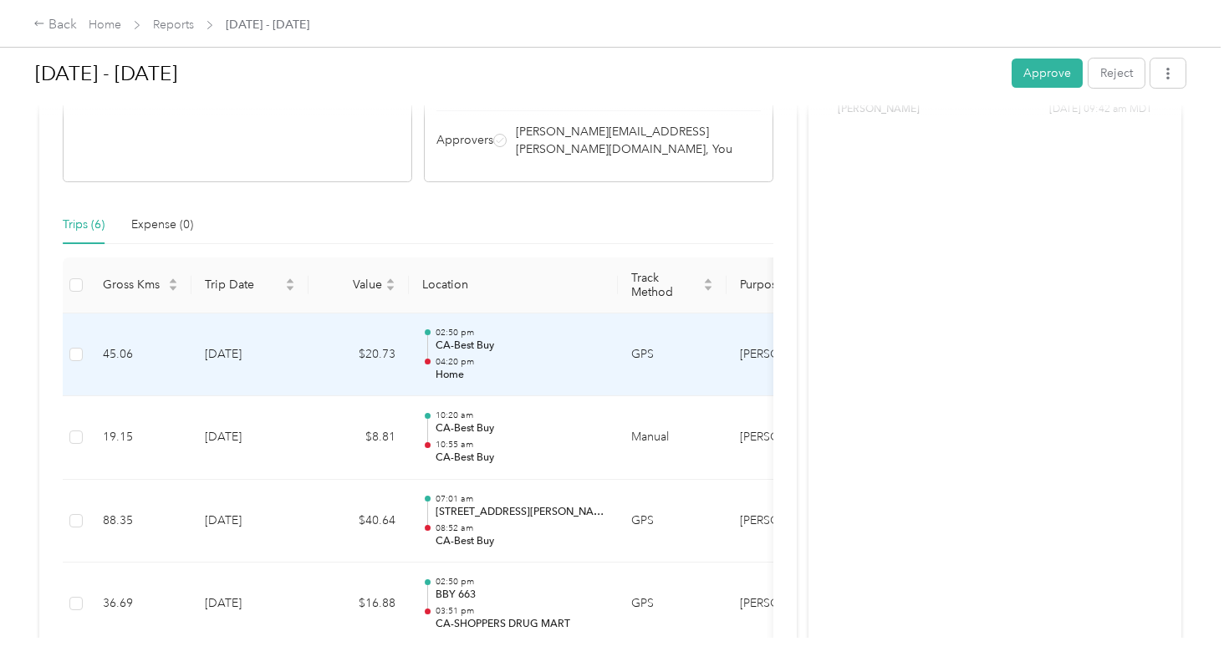
scroll to position [309, 0]
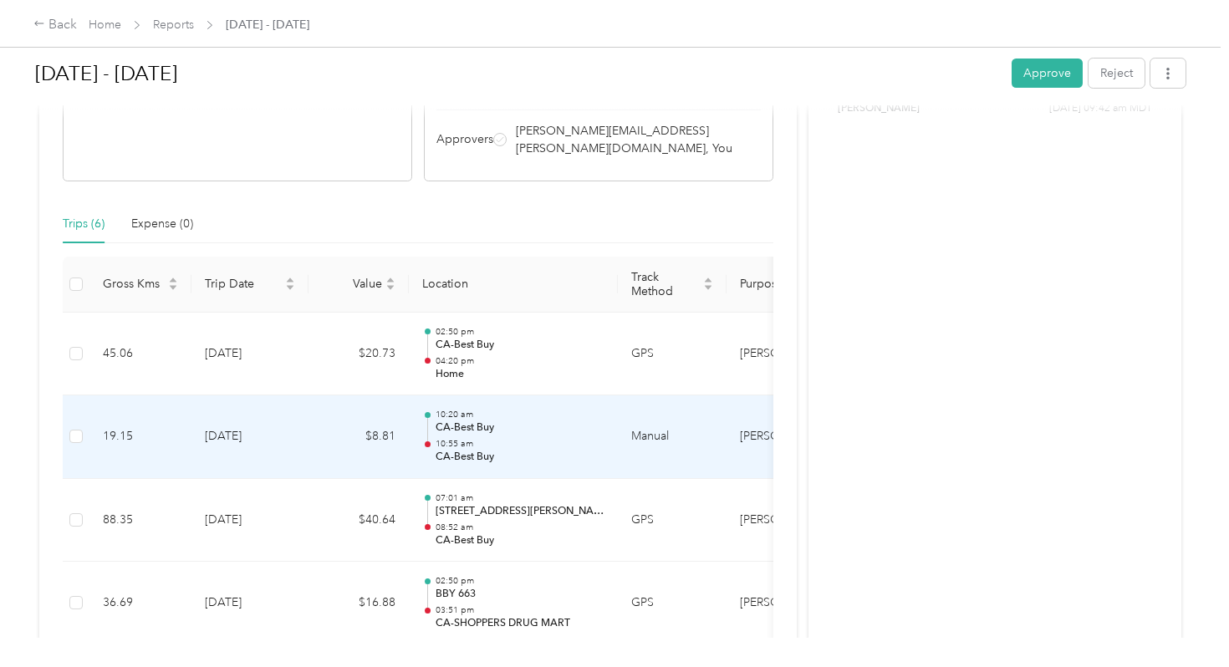
click at [349, 434] on td "$8.81" at bounding box center [359, 438] width 100 height 84
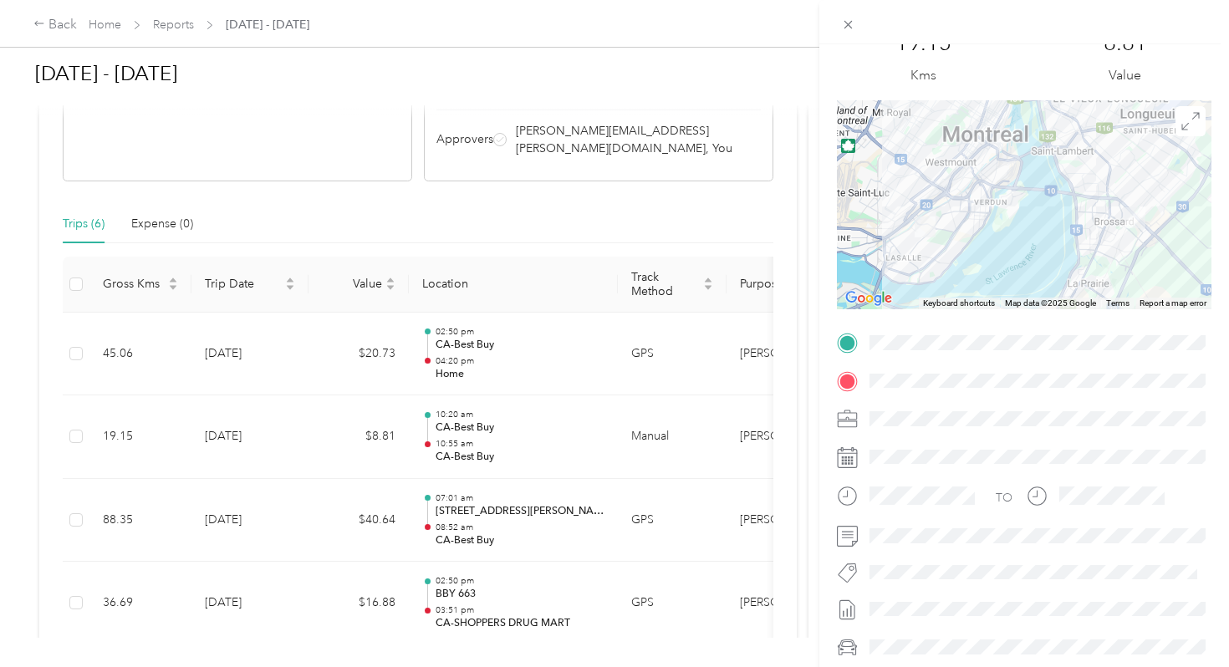
scroll to position [67, 0]
click at [433, 433] on div "Trip details This trip cannot be edited because it is either under review, appr…" at bounding box center [614, 333] width 1229 height 667
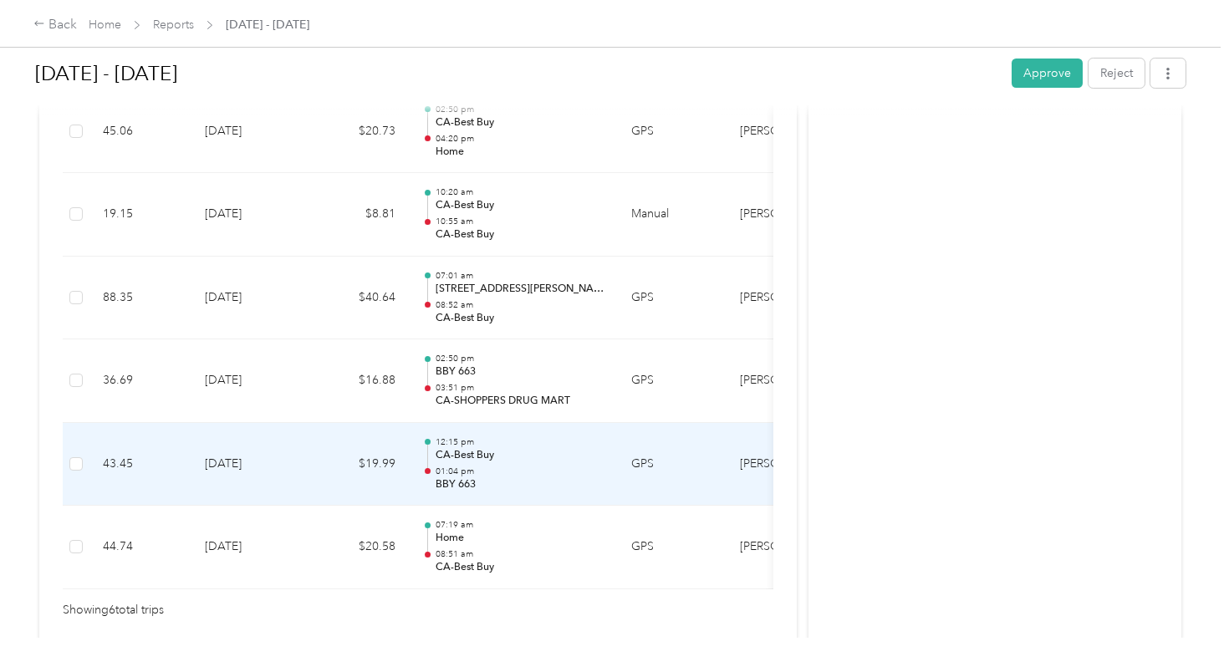
scroll to position [575, 0]
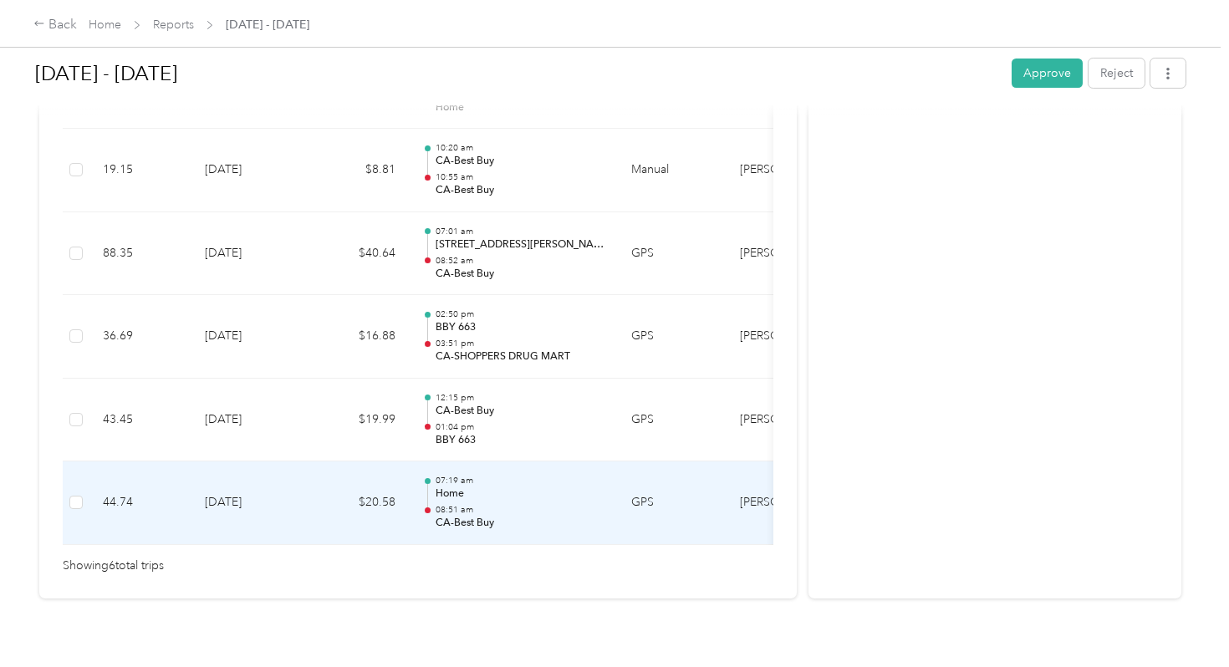
click at [420, 478] on td "07:19 am Home 08:51 am CA-Best Buy" at bounding box center [513, 504] width 209 height 84
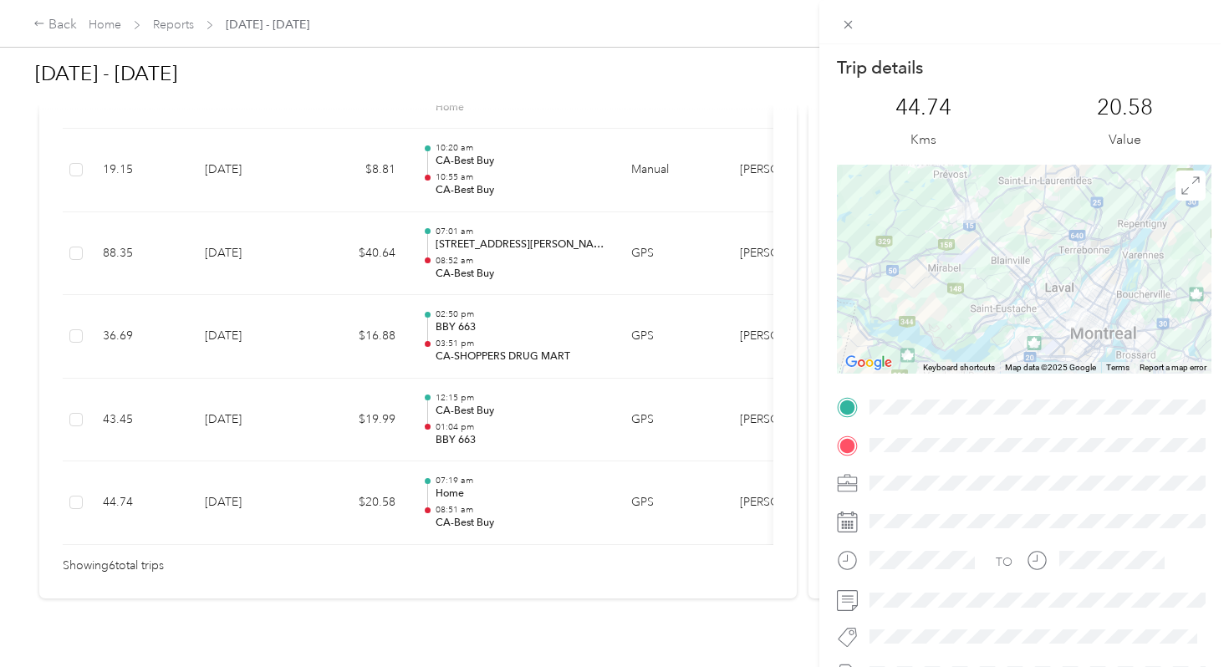
click at [408, 401] on div "Trip details This trip cannot be edited because it is either under review, appr…" at bounding box center [614, 333] width 1229 height 667
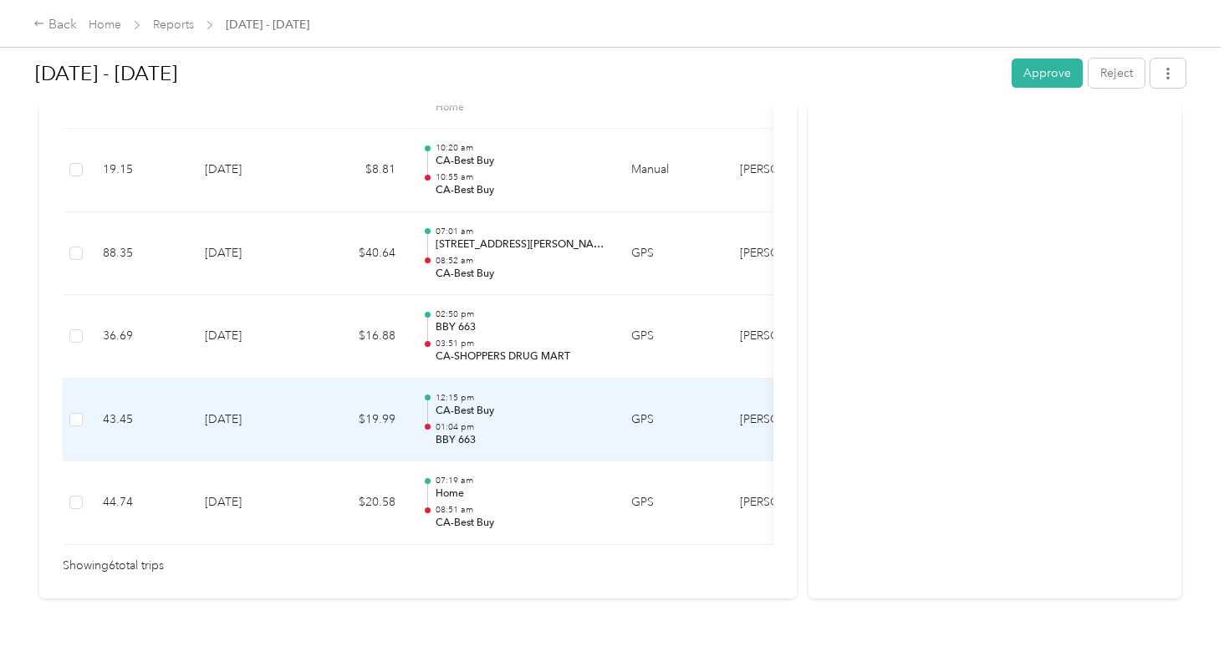
click at [408, 401] on td "$19.99" at bounding box center [359, 421] width 100 height 84
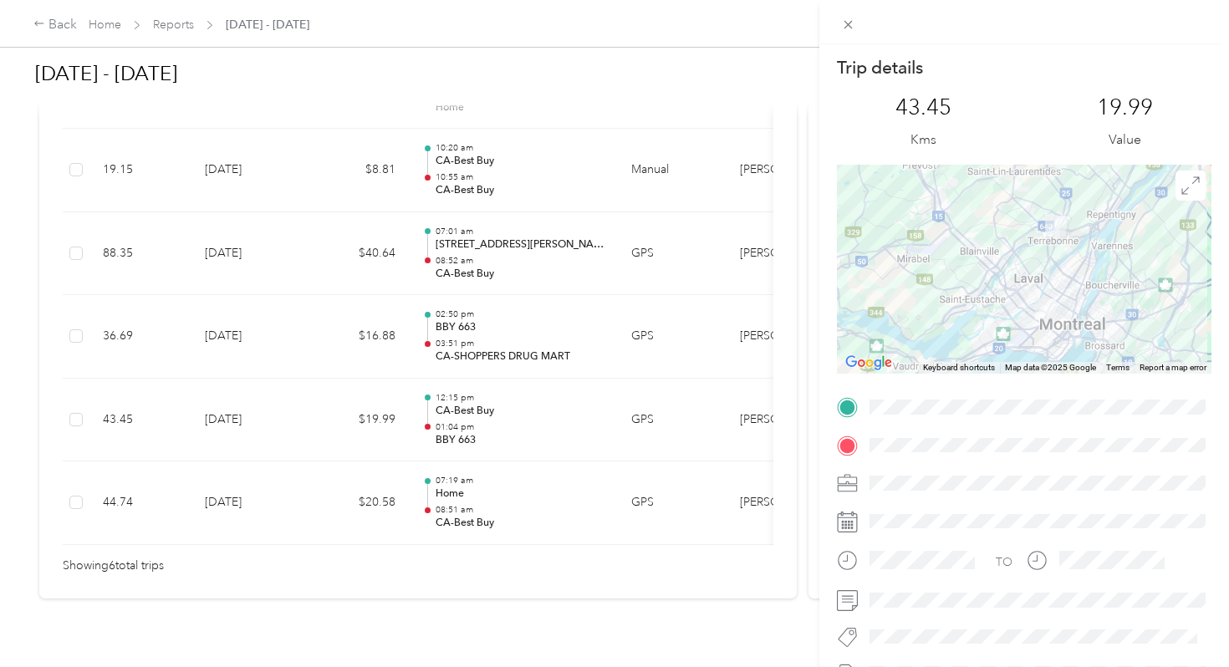
click at [408, 401] on div "Trip details This trip cannot be edited because it is either under review, appr…" at bounding box center [614, 333] width 1229 height 667
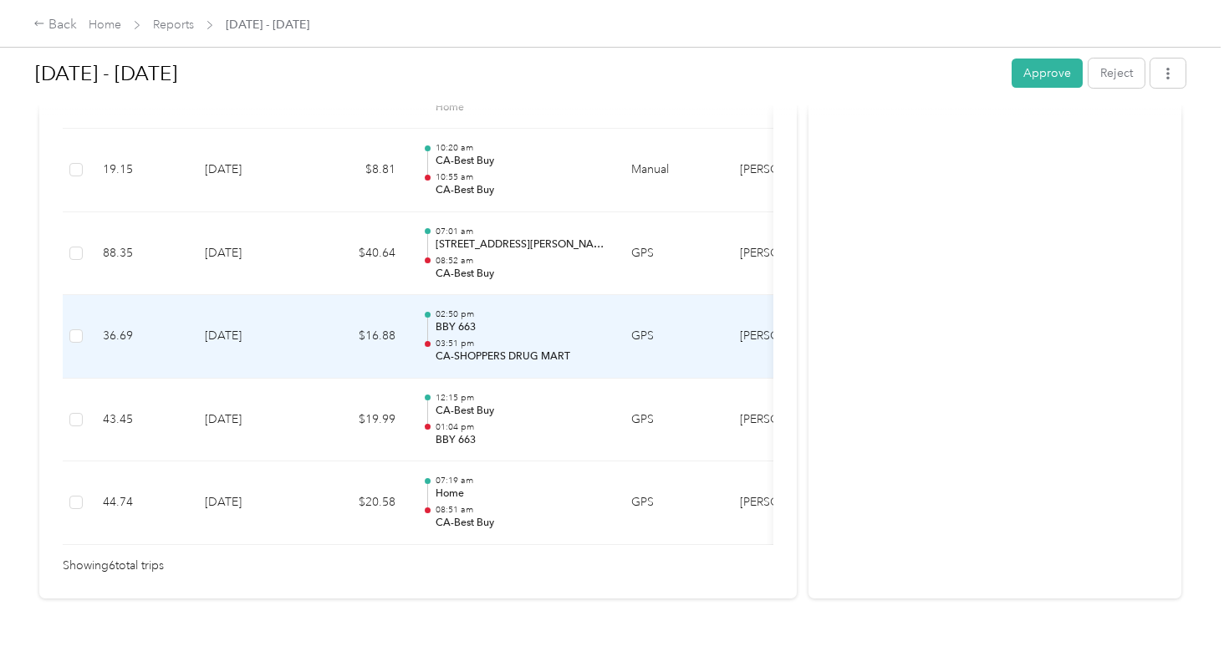
click at [405, 332] on td "$16.88" at bounding box center [359, 337] width 100 height 84
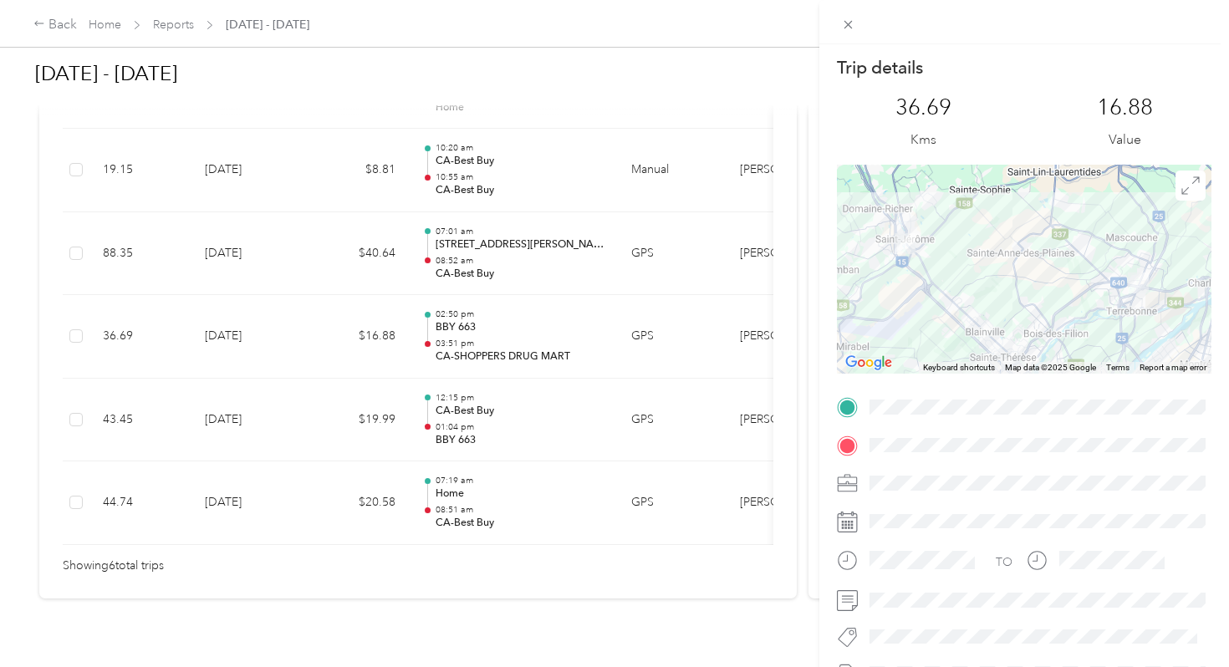
click at [405, 332] on div "Trip details This trip cannot be edited because it is either under review, appr…" at bounding box center [614, 333] width 1229 height 667
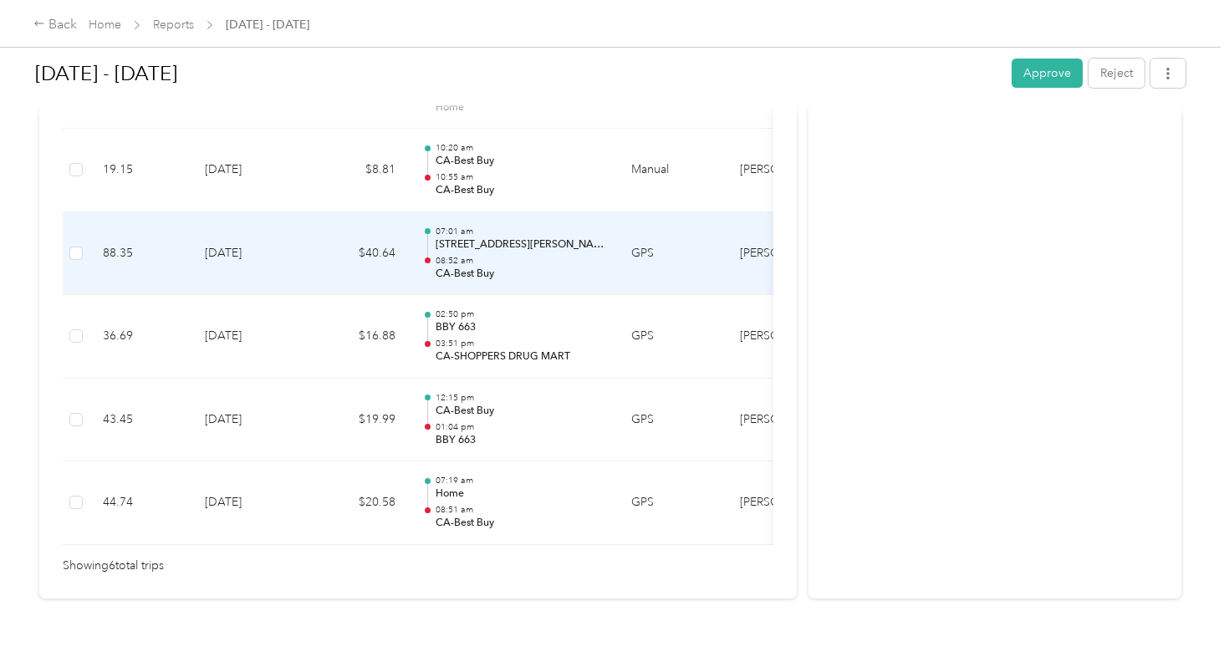
click at [433, 226] on div "07:01 am [STREET_ADDRESS][PERSON_NAME] 08:52 am CA-Best Buy" at bounding box center [513, 254] width 182 height 56
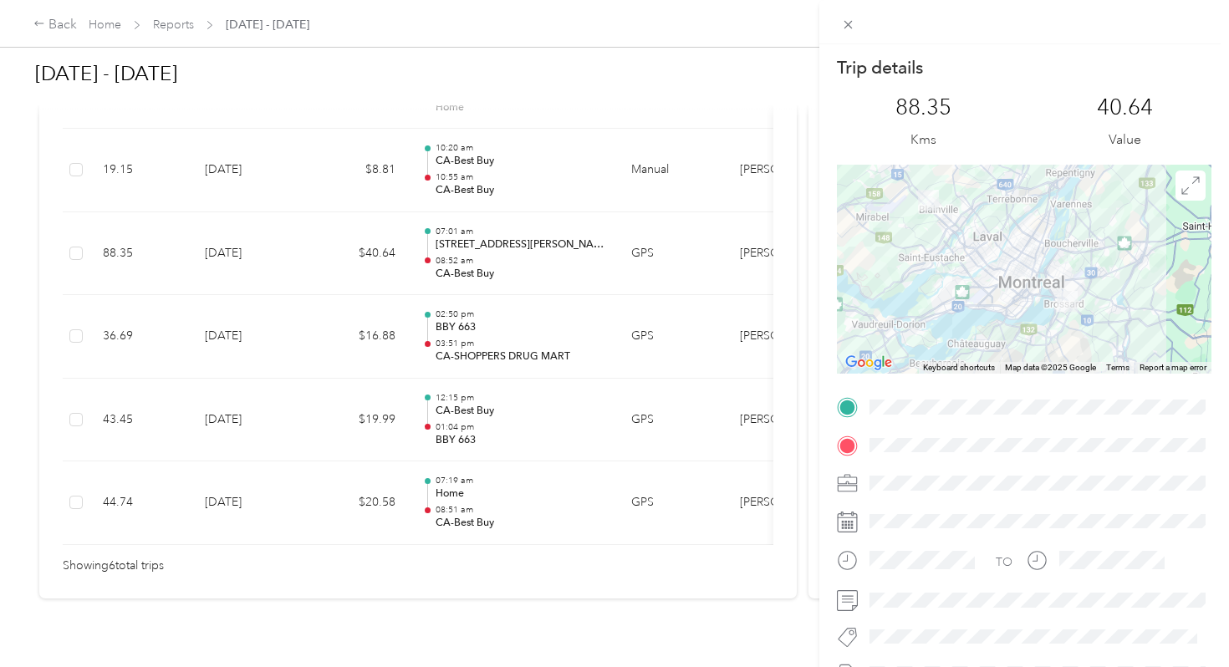
click at [434, 223] on div "Trip details This trip cannot be edited because it is either under review, appr…" at bounding box center [614, 333] width 1229 height 667
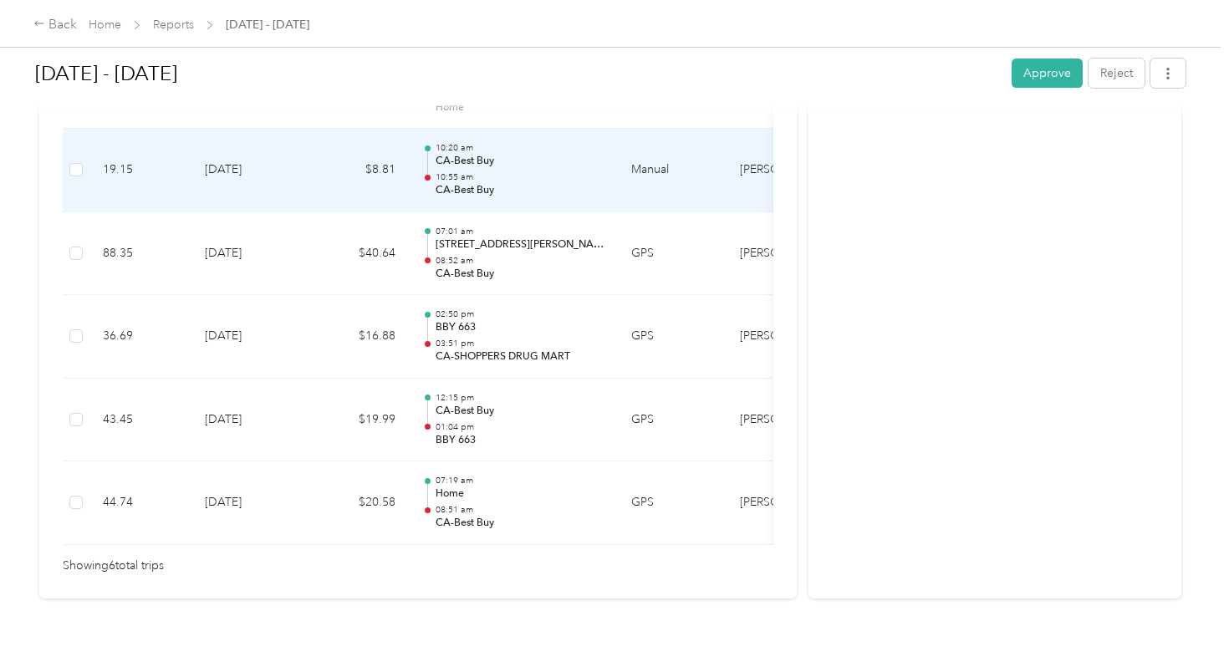
click at [443, 171] on p "10:55 am" at bounding box center [520, 177] width 169 height 12
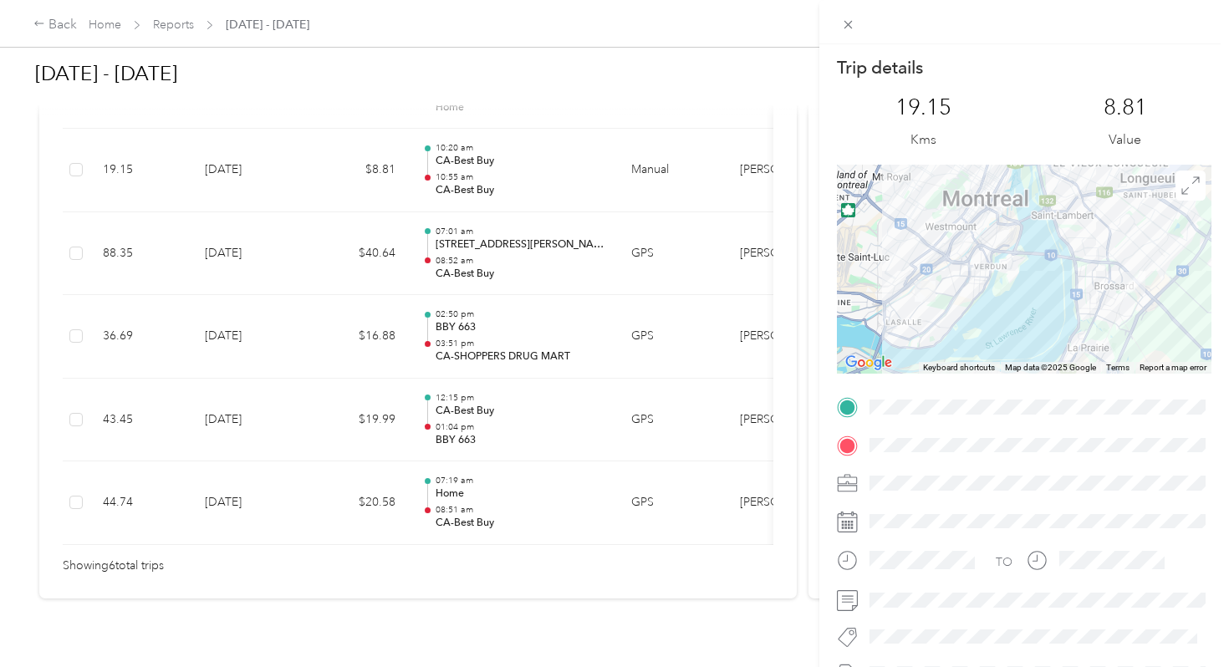
click at [443, 162] on div "Trip details This trip cannot be edited because it is either under review, appr…" at bounding box center [614, 333] width 1229 height 667
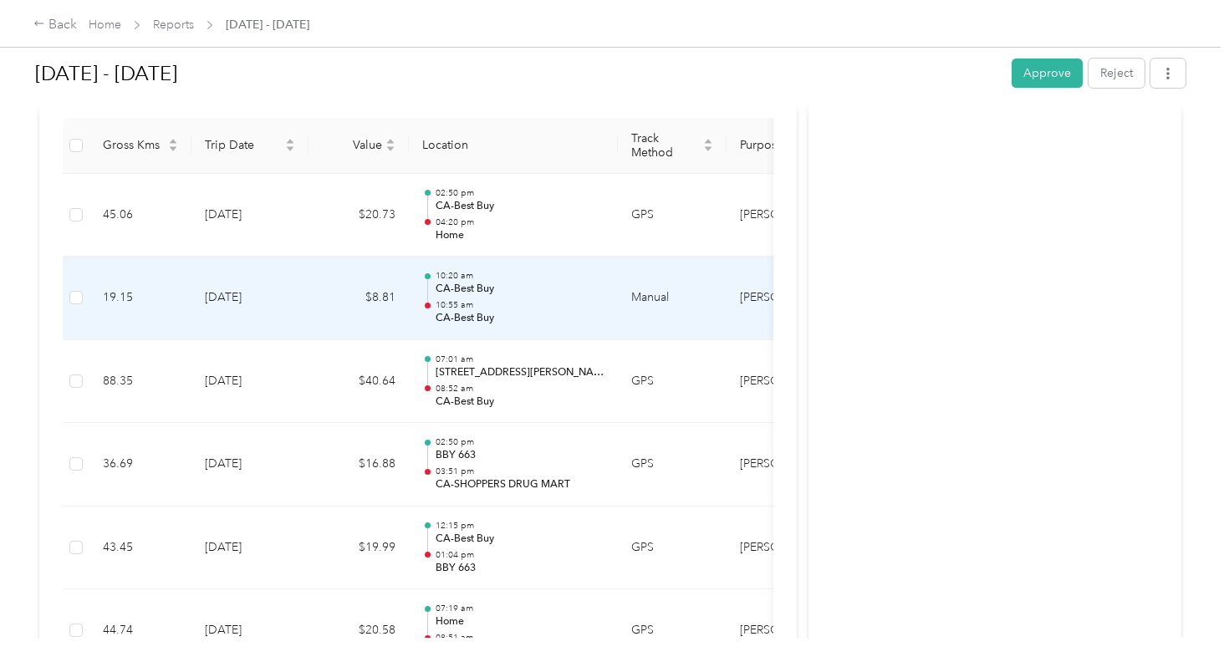
scroll to position [449, 0]
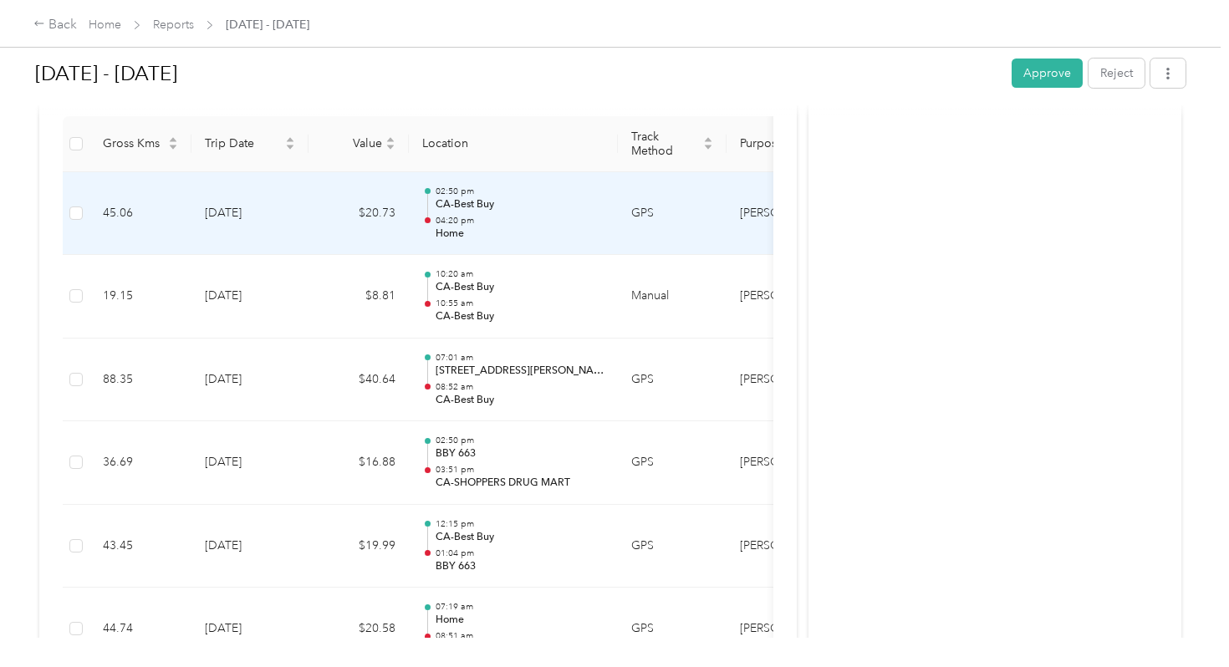
click at [443, 172] on td "02:50 pm CA-Best Buy 04:20 pm Home" at bounding box center [513, 214] width 209 height 84
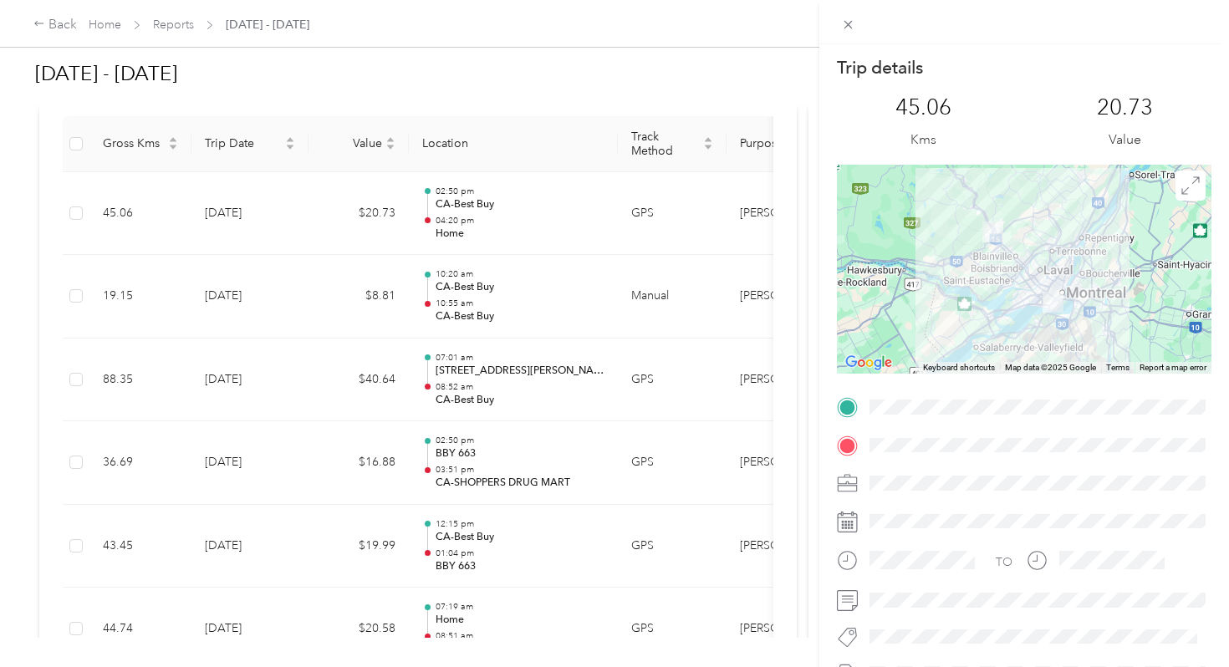
click at [443, 163] on div "Trip details This trip cannot be edited because it is either under review, appr…" at bounding box center [614, 333] width 1229 height 667
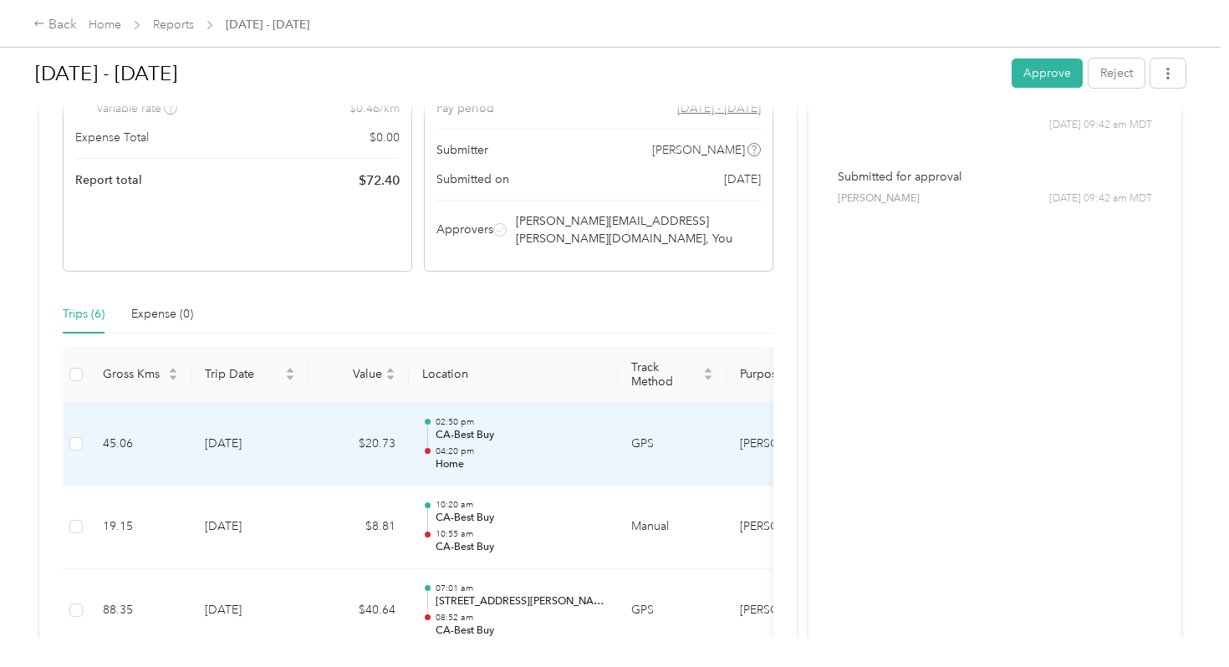
scroll to position [188, 0]
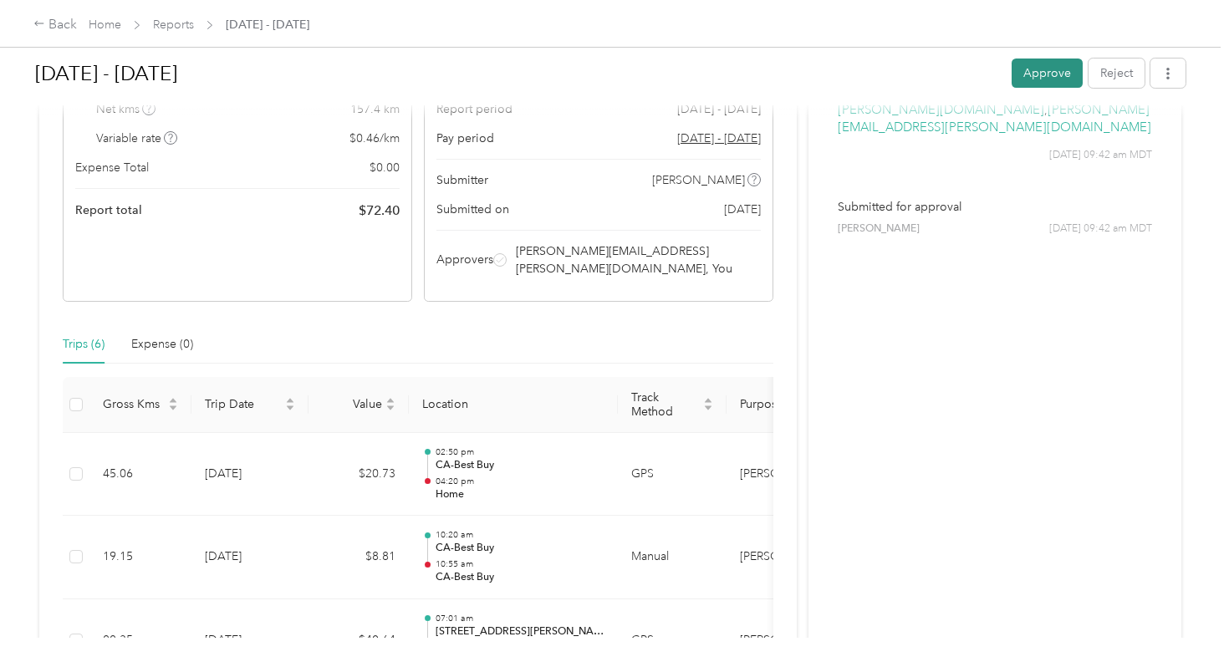
click at [1044, 71] on button "Approve" at bounding box center [1047, 73] width 71 height 29
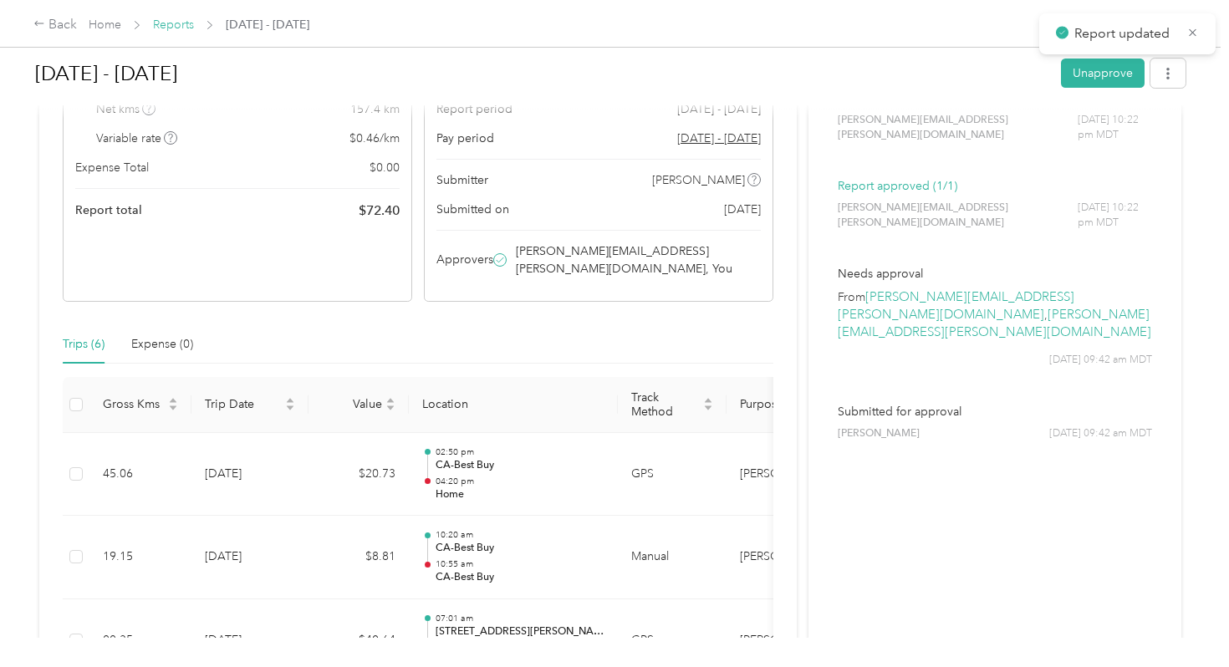
click at [171, 27] on link "Reports" at bounding box center [173, 25] width 41 height 14
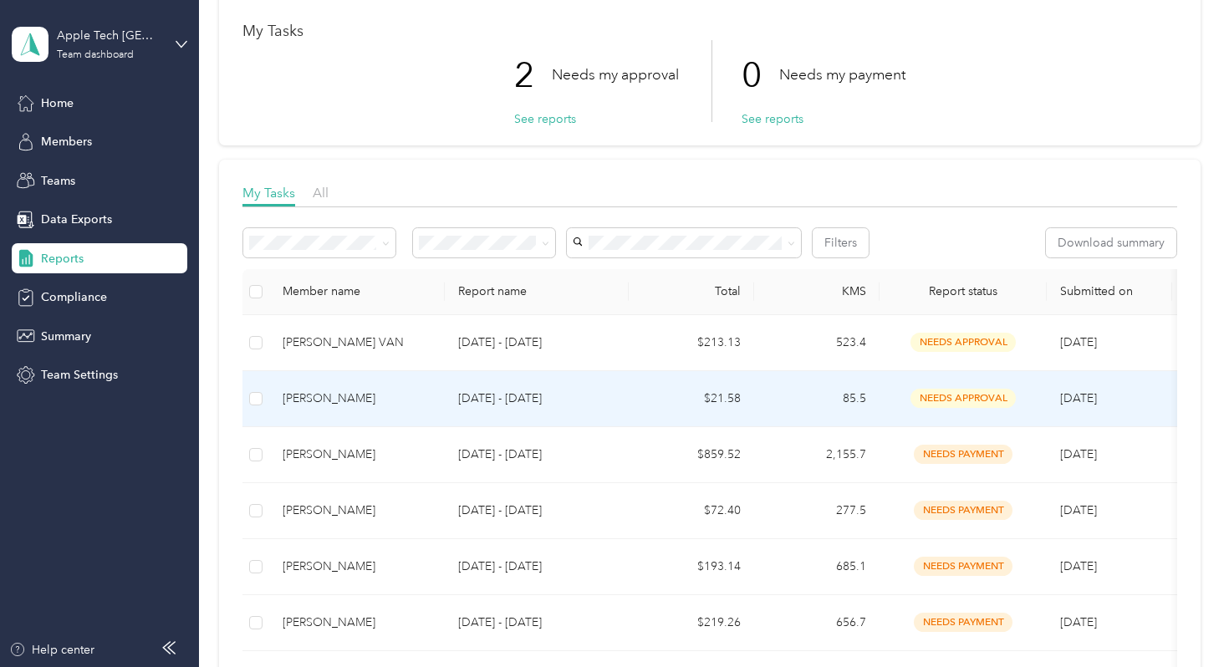
scroll to position [89, 0]
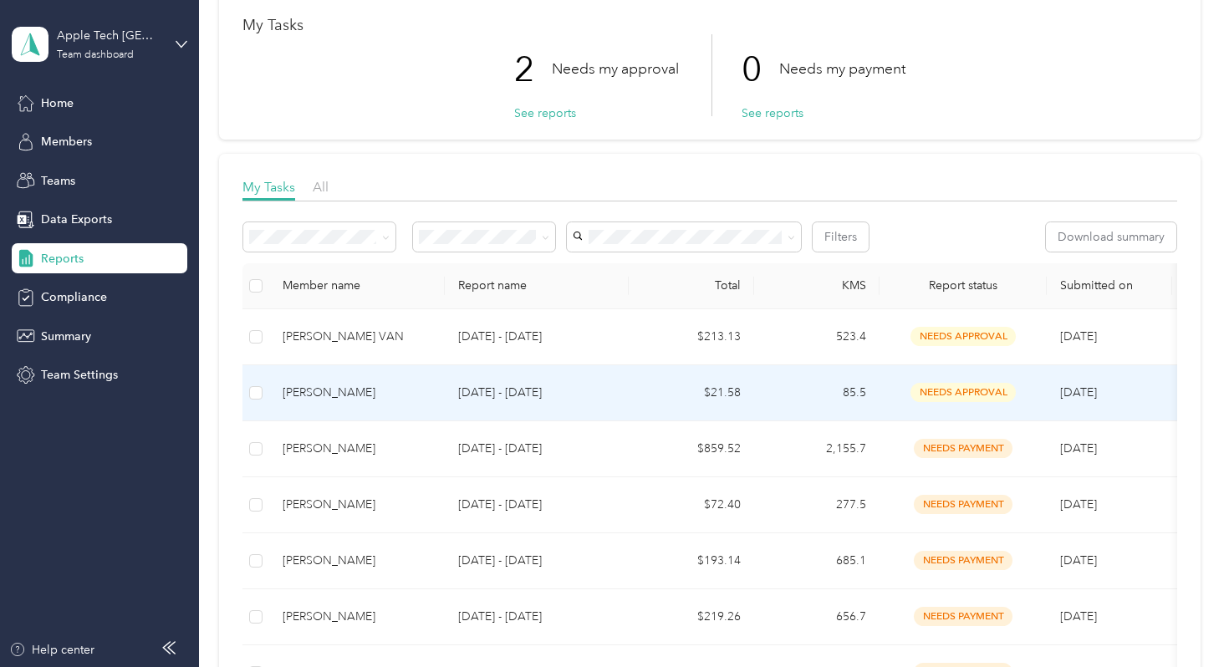
click at [491, 397] on p "[DATE] - [DATE]" at bounding box center [536, 393] width 157 height 18
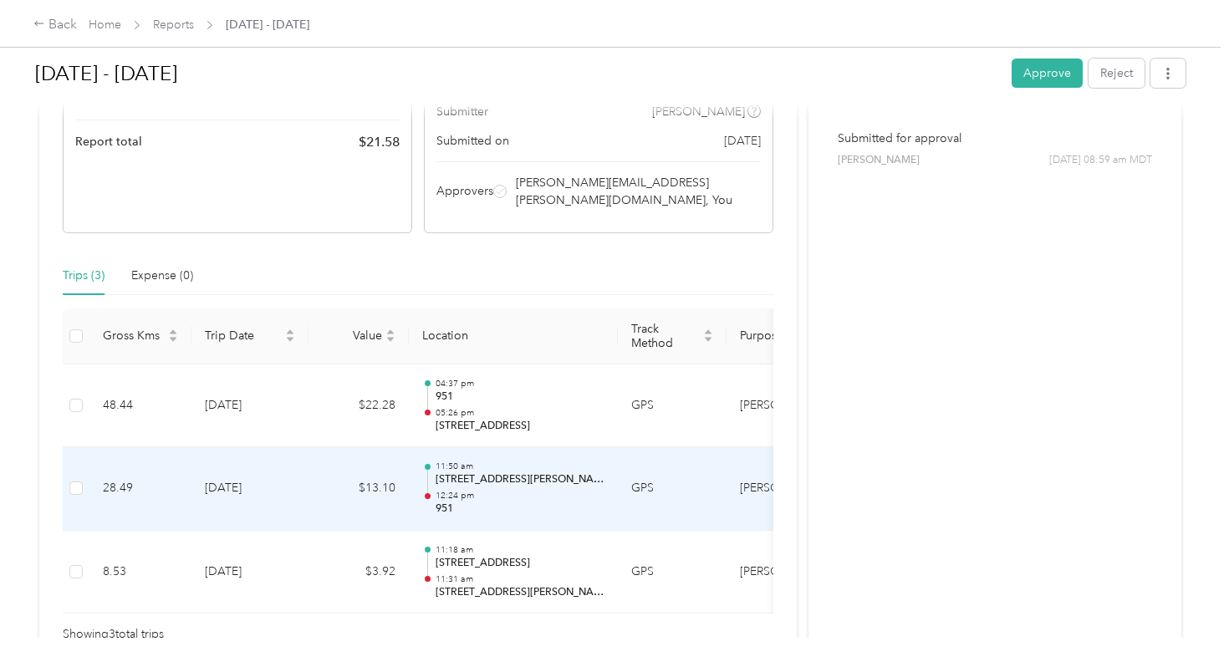
scroll to position [263, 0]
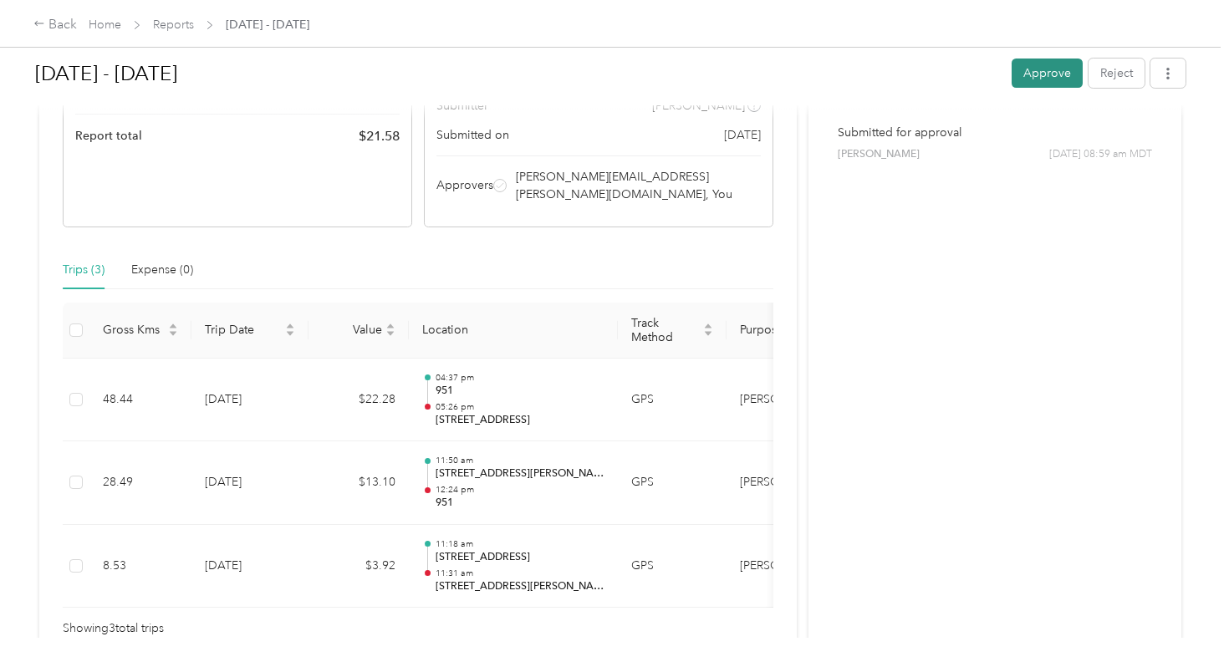
click at [1063, 65] on button "Approve" at bounding box center [1047, 73] width 71 height 29
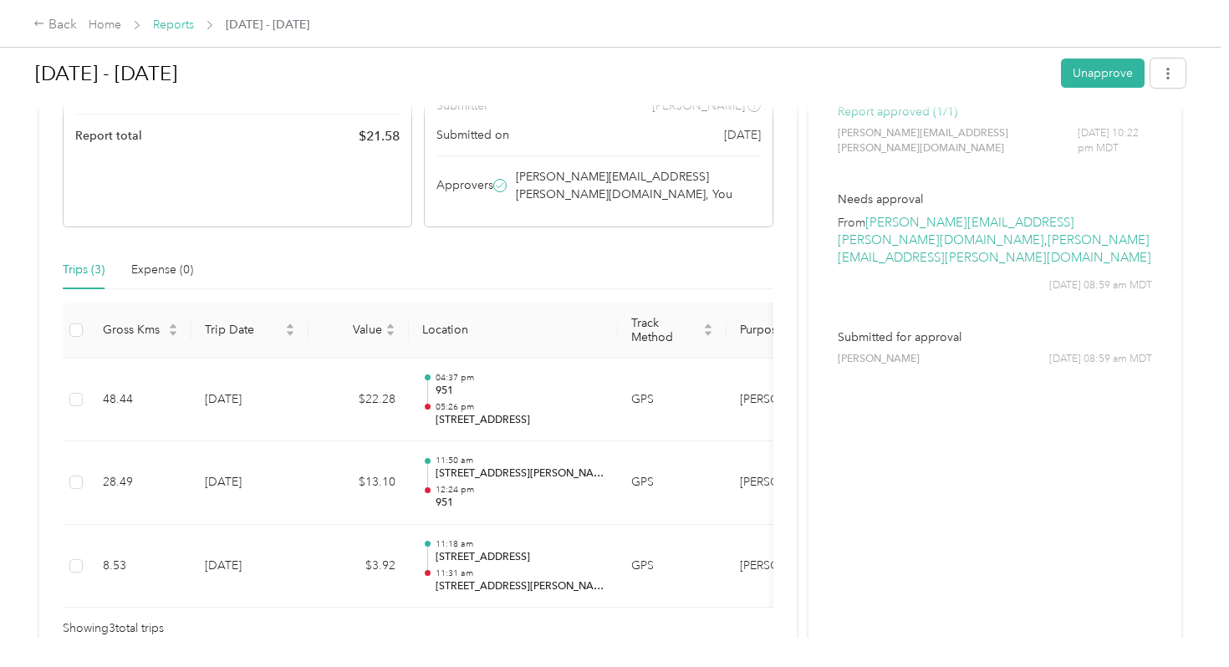
click at [189, 25] on link "Reports" at bounding box center [173, 25] width 41 height 14
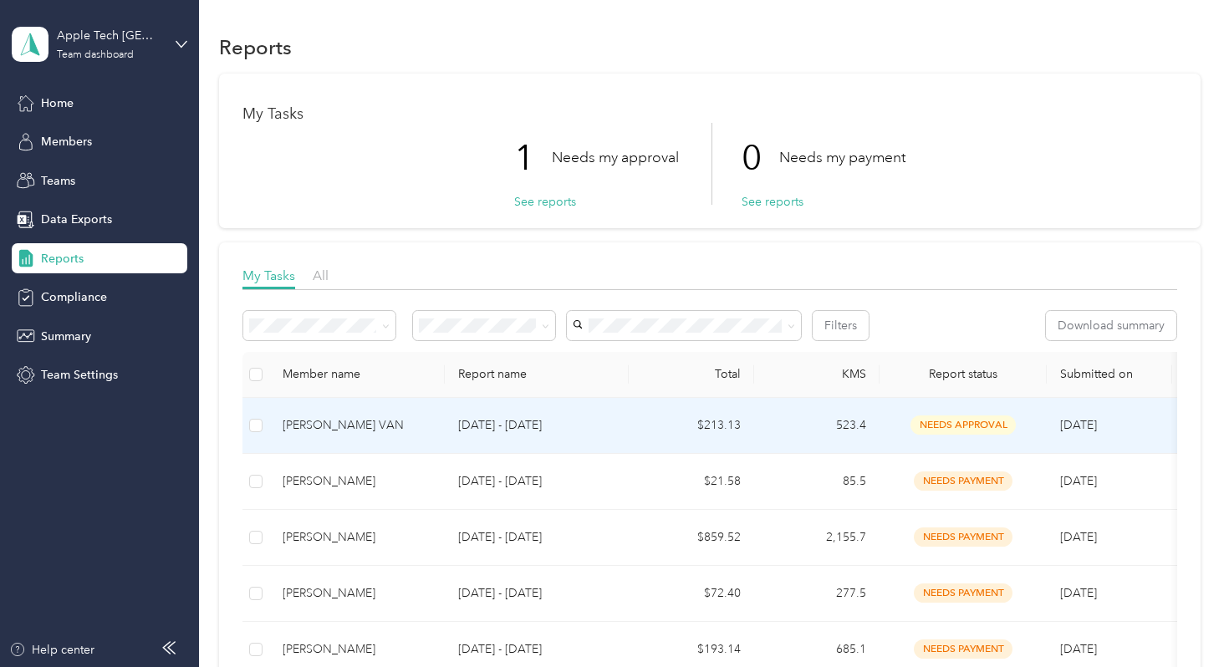
click at [524, 422] on p "[DATE] - [DATE]" at bounding box center [536, 425] width 157 height 18
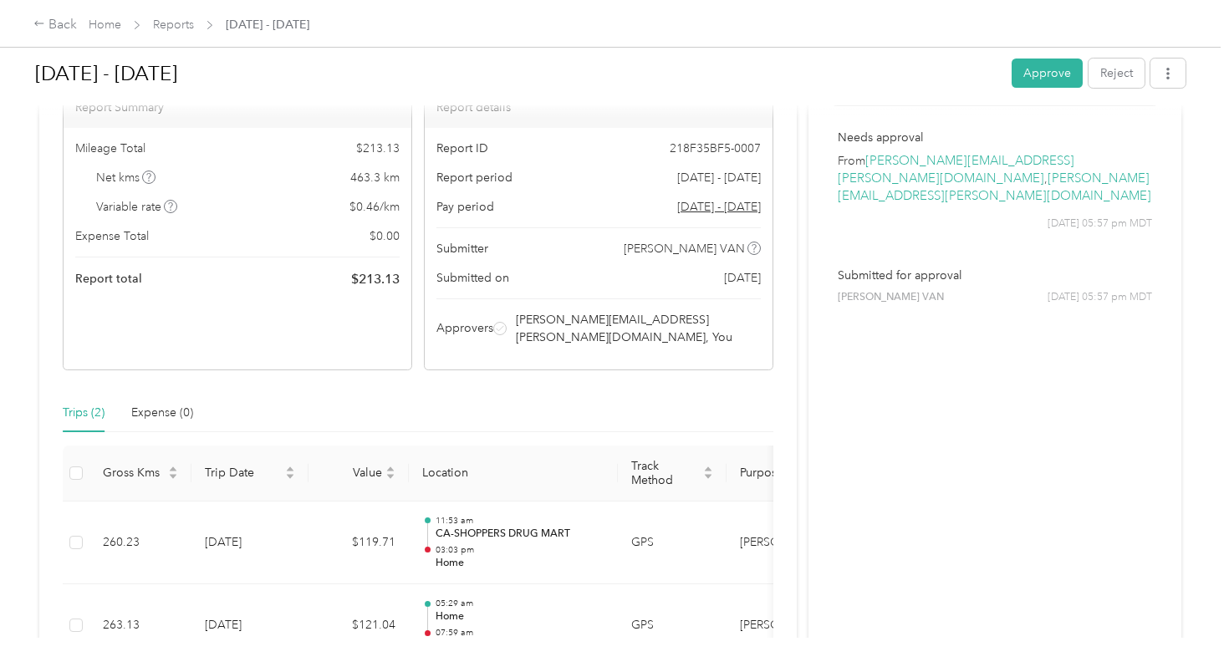
scroll to position [243, 0]
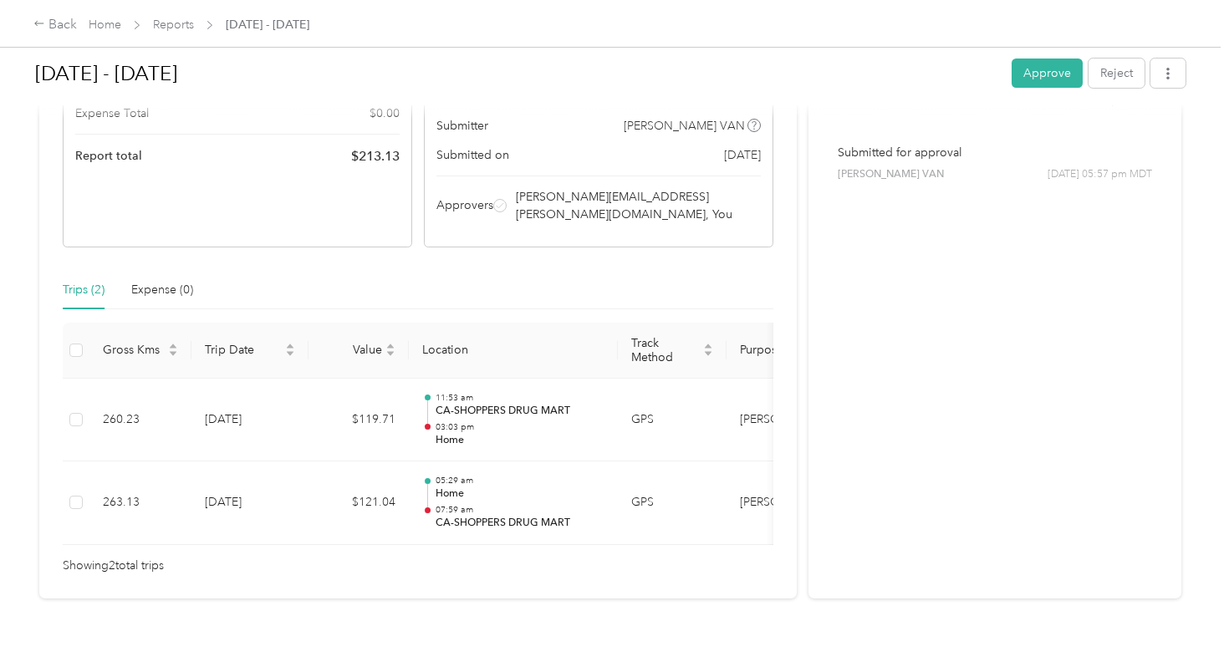
click at [1029, 100] on div "[DATE] - [DATE] Approve Reject" at bounding box center [610, 76] width 1151 height 49
click at [1029, 95] on div "[DATE] - [DATE] Approve Reject" at bounding box center [610, 76] width 1151 height 49
click at [1050, 62] on button "Approve" at bounding box center [1047, 73] width 71 height 29
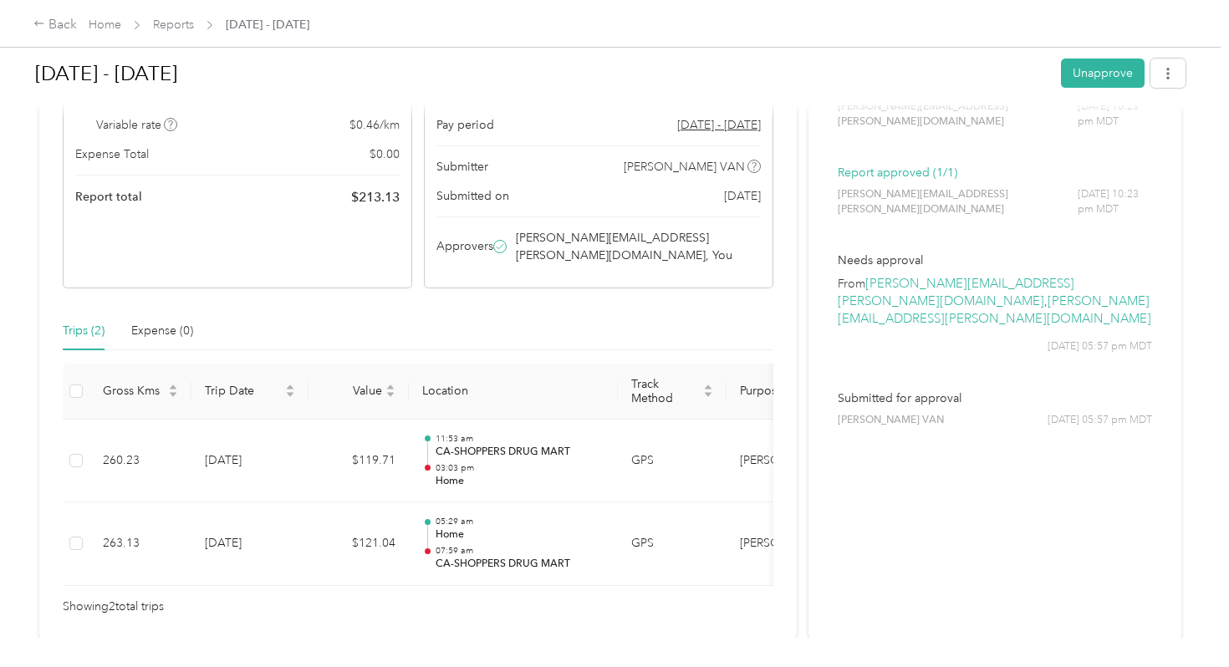
scroll to position [0, 0]
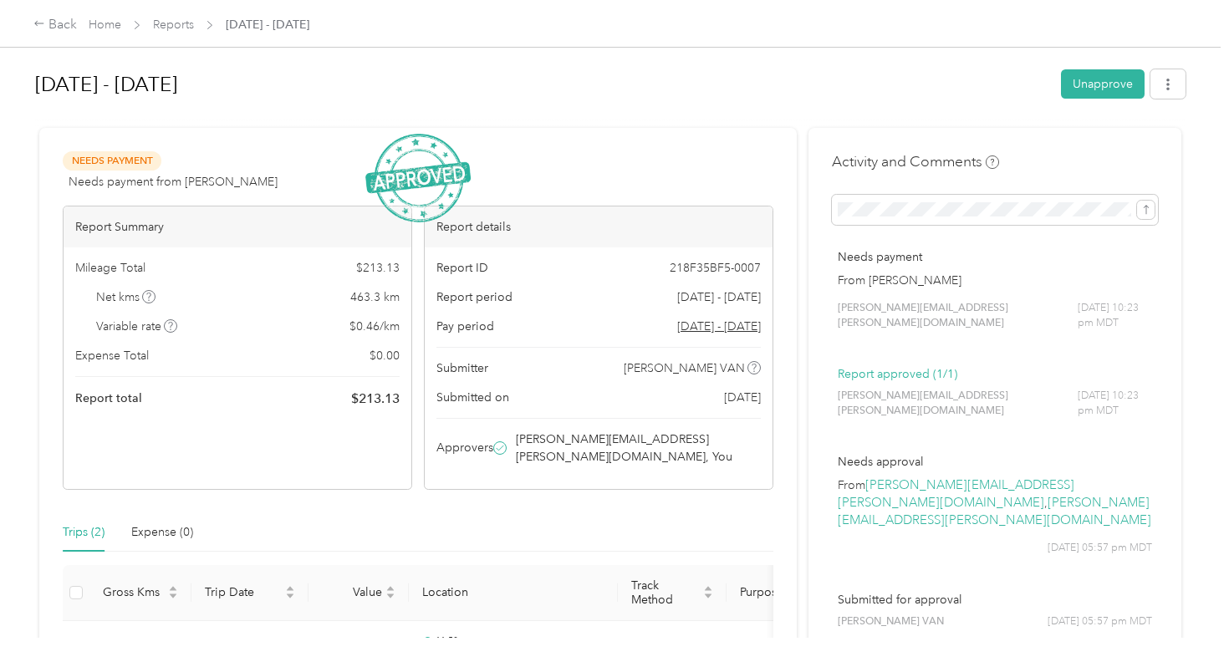
click at [177, 17] on span "Reports" at bounding box center [173, 25] width 41 height 18
click at [177, 22] on link "Reports" at bounding box center [173, 25] width 41 height 14
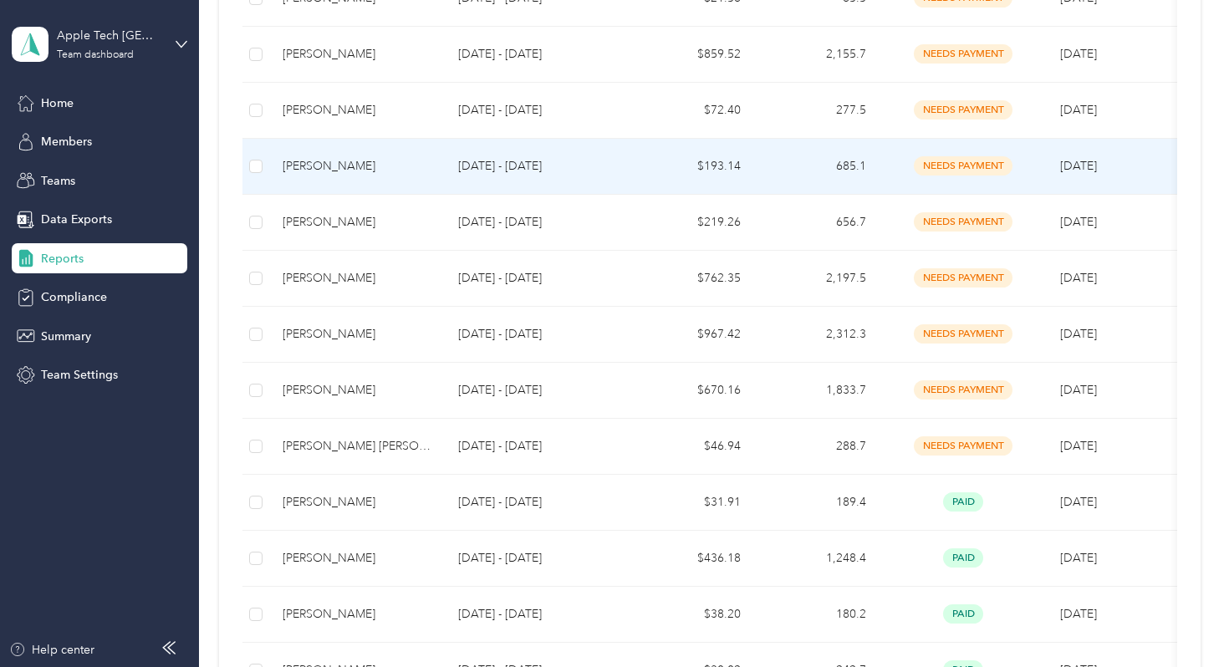
scroll to position [486, 0]
